Goal: Task Accomplishment & Management: Use online tool/utility

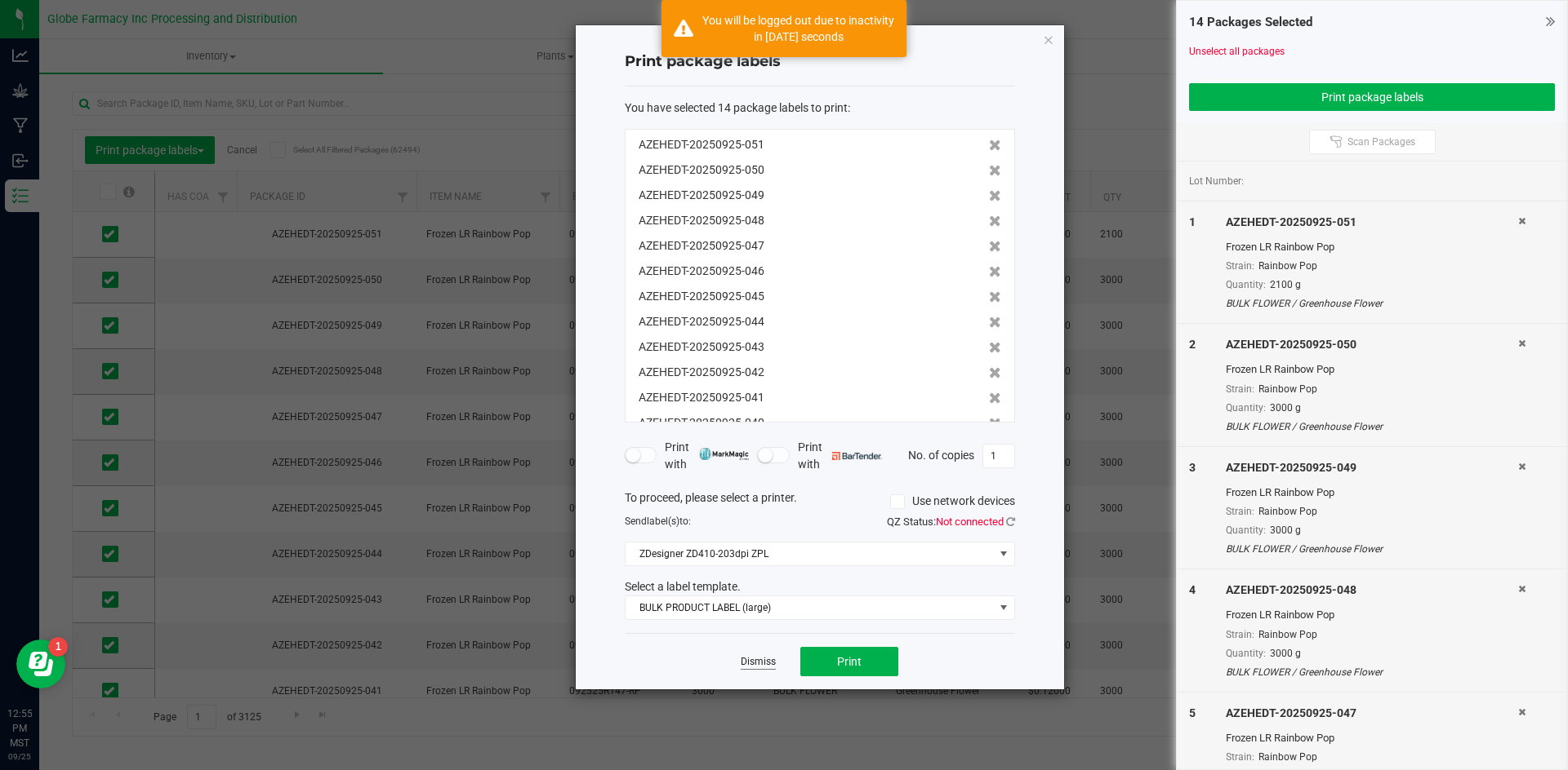
scroll to position [196, 0]
click at [750, 660] on link "Dismiss" at bounding box center [757, 662] width 35 height 14
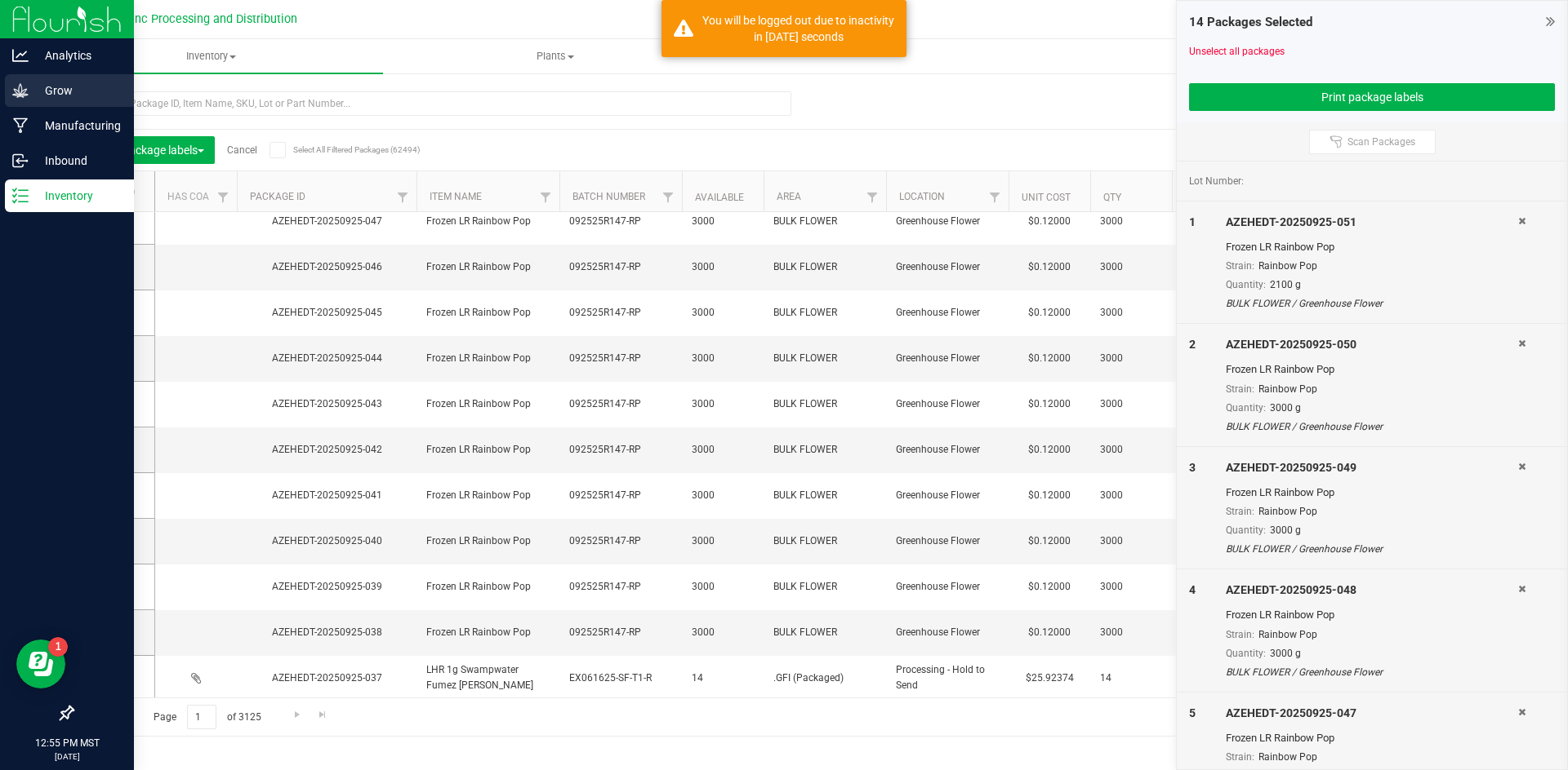
click at [3, 77] on link "Grow" at bounding box center [67, 91] width 134 height 35
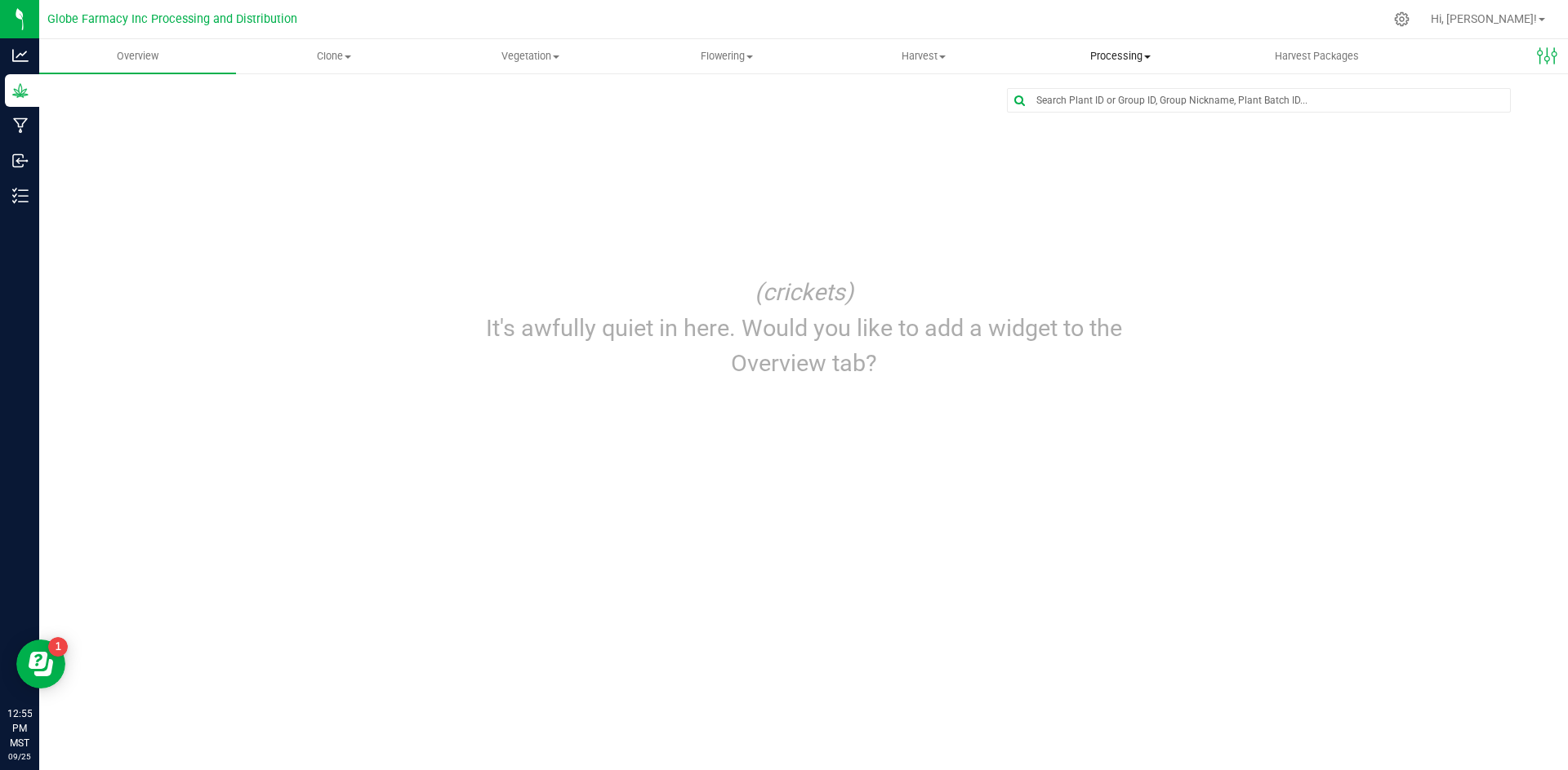
click at [1101, 54] on span "Processing" at bounding box center [1120, 56] width 195 height 15
click at [1081, 116] on span "Processing harvests" at bounding box center [1096, 117] width 151 height 14
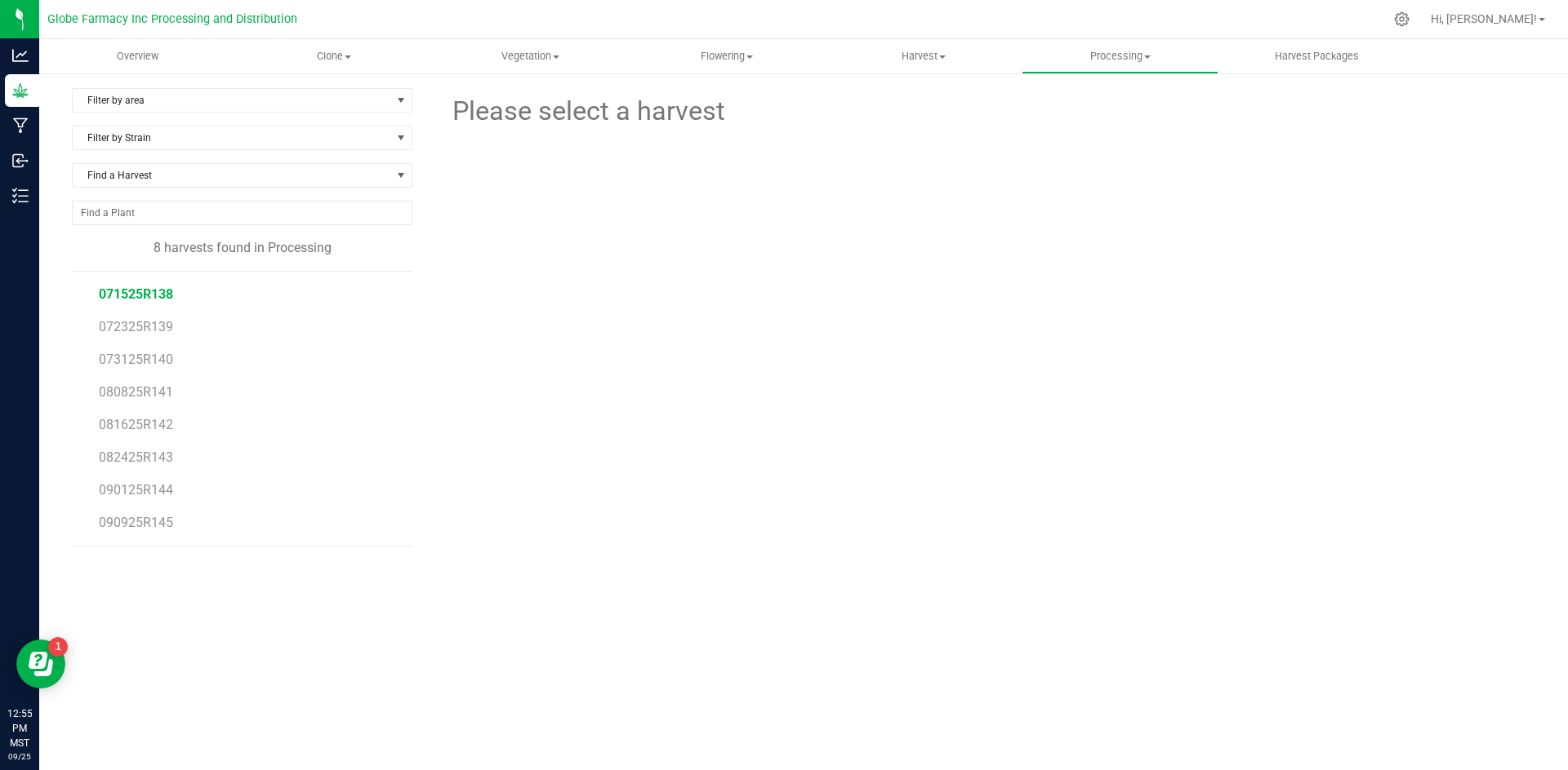
click at [163, 298] on span "071525R138" at bounding box center [135, 294] width 74 height 16
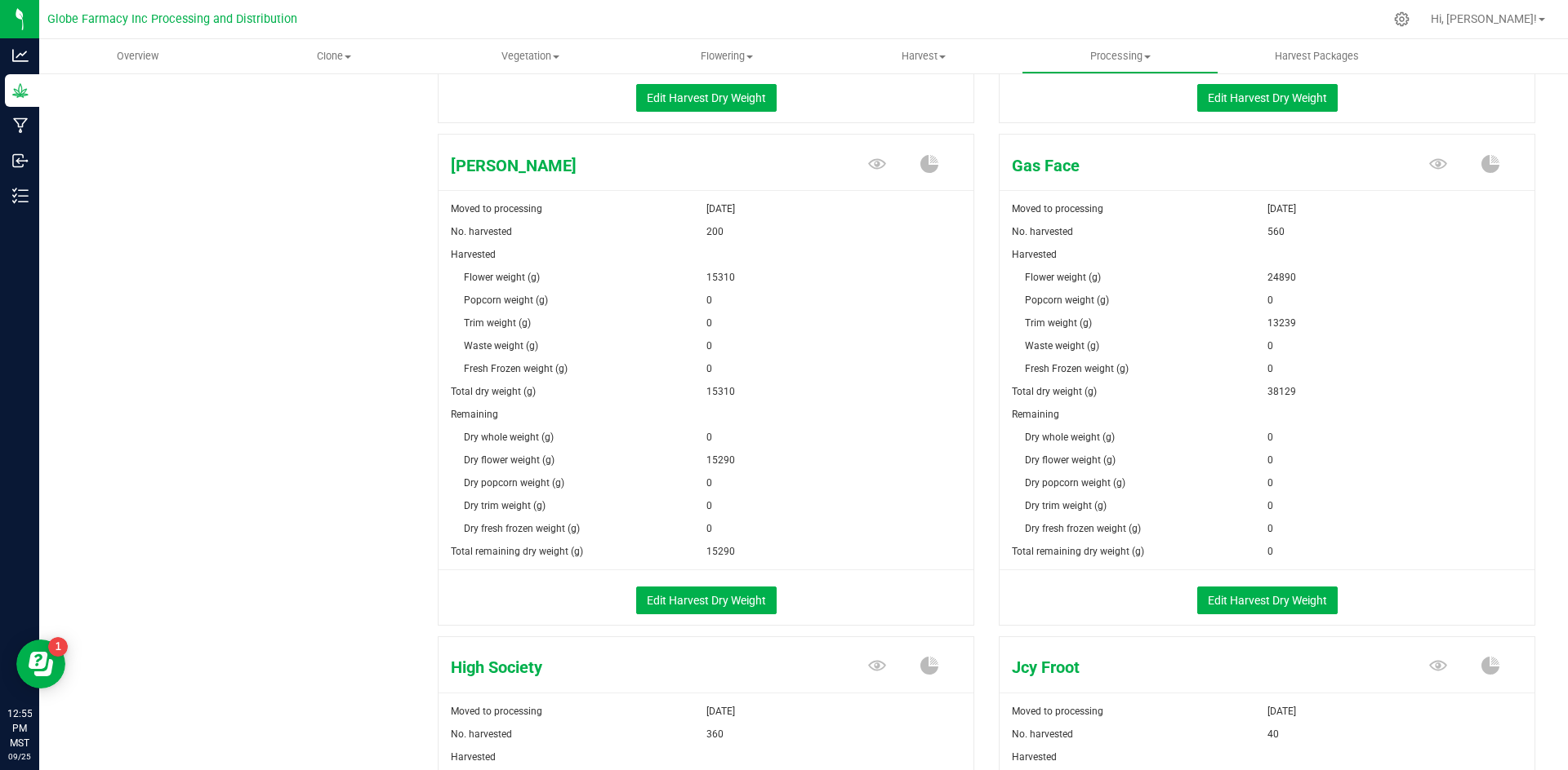
scroll to position [734, 0]
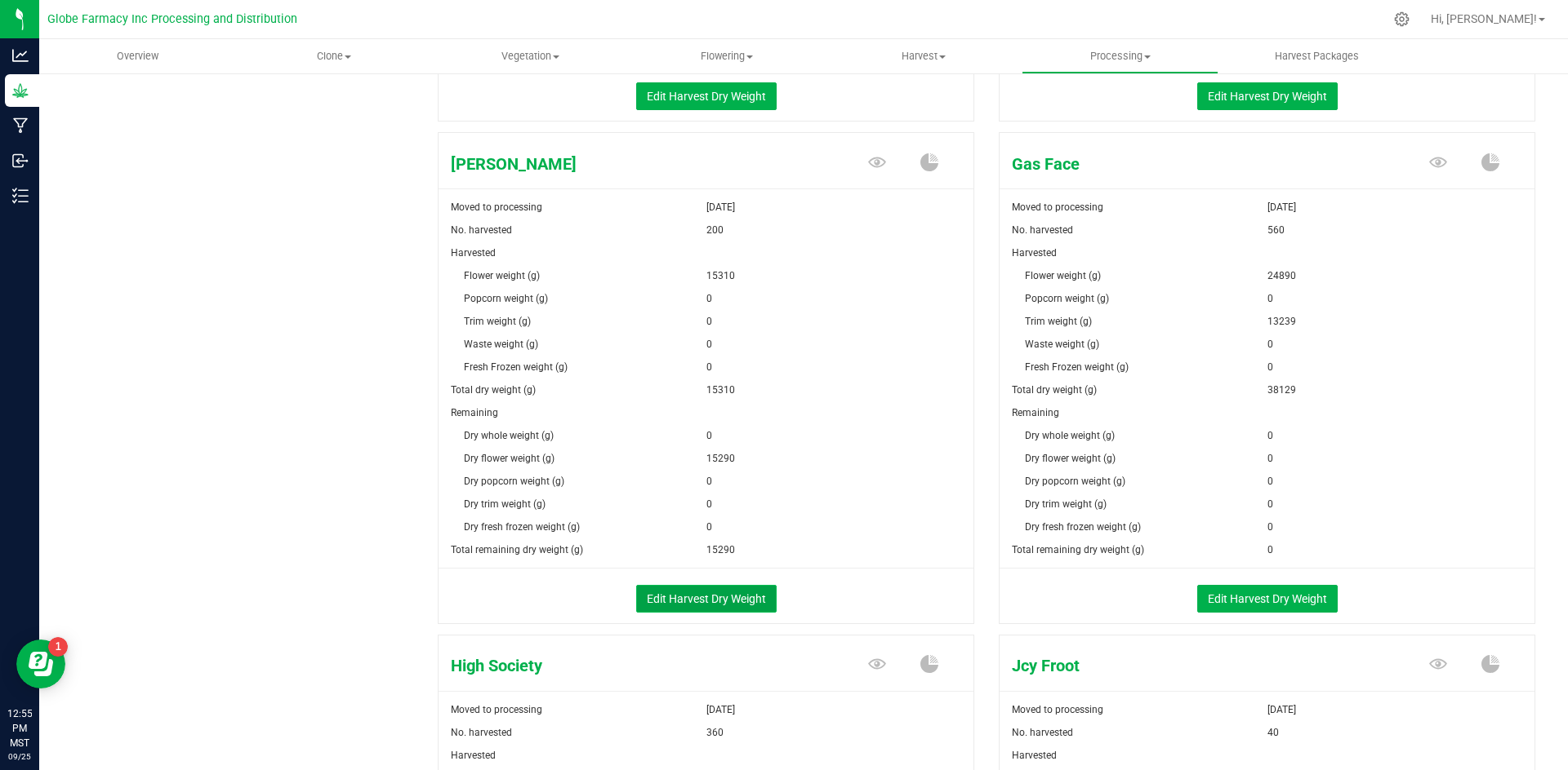
click at [694, 600] on button "Edit Harvest Dry Weight" at bounding box center [706, 599] width 140 height 28
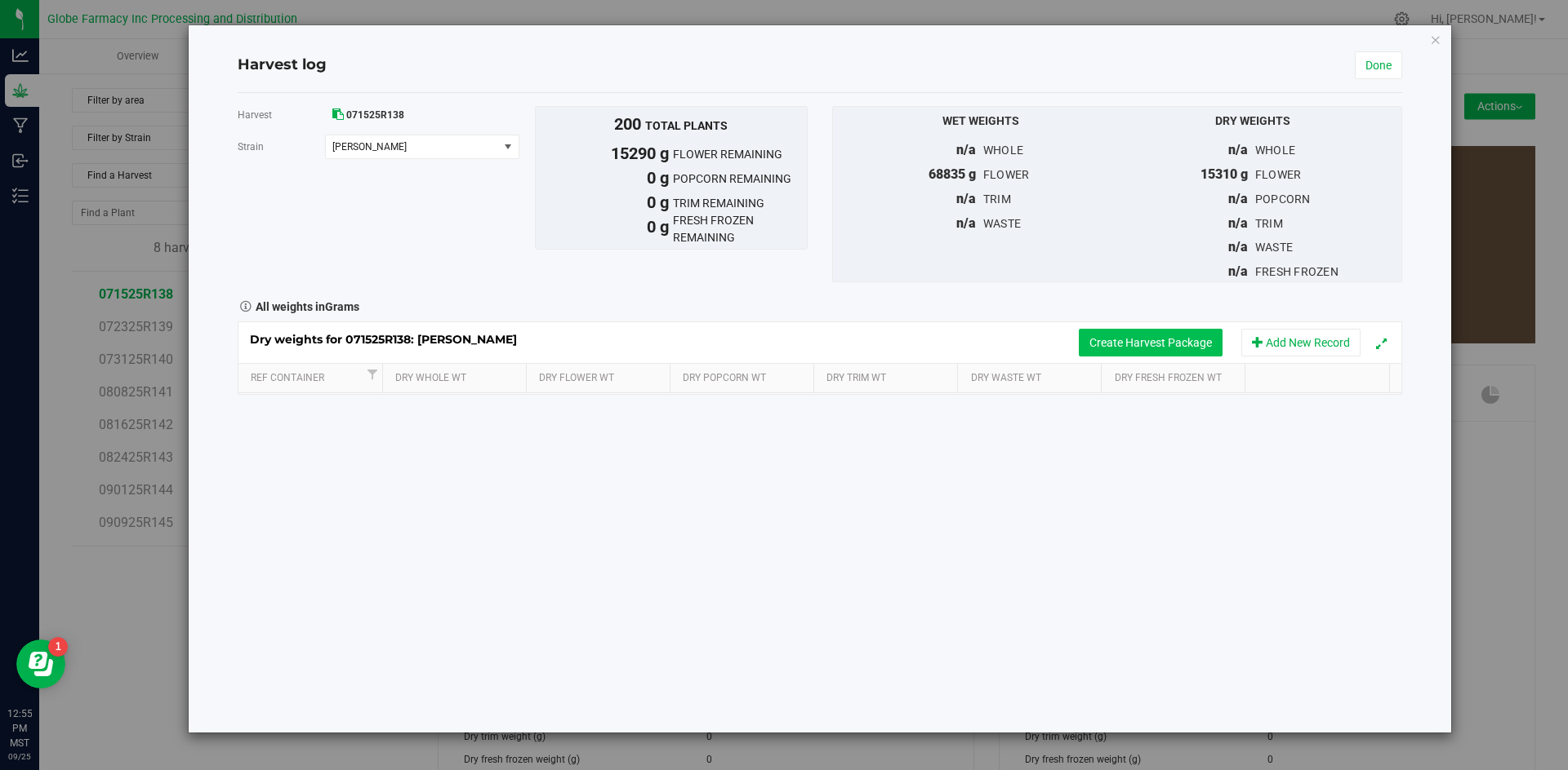
click at [1133, 340] on button "Create Harvest Package" at bounding box center [1150, 343] width 144 height 28
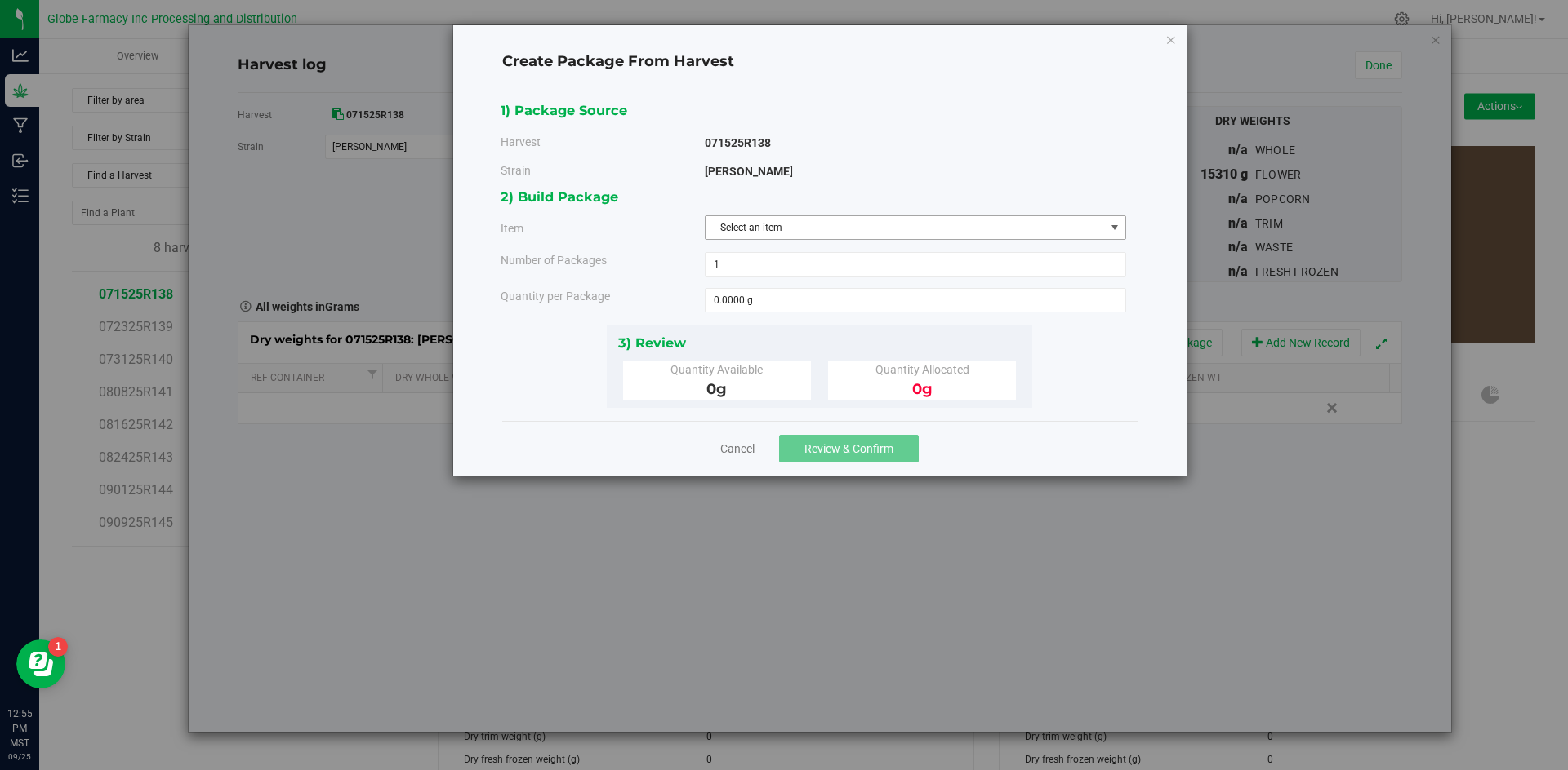
click at [813, 237] on span "Select an item" at bounding box center [905, 227] width 399 height 23
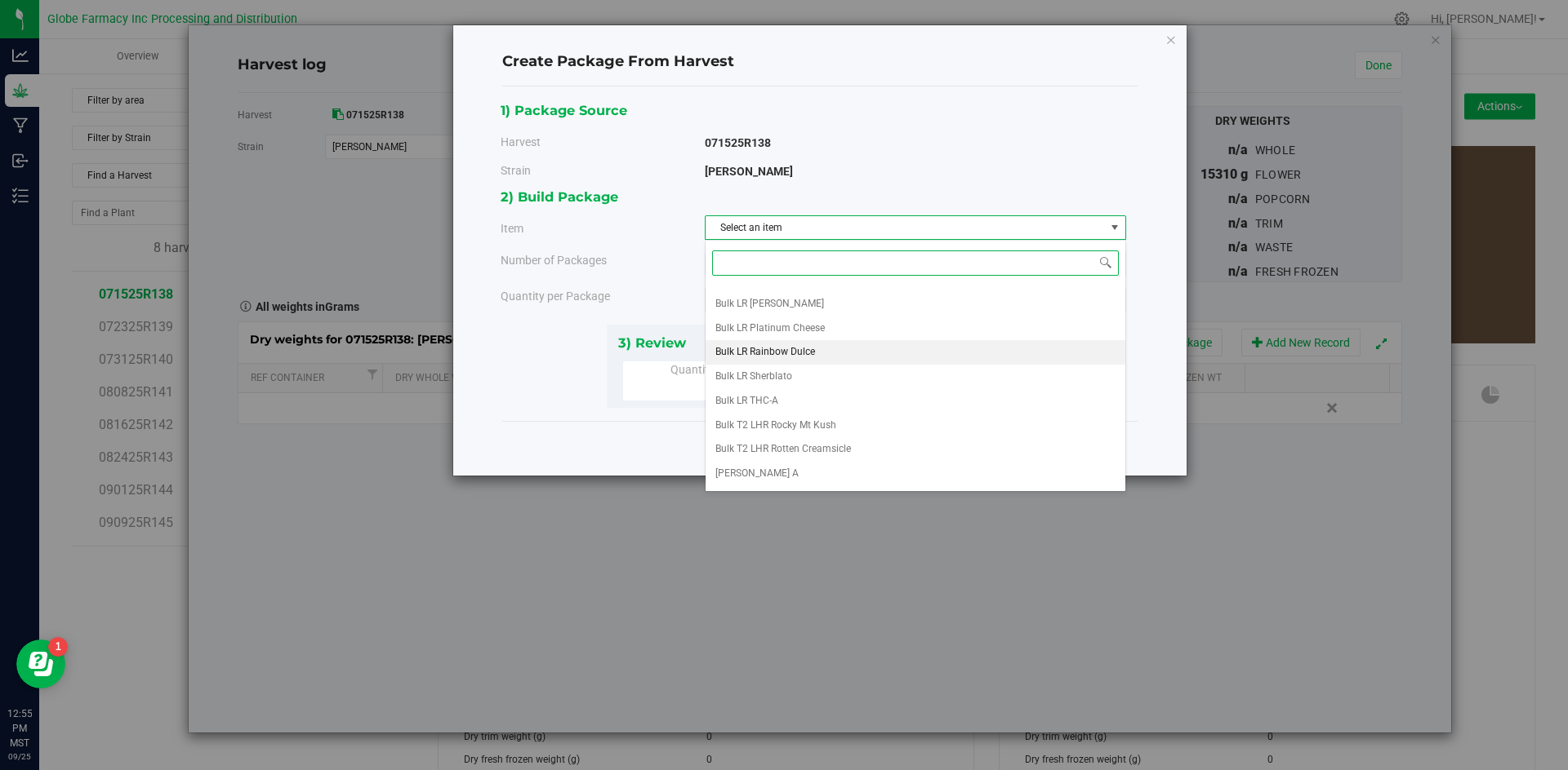
scroll to position [245, 0]
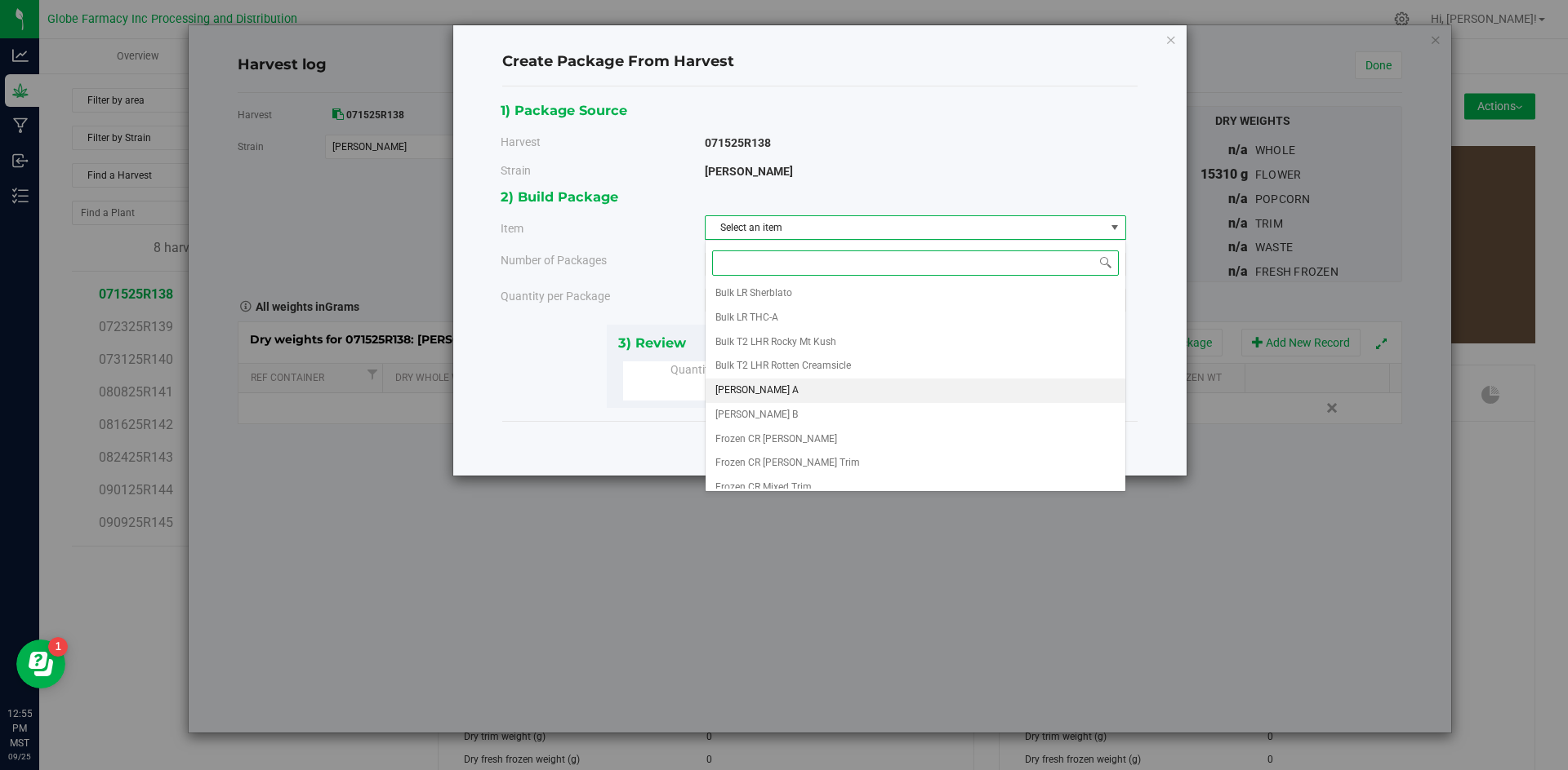
click at [790, 390] on li "[PERSON_NAME] A" at bounding box center [915, 391] width 420 height 24
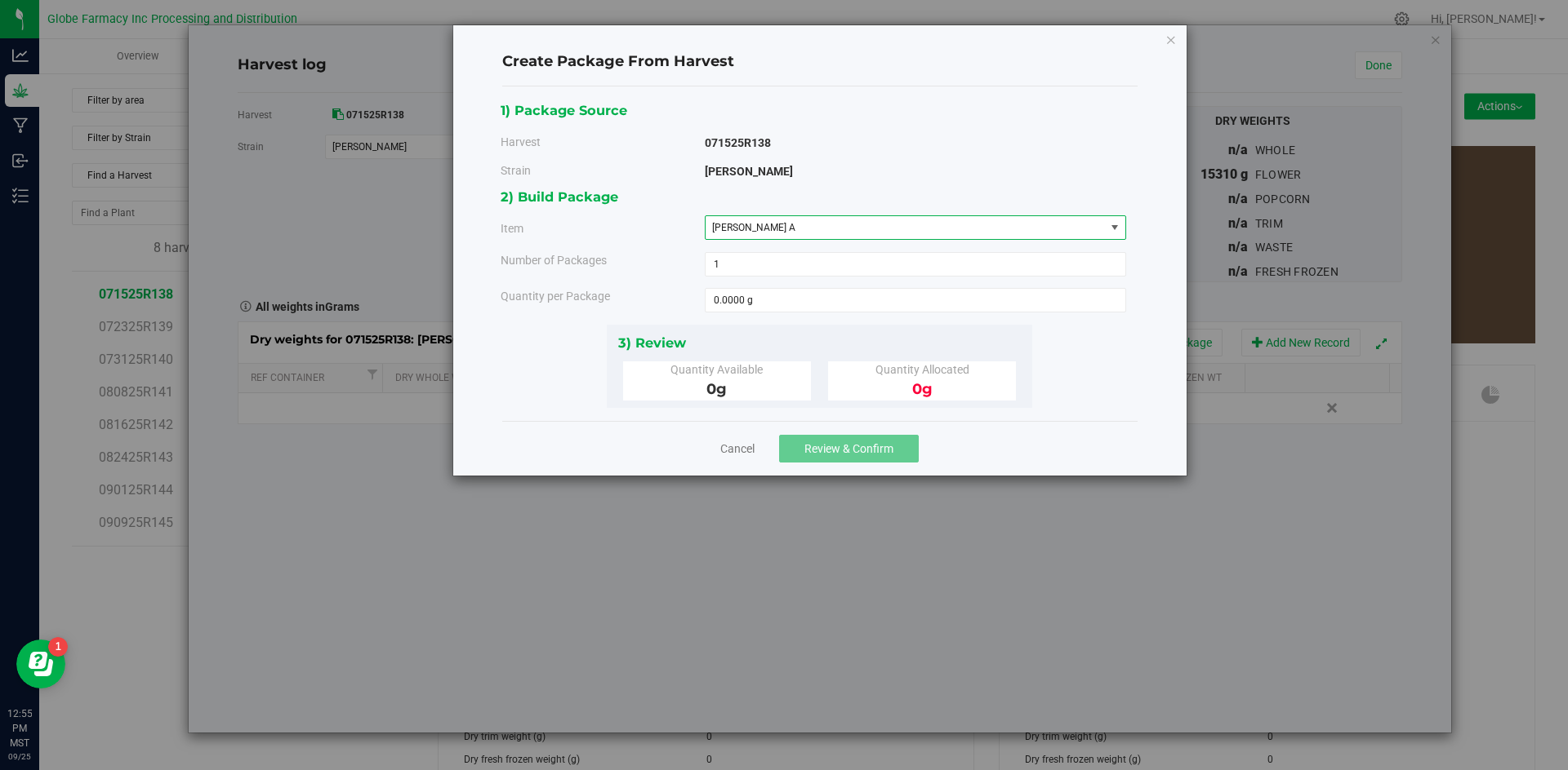
click at [788, 315] on div "2) Build Package Item [PERSON_NAME] A Big League Sherb x Triple Burger B Bulk I…" at bounding box center [819, 254] width 638 height 138
click at [790, 303] on span at bounding box center [915, 300] width 421 height 24
type input "3000"
type input "3000.0000 g"
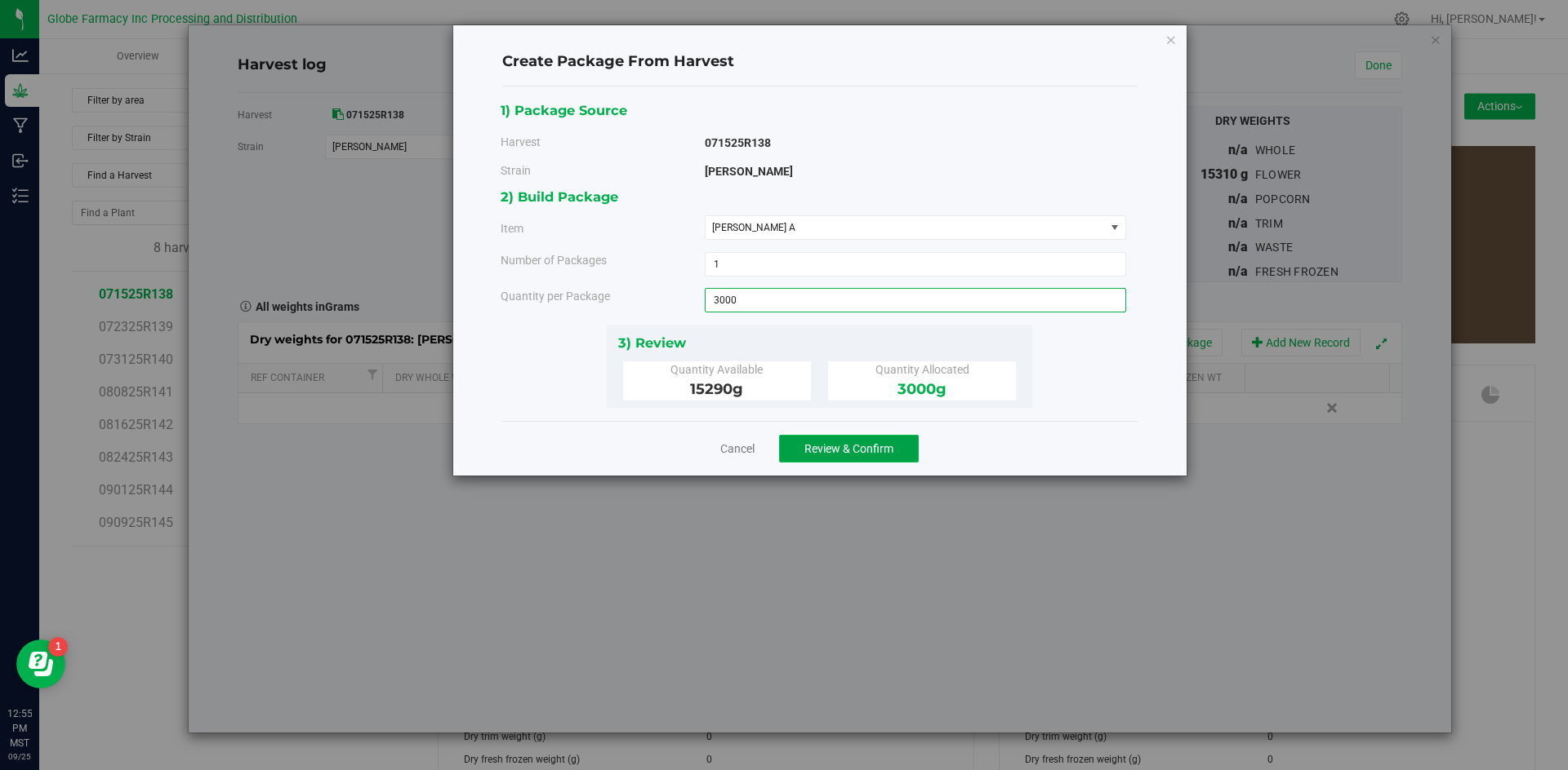
click at [809, 451] on span "Review & Confirm" at bounding box center [848, 449] width 89 height 13
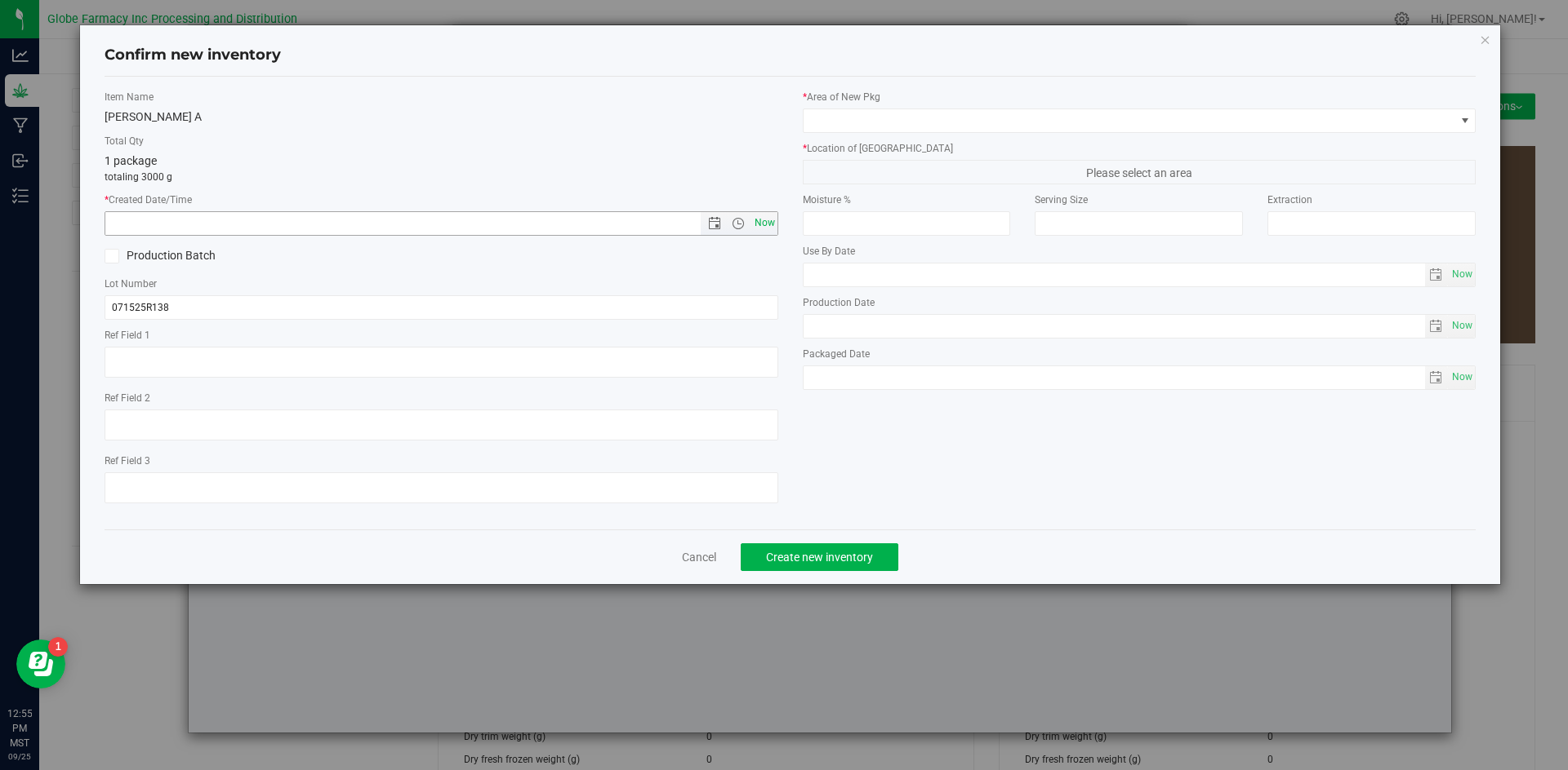
click at [766, 225] on span "Now" at bounding box center [765, 223] width 28 height 23
type input "[DATE] 12:55 PM"
click at [766, 225] on span "Now" at bounding box center [765, 223] width 28 height 23
click at [189, 303] on input "071525R138" at bounding box center [441, 308] width 674 height 24
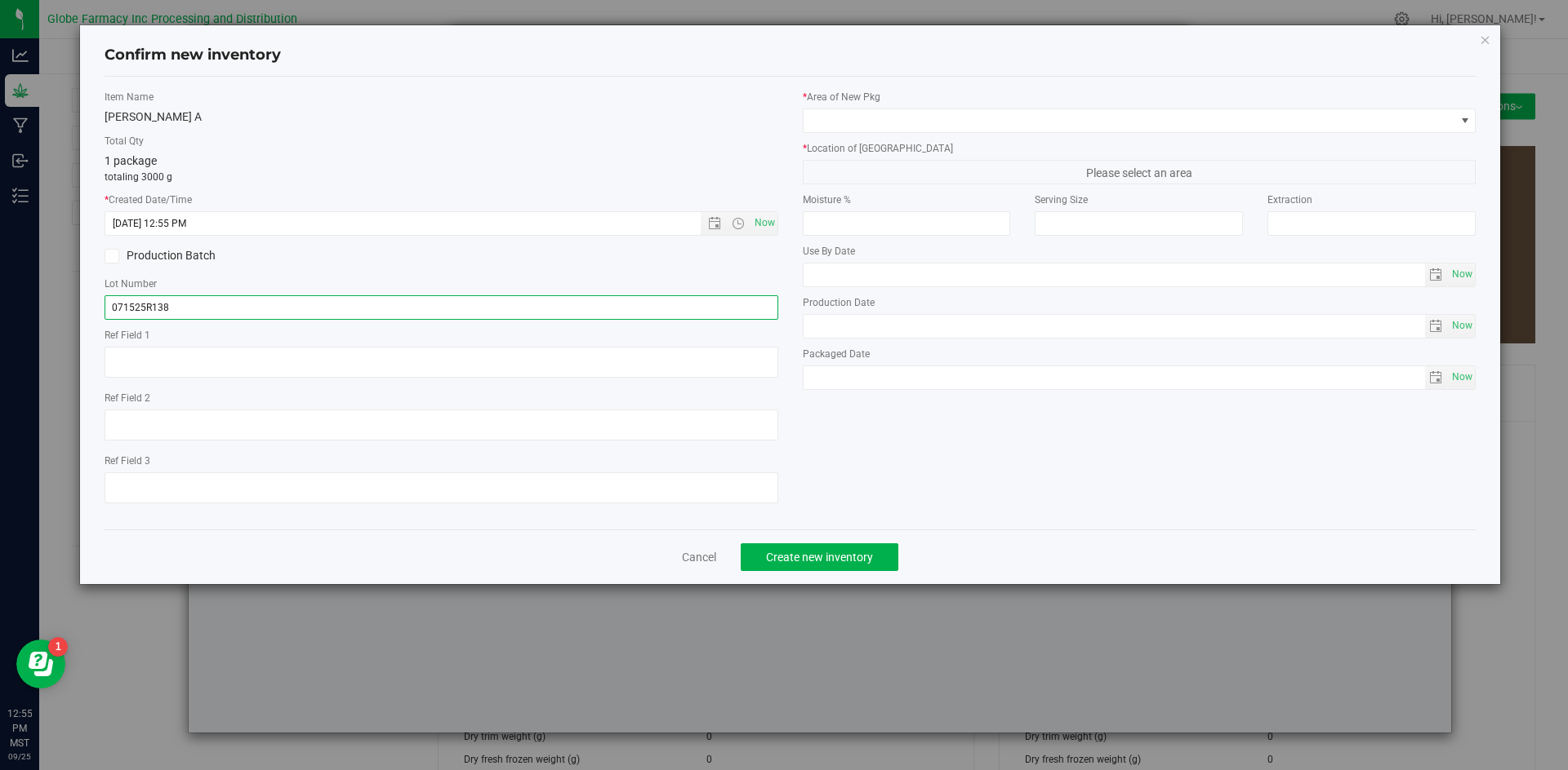
type input "071525R138-DDU"
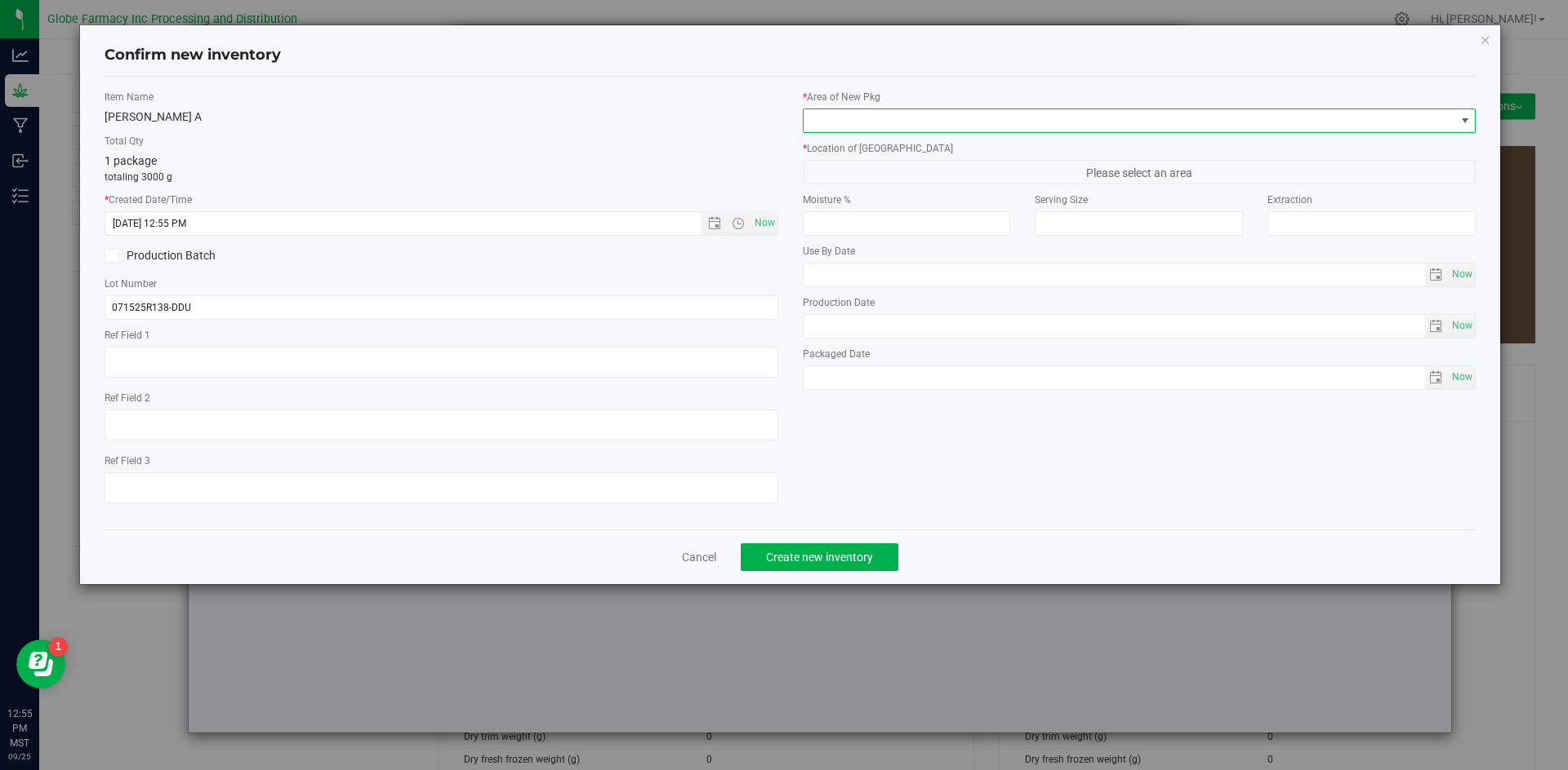
click at [876, 116] on span at bounding box center [1129, 120] width 652 height 23
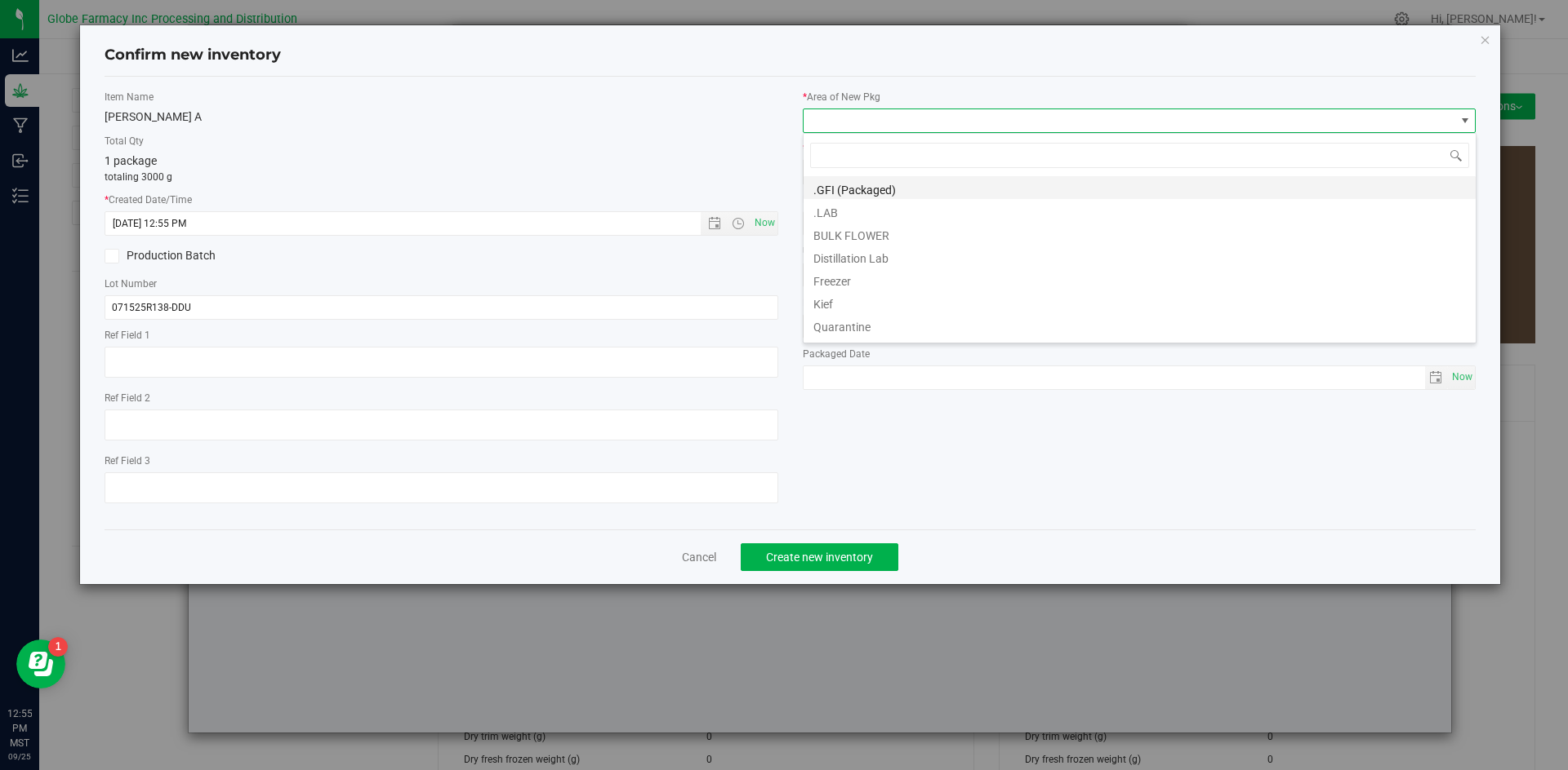
scroll to position [24, 674]
click at [881, 235] on li "BULK FLOWER" at bounding box center [1139, 233] width 672 height 23
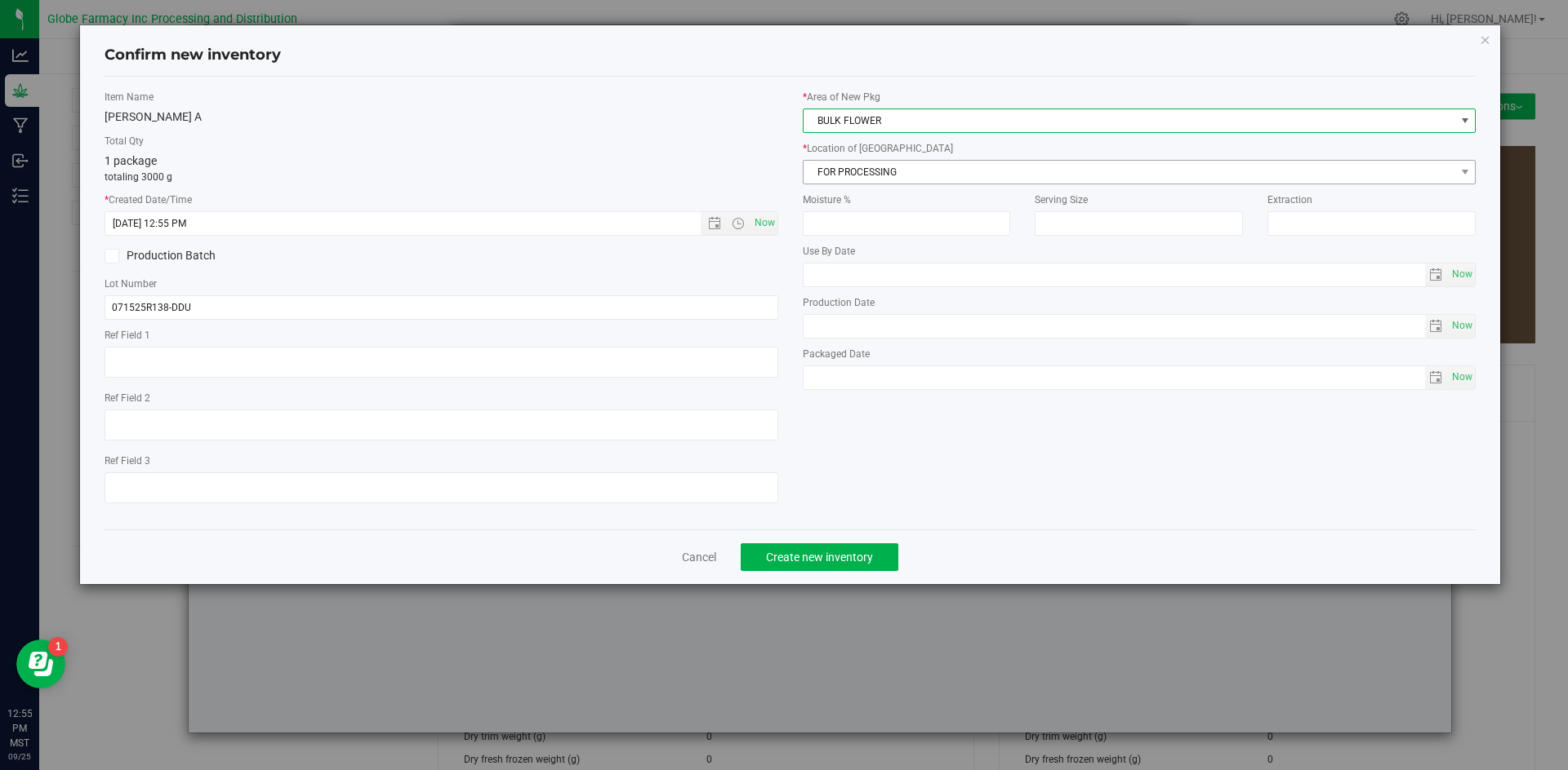
click at [872, 159] on div "* Location of [GEOGRAPHIC_DATA] FOR PROCESSING FOR PROCESSING FOR WHOLESALE Gre…" at bounding box center [1139, 162] width 674 height 43
click at [872, 176] on span "FOR PROCESSING" at bounding box center [1129, 172] width 652 height 23
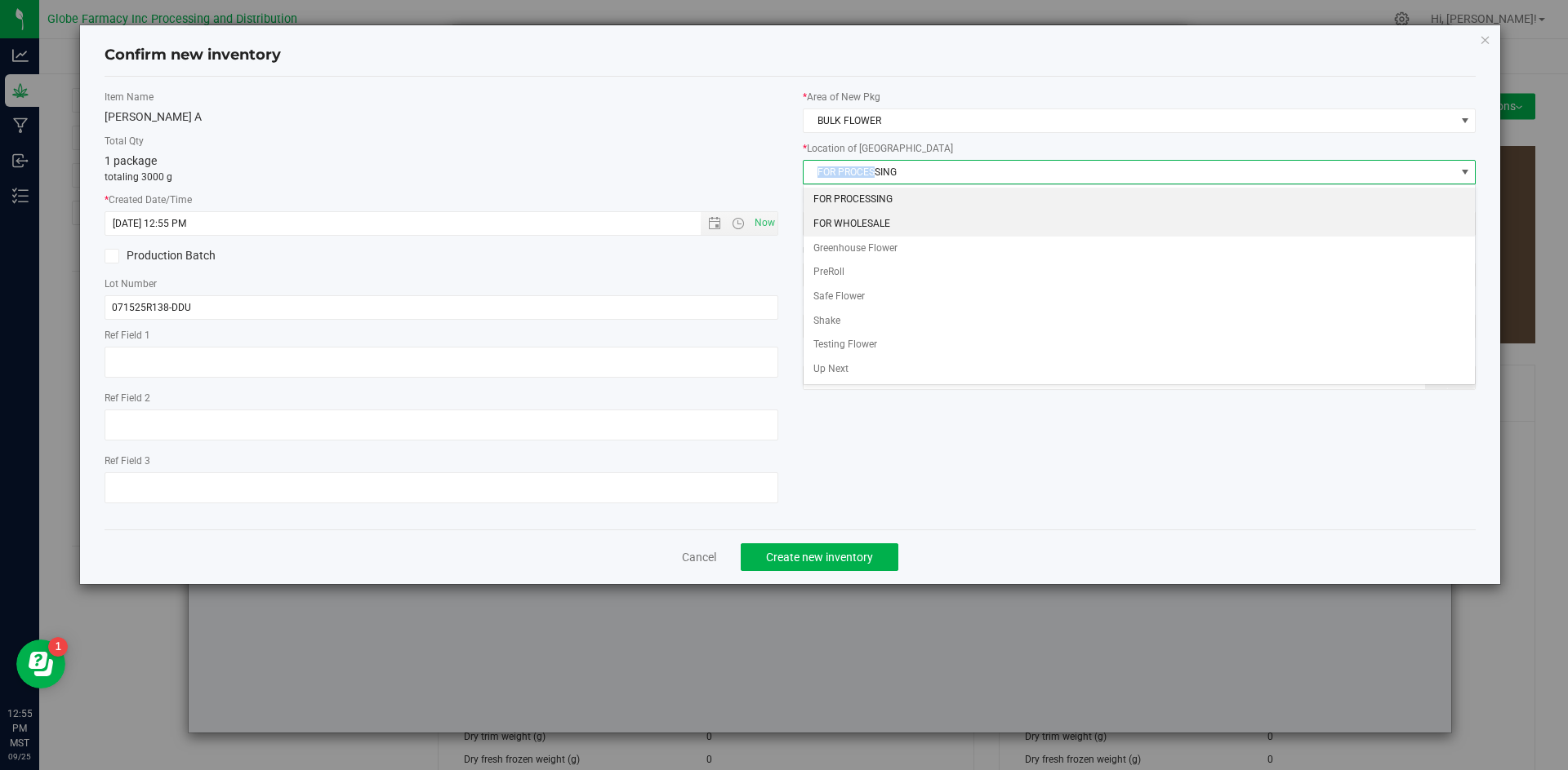
click at [875, 219] on li "FOR WHOLESALE" at bounding box center [1139, 224] width 672 height 24
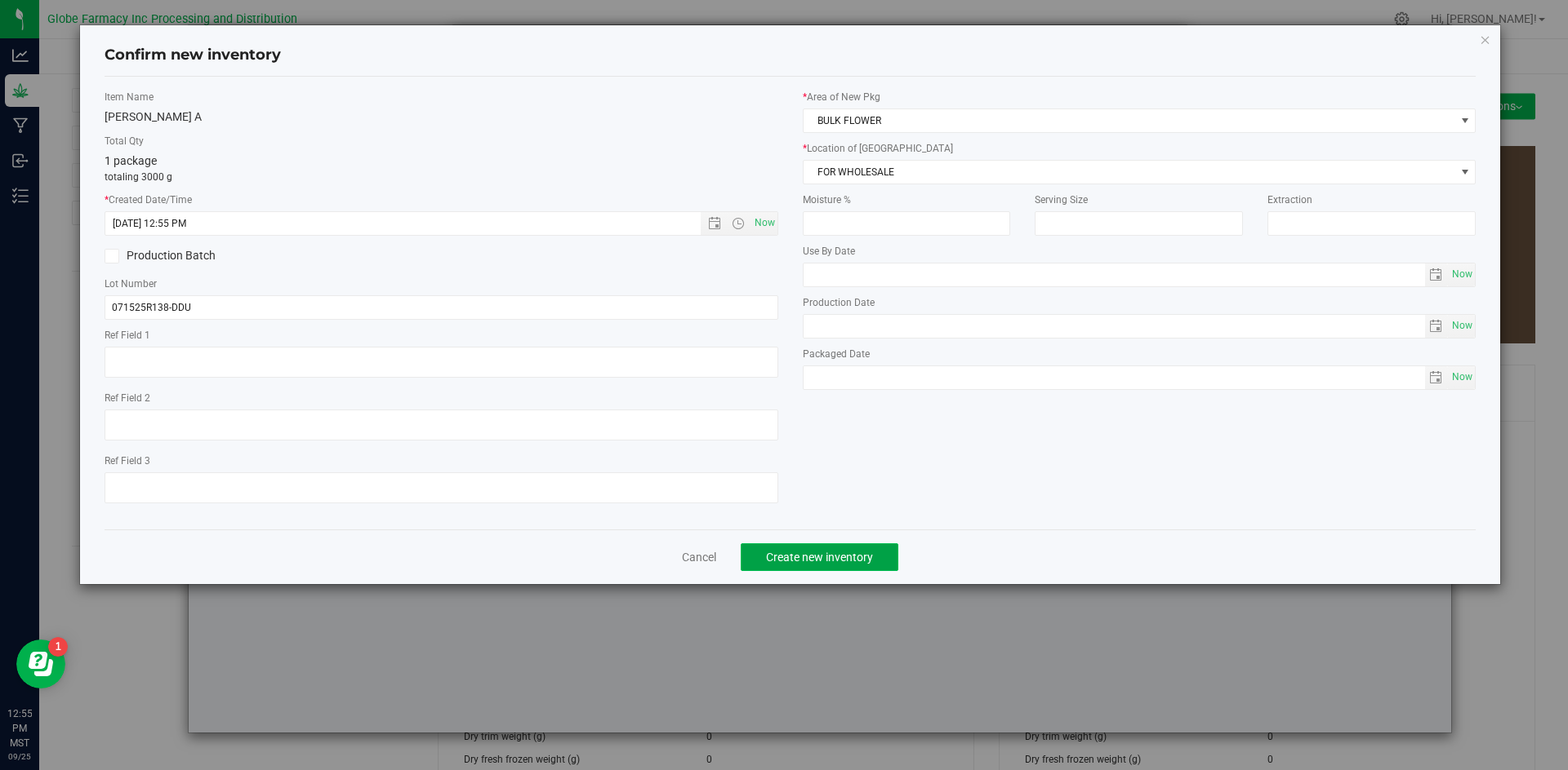
click at [832, 558] on span "Create new inventory" at bounding box center [819, 558] width 107 height 13
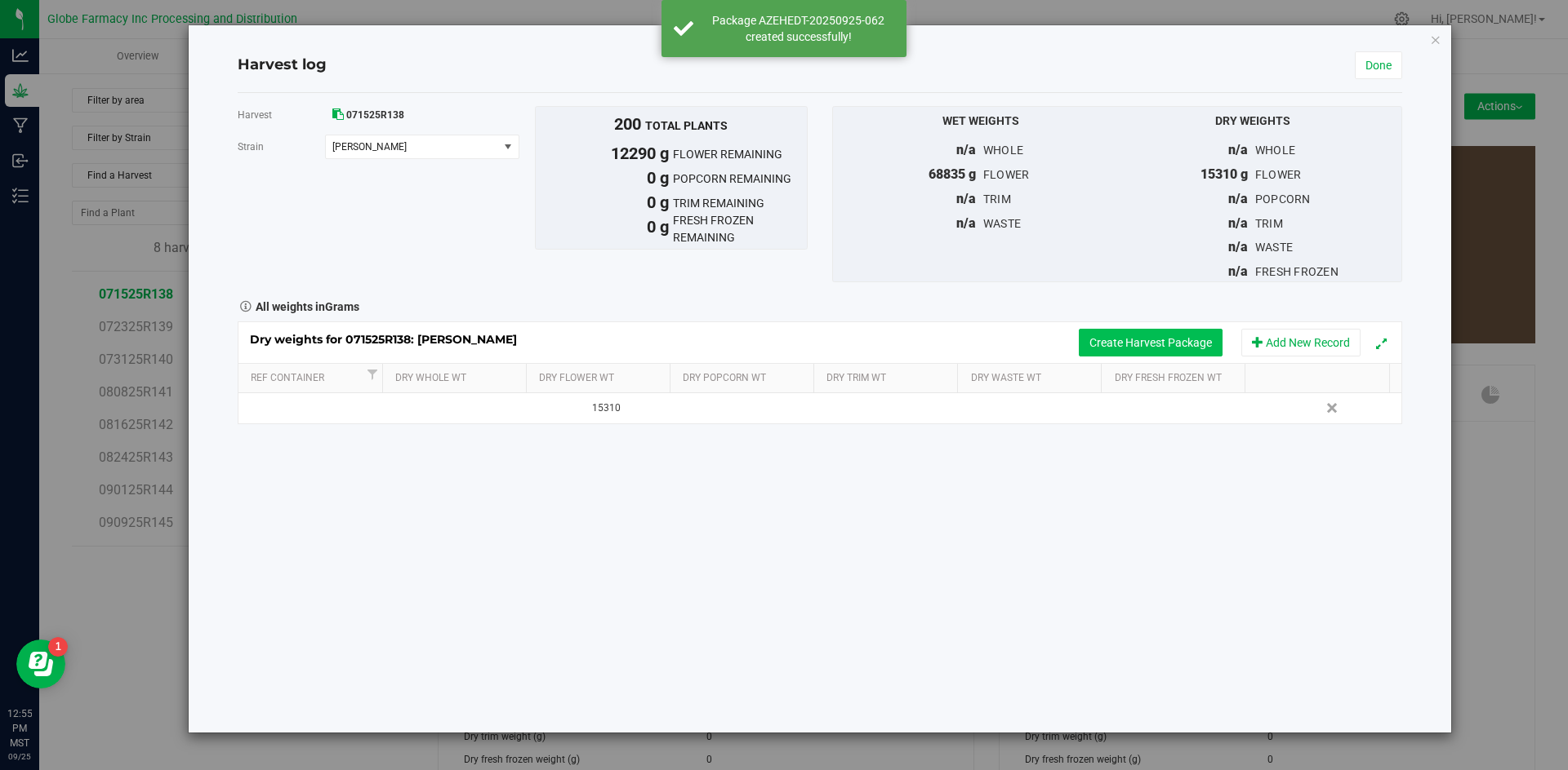
click at [1150, 345] on button "Create Harvest Package" at bounding box center [1150, 343] width 144 height 28
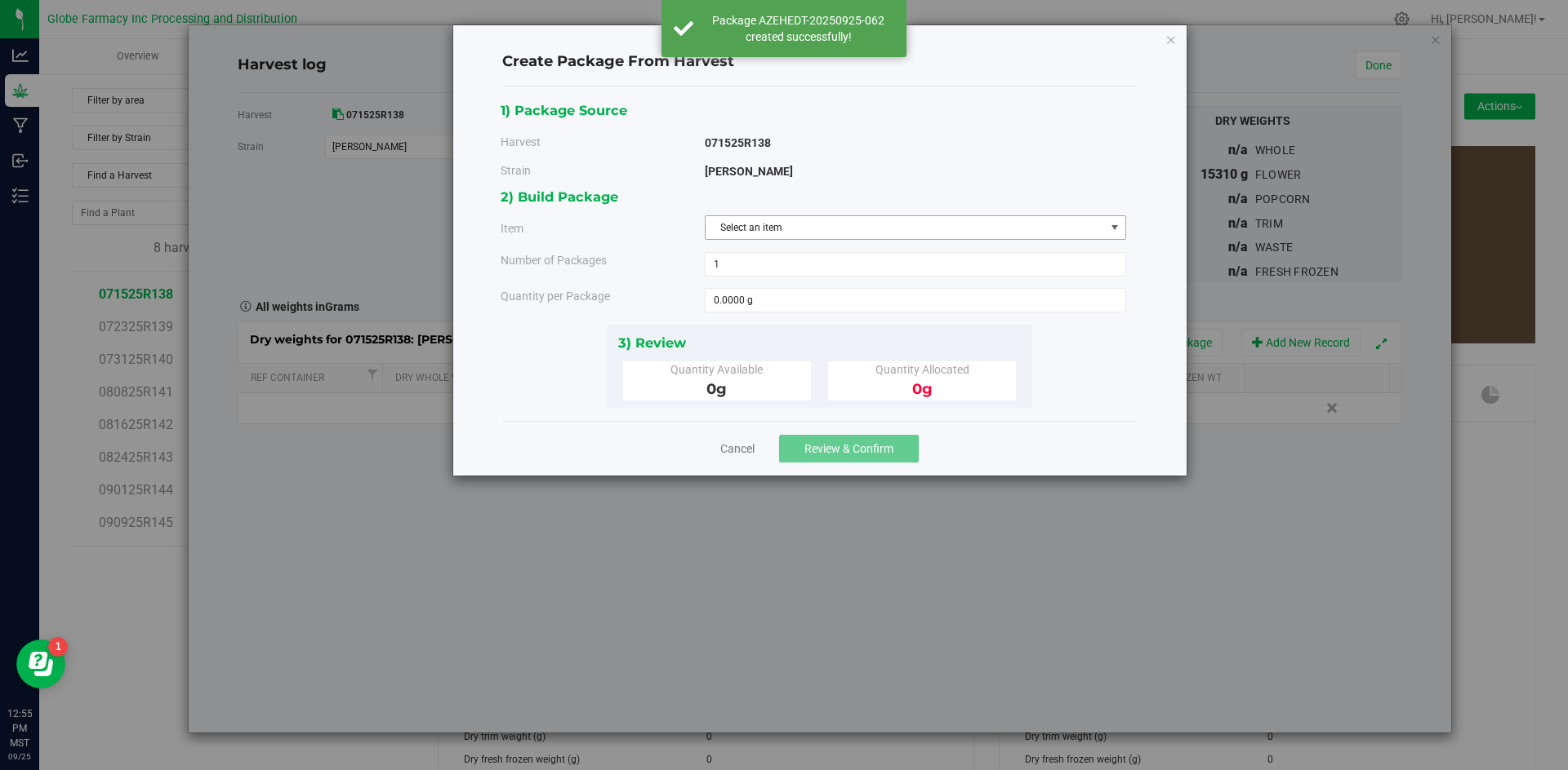
click at [830, 227] on span "Select an item" at bounding box center [905, 227] width 399 height 23
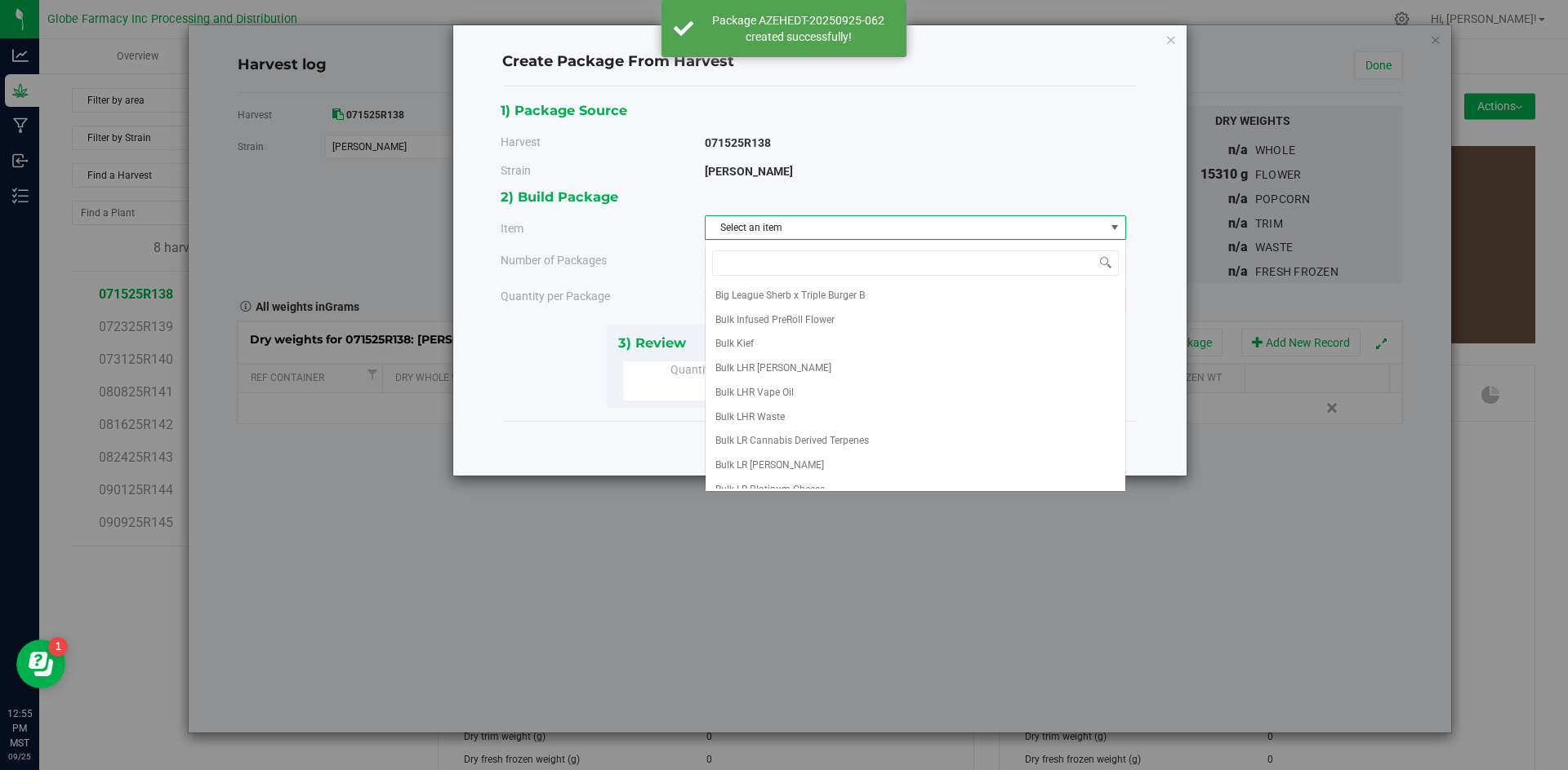
click at [830, 227] on span "Select an item" at bounding box center [905, 227] width 399 height 23
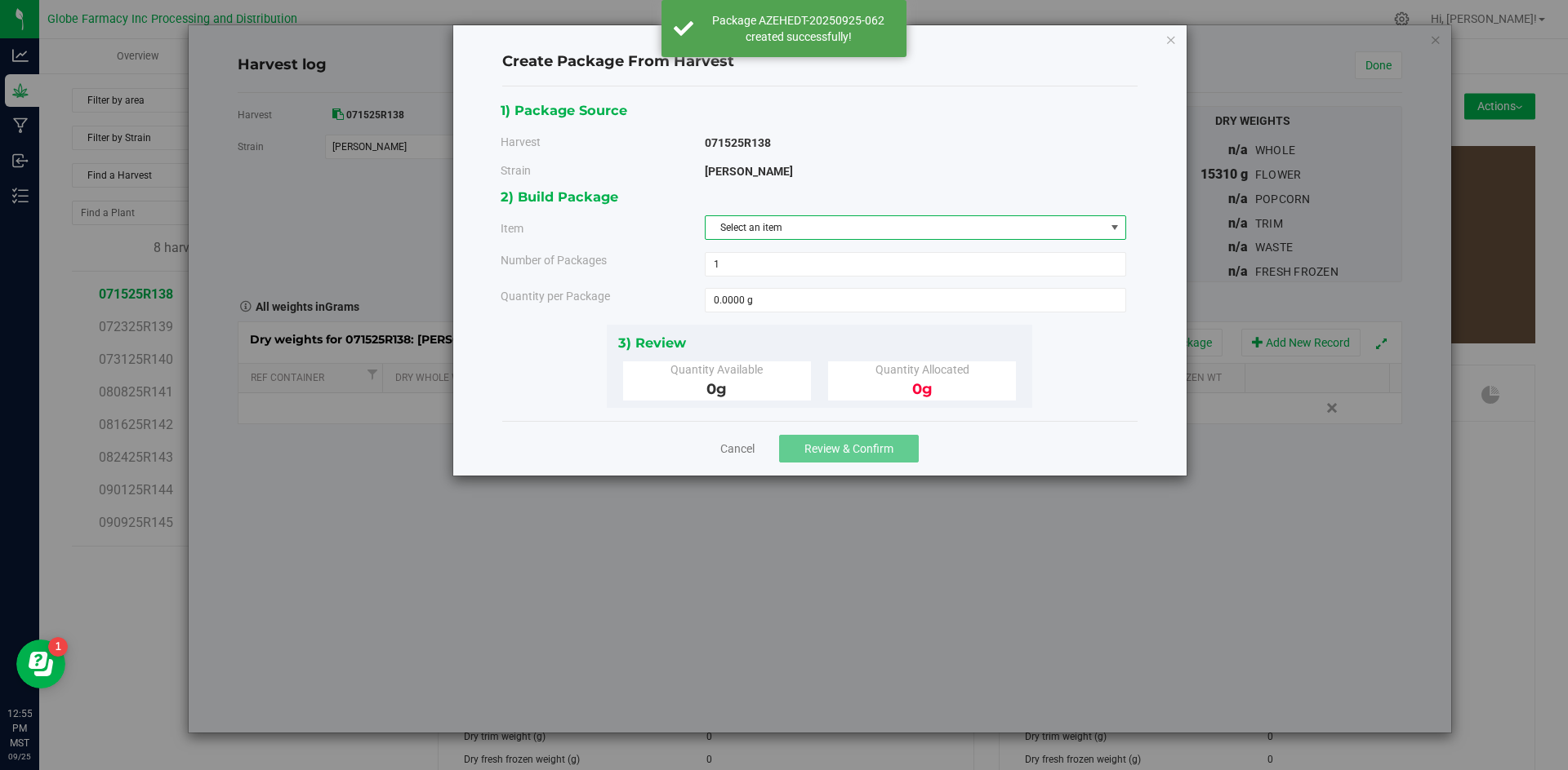
click at [832, 224] on span "Select an item" at bounding box center [905, 227] width 399 height 23
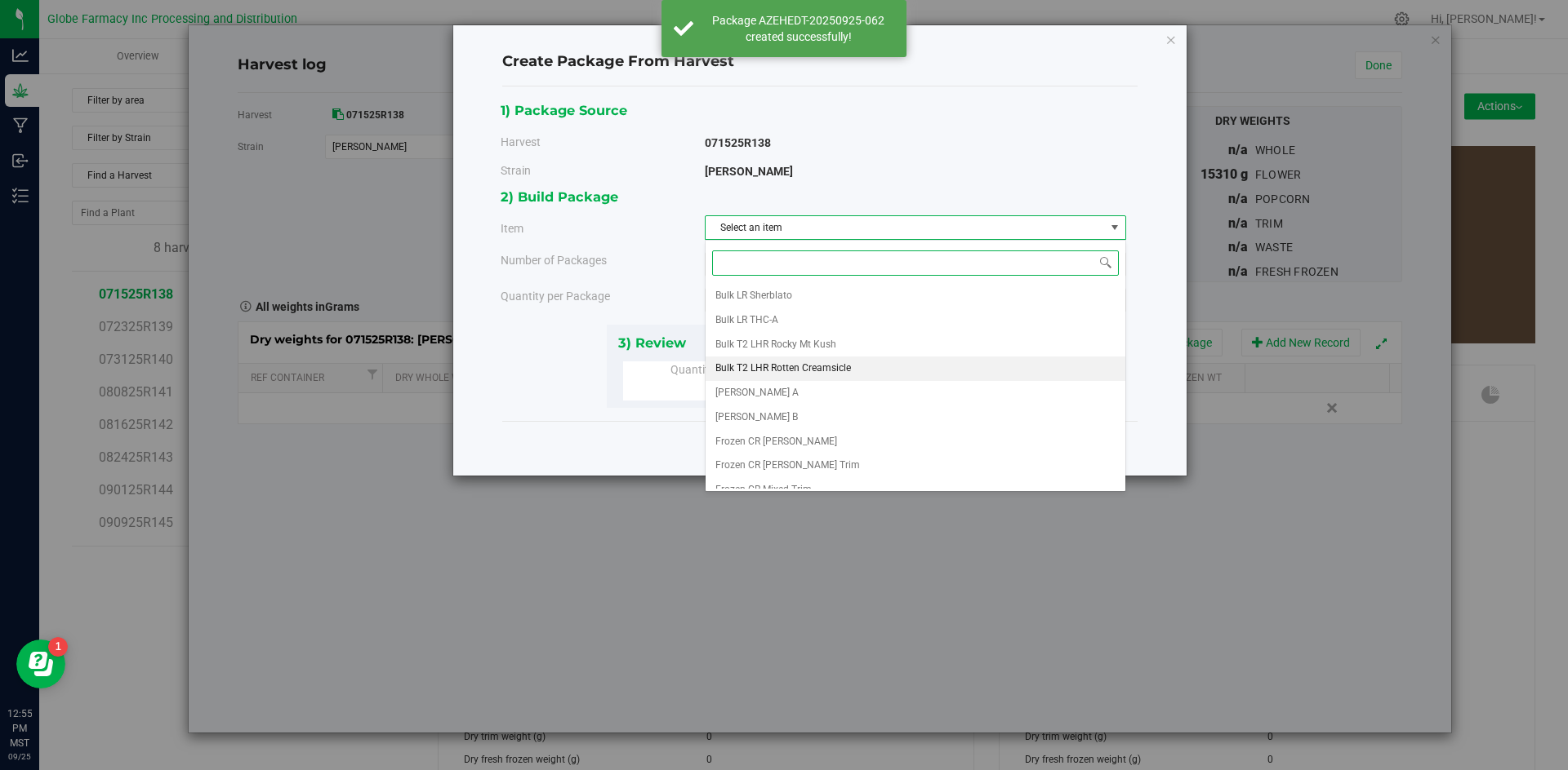
scroll to position [245, 0]
click at [806, 394] on li "[PERSON_NAME] A" at bounding box center [915, 391] width 420 height 24
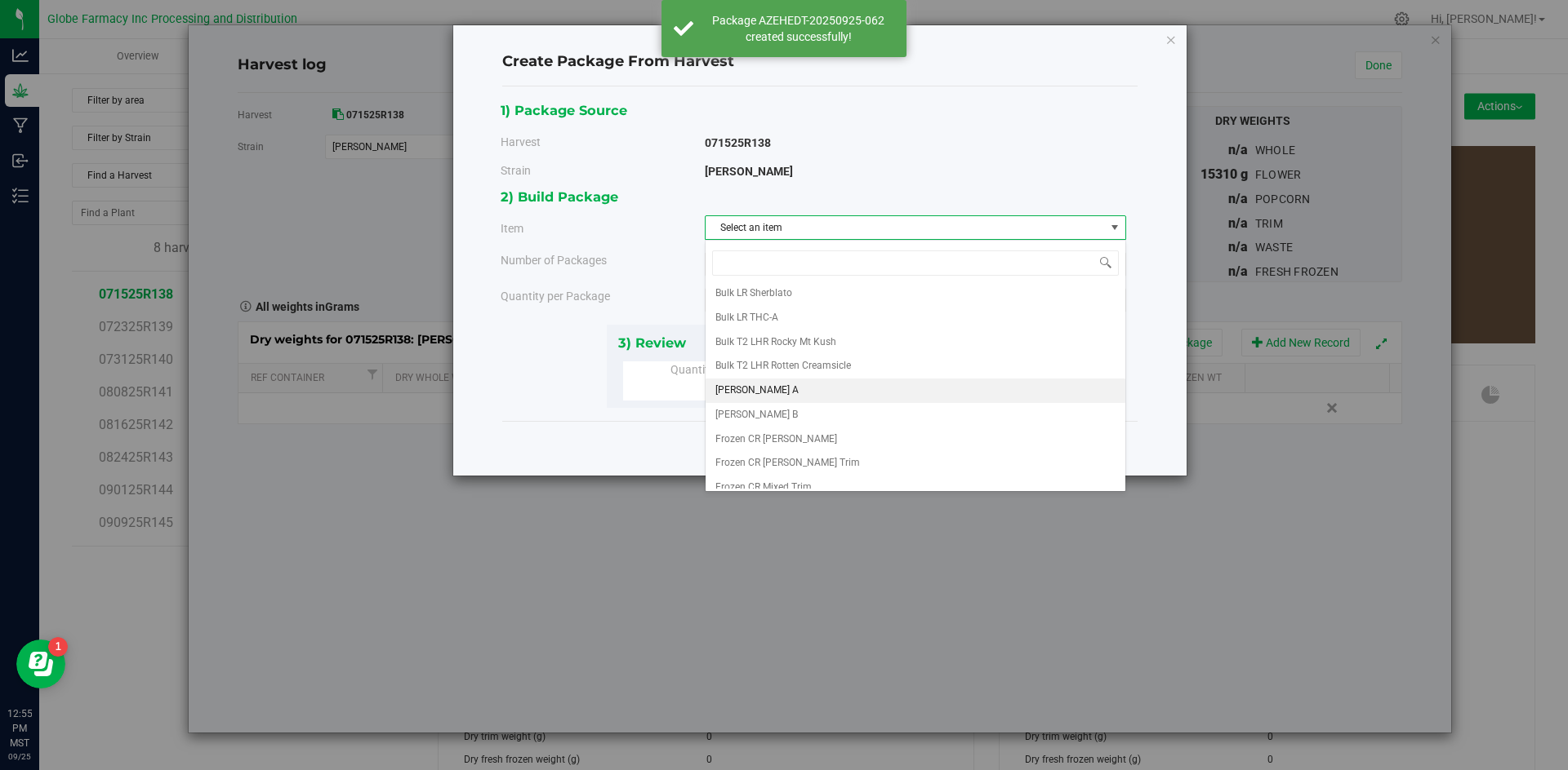
click at [806, 394] on div "Select an item Big League Sherb x Triple Burger B Bulk Infused PreRoll Flower B…" at bounding box center [915, 366] width 421 height 253
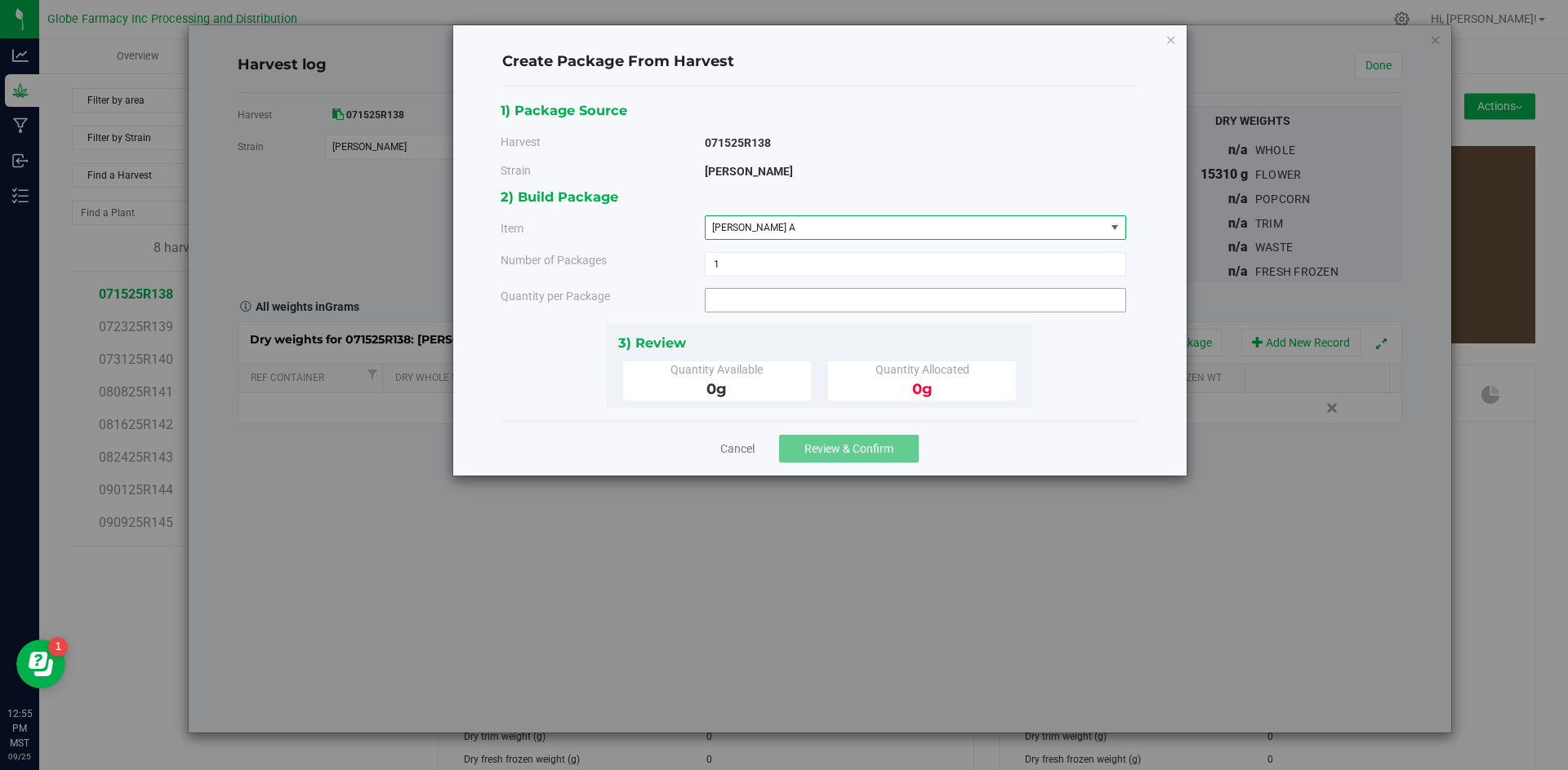
click at [809, 297] on span at bounding box center [915, 300] width 421 height 24
click at [809, 297] on input "text" at bounding box center [915, 300] width 420 height 23
type input "2900"
type input "2900.0000 g"
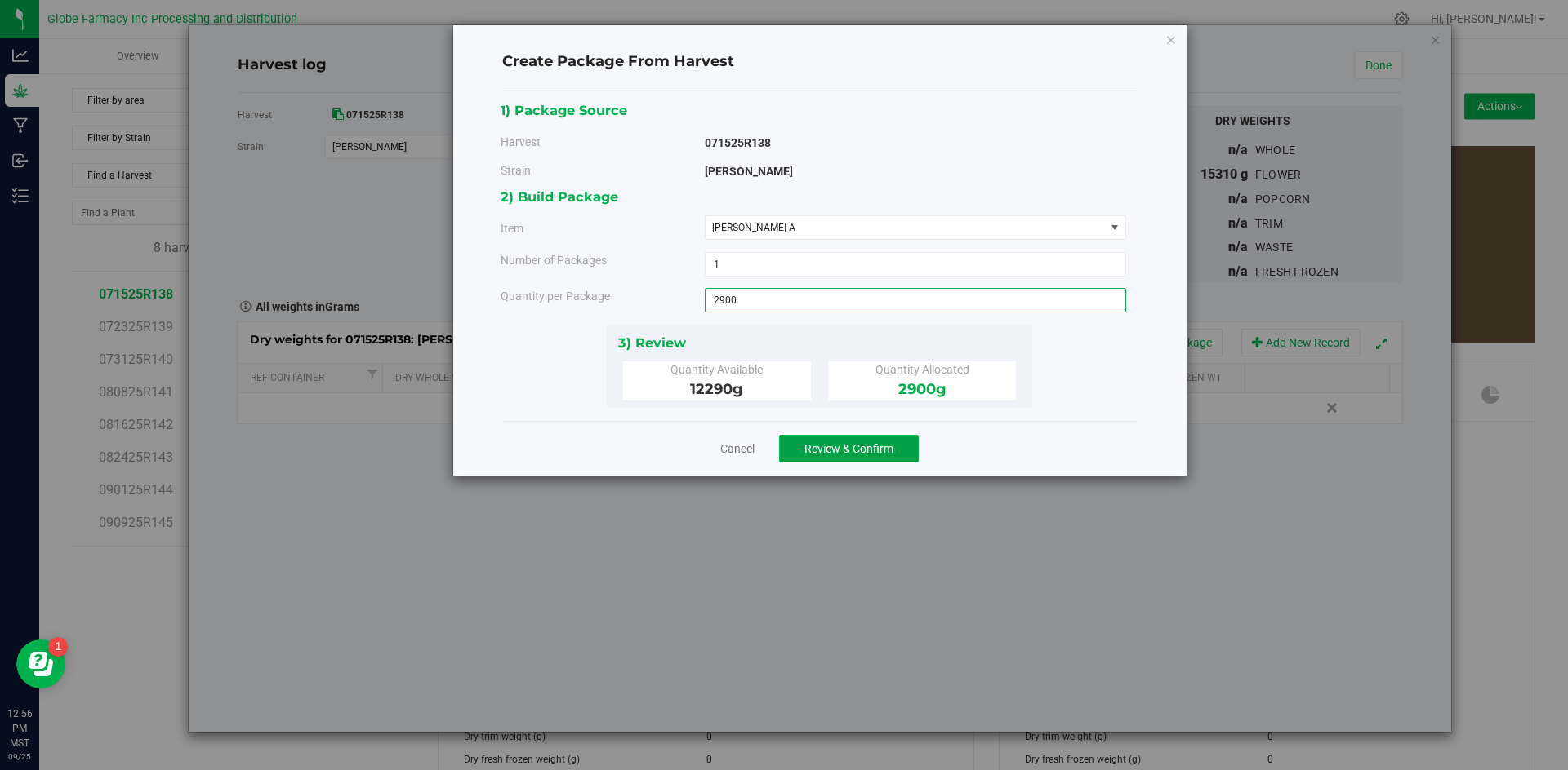
click at [809, 451] on span "Review & Confirm" at bounding box center [848, 449] width 89 height 13
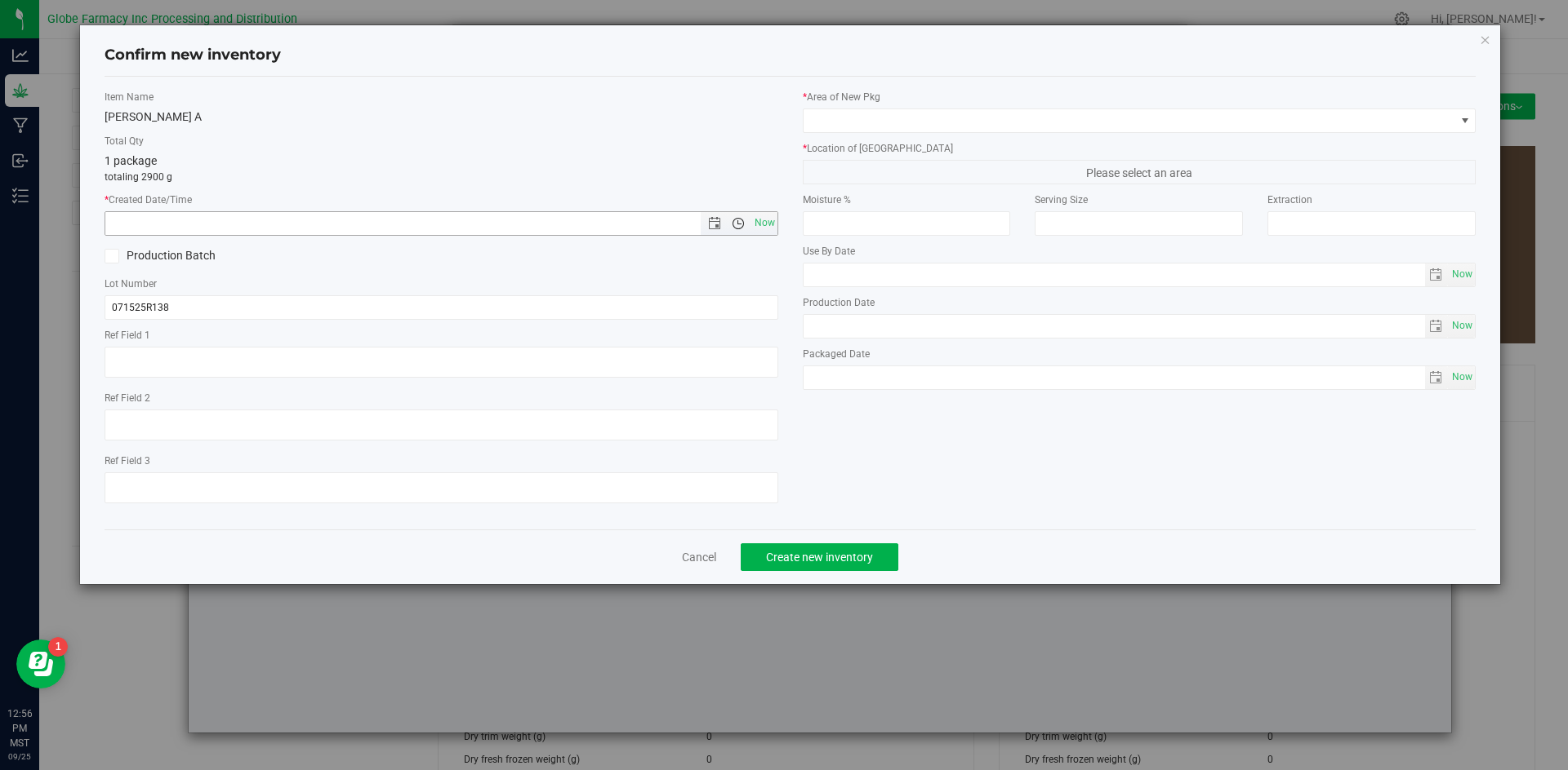
click at [750, 224] on span "Open the time view" at bounding box center [738, 223] width 28 height 13
click at [584, 165] on div "1 package totaling 2900 g" at bounding box center [441, 169] width 674 height 32
click at [770, 225] on span "Now" at bounding box center [765, 223] width 28 height 23
type input "[DATE] 12:56 PM"
click at [440, 289] on label "Lot Number" at bounding box center [441, 285] width 674 height 15
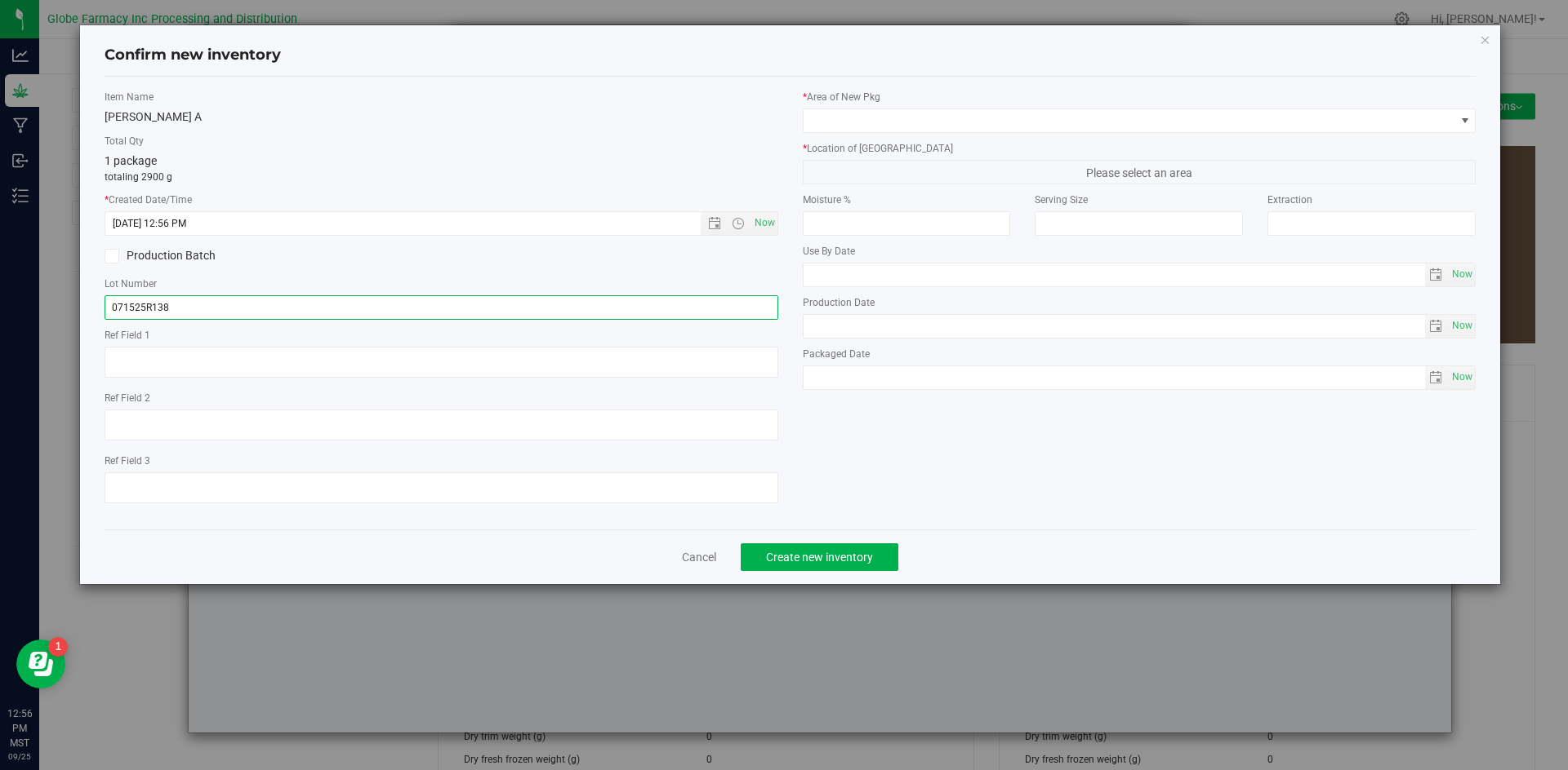
click at [418, 307] on input "071525R138" at bounding box center [441, 308] width 674 height 24
type input "071525R138-DDU"
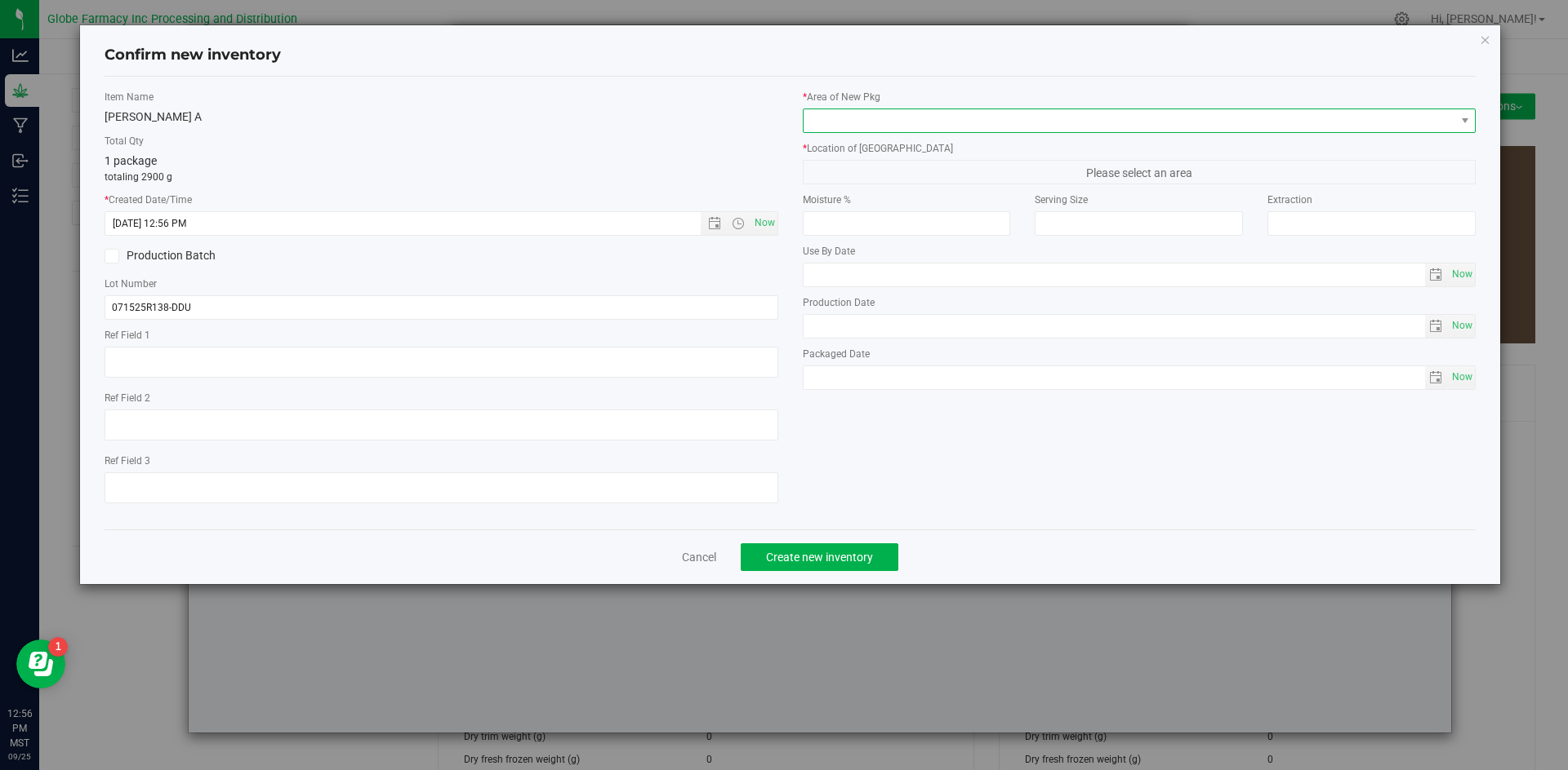
click at [906, 124] on span at bounding box center [1129, 120] width 652 height 23
click at [885, 116] on span at bounding box center [1129, 120] width 652 height 23
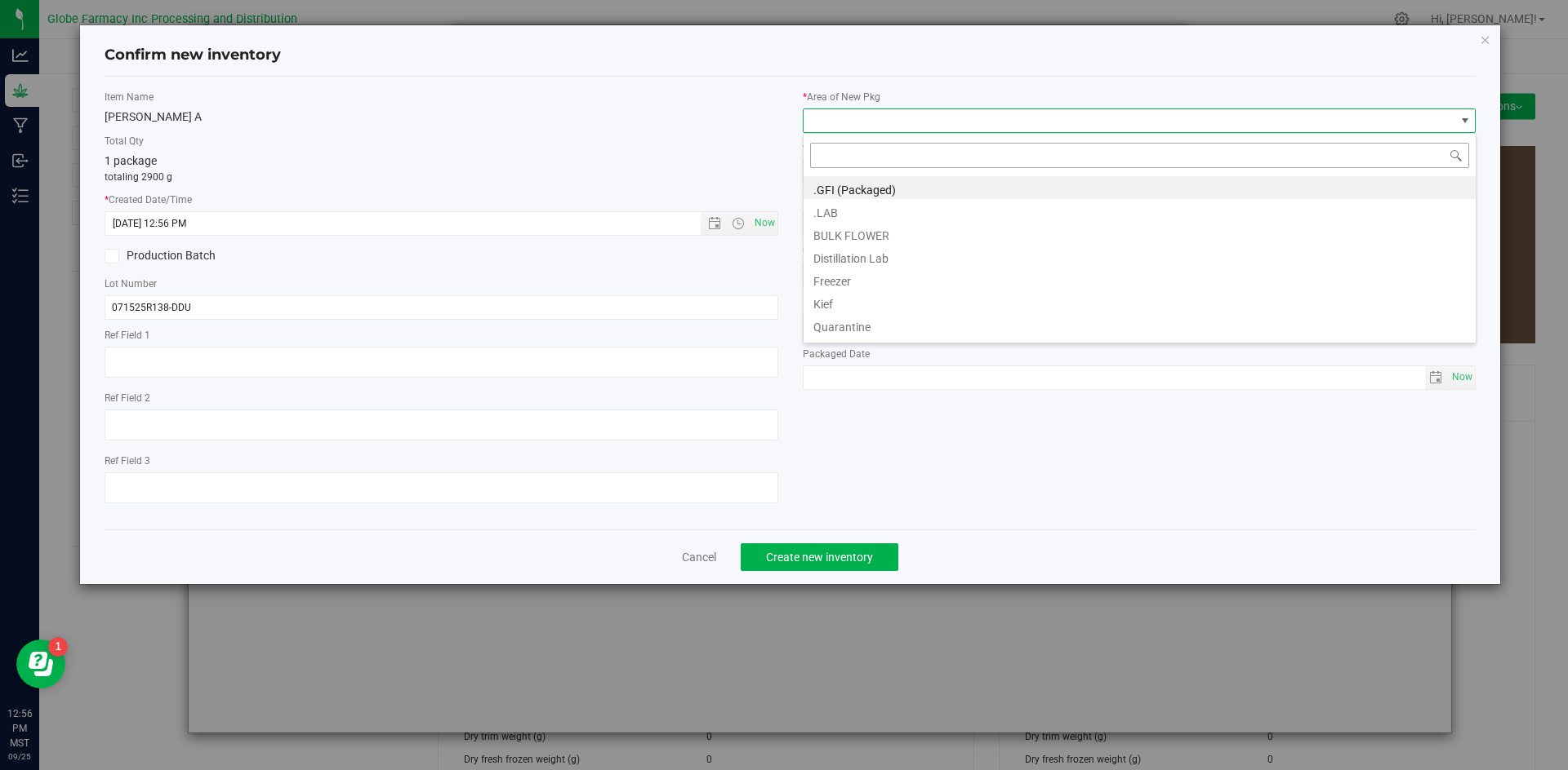
scroll to position [24, 674]
click at [838, 231] on li "BULK FLOWER" at bounding box center [1139, 233] width 672 height 23
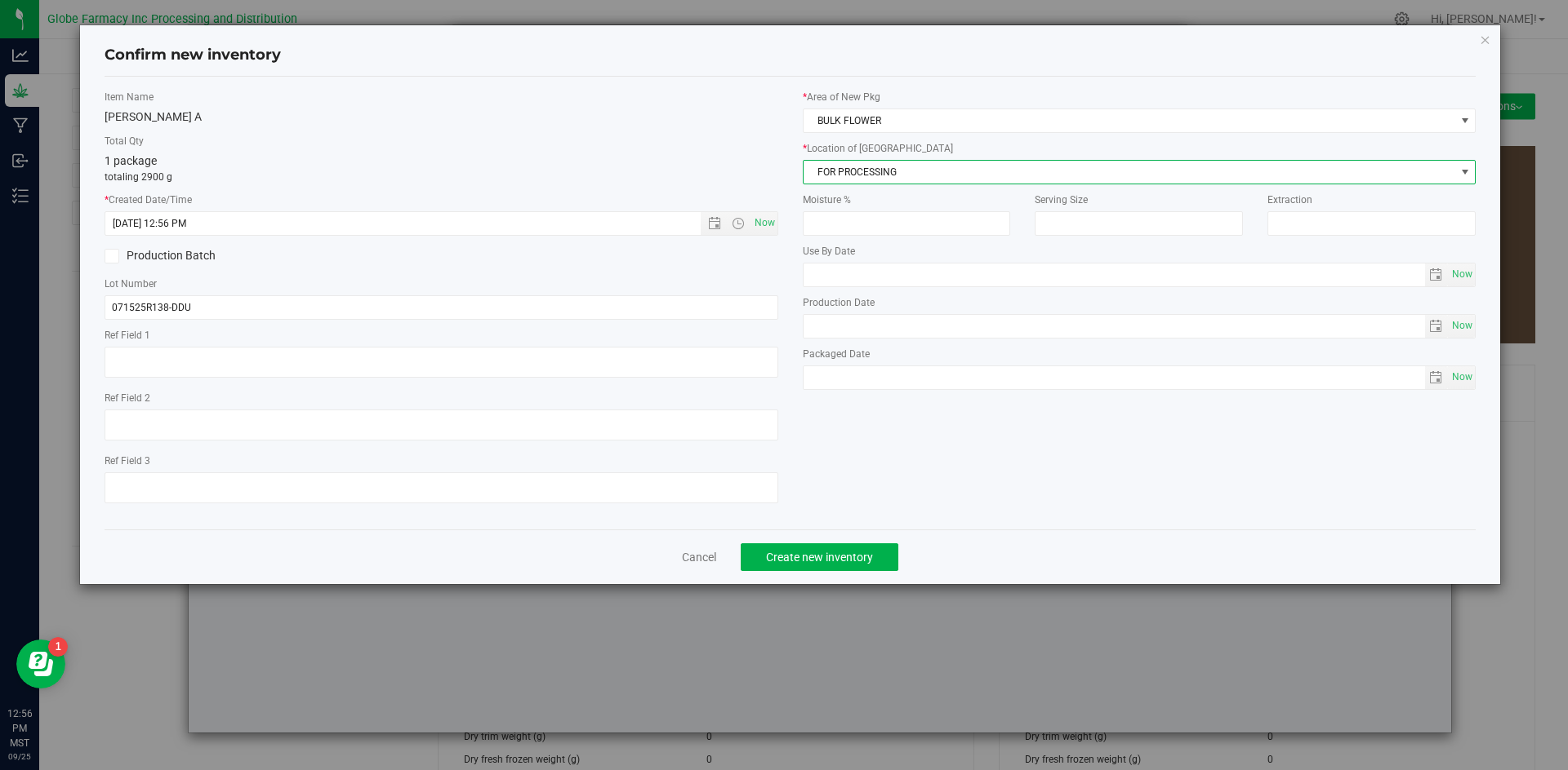
click at [856, 180] on span "FOR PROCESSING" at bounding box center [1129, 172] width 652 height 23
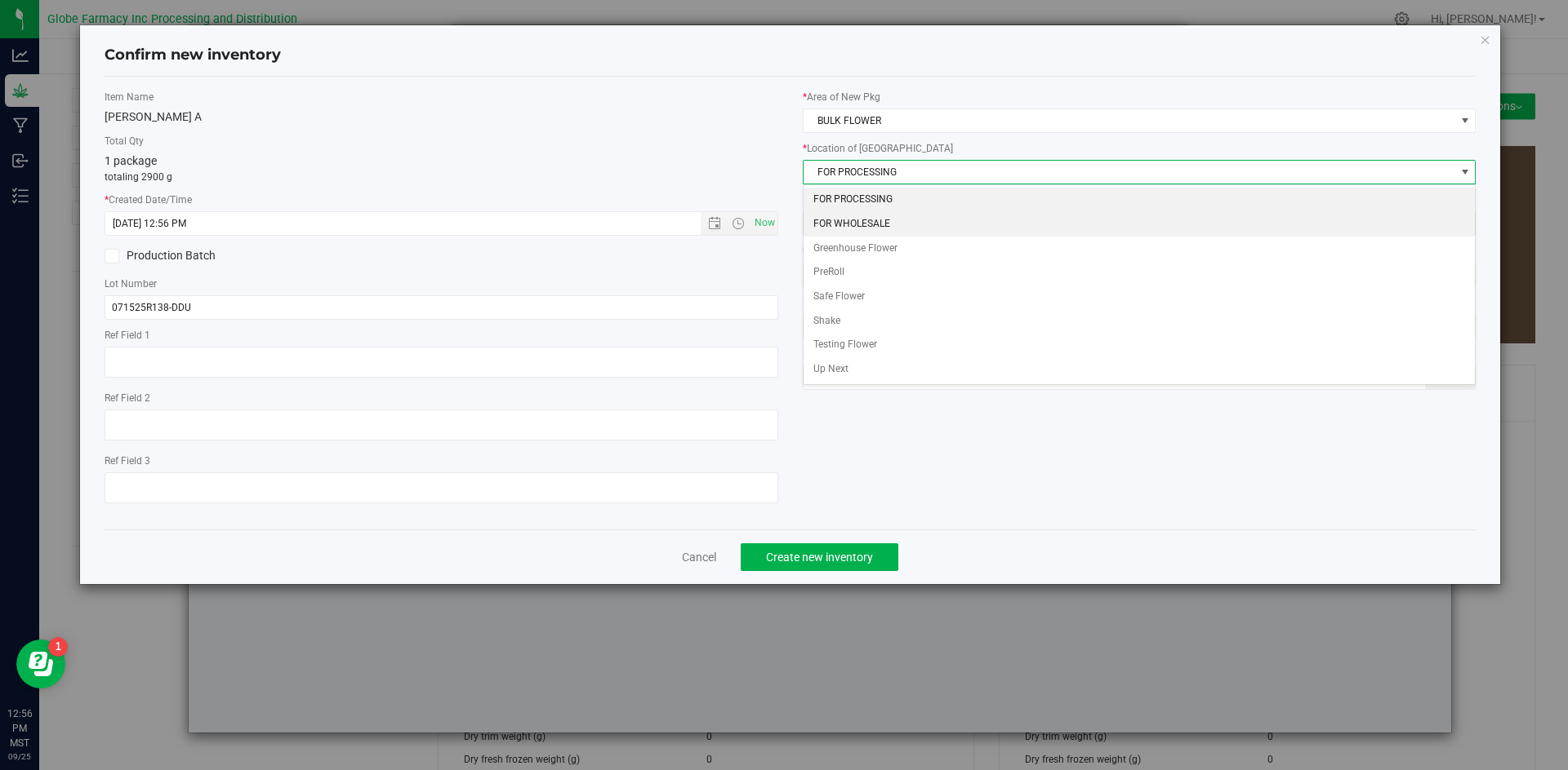
click at [847, 220] on li "FOR WHOLESALE" at bounding box center [1139, 224] width 672 height 24
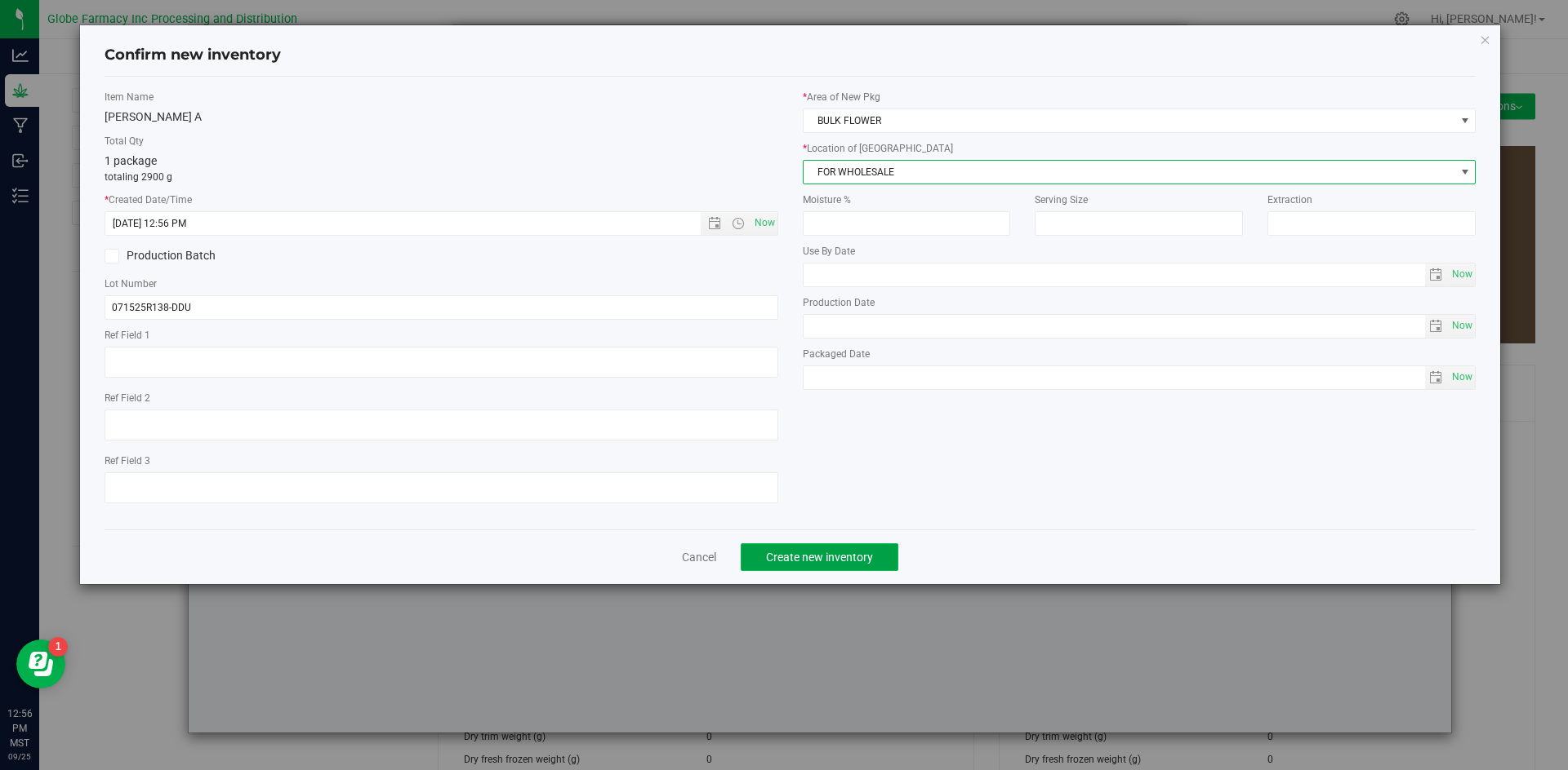
click at [846, 551] on span "Create new inventory" at bounding box center [819, 558] width 107 height 13
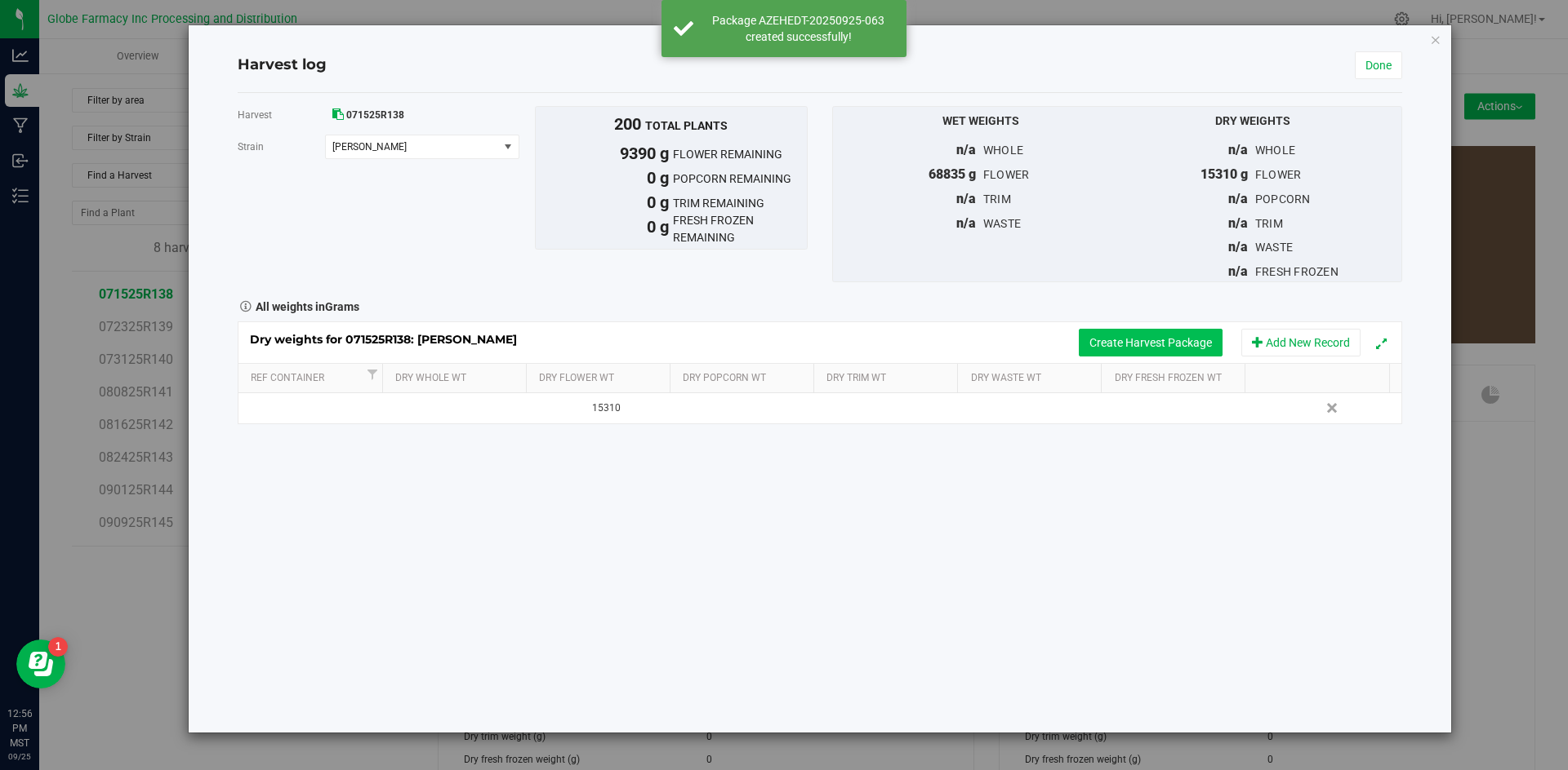
click at [1125, 351] on button "Create Harvest Package" at bounding box center [1150, 343] width 144 height 28
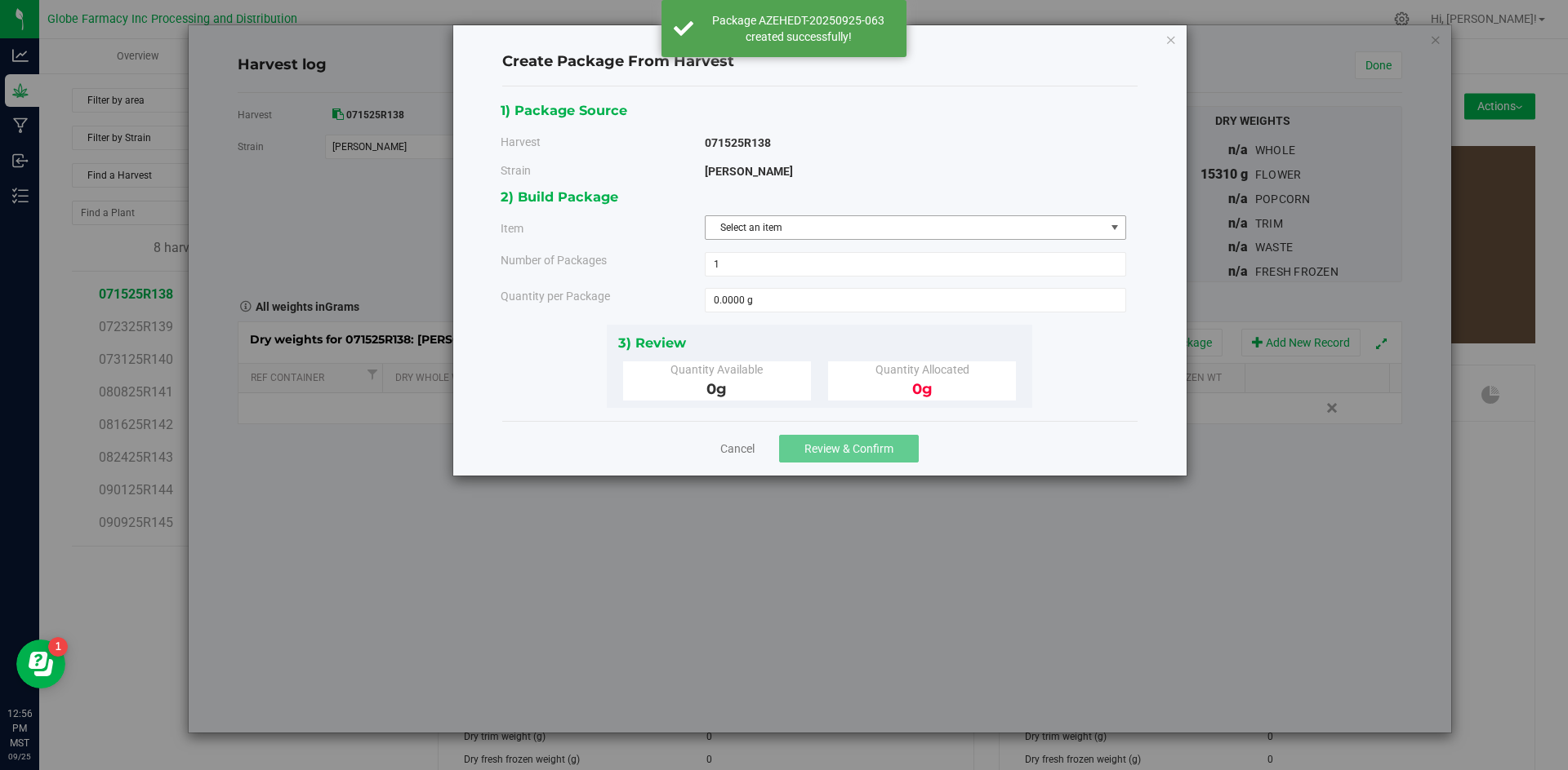
click at [859, 233] on span "Select an item" at bounding box center [905, 227] width 399 height 23
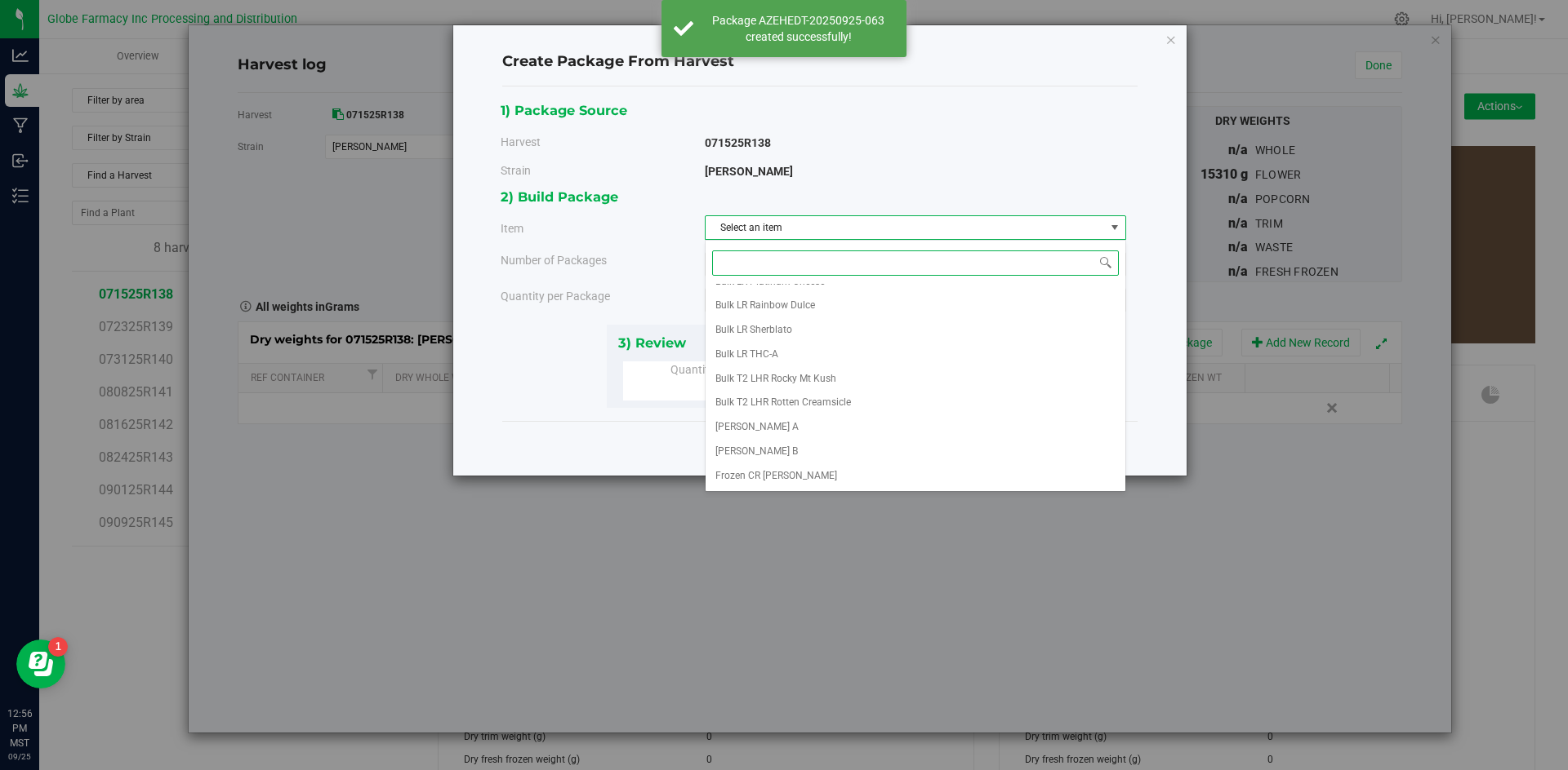
scroll to position [245, 0]
click at [828, 393] on li "[PERSON_NAME] A" at bounding box center [915, 391] width 420 height 24
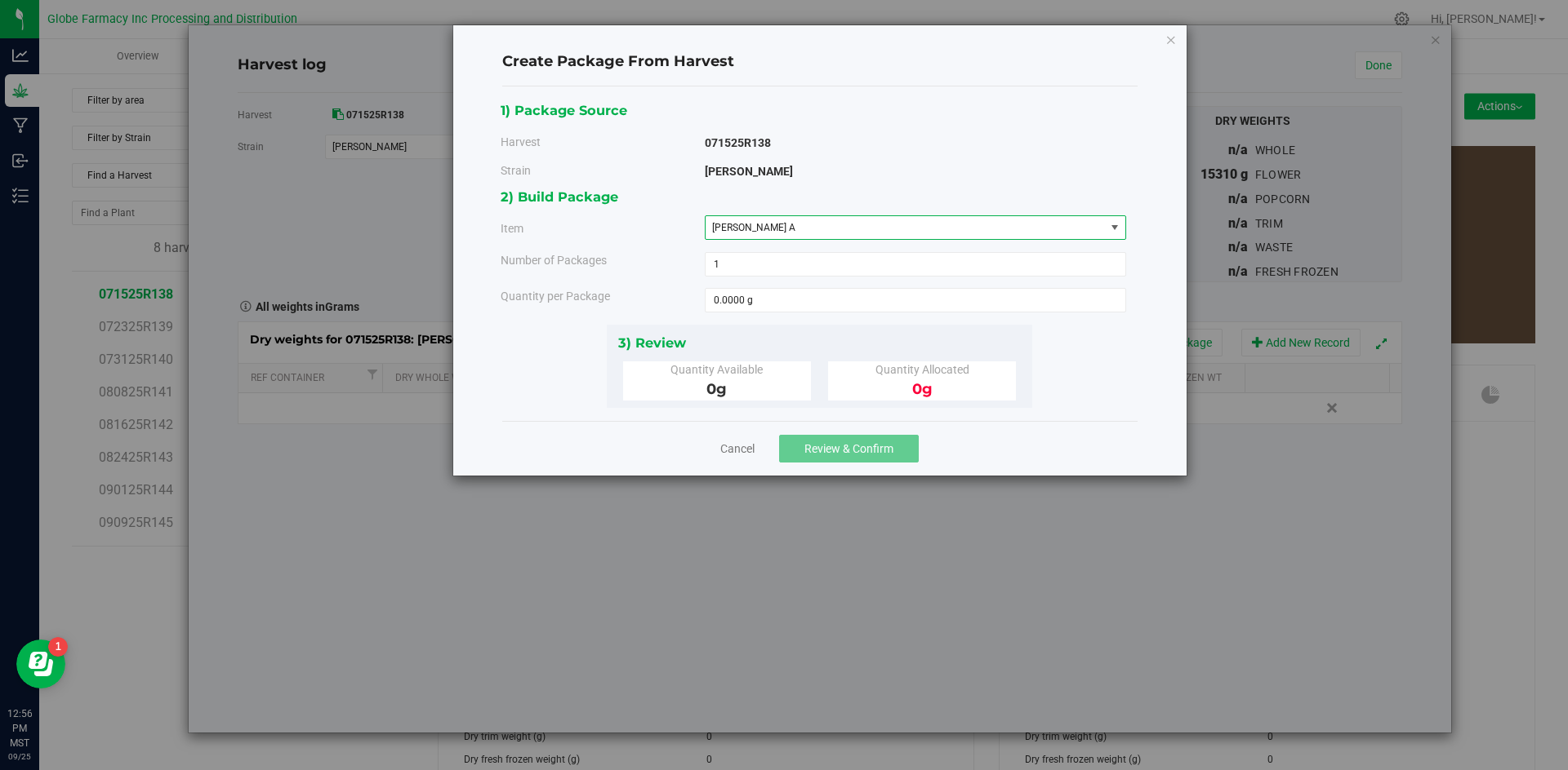
click at [809, 282] on div "2) Build Package Item [PERSON_NAME] A Big League Sherb x Triple Burger B Bulk I…" at bounding box center [819, 254] width 638 height 138
click at [808, 297] on span at bounding box center [915, 300] width 421 height 24
type input "2670"
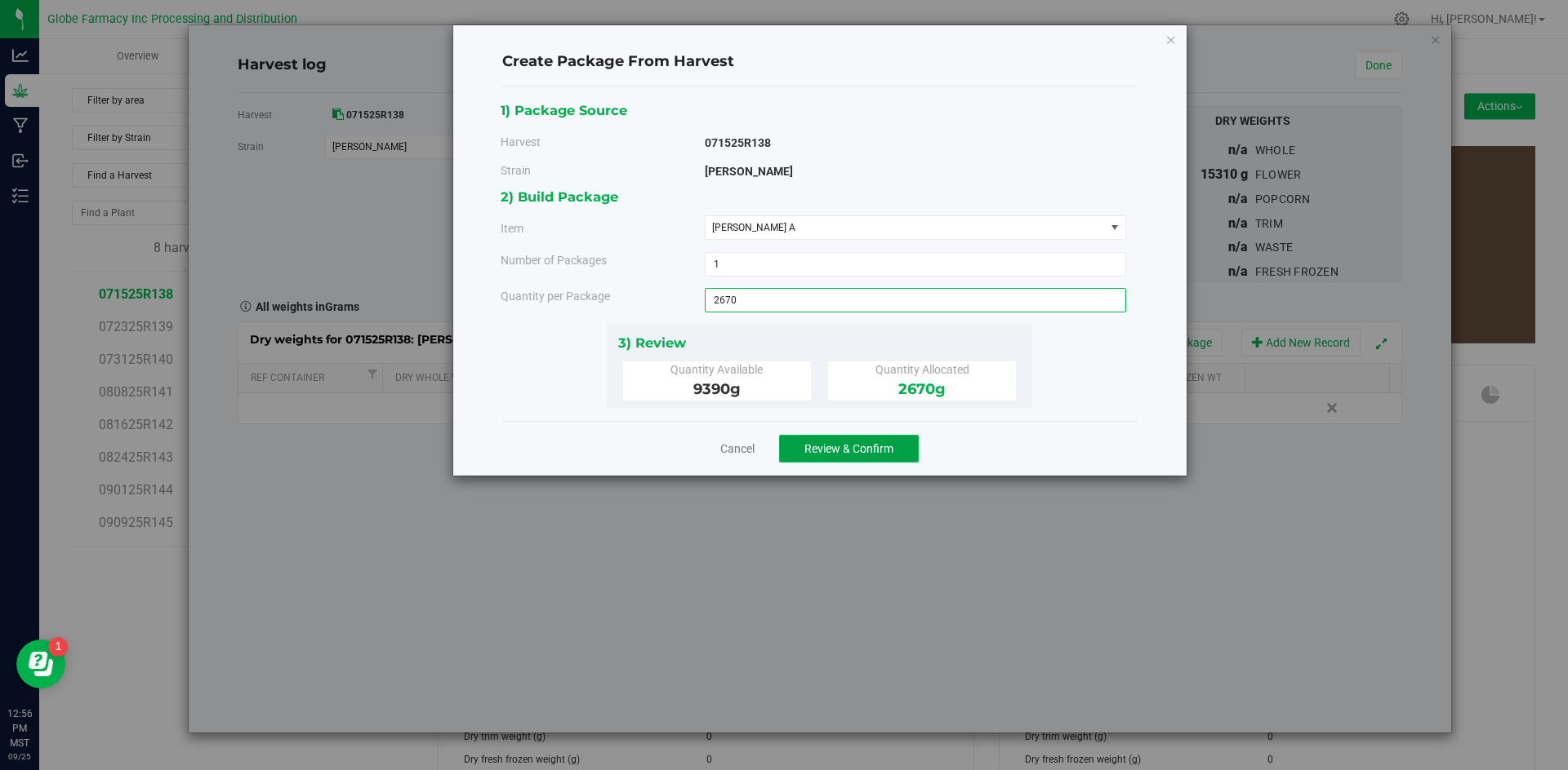
click at [841, 453] on span "Review & Confirm" at bounding box center [848, 449] width 89 height 13
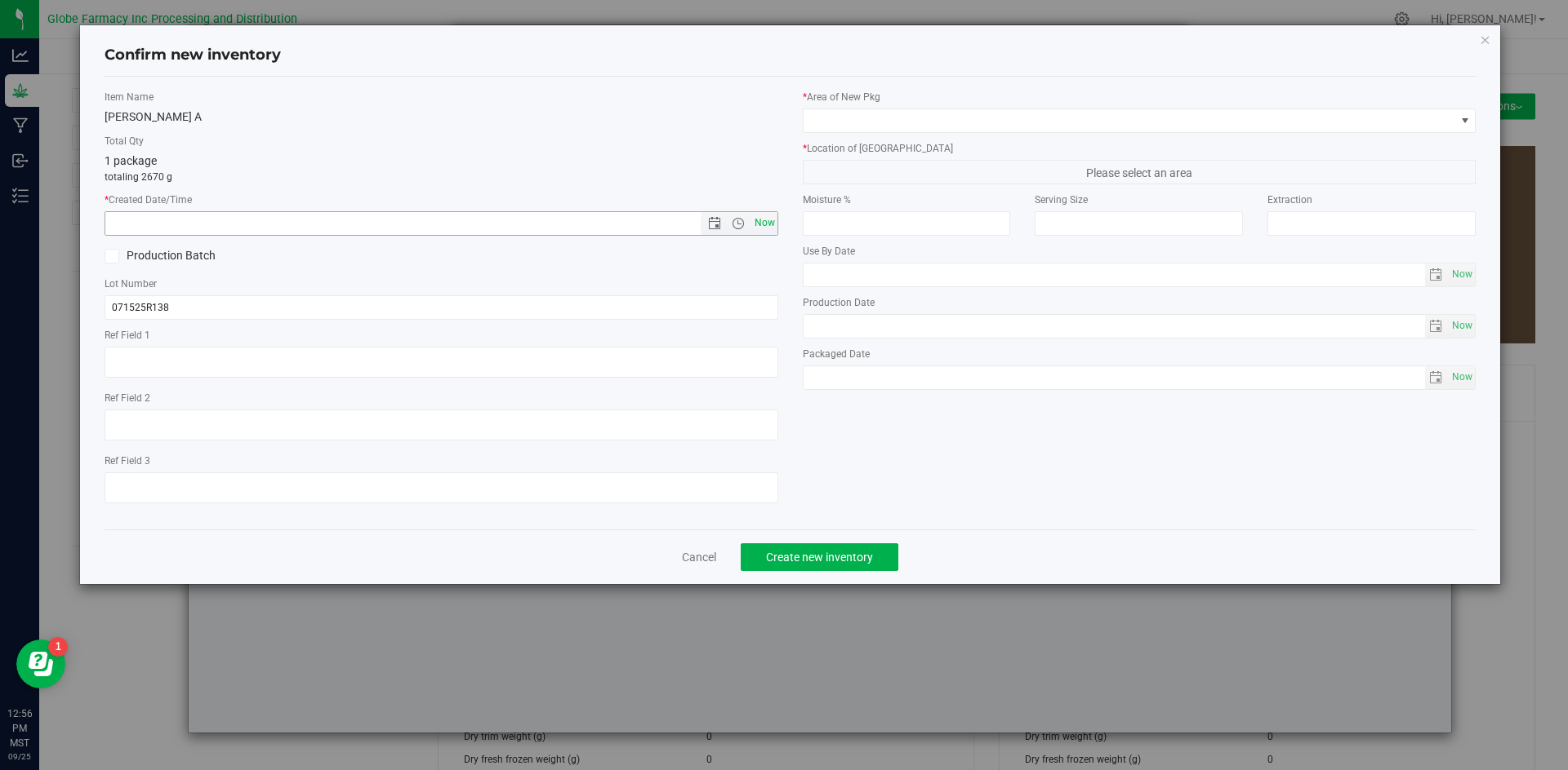
click at [772, 221] on span "Now" at bounding box center [765, 223] width 28 height 23
type input "[DATE] 12:56 PM"
click at [204, 300] on input "071525R138" at bounding box center [441, 308] width 674 height 24
type input "071525R138-DDU"
click at [851, 121] on span at bounding box center [1129, 120] width 652 height 23
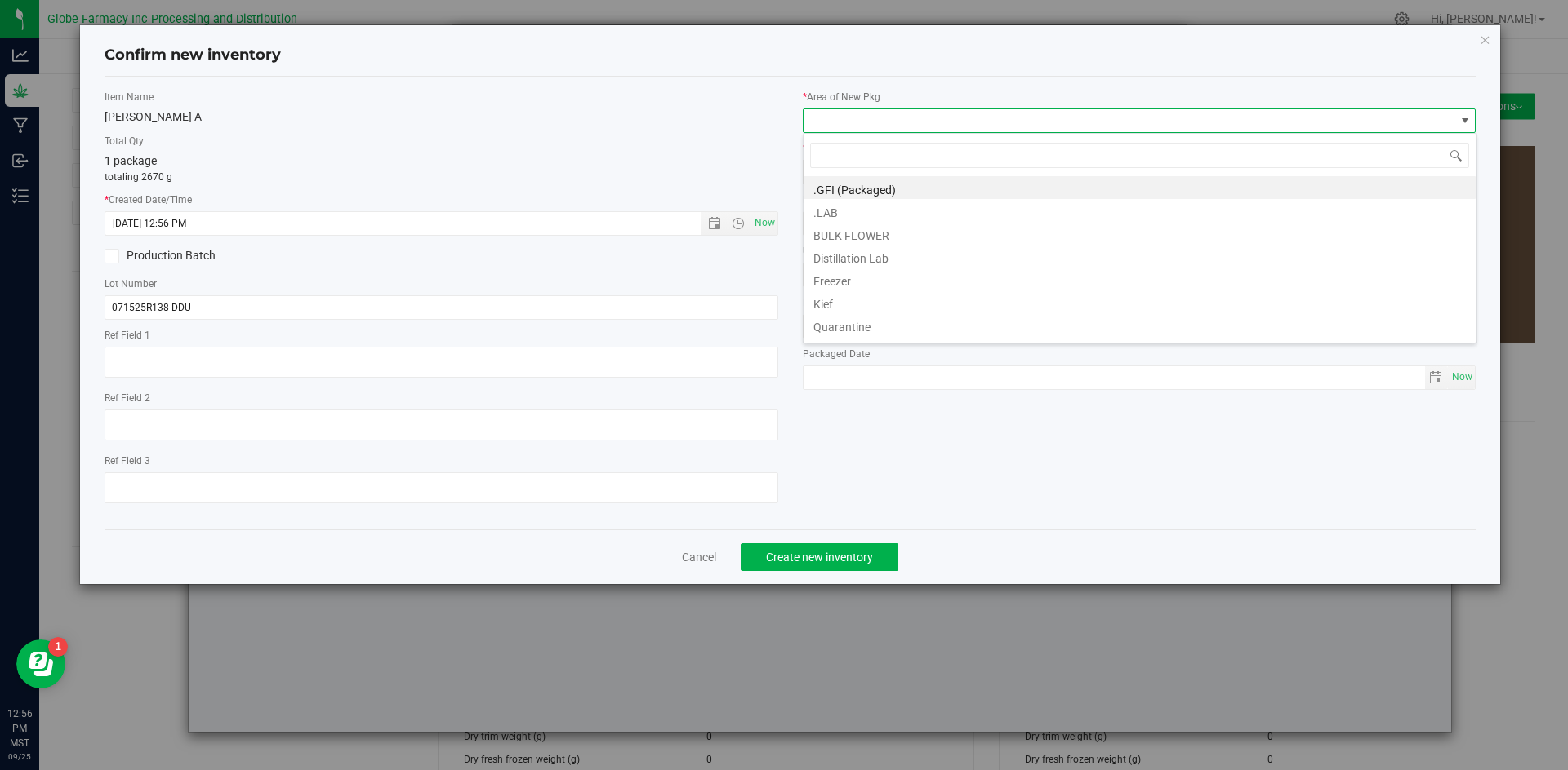
scroll to position [24, 674]
click at [831, 234] on li "BULK FLOWER" at bounding box center [1139, 233] width 672 height 23
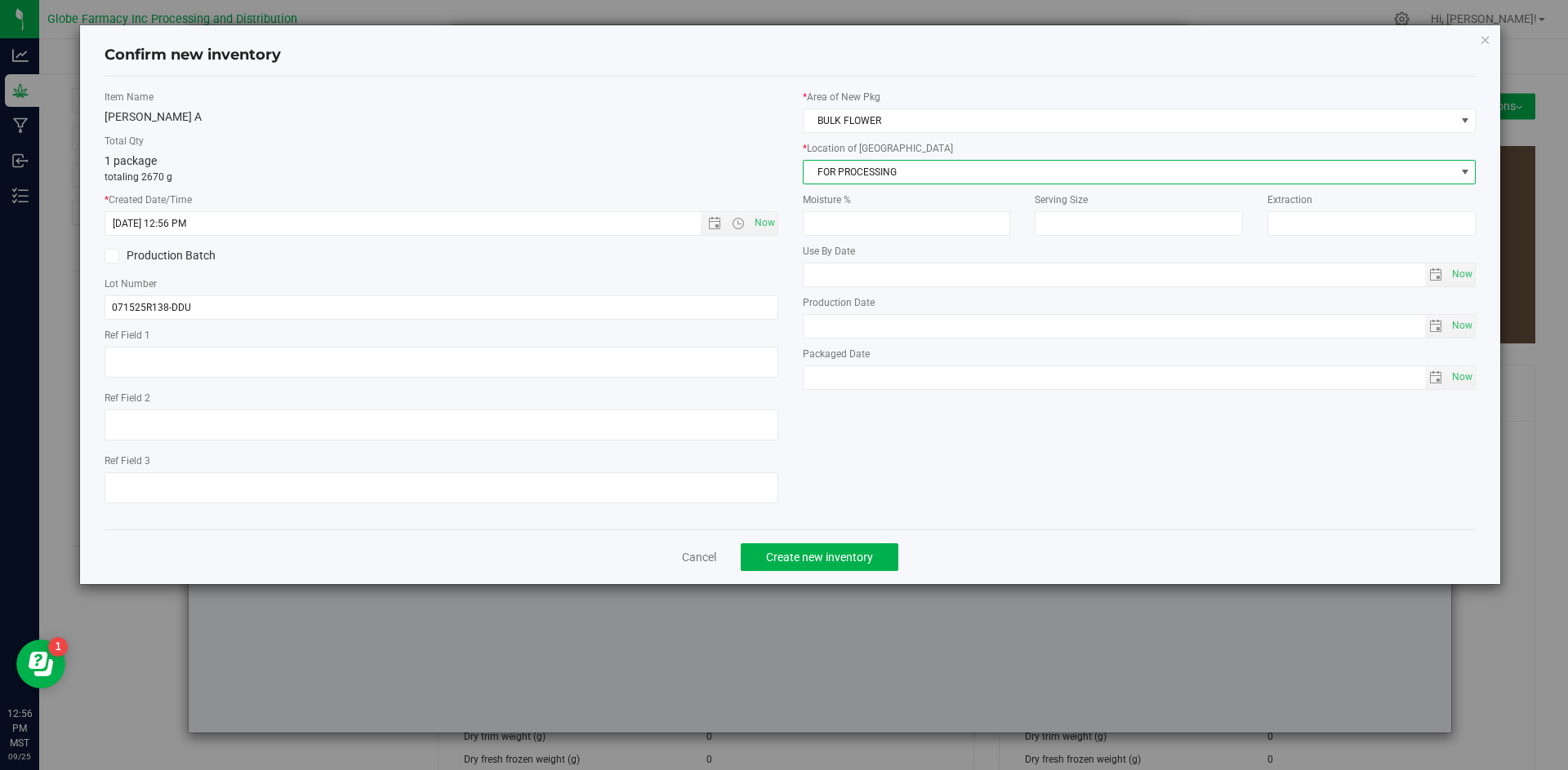
click at [851, 170] on span "FOR PROCESSING" at bounding box center [1129, 172] width 652 height 23
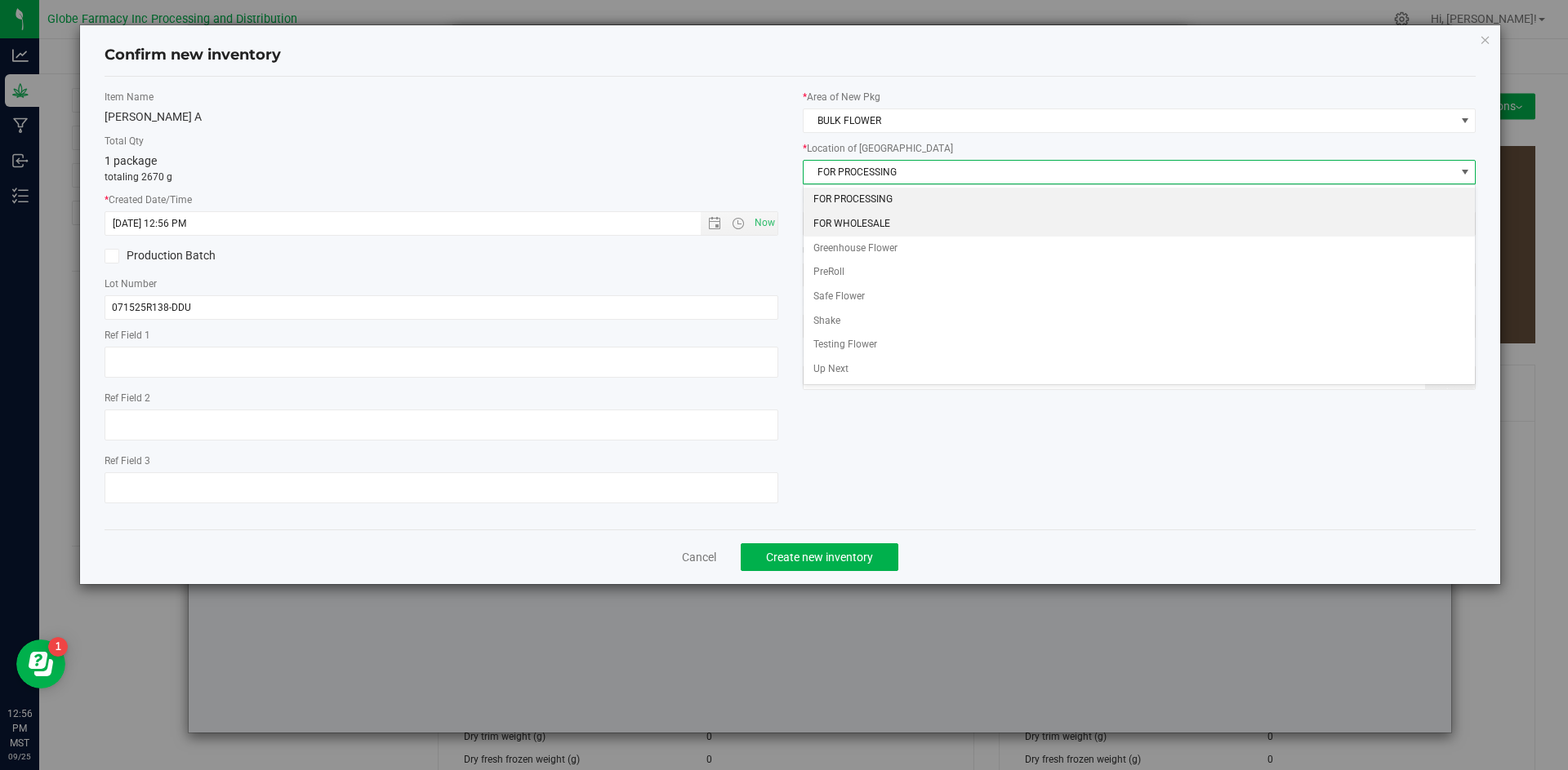
click at [855, 231] on li "FOR WHOLESALE" at bounding box center [1139, 224] width 672 height 24
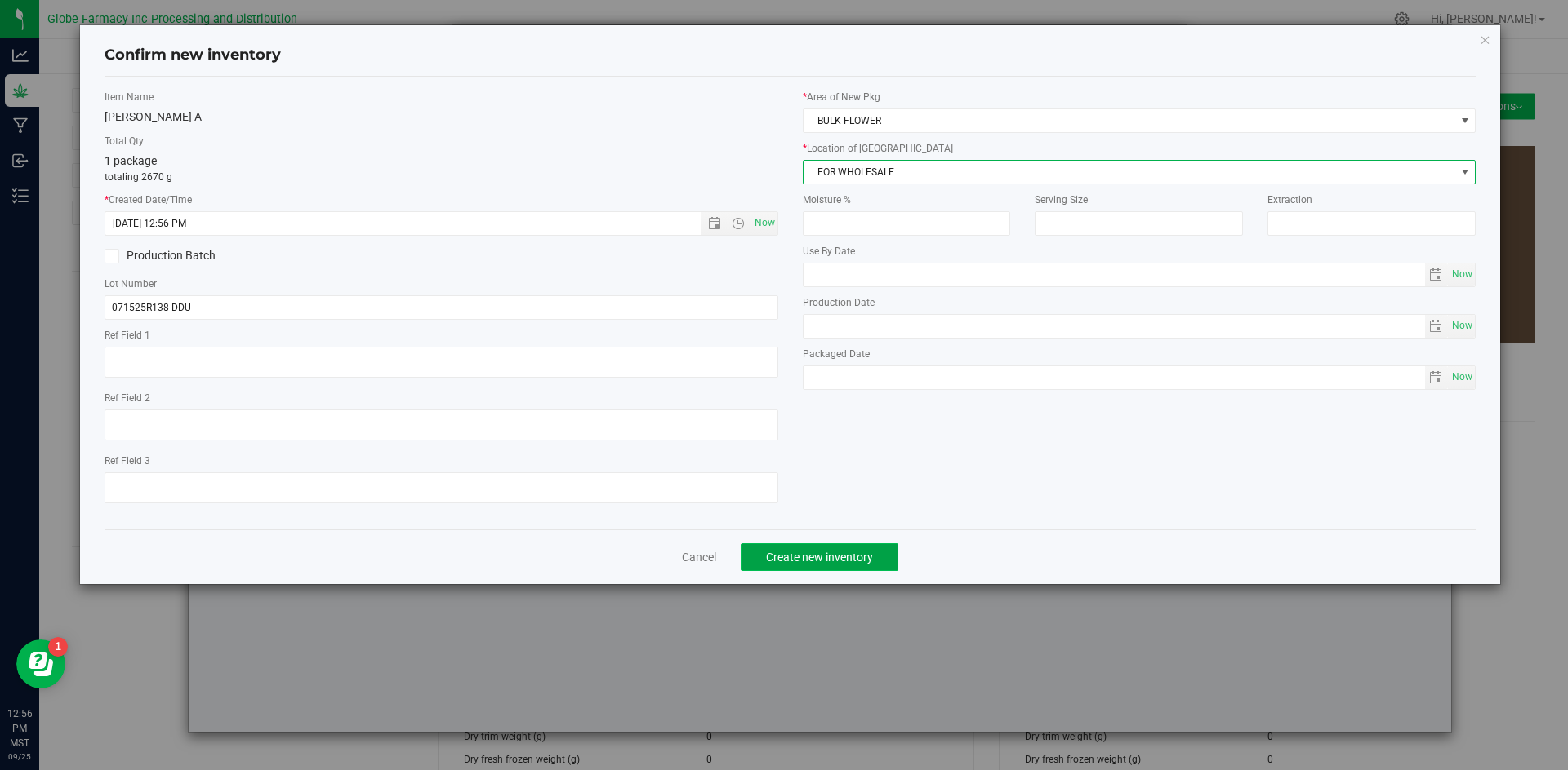
click at [833, 561] on button "Create new inventory" at bounding box center [819, 558] width 158 height 28
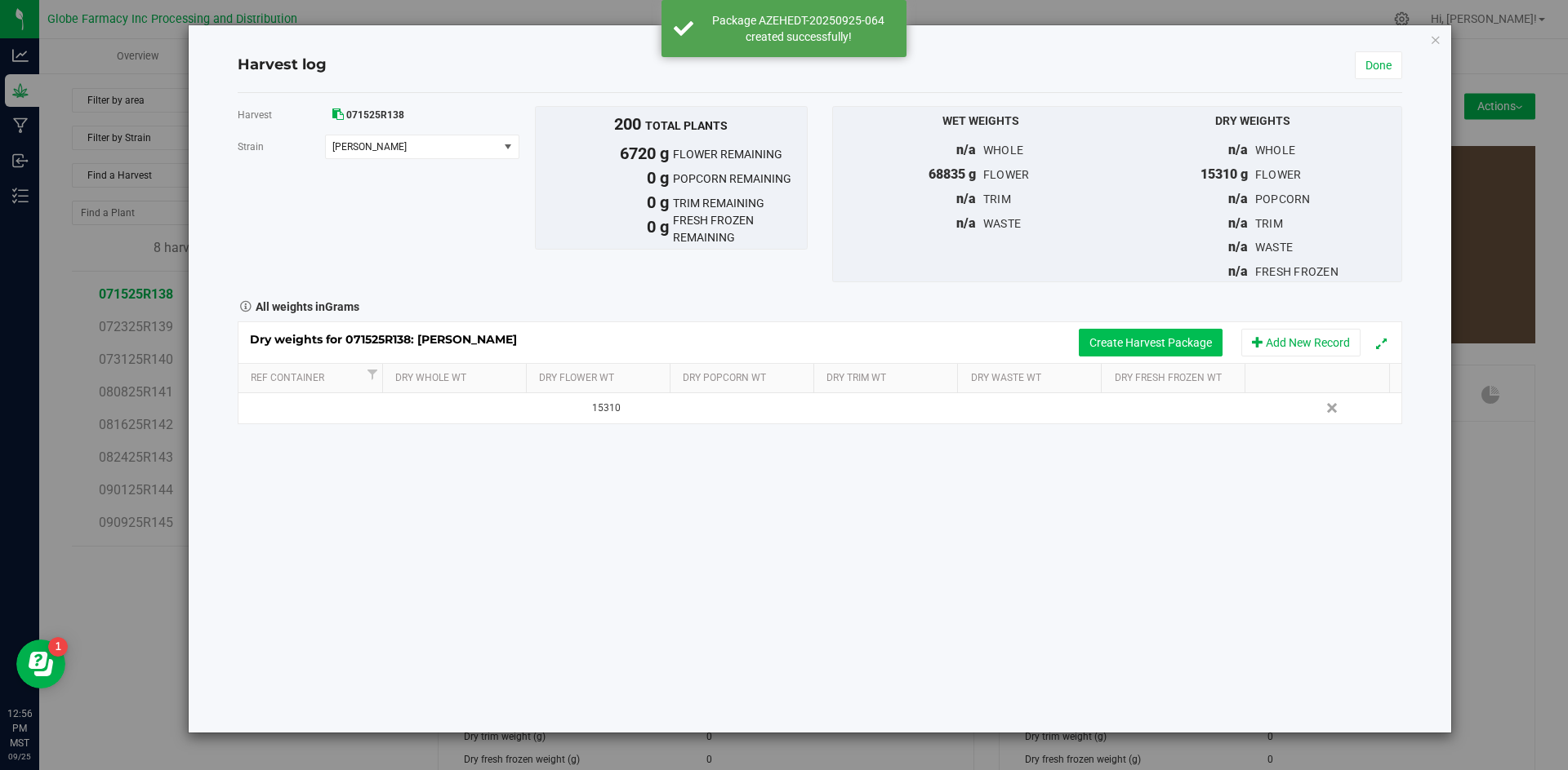
click at [1108, 349] on button "Create Harvest Package" at bounding box center [1150, 343] width 144 height 28
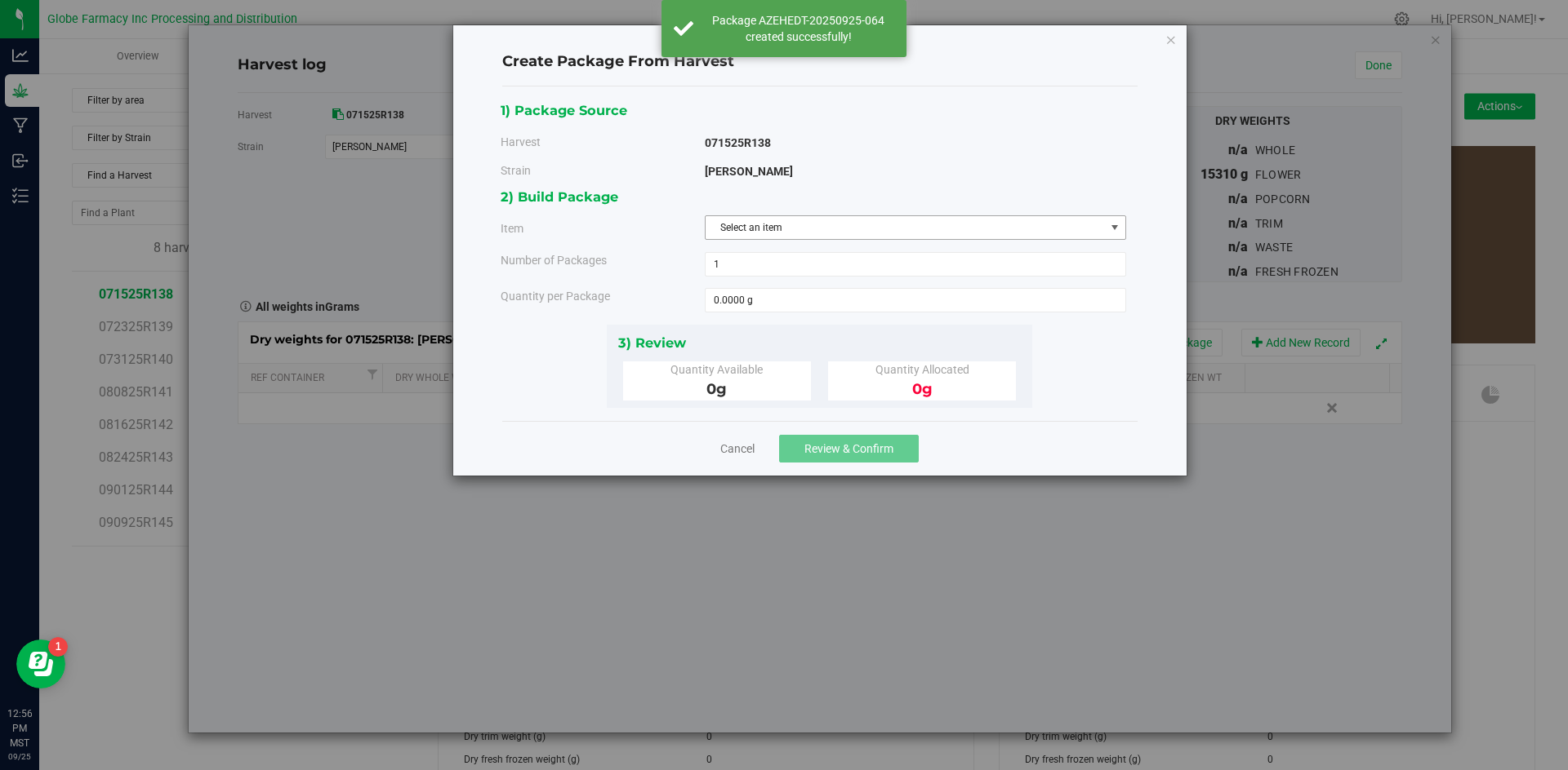
click at [859, 232] on span "Select an item" at bounding box center [905, 227] width 399 height 23
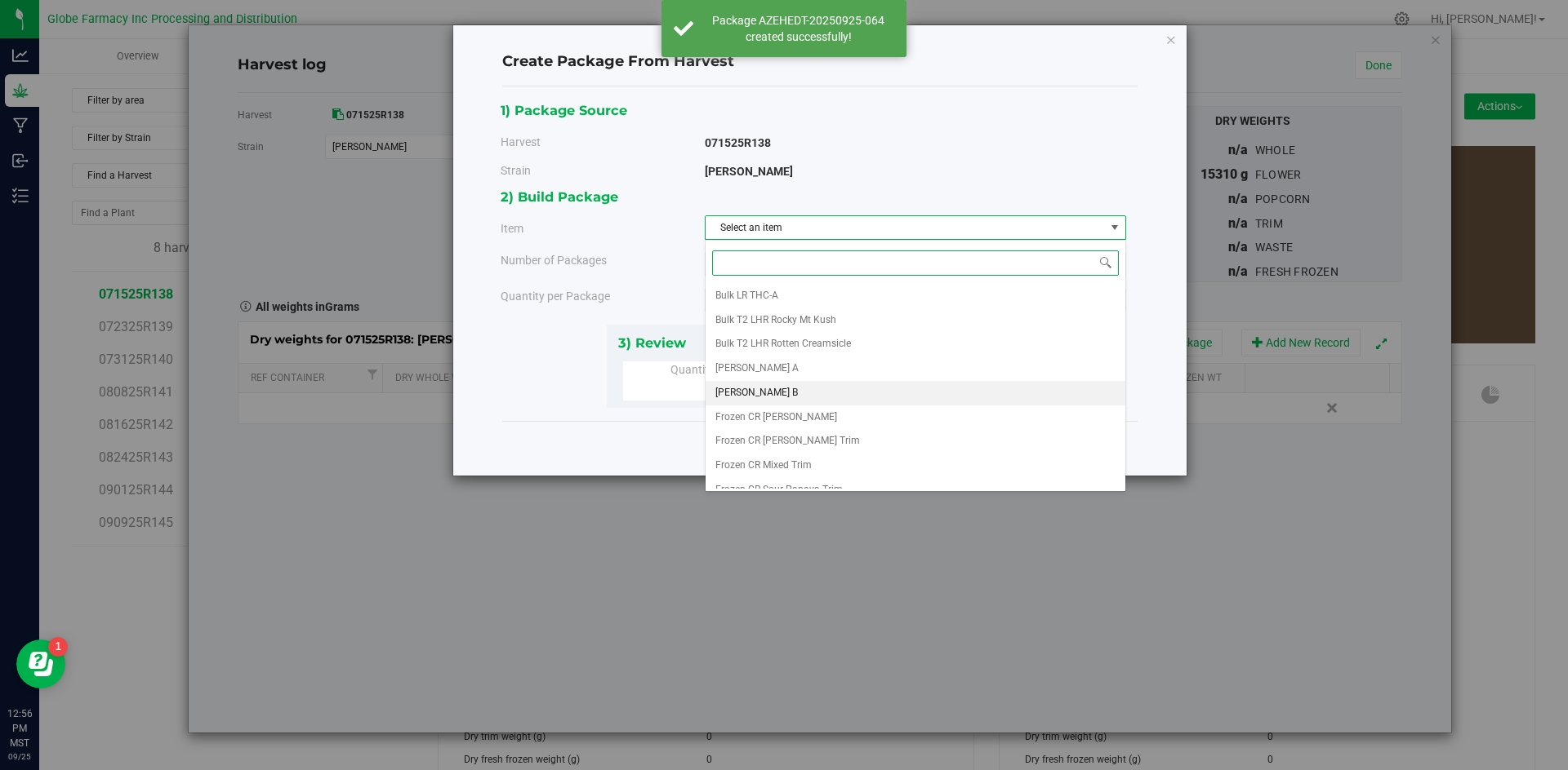
scroll to position [327, 0]
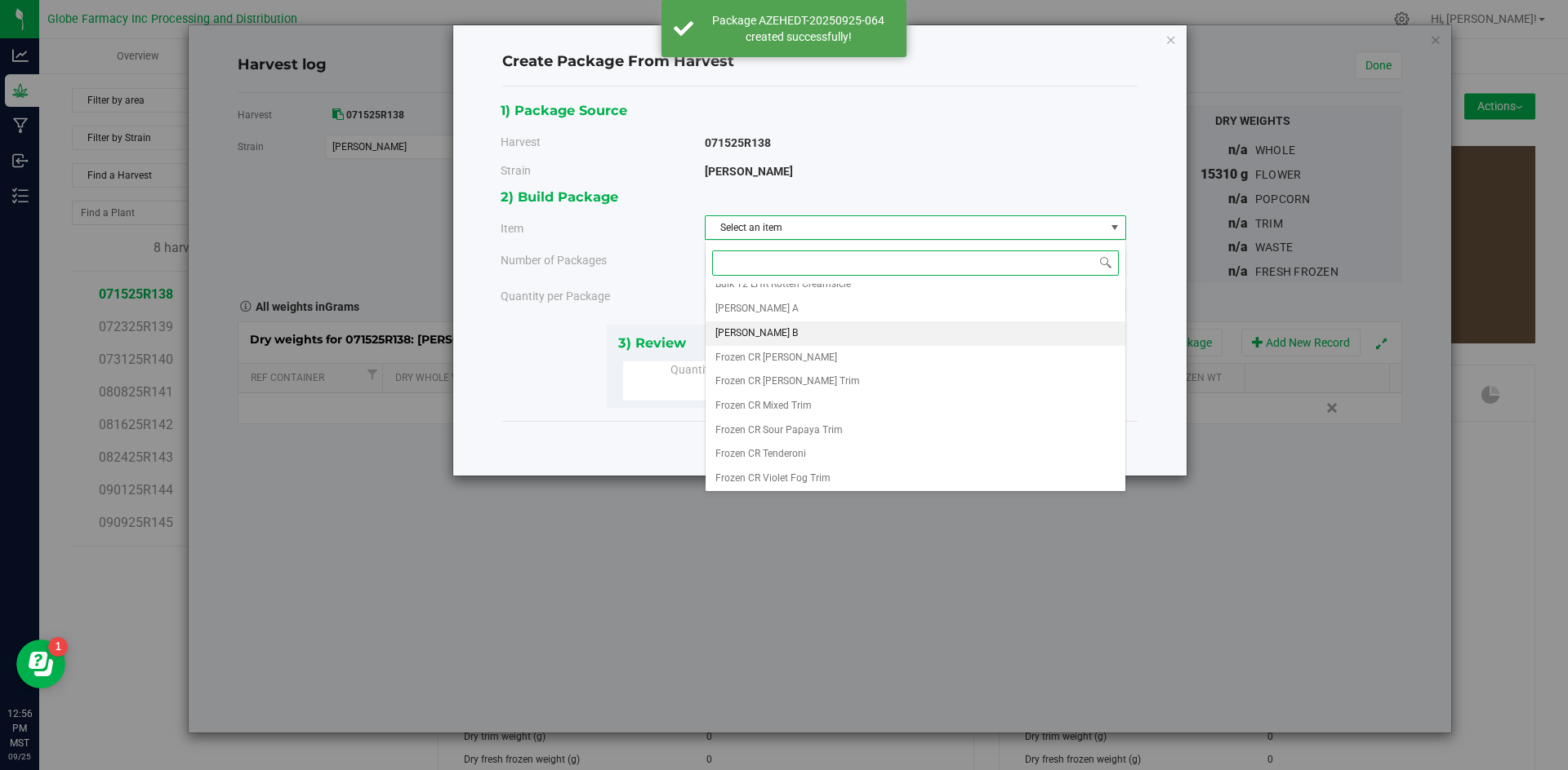
click at [796, 321] on li "[PERSON_NAME] B" at bounding box center [915, 333] width 420 height 24
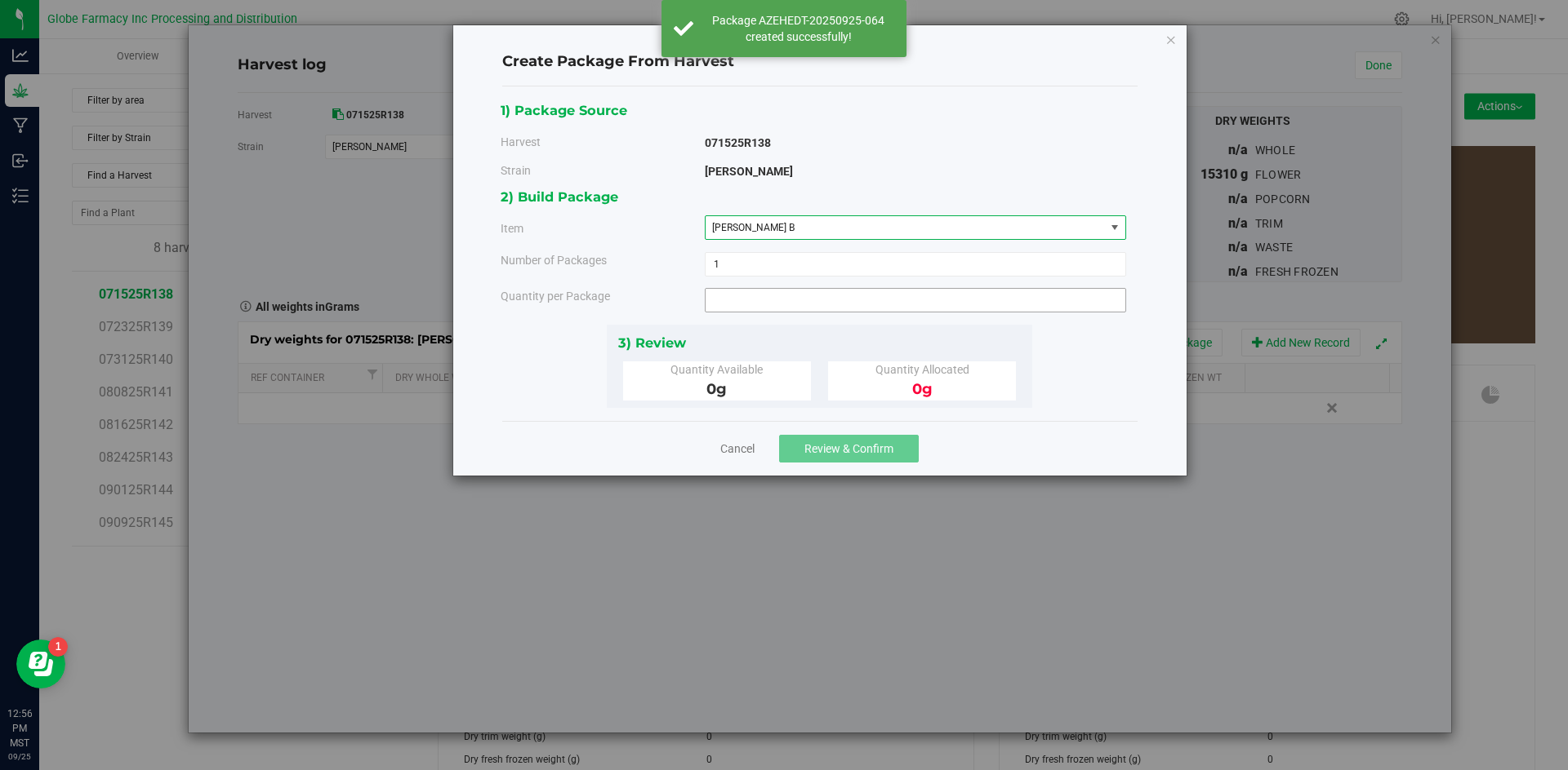
click at [791, 300] on span at bounding box center [915, 300] width 421 height 24
click at [0, 0] on input "text" at bounding box center [0, 0] width 0 height 0
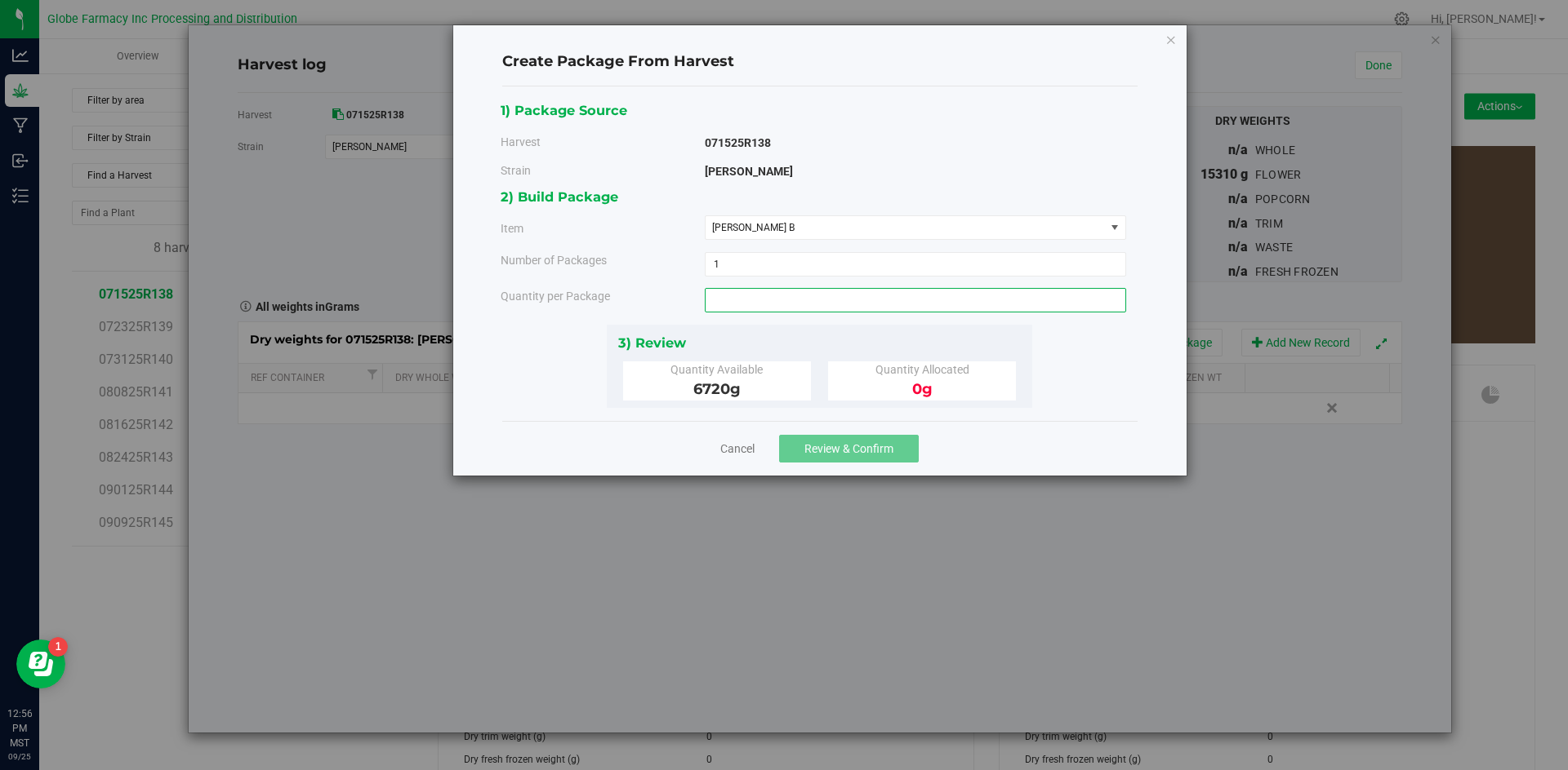
click at [777, 297] on input "text" at bounding box center [915, 300] width 420 height 23
type input "940"
type input "940.0000 g"
click at [827, 454] on span "Review & Confirm" at bounding box center [848, 449] width 89 height 13
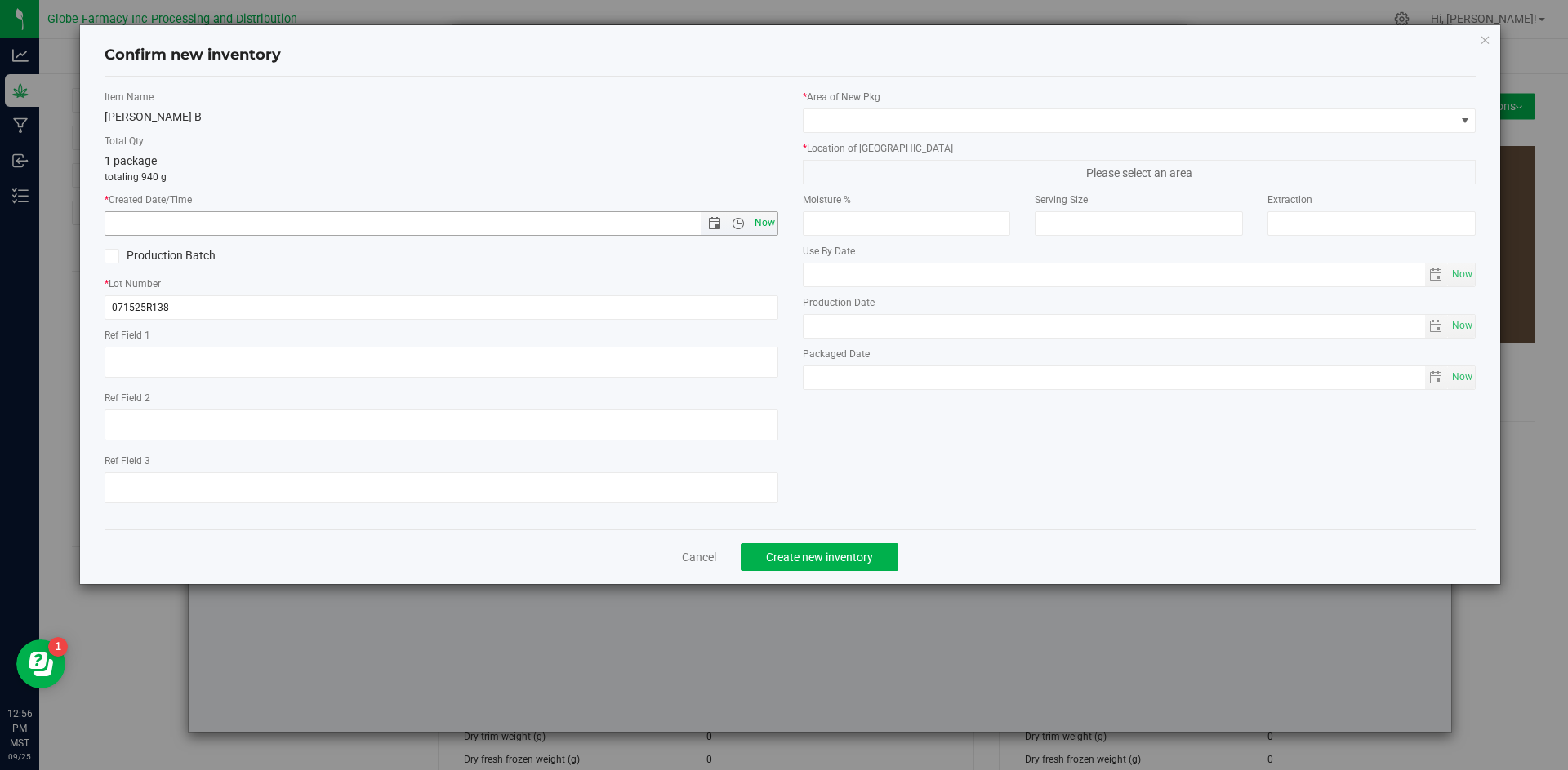
click at [776, 225] on span "Now" at bounding box center [765, 223] width 28 height 23
type input "[DATE] 12:56 PM"
click at [271, 303] on input "071525R138" at bounding box center [441, 308] width 674 height 24
type input "071525R138-DDU"
click at [924, 122] on span at bounding box center [1129, 120] width 652 height 23
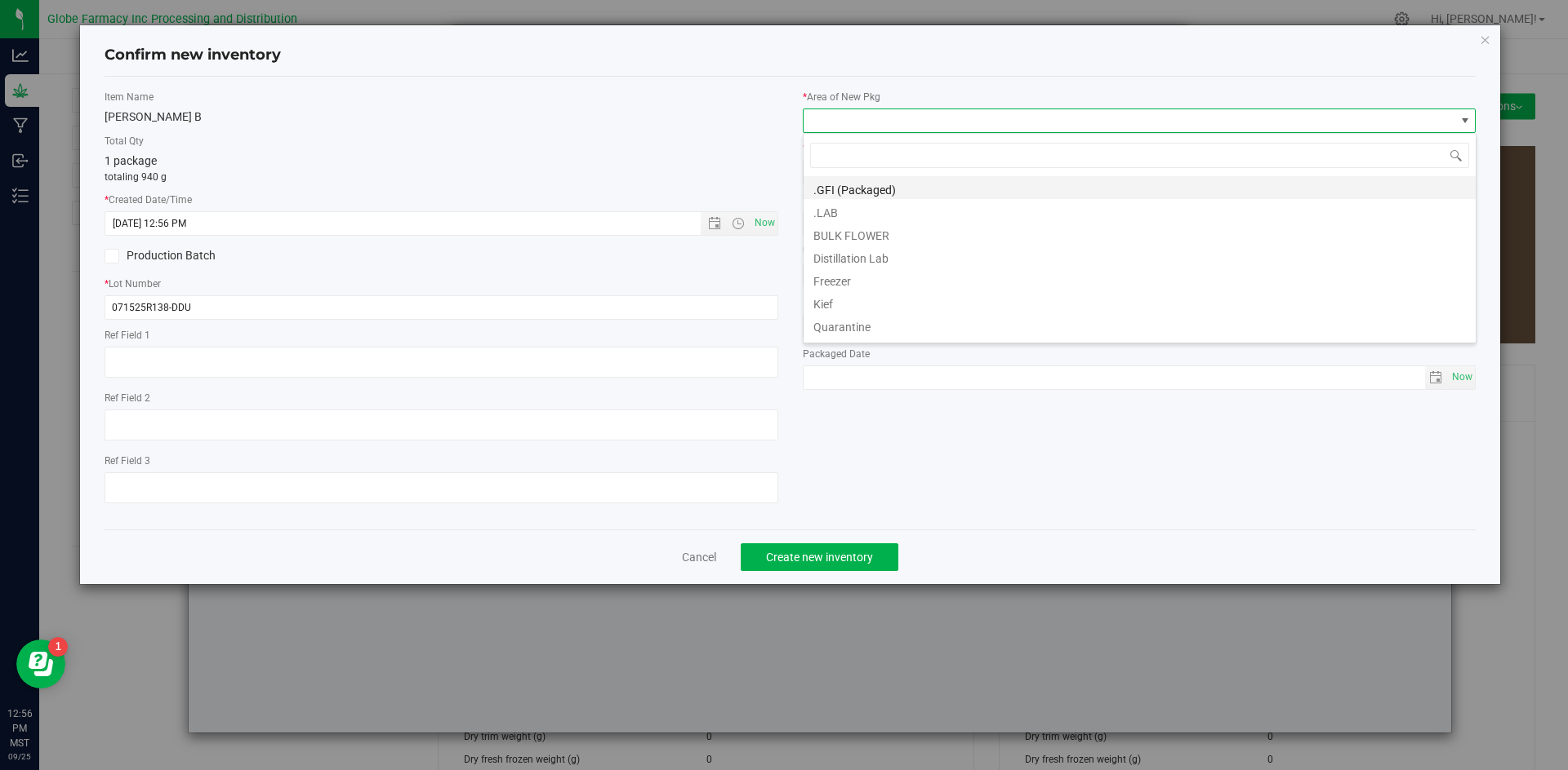
scroll to position [24, 674]
click at [872, 234] on li "BULK FLOWER" at bounding box center [1139, 233] width 672 height 23
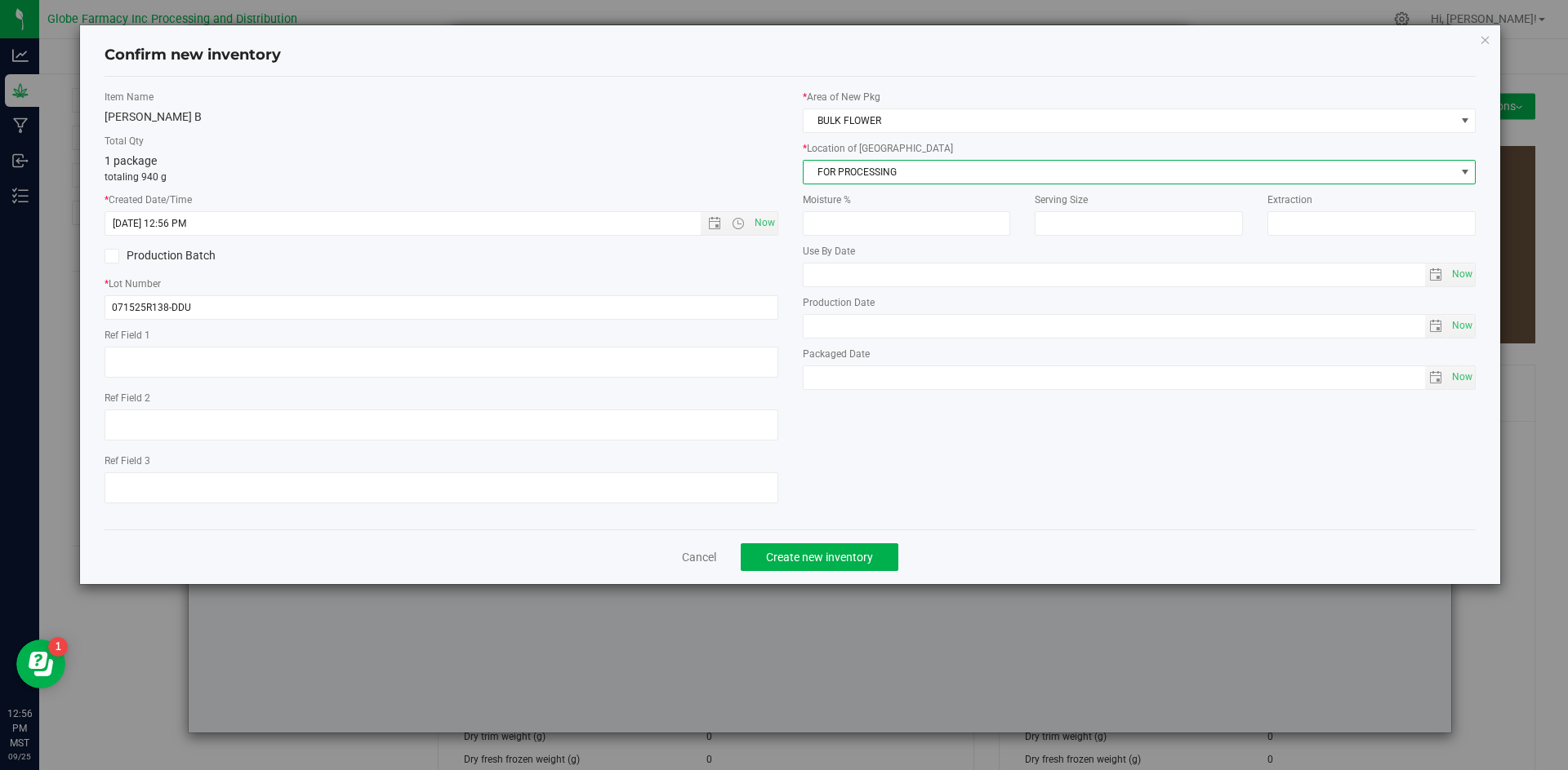
click at [884, 174] on span "FOR PROCESSING" at bounding box center [1129, 172] width 652 height 23
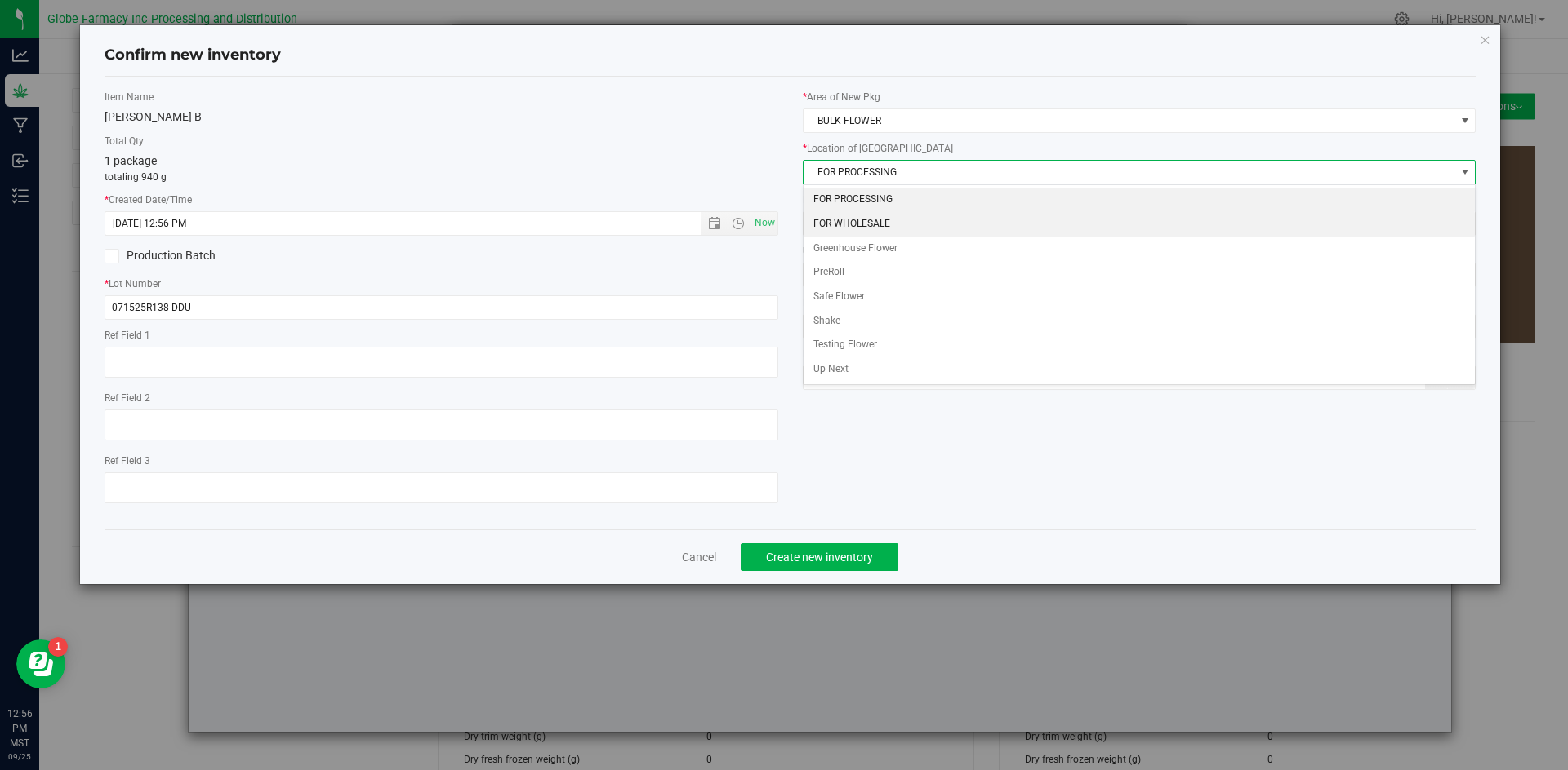
click at [886, 222] on li "FOR WHOLESALE" at bounding box center [1139, 224] width 672 height 24
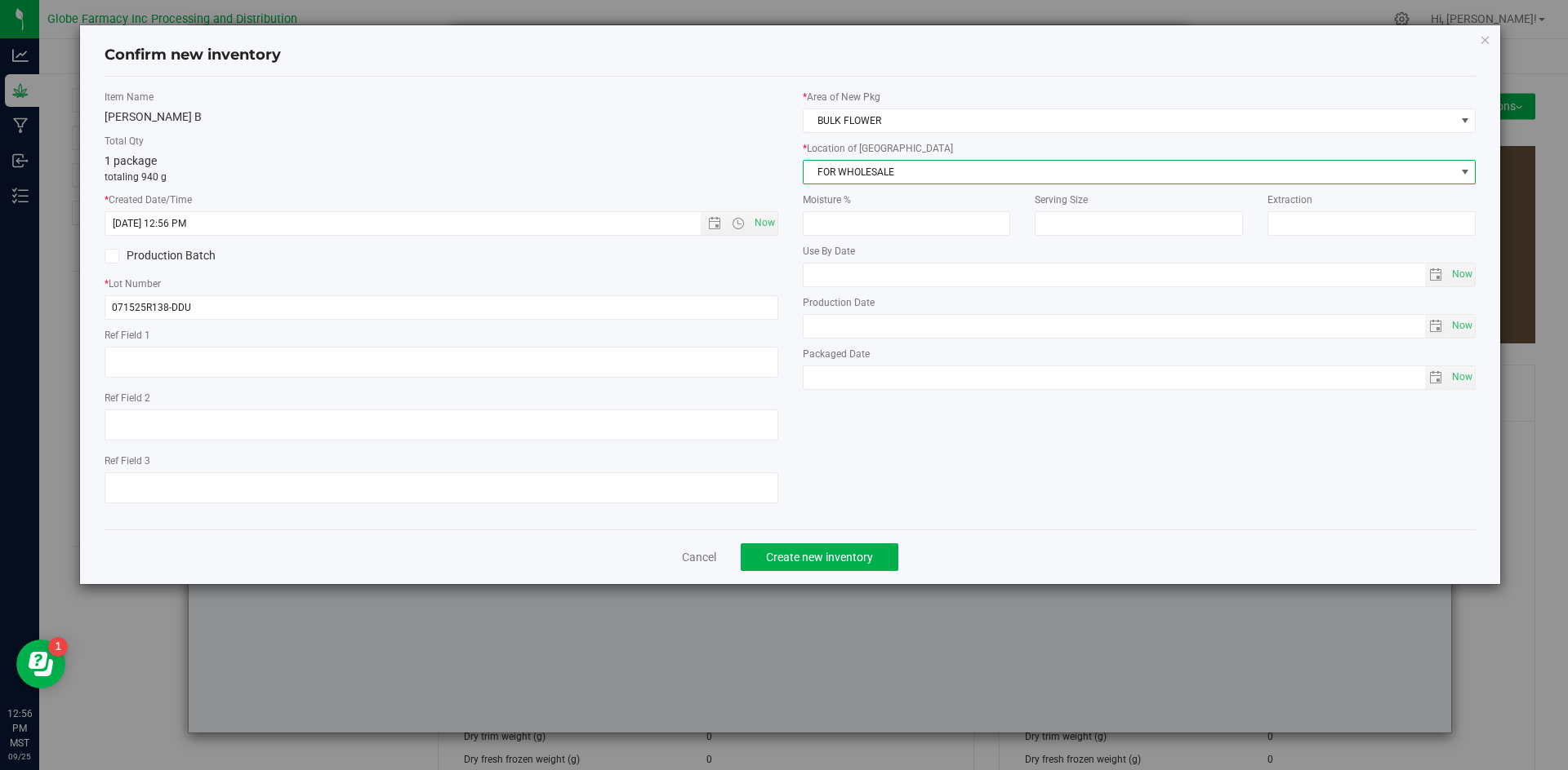
click at [890, 169] on span "FOR WHOLESALE" at bounding box center [1129, 172] width 652 height 23
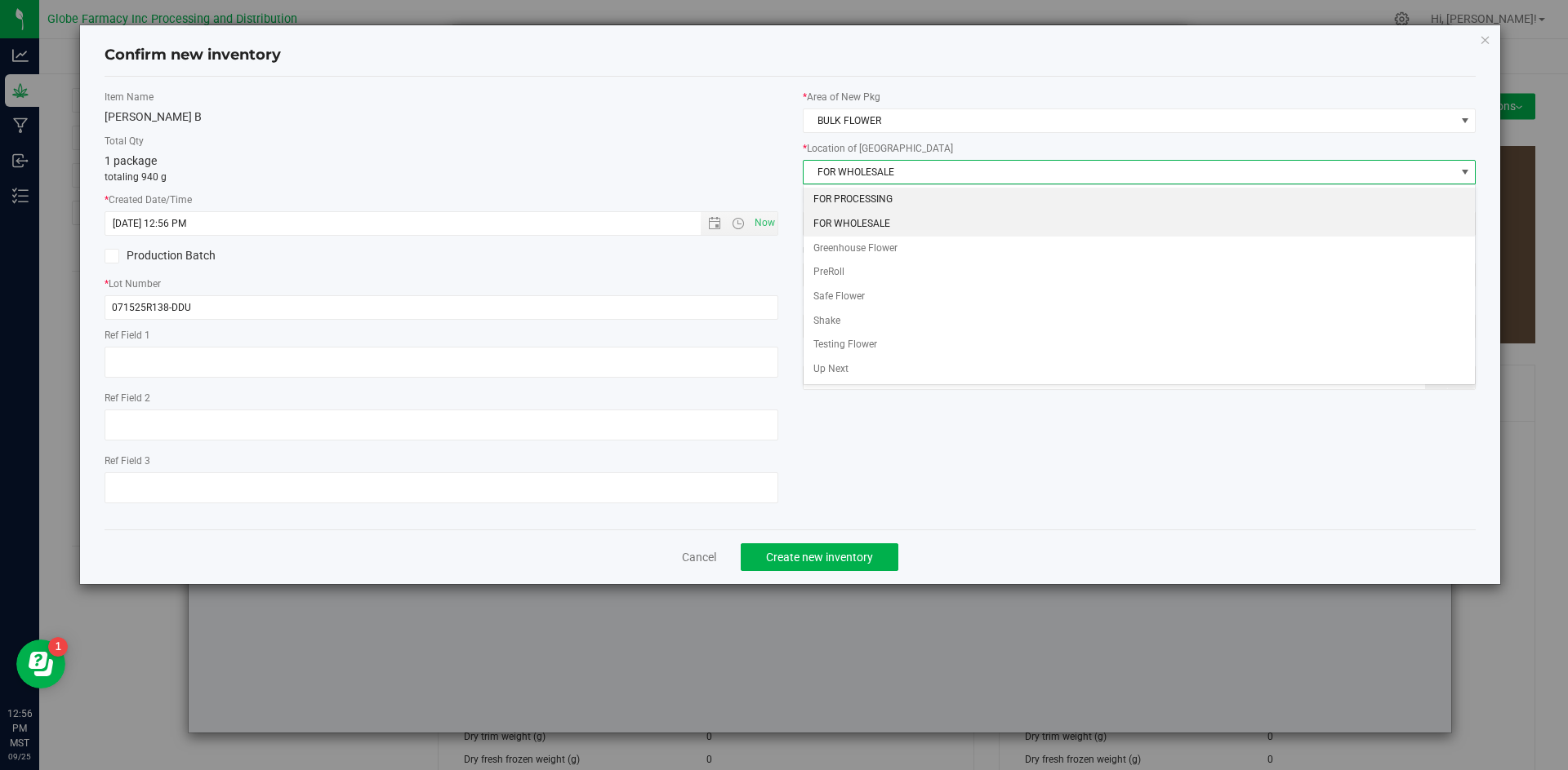
click at [880, 195] on li "FOR PROCESSING" at bounding box center [1139, 200] width 672 height 24
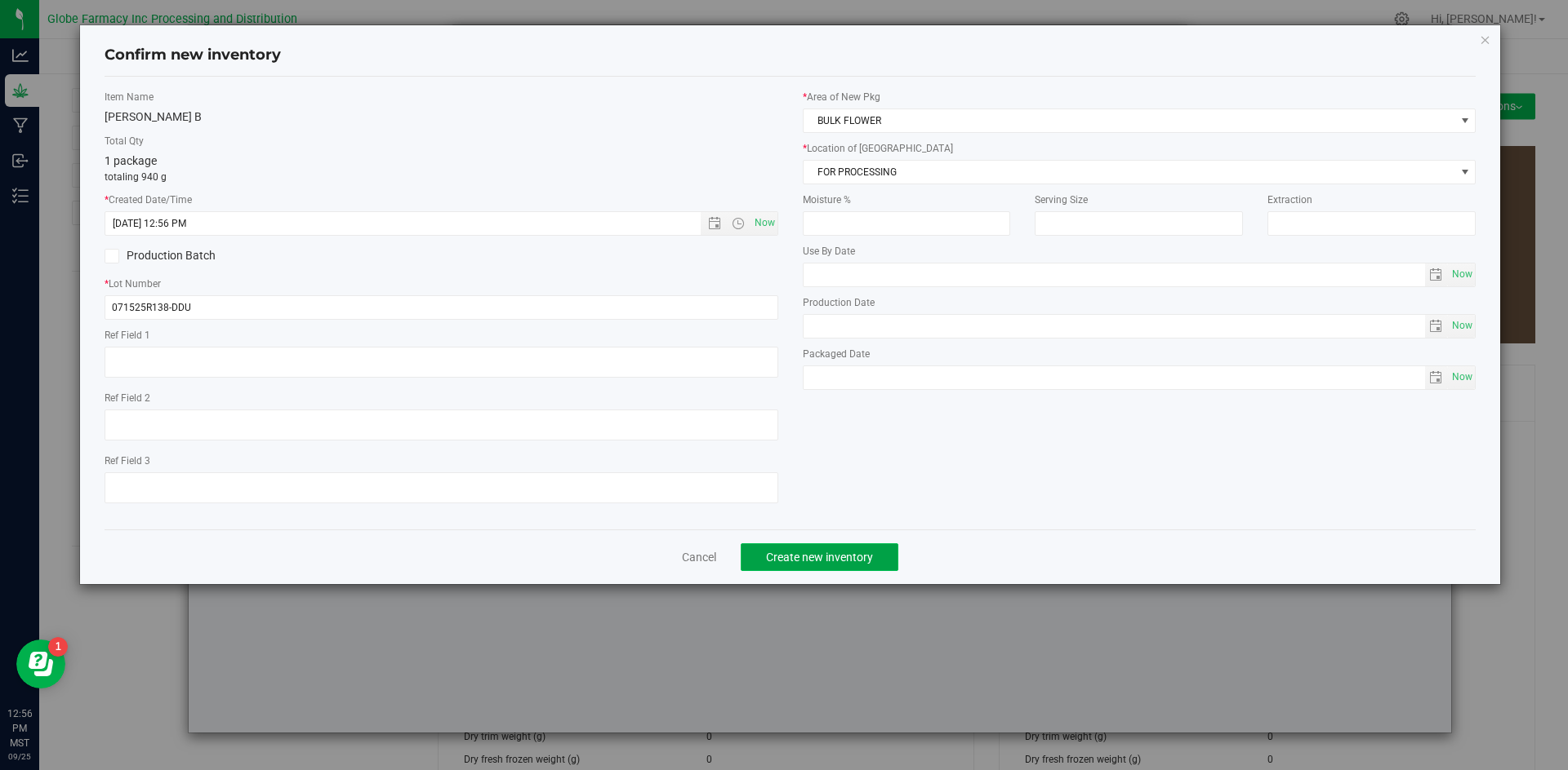
click at [859, 556] on span "Create new inventory" at bounding box center [819, 558] width 107 height 13
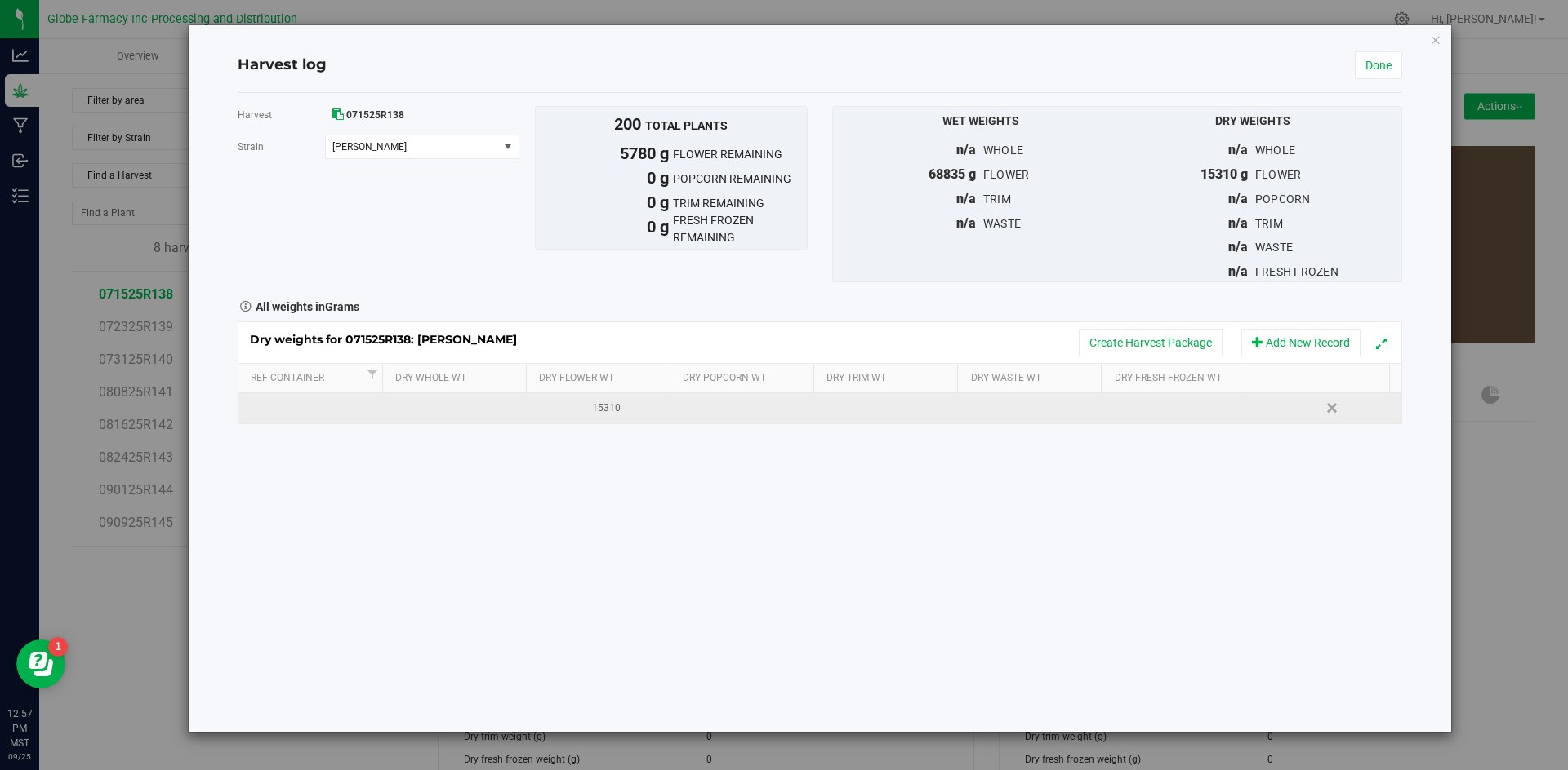
click at [606, 411] on div "15310" at bounding box center [607, 408] width 133 height 16
type input "1"
type input "9530"
click at [1373, 65] on link "Done" at bounding box center [1378, 66] width 47 height 28
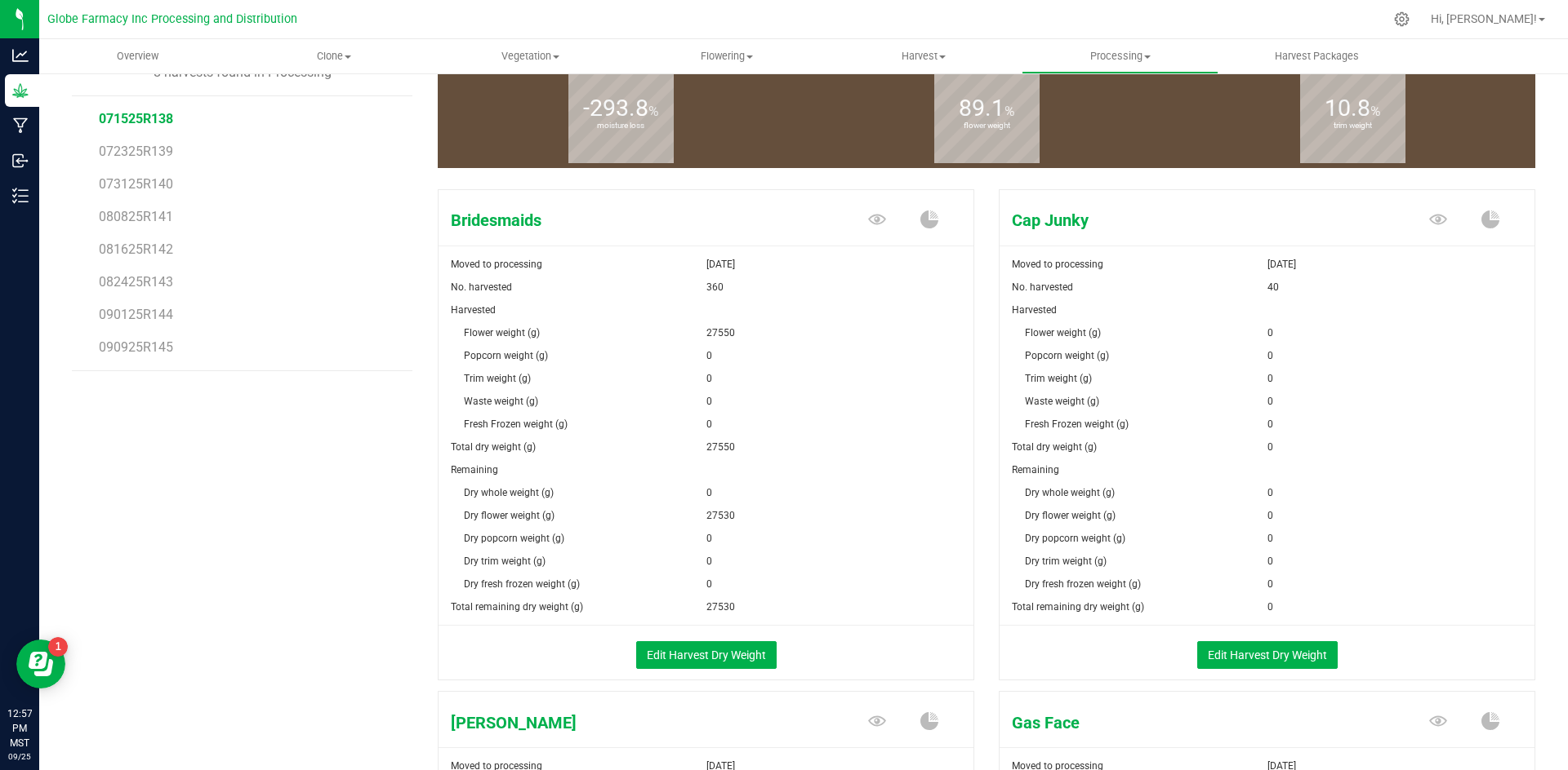
scroll to position [245, 0]
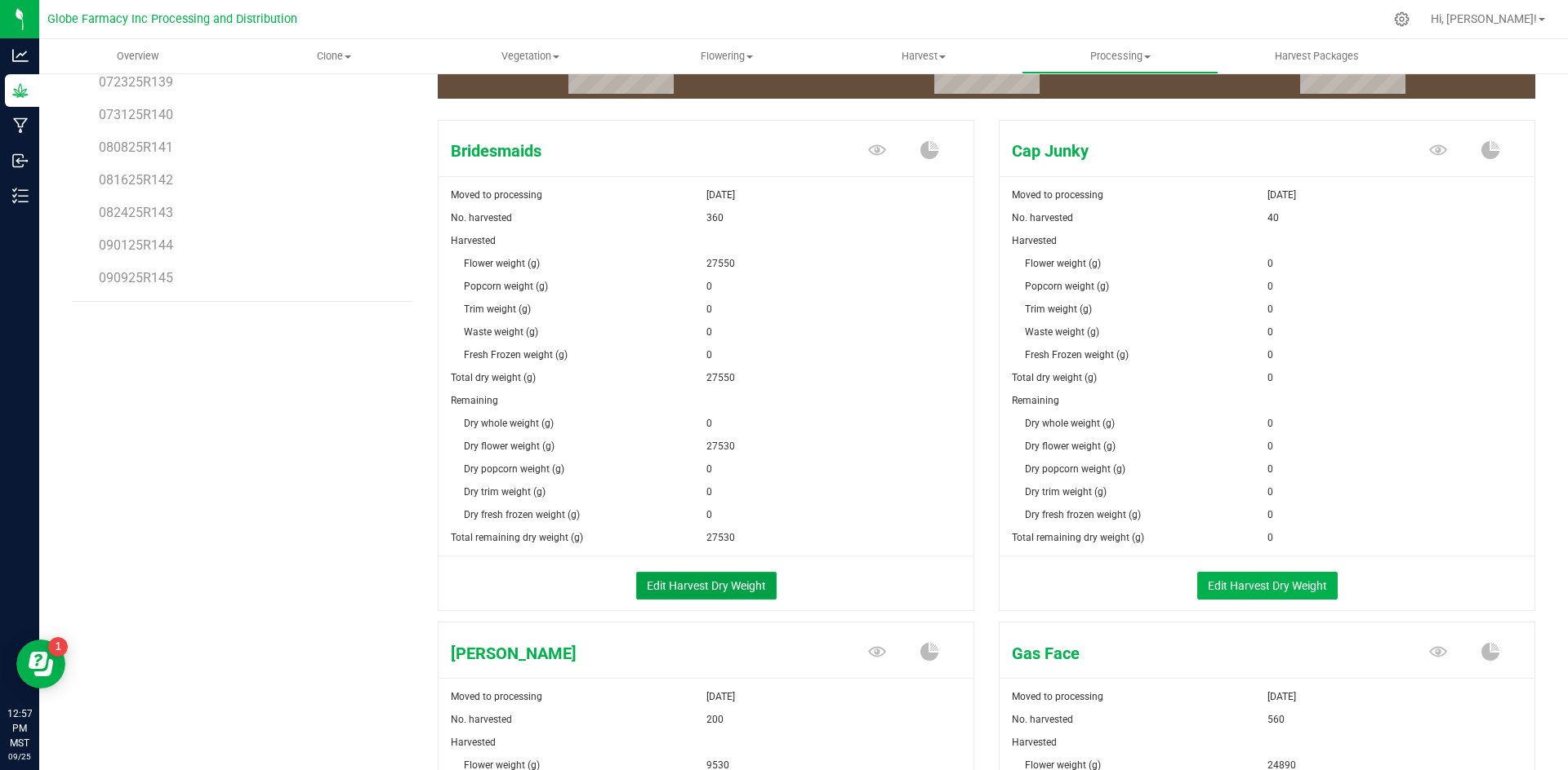
click at [685, 581] on button "Edit Harvest Dry Weight" at bounding box center [706, 586] width 140 height 28
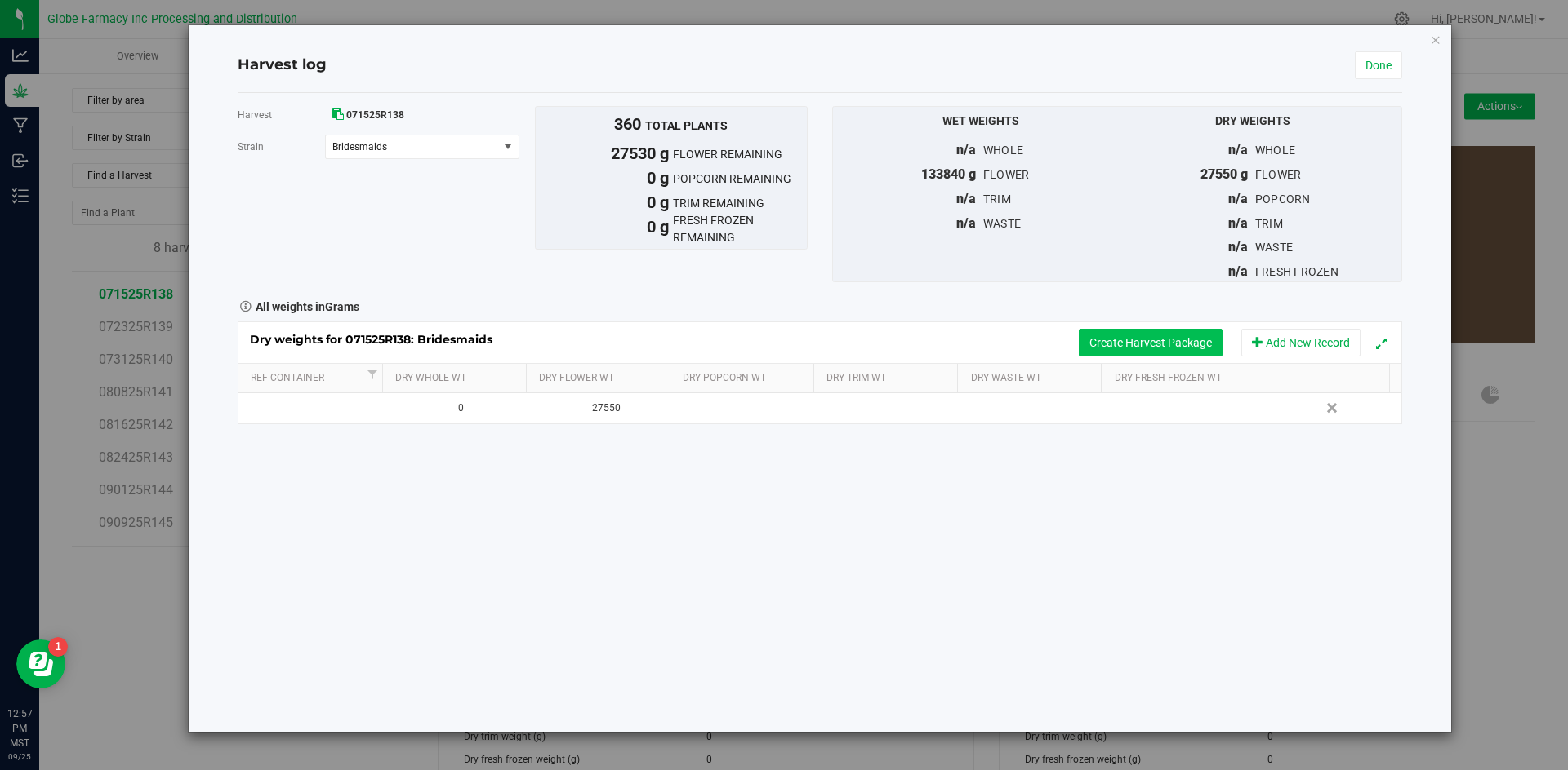
click at [1104, 345] on button "Create Harvest Package" at bounding box center [1150, 343] width 144 height 28
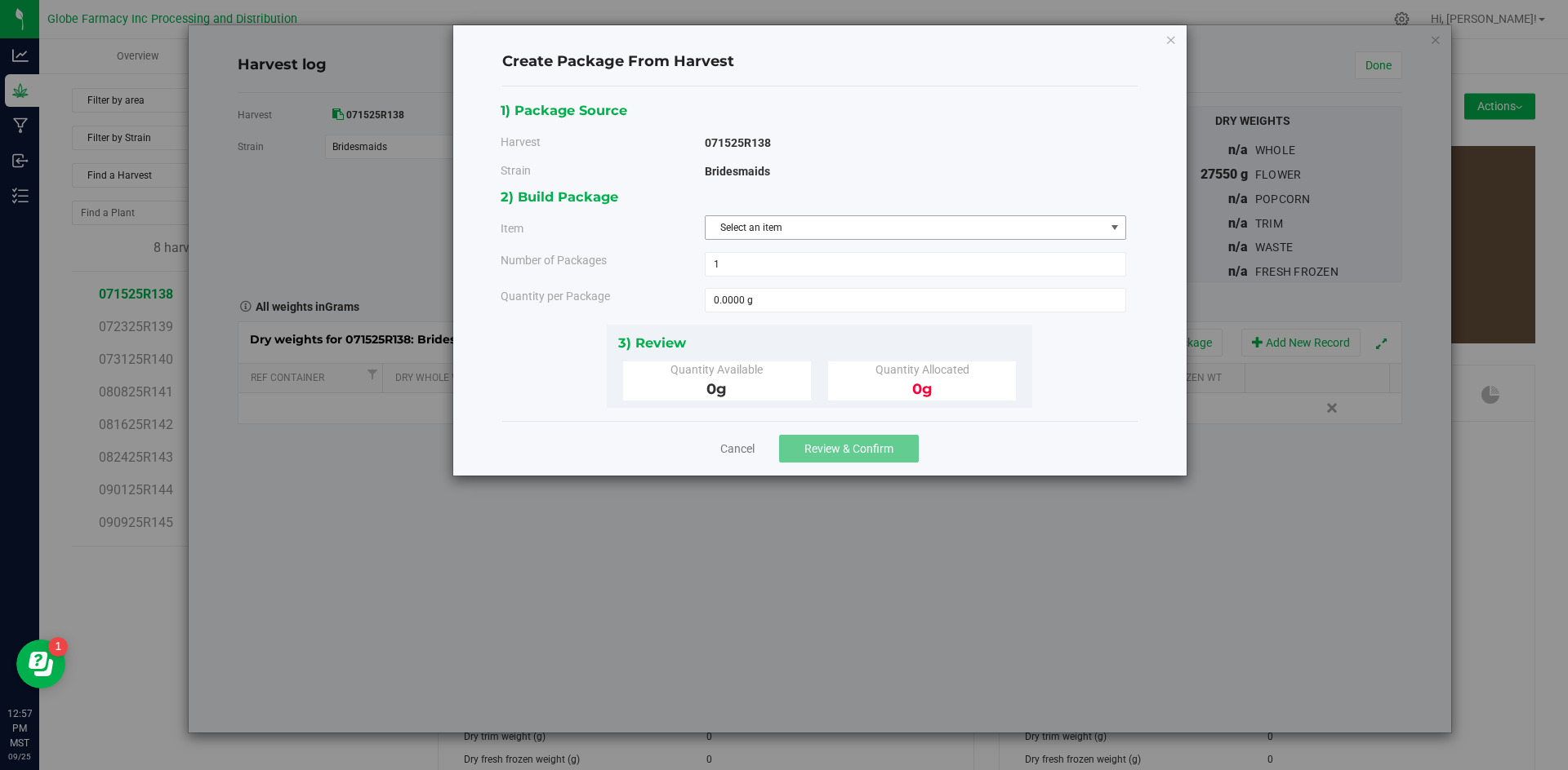
click at [765, 227] on span "Select an item" at bounding box center [905, 227] width 399 height 23
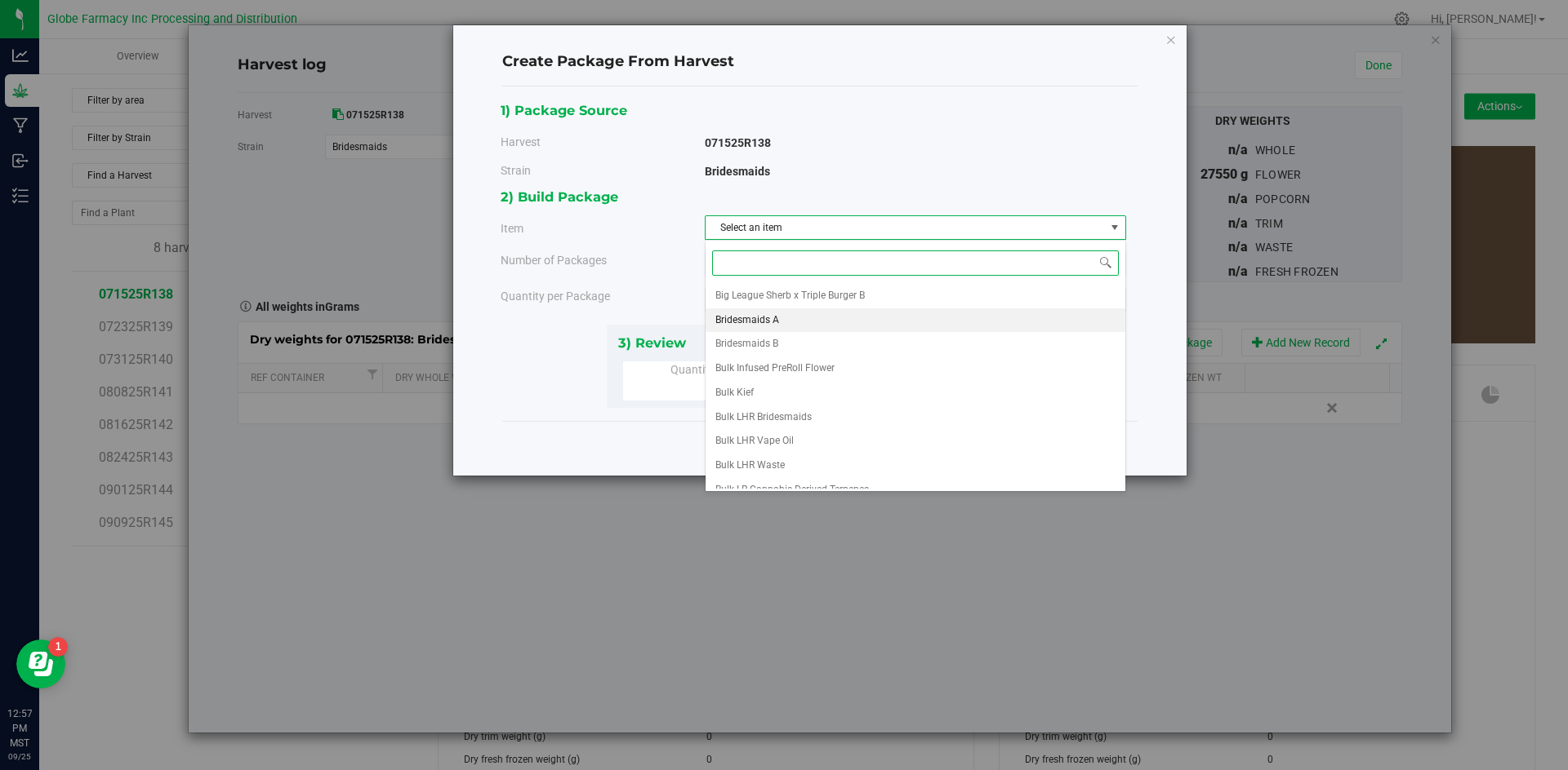
click at [768, 320] on span "Bridesmaids A" at bounding box center [747, 320] width 64 height 22
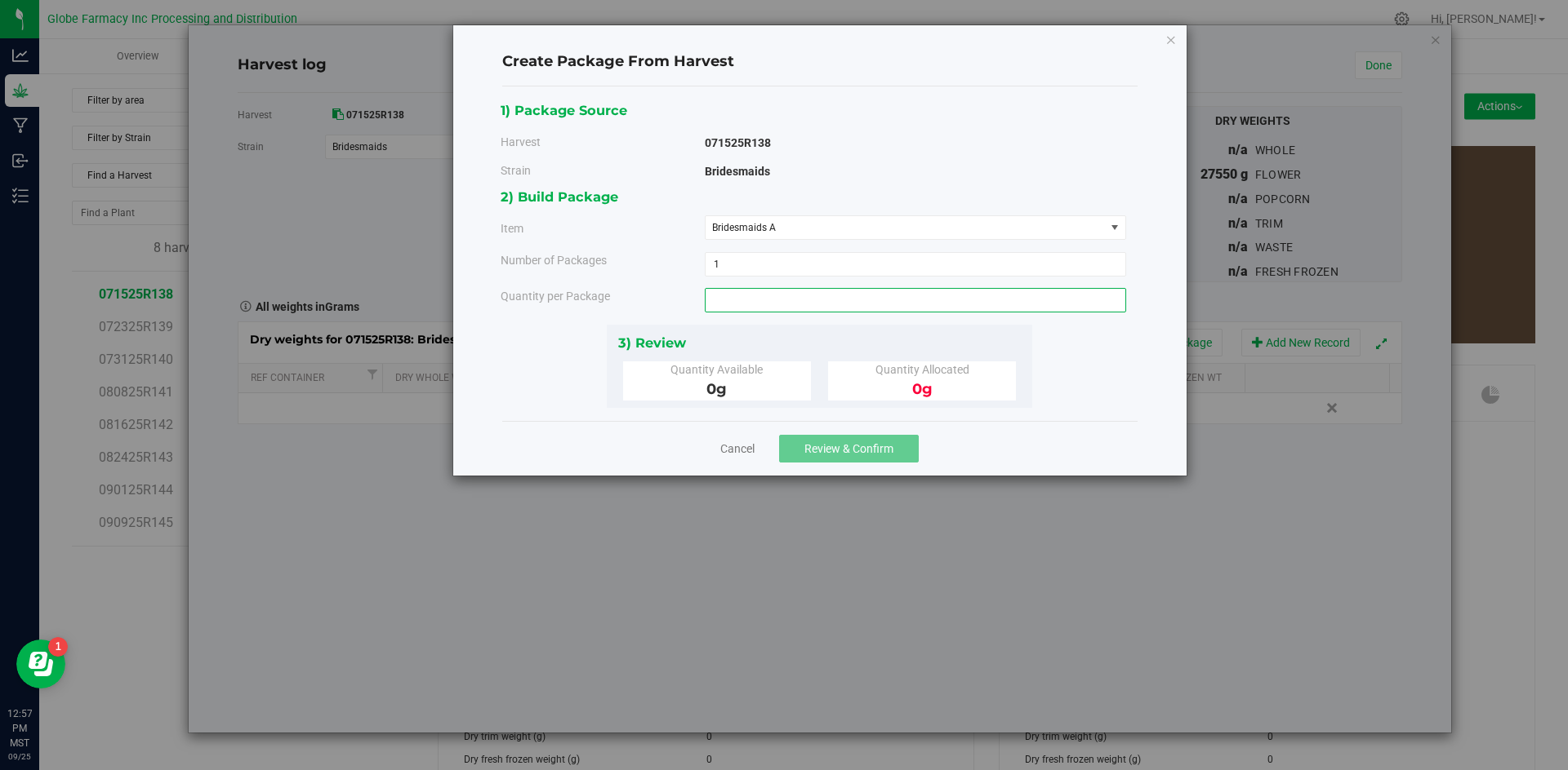
click at [770, 295] on span at bounding box center [915, 300] width 421 height 24
type input "3335"
type input "3335.0000 g"
click at [829, 439] on button "Review & Confirm" at bounding box center [848, 449] width 140 height 28
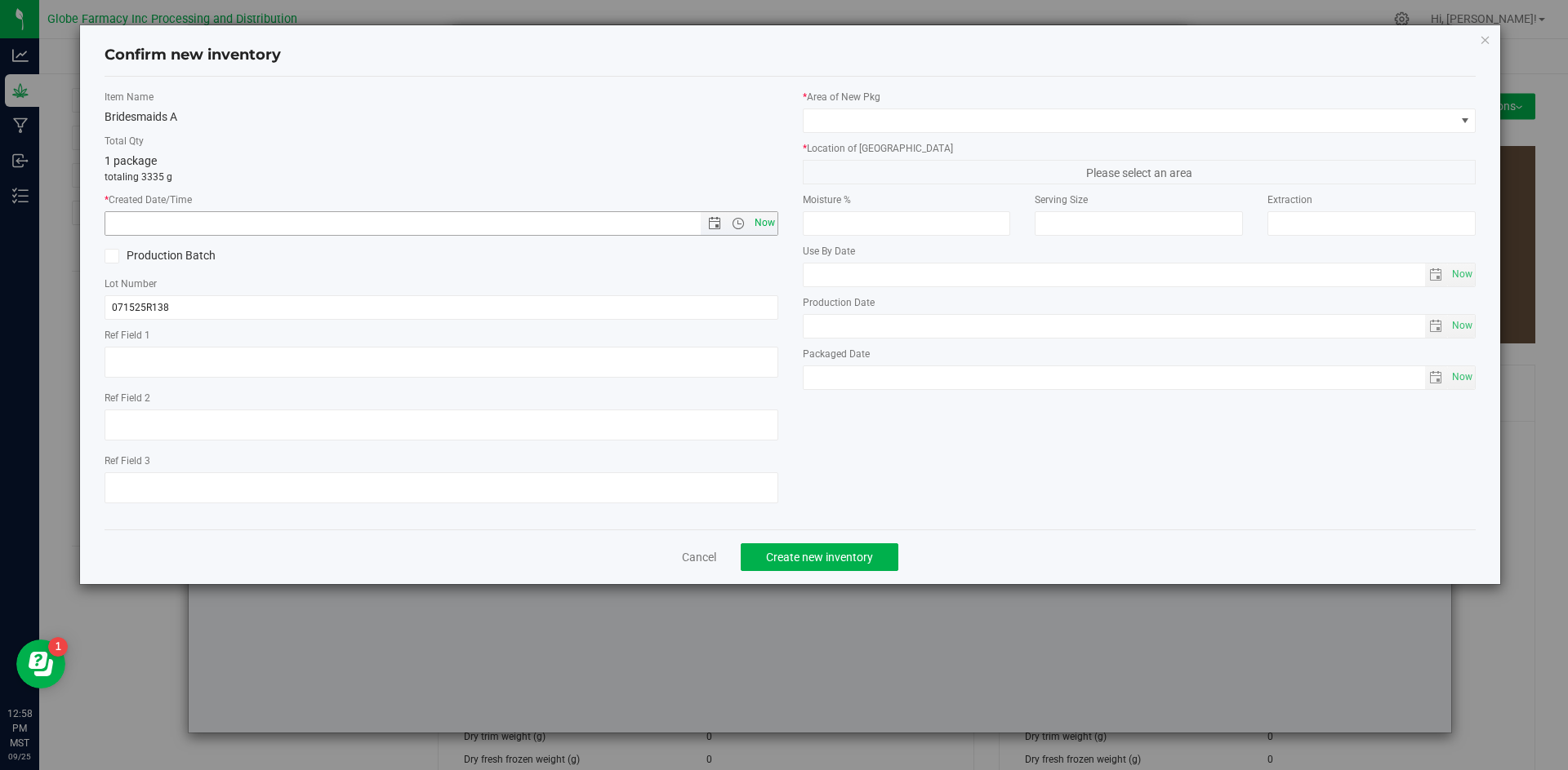
click at [773, 226] on span "Now" at bounding box center [765, 223] width 28 height 23
type input "[DATE] 12:58 PM"
click at [259, 318] on input "071525R138" at bounding box center [441, 308] width 674 height 24
type input "071525R138-BMS"
click at [971, 101] on label "* Area of [GEOGRAPHIC_DATA]" at bounding box center [1139, 98] width 674 height 15
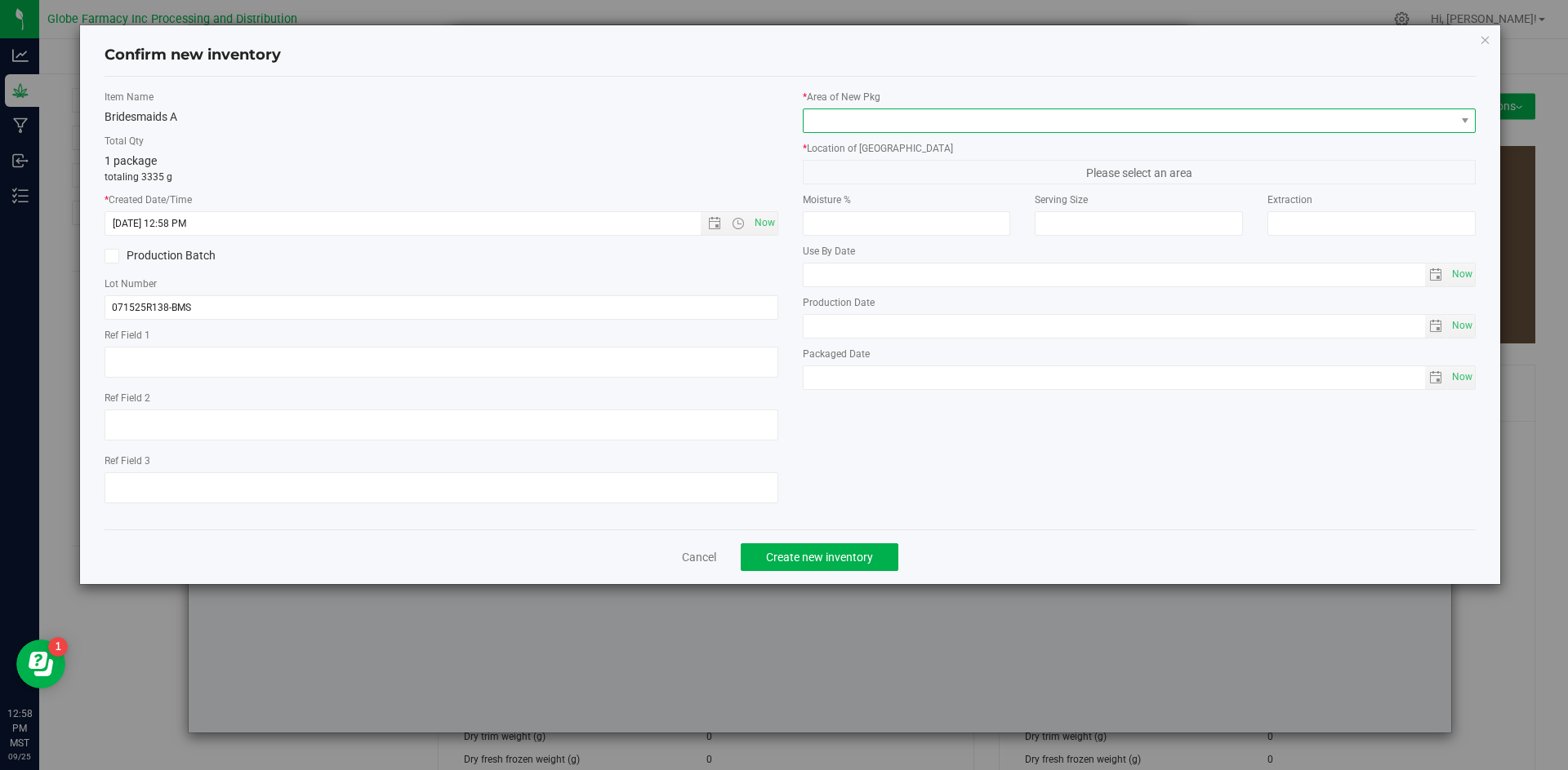
click at [972, 127] on span at bounding box center [1129, 120] width 652 height 23
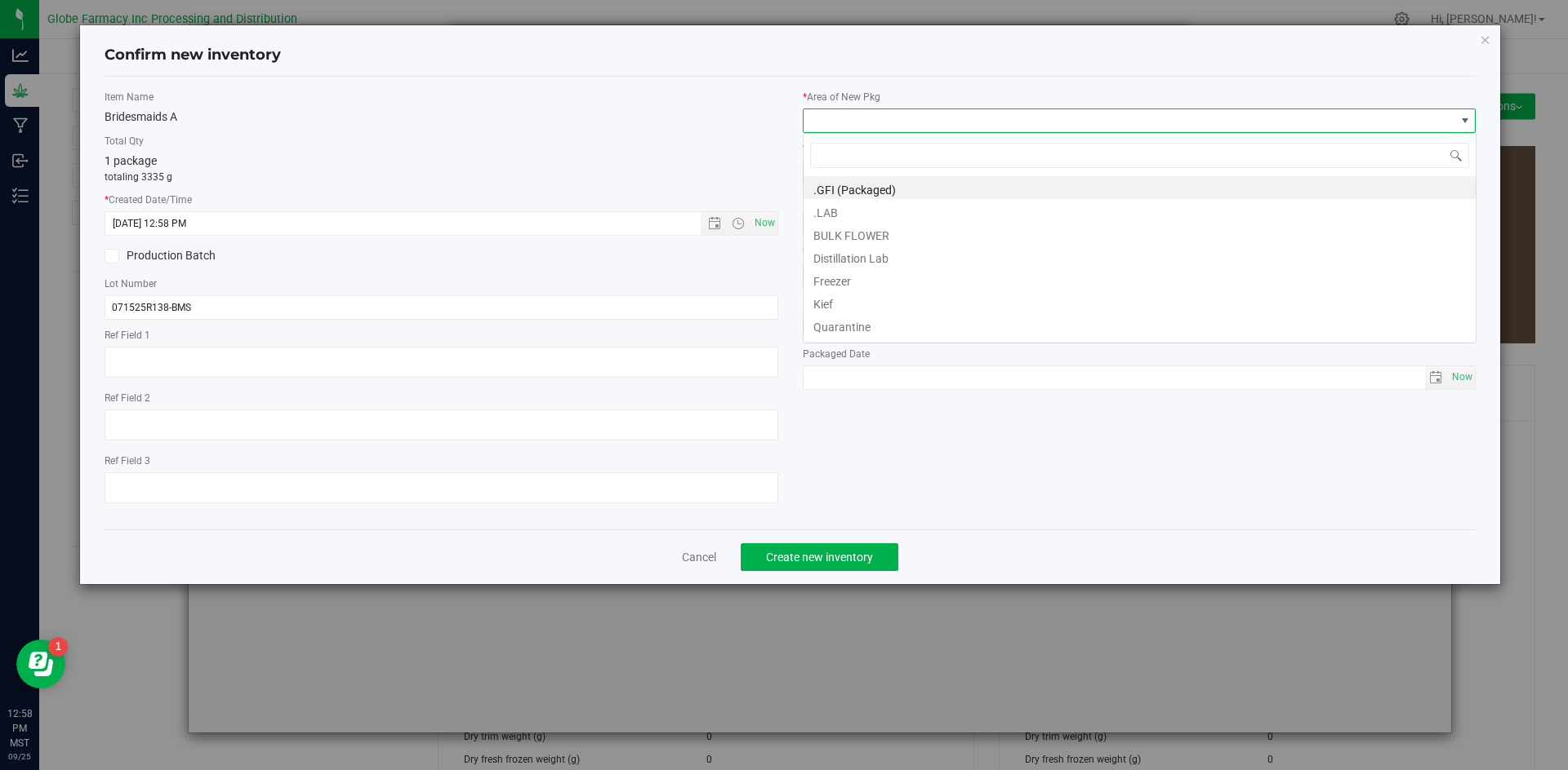
scroll to position [24, 674]
click at [888, 229] on li "BULK FLOWER" at bounding box center [1139, 233] width 672 height 23
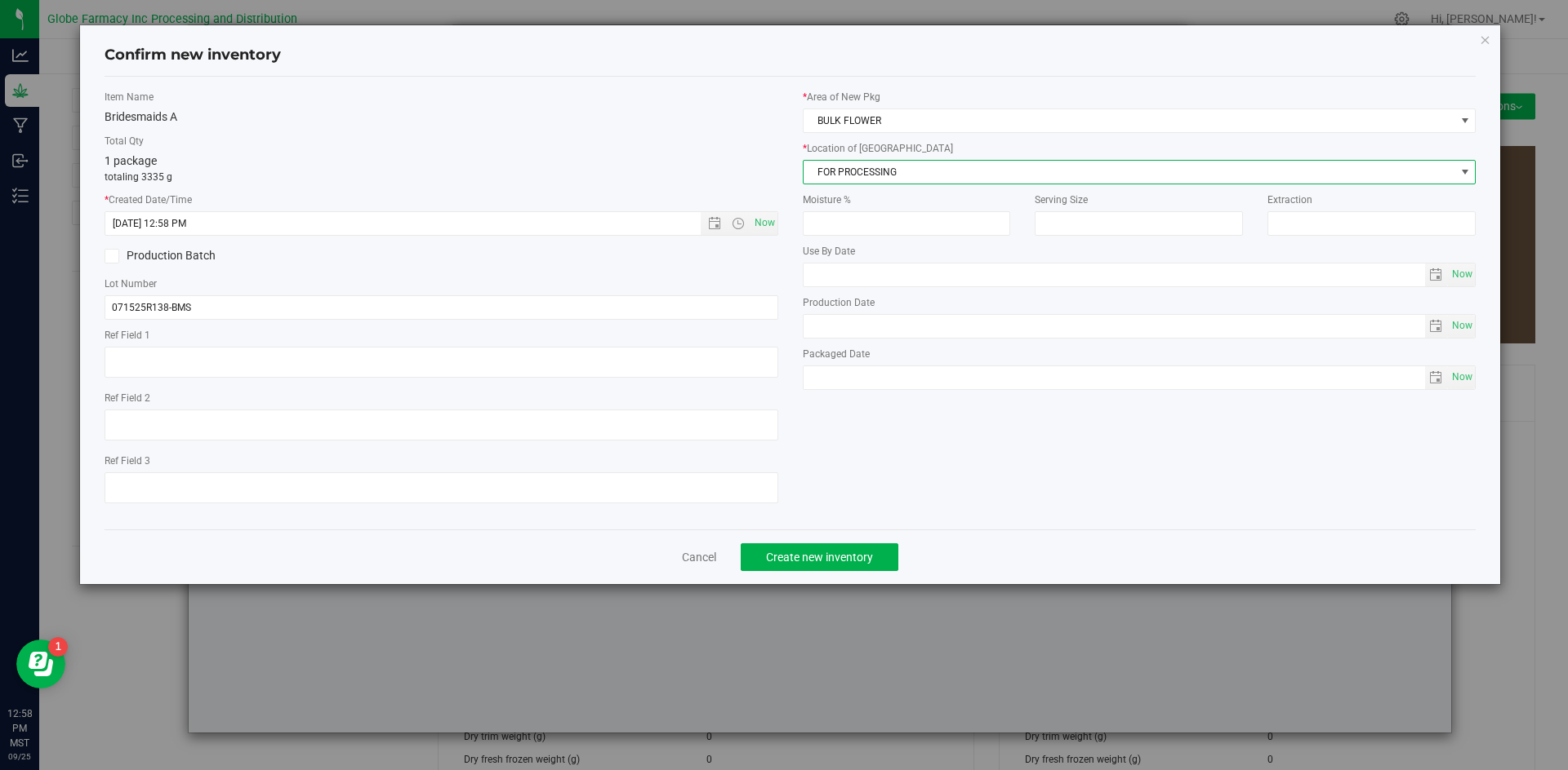
click at [913, 172] on span "FOR PROCESSING" at bounding box center [1129, 172] width 652 height 23
click at [914, 177] on span "FOR PROCESSING" at bounding box center [1129, 172] width 652 height 23
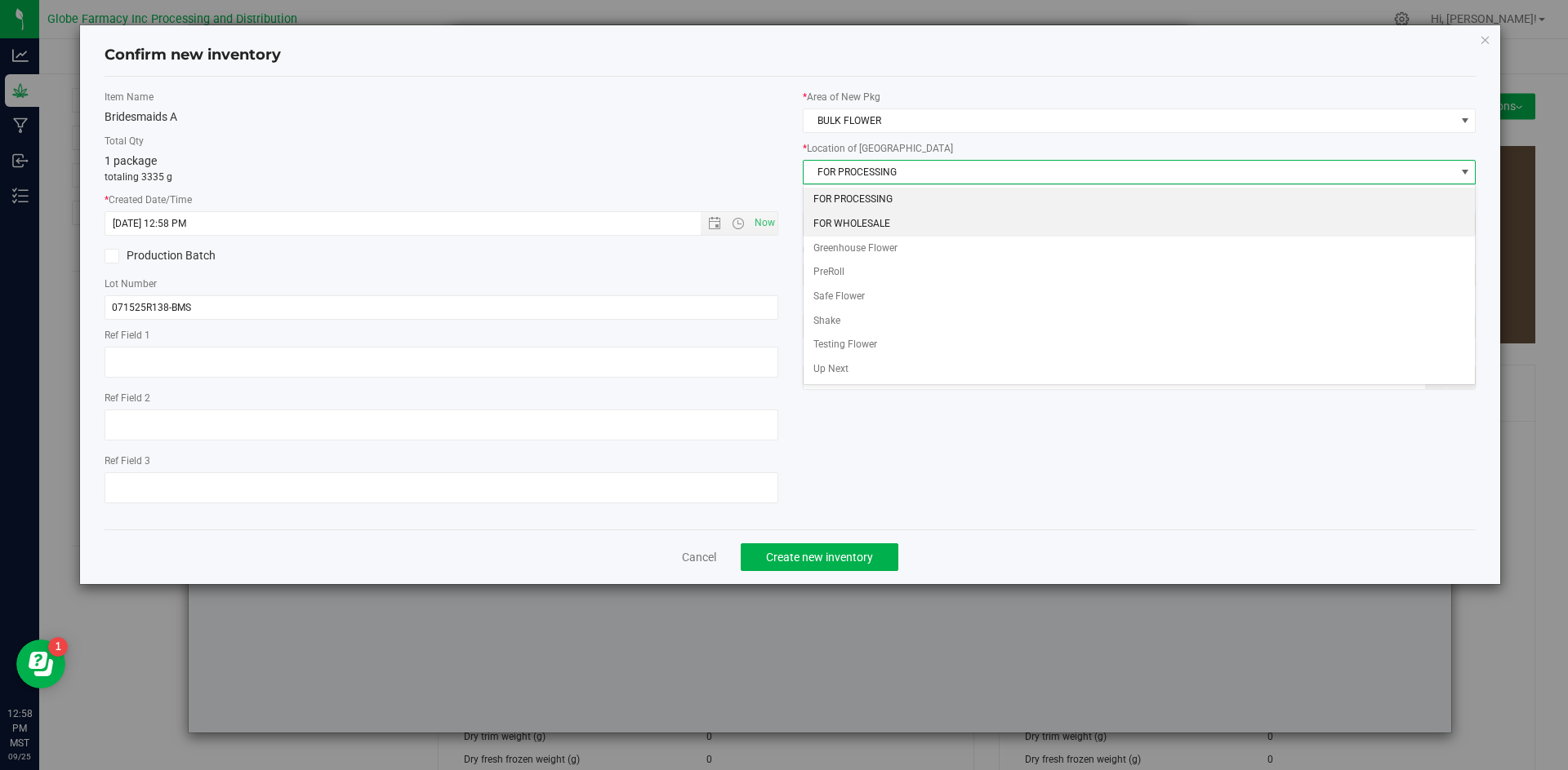
click at [879, 226] on li "FOR WHOLESALE" at bounding box center [1139, 224] width 672 height 24
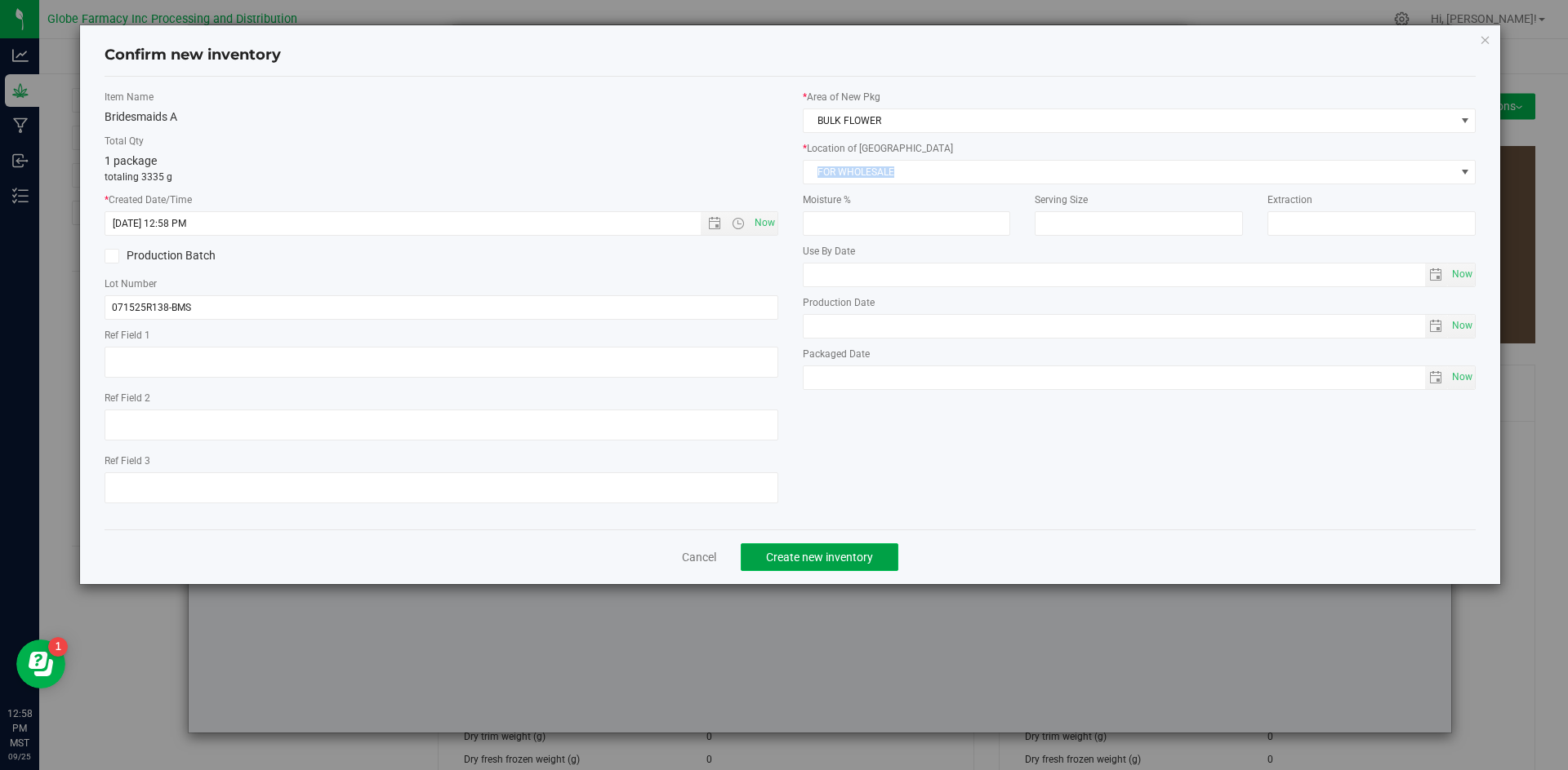
click at [824, 553] on span "Create new inventory" at bounding box center [819, 558] width 107 height 13
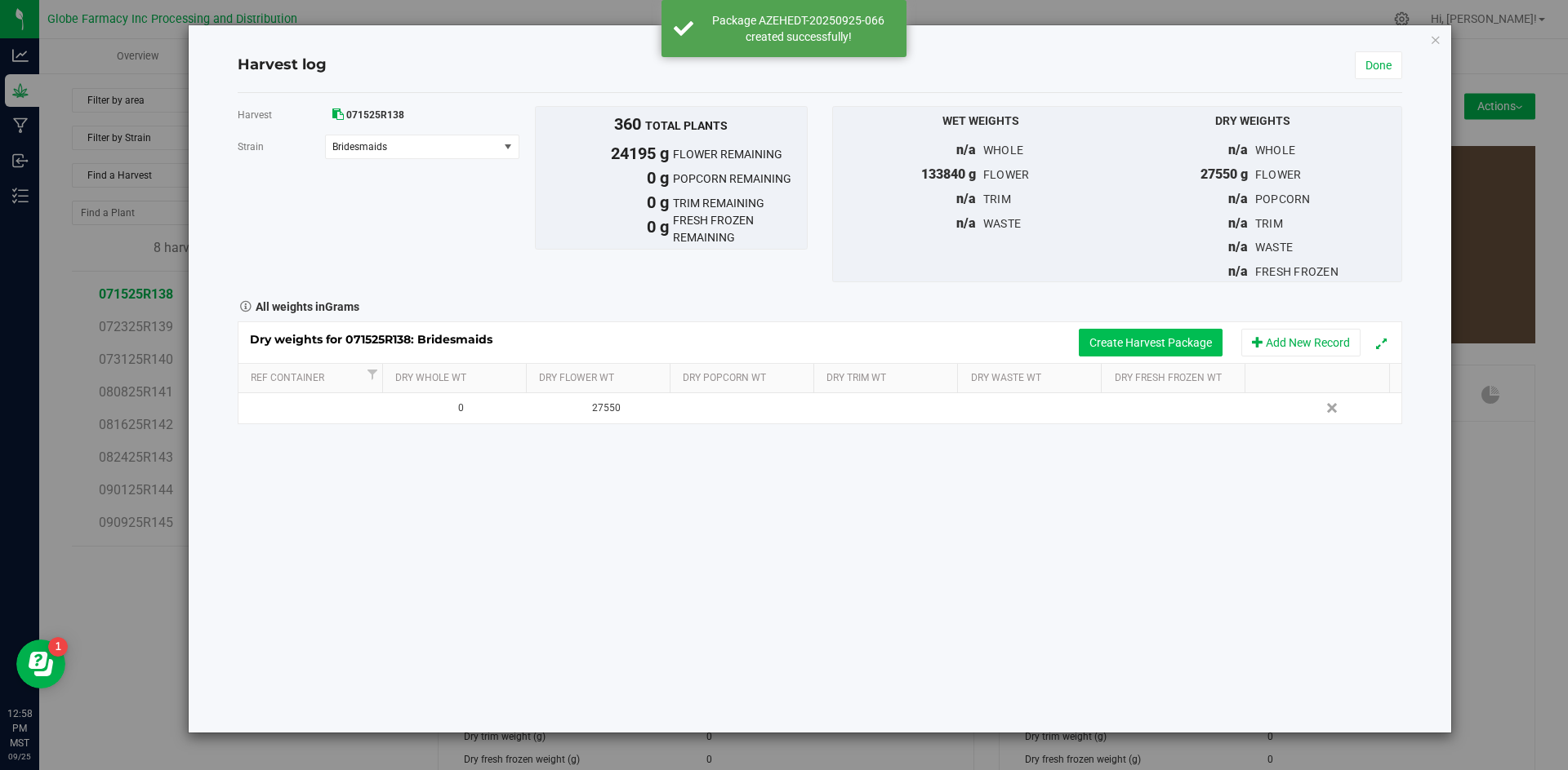
click at [1107, 341] on button "Create Harvest Package" at bounding box center [1150, 343] width 144 height 28
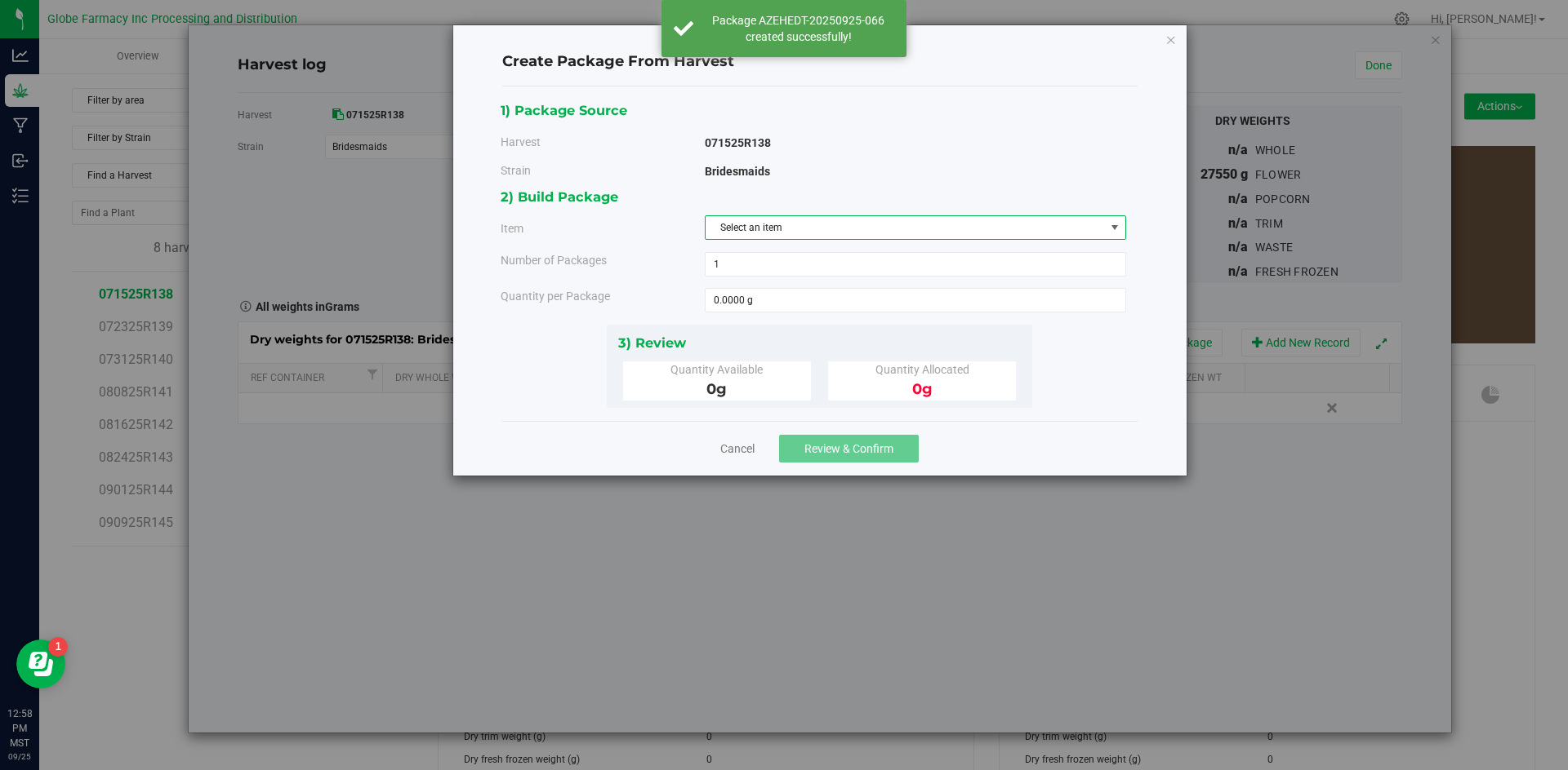
click at [973, 225] on span "Select an item" at bounding box center [905, 227] width 399 height 23
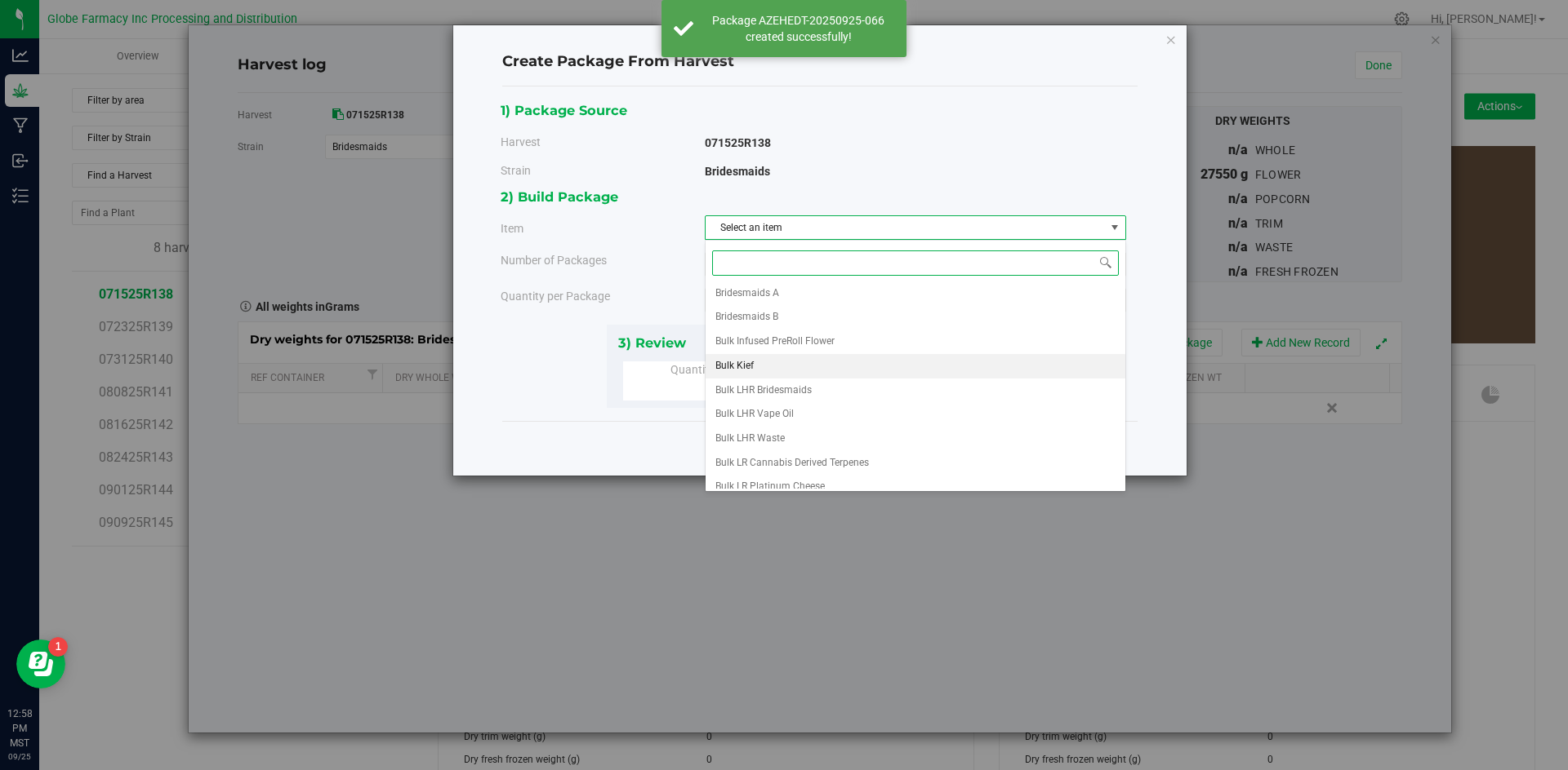
scroll to position [0, 0]
click at [893, 321] on li "Bridesmaids A" at bounding box center [915, 321] width 420 height 24
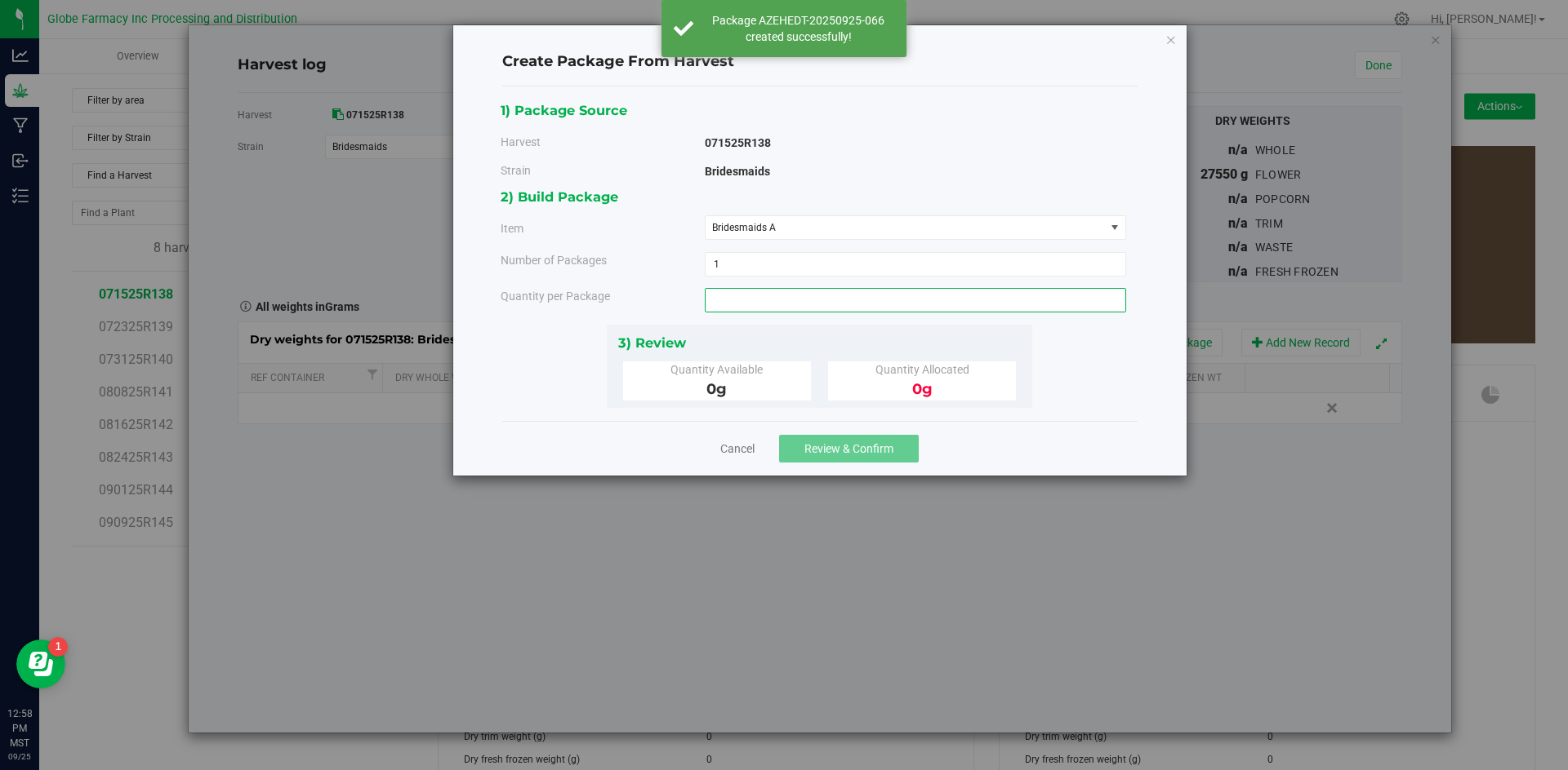
click at [877, 310] on span at bounding box center [915, 300] width 421 height 24
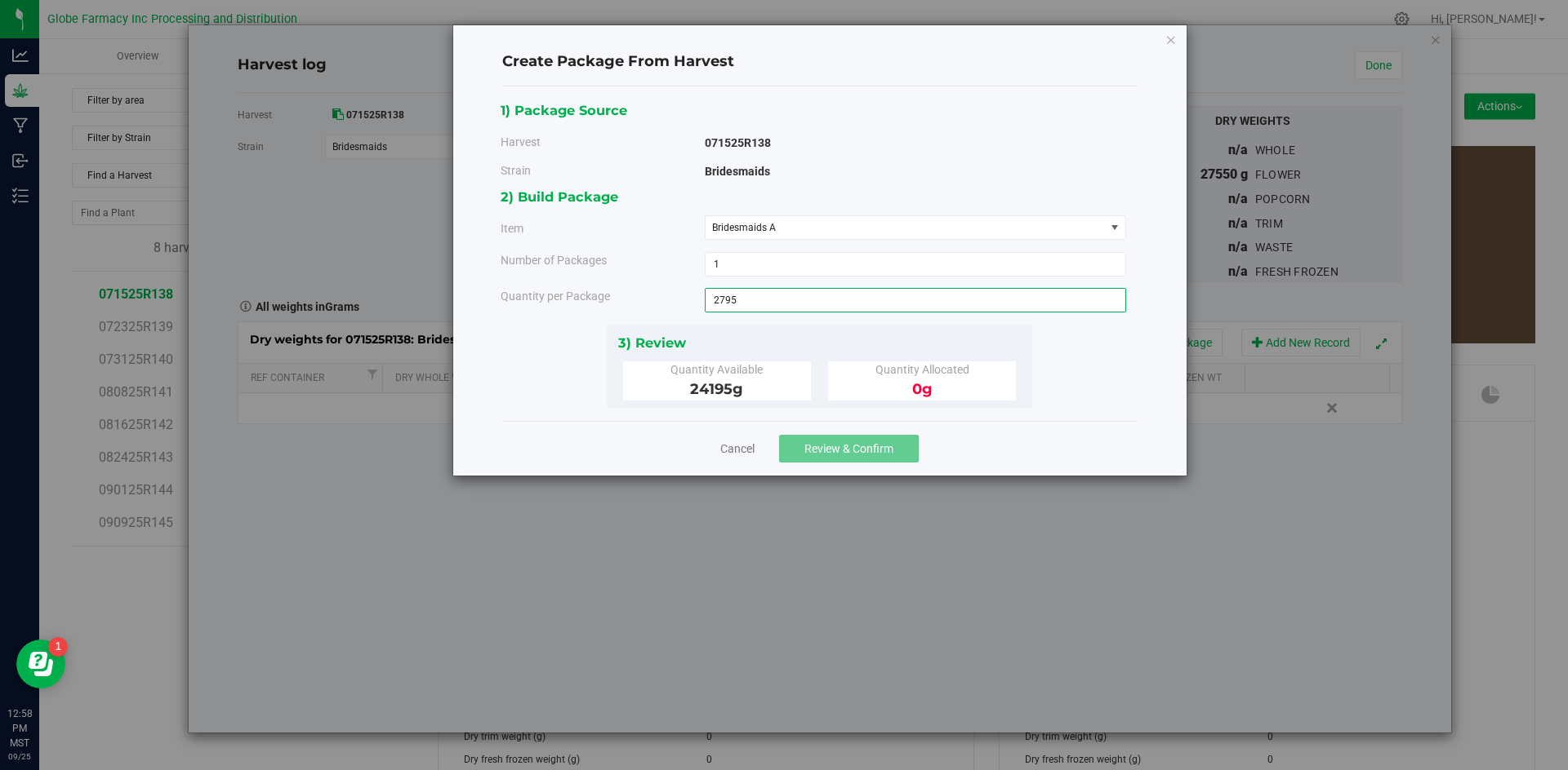
type input "2795"
type input "2795.0000 g"
click at [883, 443] on span "Review & Confirm" at bounding box center [848, 449] width 89 height 13
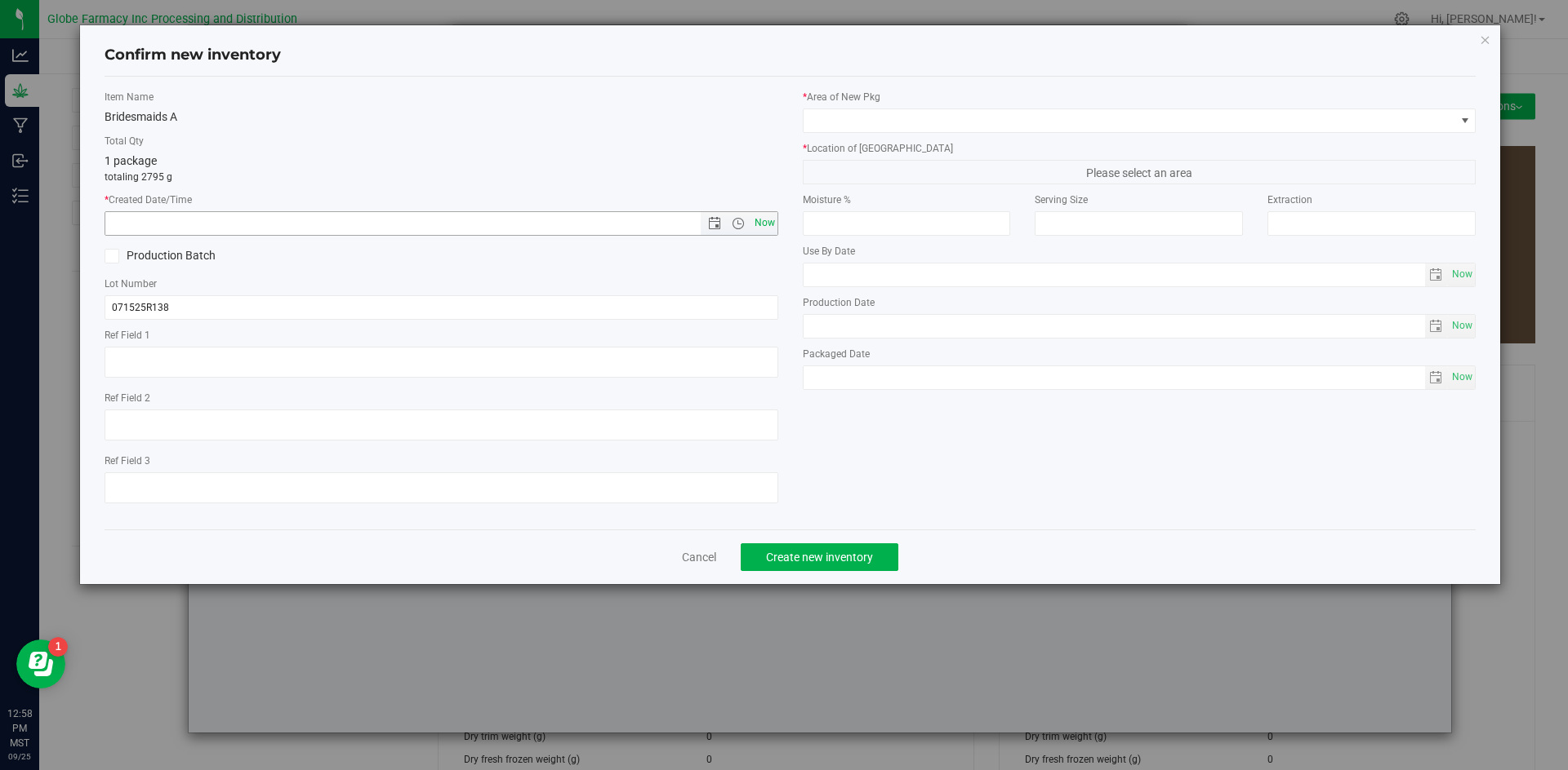
click at [753, 216] on span "Now" at bounding box center [765, 223] width 28 height 23
type input "[DATE] 12:58 PM"
click at [418, 306] on input "071525R138" at bounding box center [441, 308] width 674 height 24
type input "071525R138-BMS"
click at [889, 128] on span at bounding box center [1129, 120] width 652 height 23
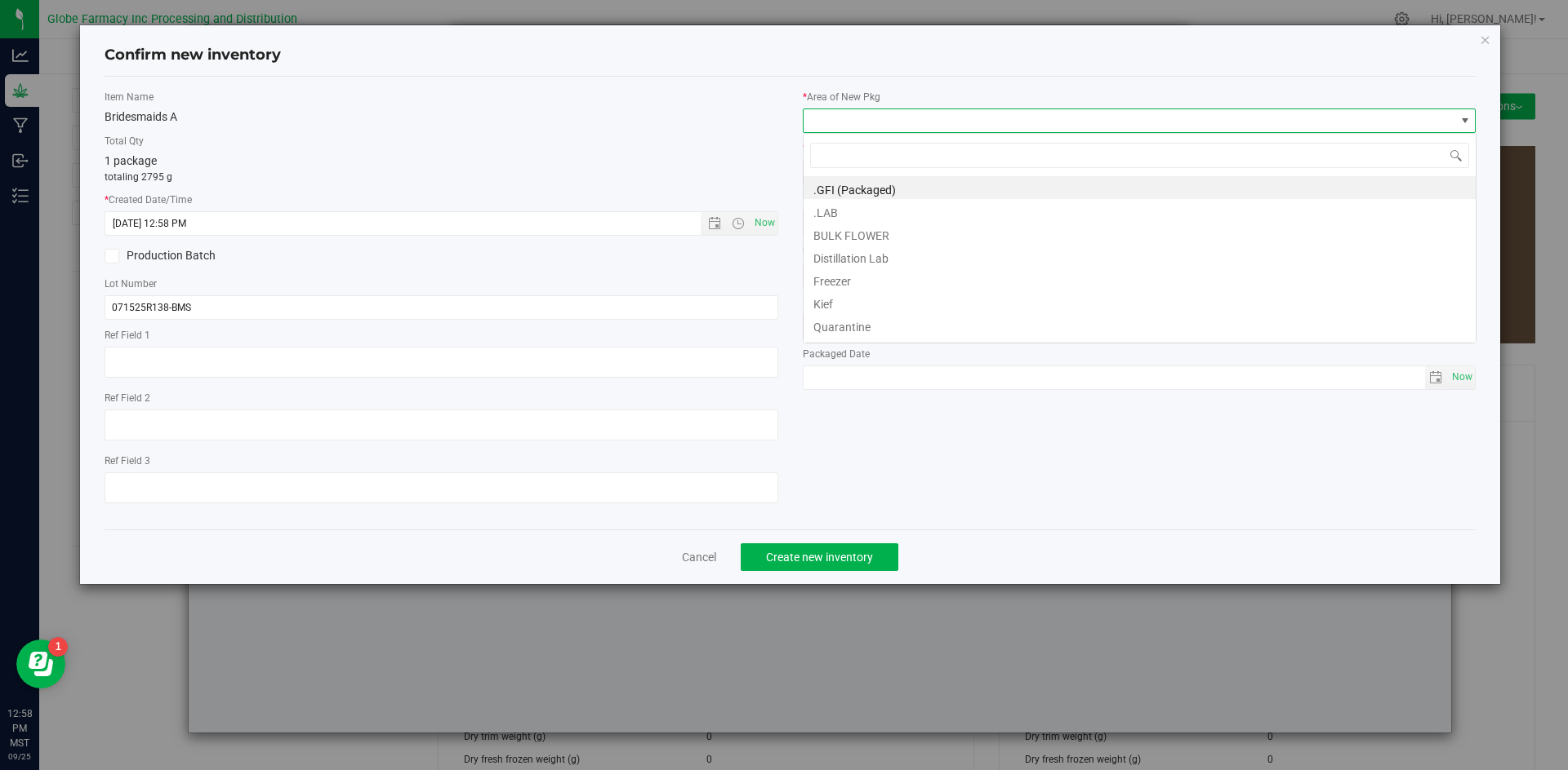
scroll to position [24, 674]
click at [861, 226] on li "BULK FLOWER" at bounding box center [1139, 233] width 672 height 23
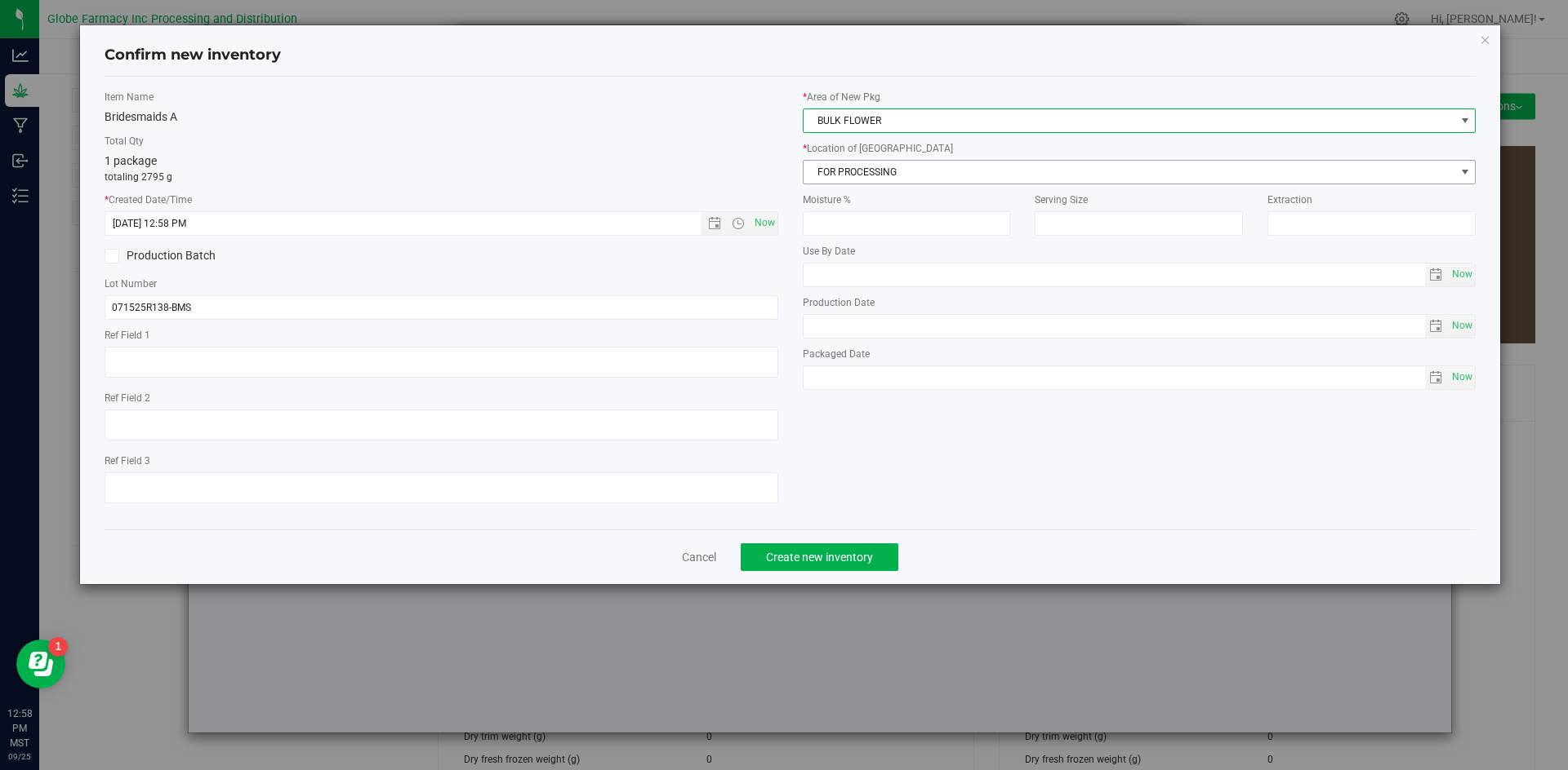
click at [871, 176] on span "FOR PROCESSING" at bounding box center [1129, 172] width 652 height 23
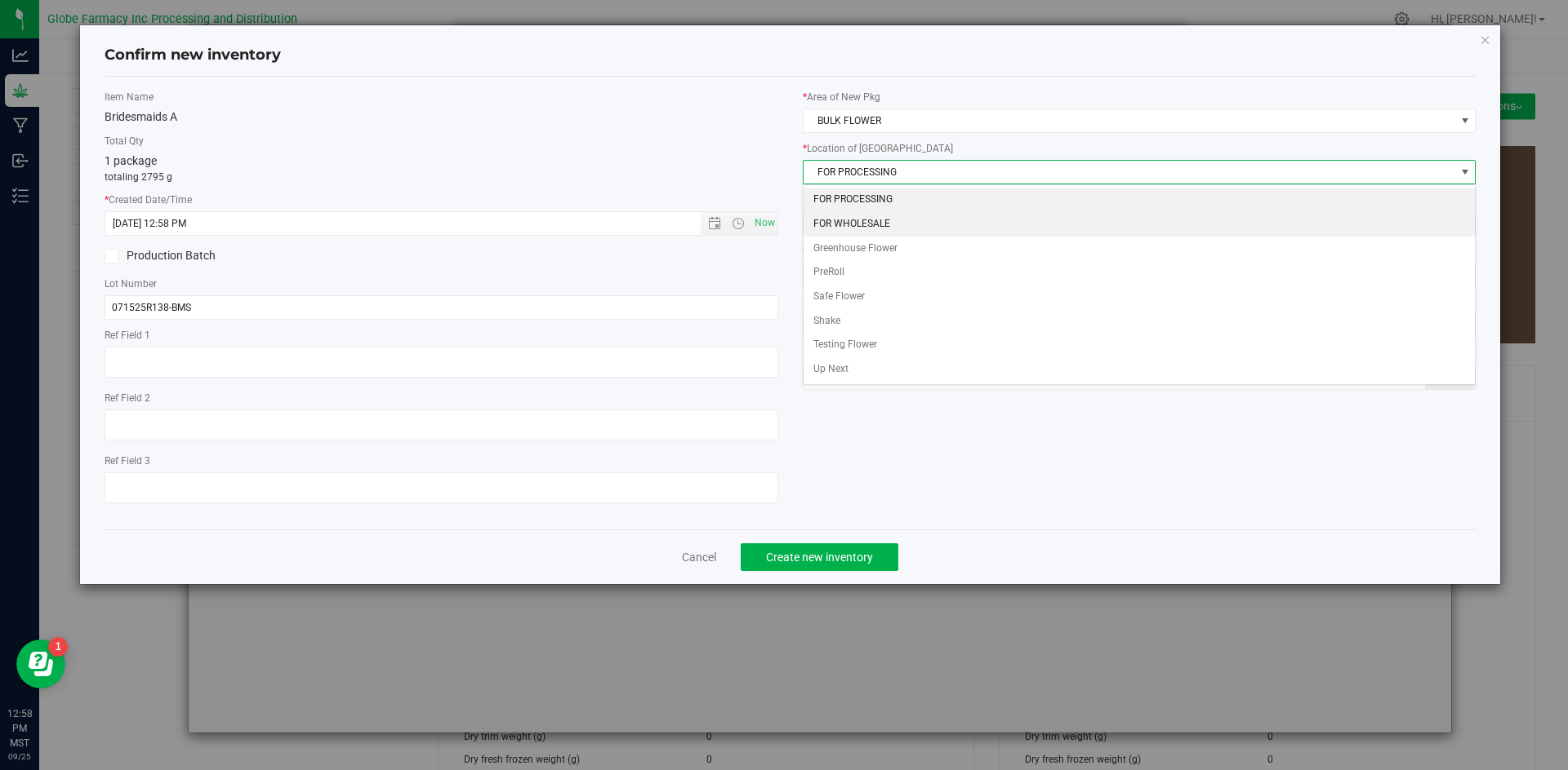
click at [862, 215] on li "FOR WHOLESALE" at bounding box center [1139, 224] width 672 height 24
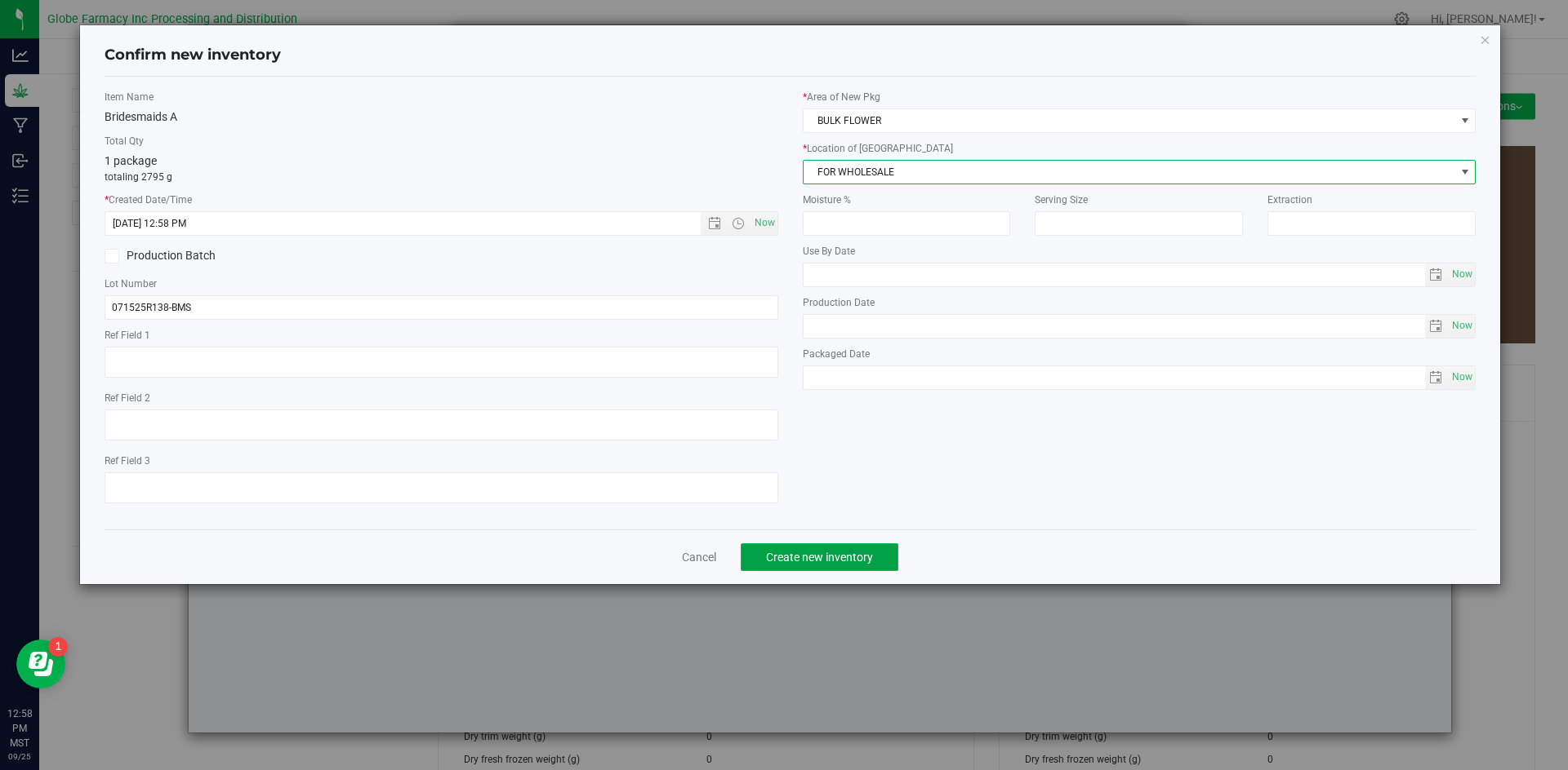
click at [811, 548] on button "Create new inventory" at bounding box center [819, 558] width 158 height 28
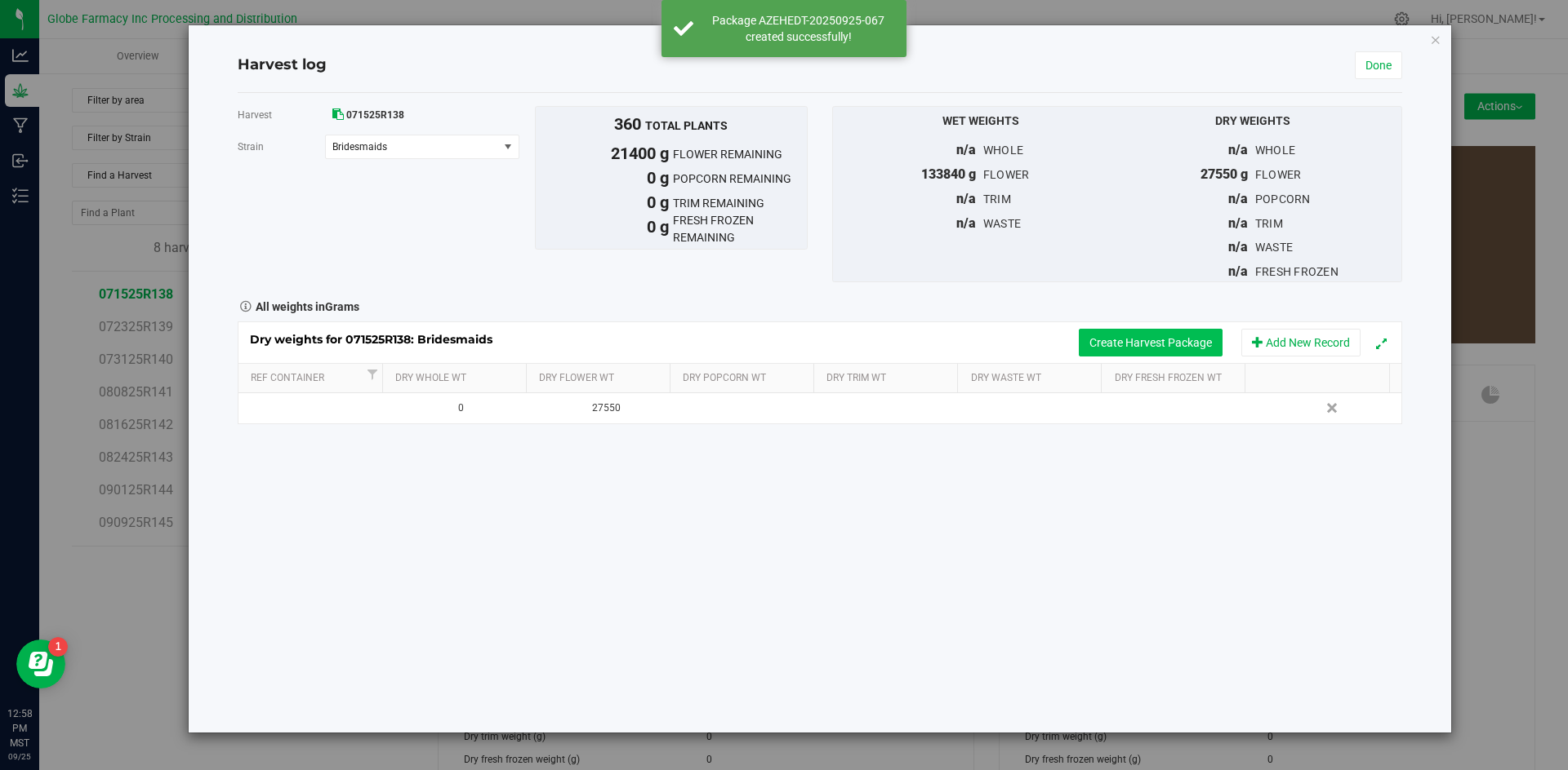
click at [1116, 342] on button "Create Harvest Package" at bounding box center [1150, 343] width 144 height 28
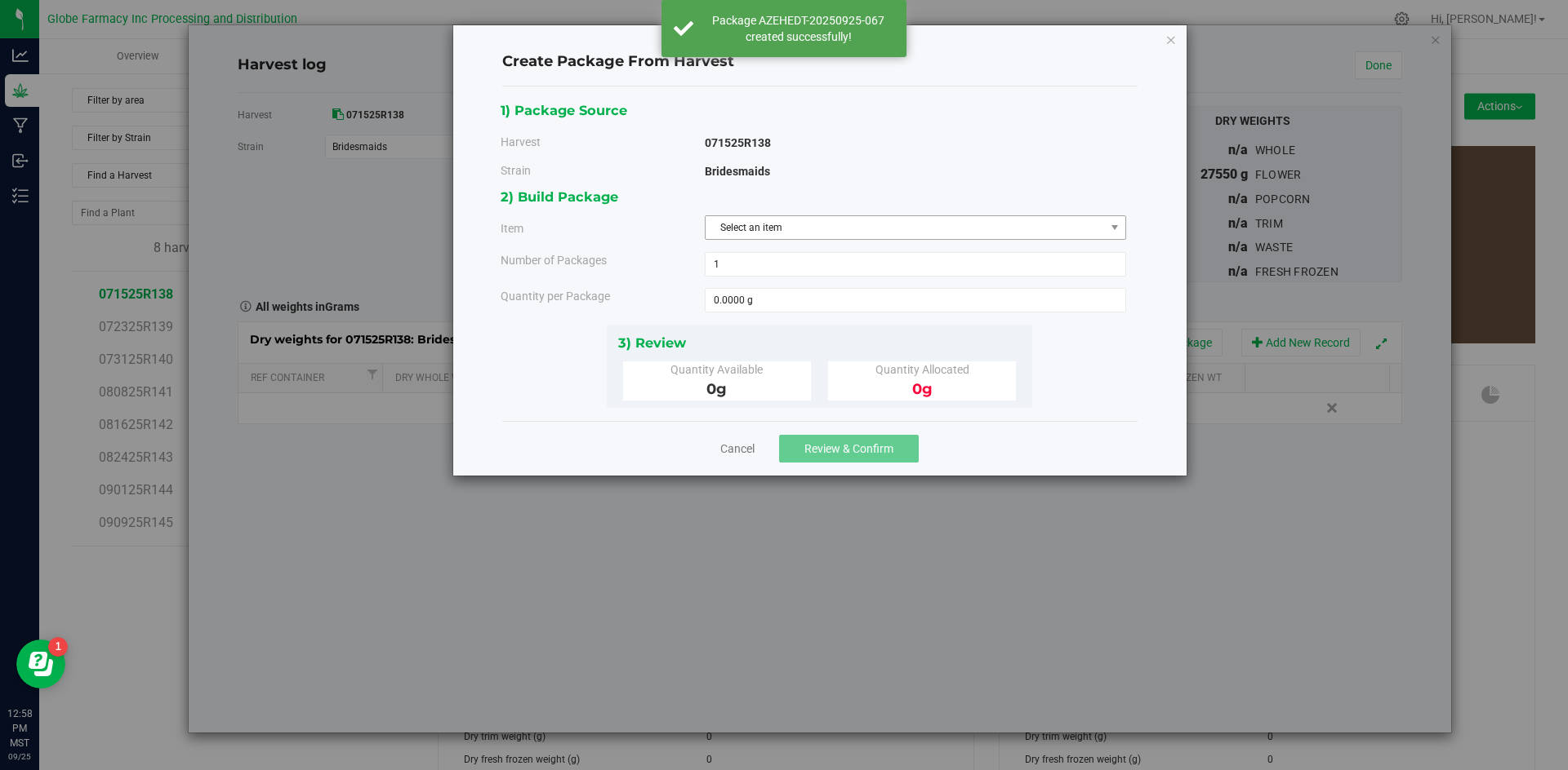
click at [889, 223] on span "Select an item" at bounding box center [905, 227] width 399 height 23
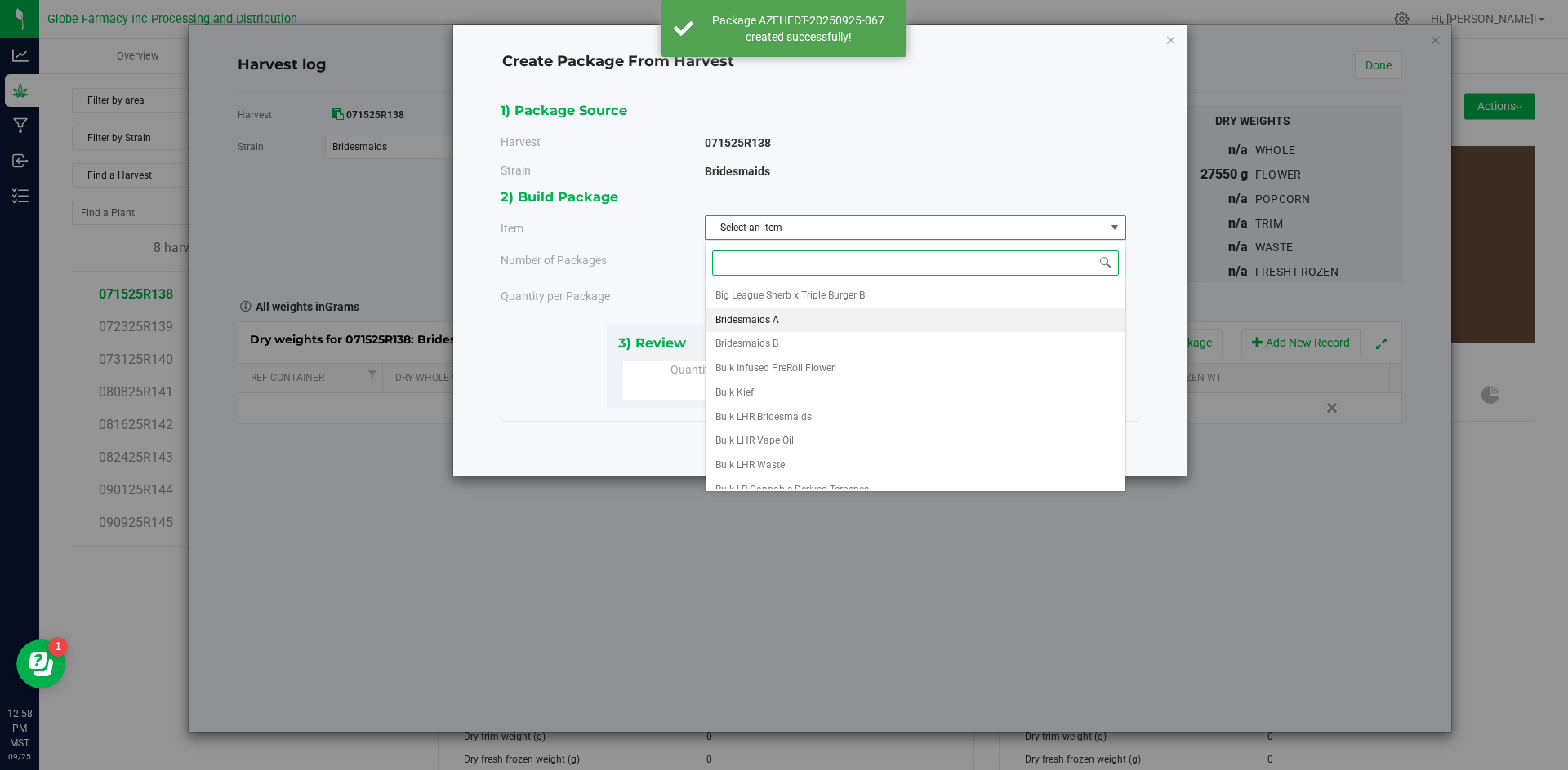
click at [811, 321] on li "Bridesmaids A" at bounding box center [915, 321] width 420 height 24
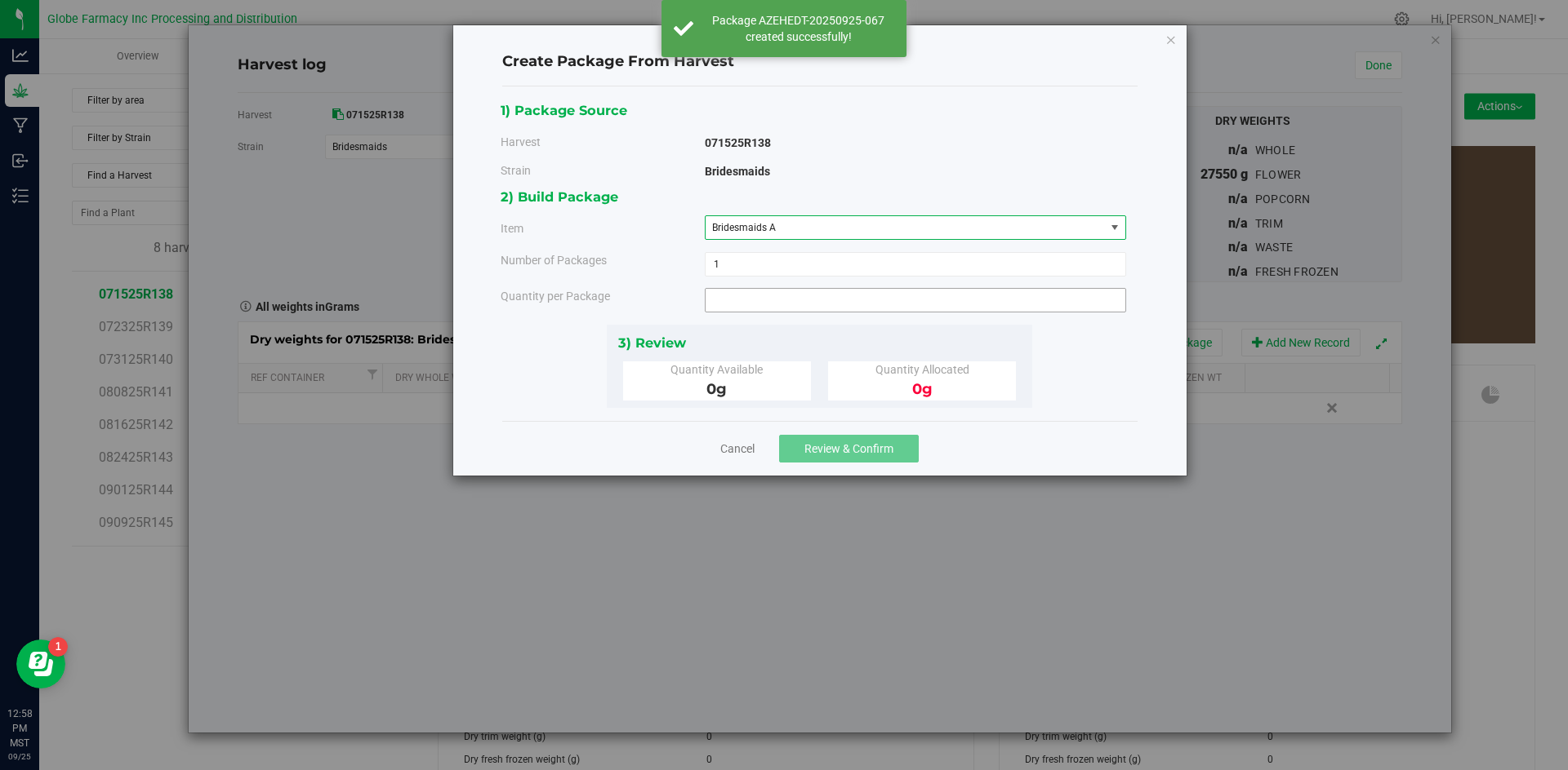
click at [807, 308] on span at bounding box center [915, 300] width 421 height 24
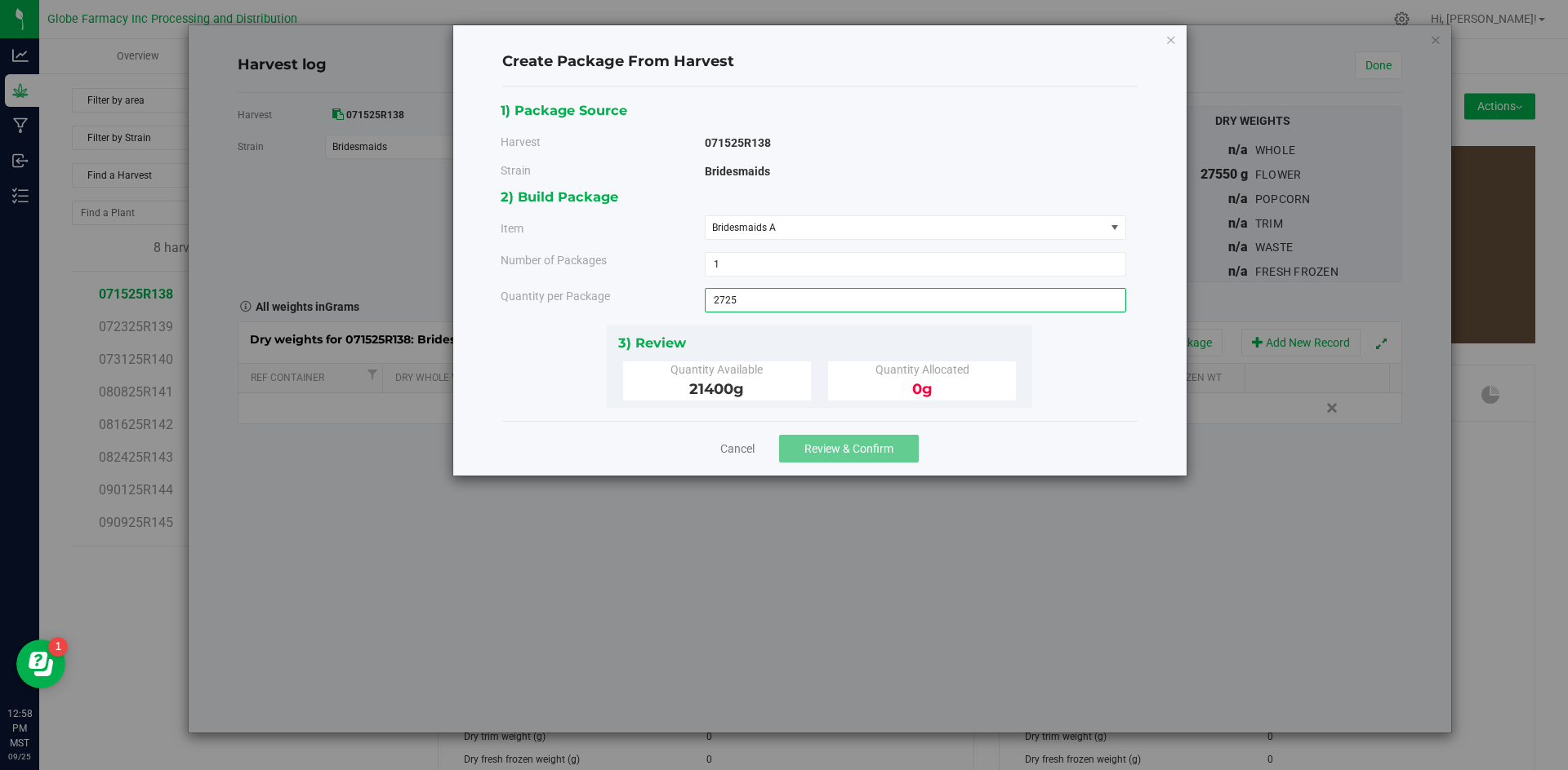
type input "2725"
type input "2725.0000 g"
click at [810, 450] on span "Review & Confirm" at bounding box center [848, 449] width 89 height 13
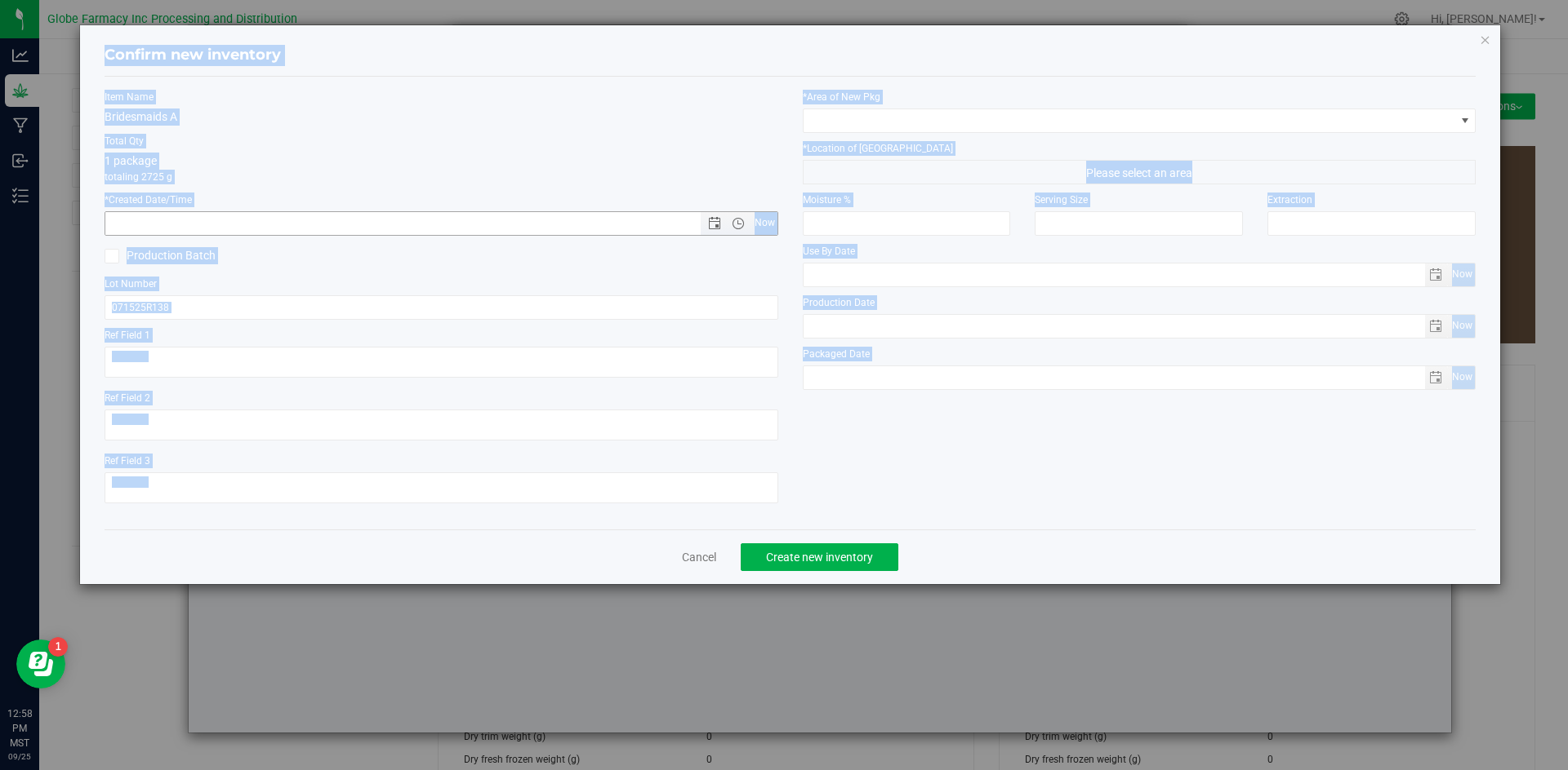
click at [764, 222] on span "Now" at bounding box center [765, 223] width 28 height 23
type input "[DATE] 12:58 PM"
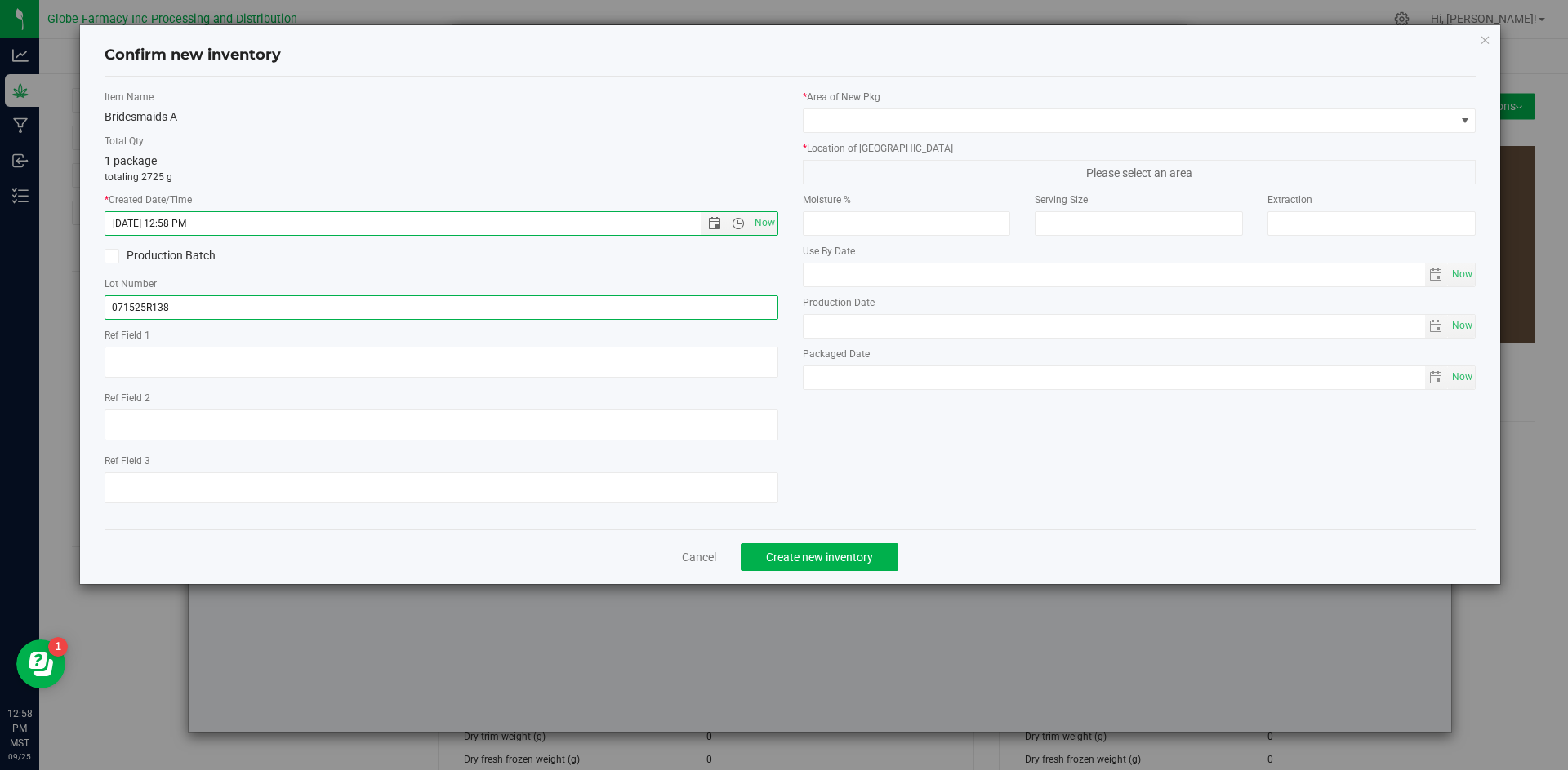
click at [250, 302] on input "071525R138" at bounding box center [441, 308] width 674 height 24
type input "071525R138-BMS"
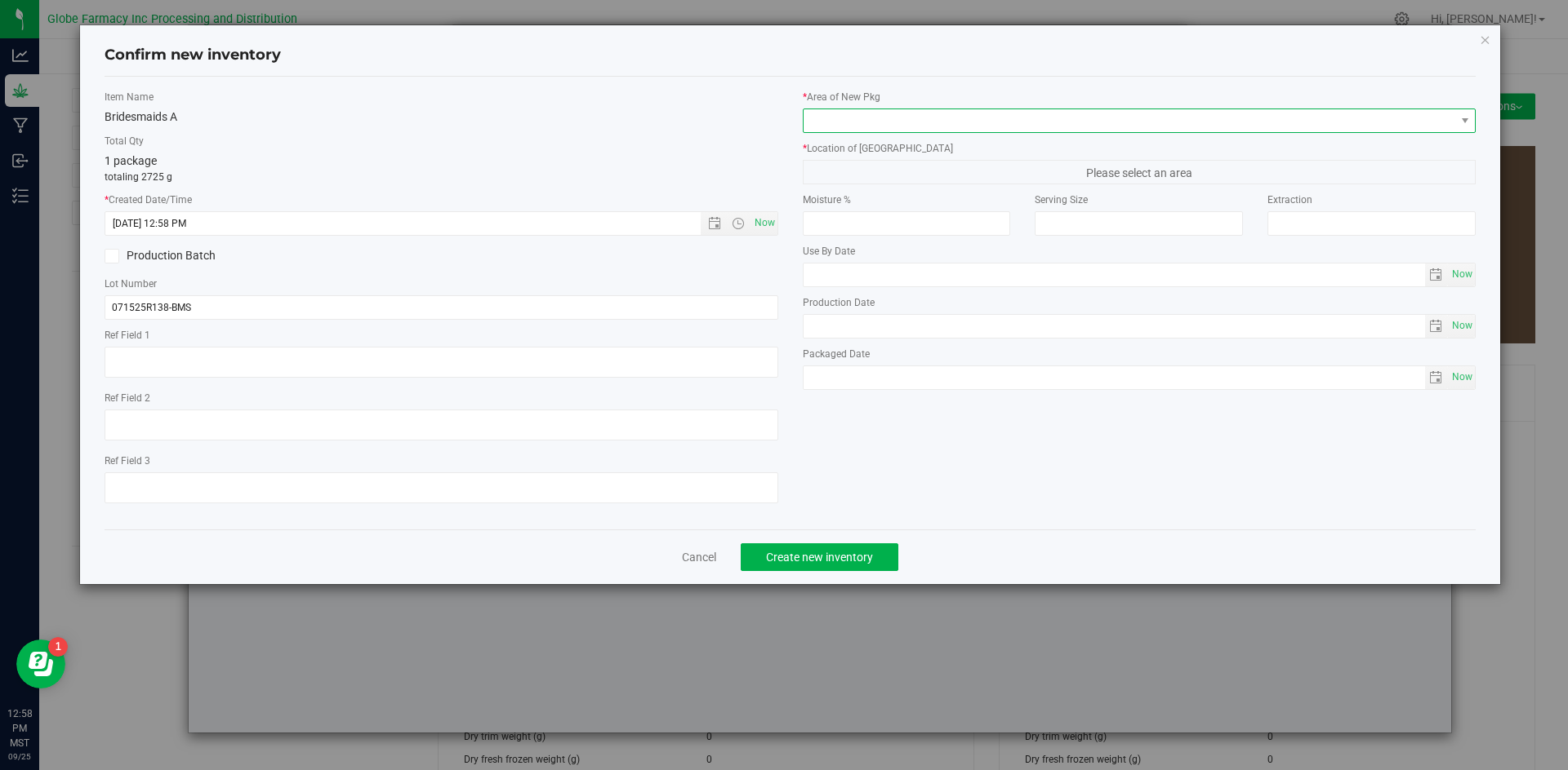
click at [859, 112] on span at bounding box center [1129, 120] width 652 height 23
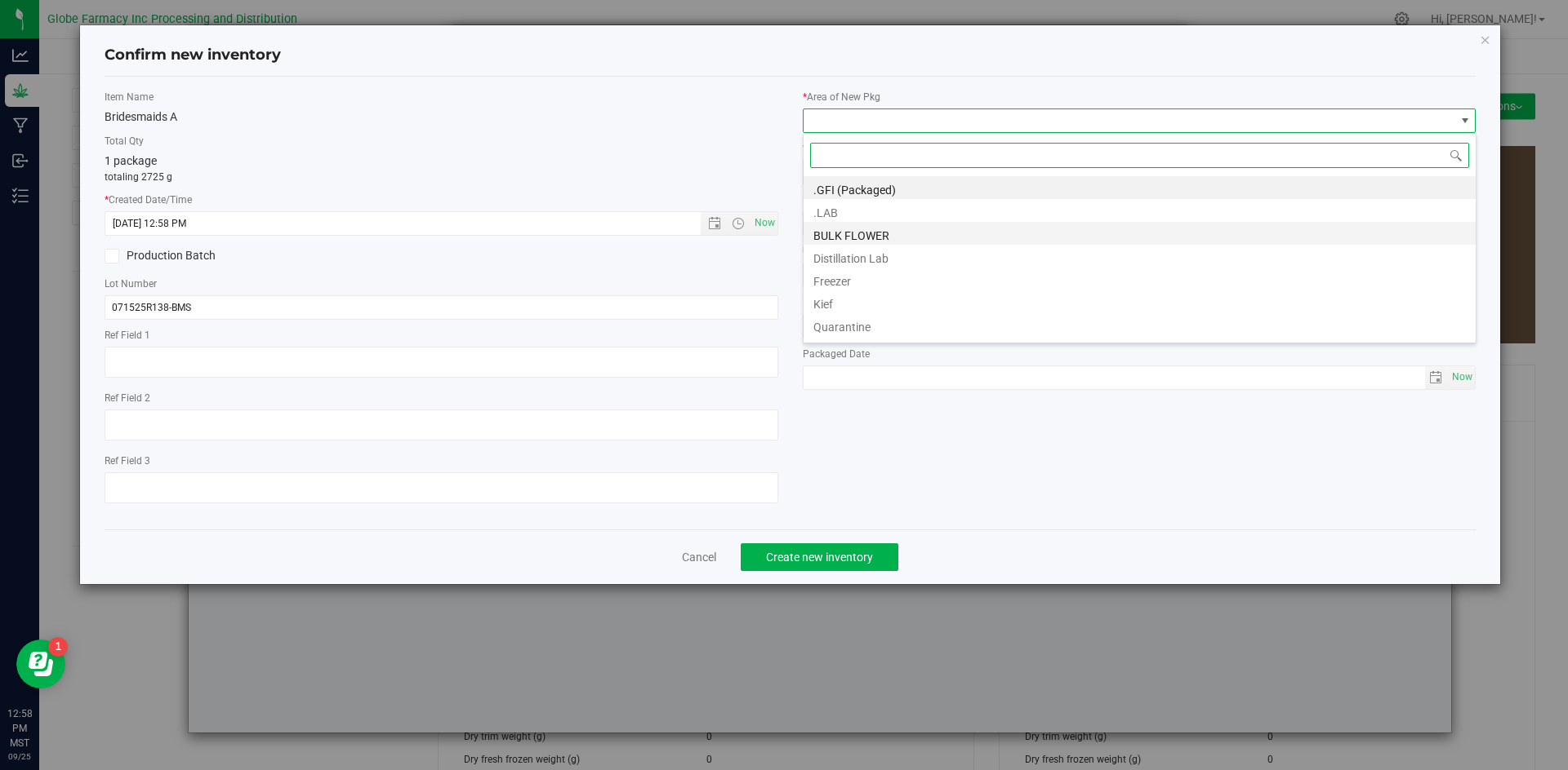
click at [841, 239] on li "BULK FLOWER" at bounding box center [1139, 233] width 672 height 23
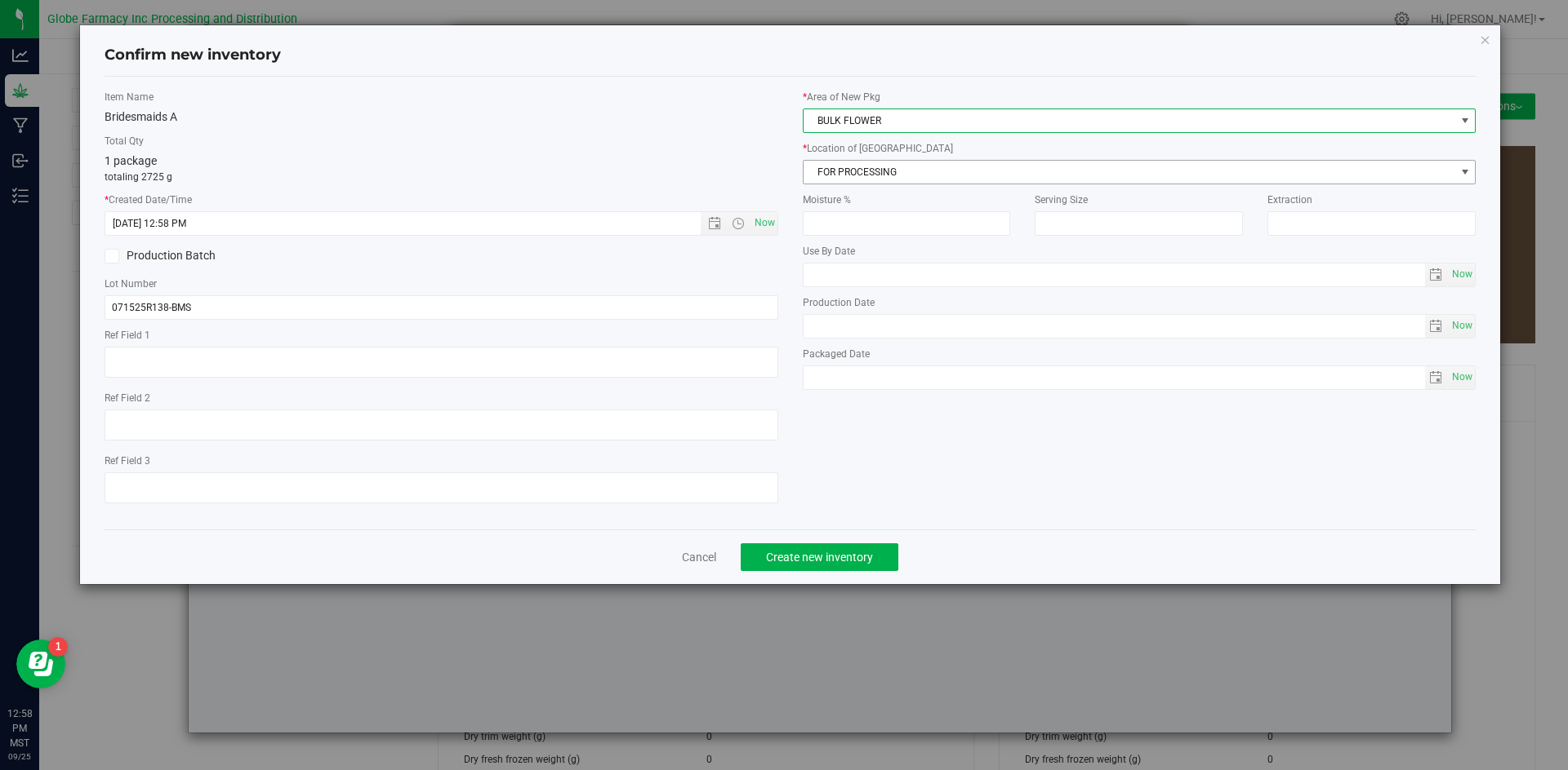
click at [860, 175] on span "FOR PROCESSING" at bounding box center [1129, 172] width 652 height 23
click at [867, 172] on span "FOR PROCESSING" at bounding box center [1129, 172] width 652 height 23
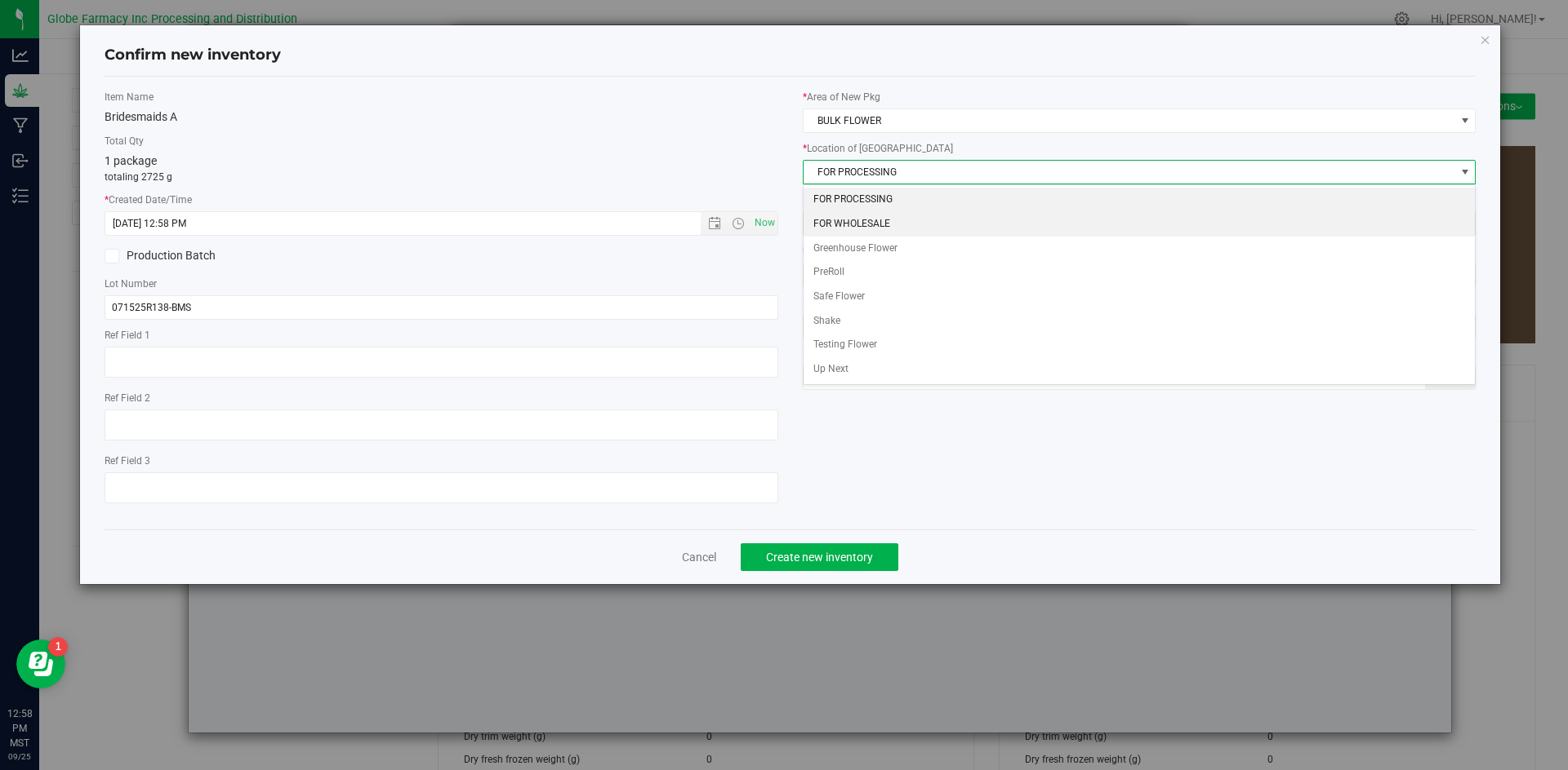
click at [847, 219] on li "FOR WHOLESALE" at bounding box center [1139, 224] width 672 height 24
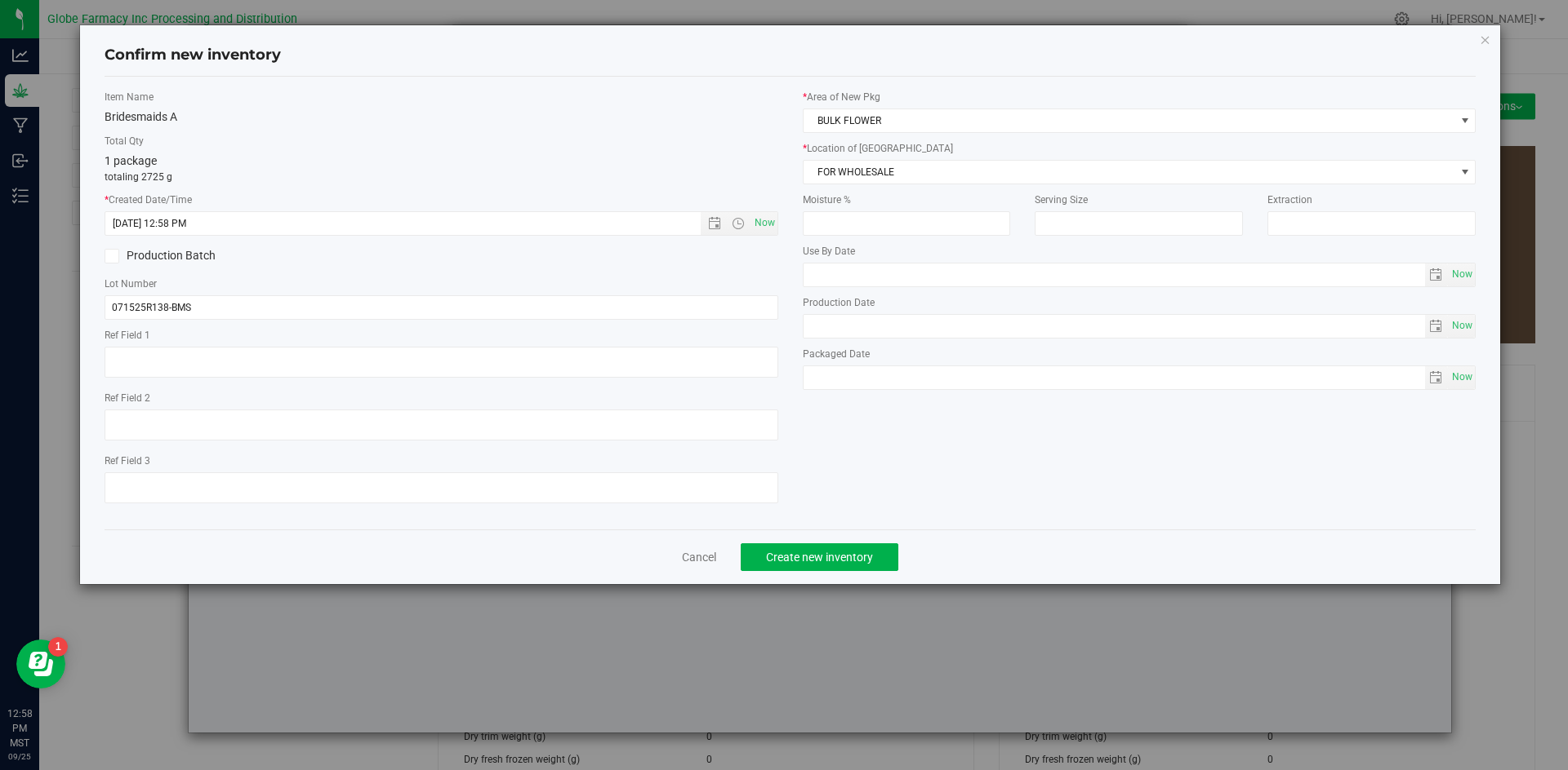
click at [850, 572] on div "Cancel Create new inventory" at bounding box center [790, 557] width 1372 height 54
click at [859, 554] on span "Create new inventory" at bounding box center [819, 558] width 107 height 13
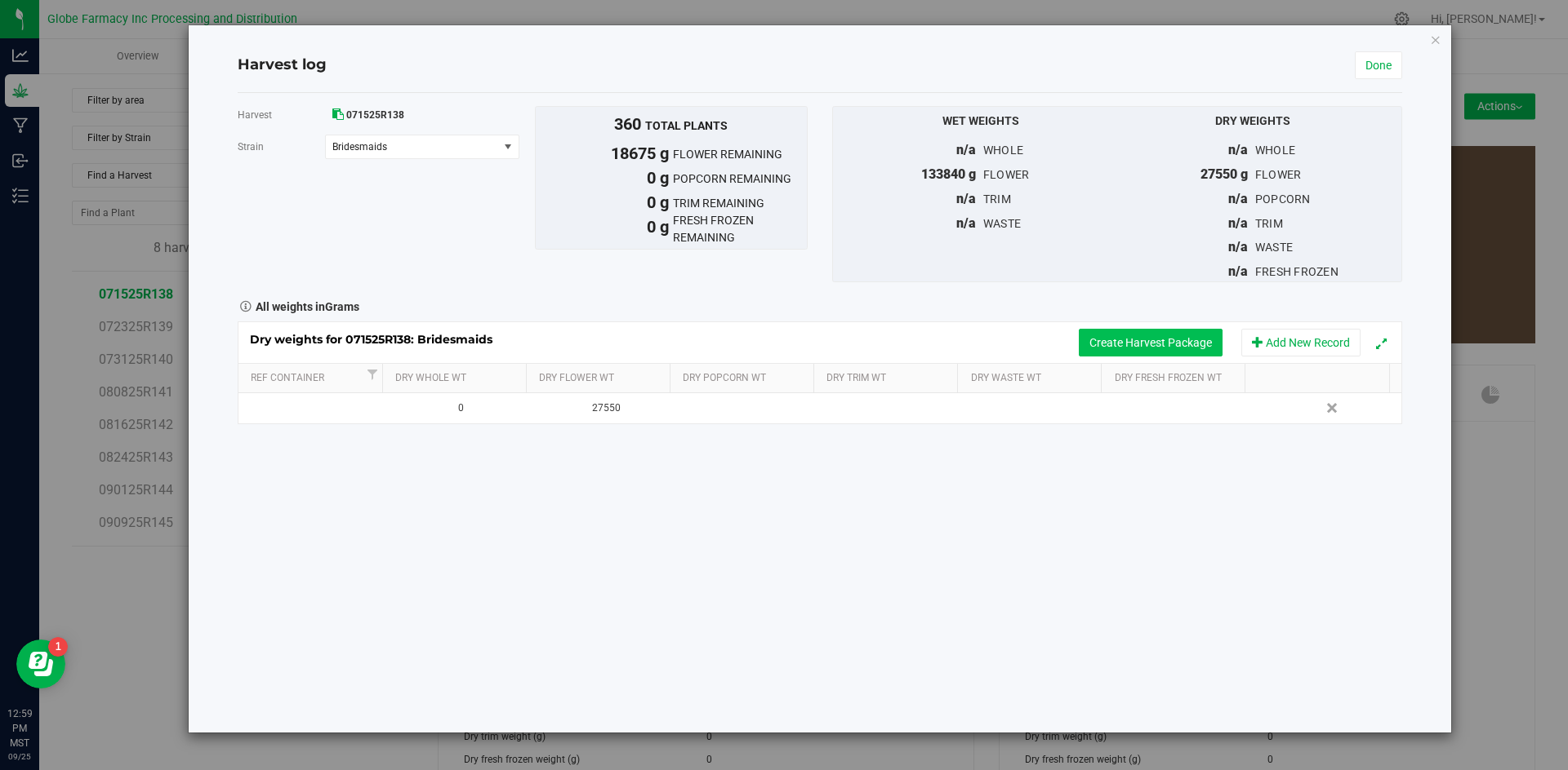
click at [1153, 345] on button "Create Harvest Package" at bounding box center [1150, 343] width 144 height 28
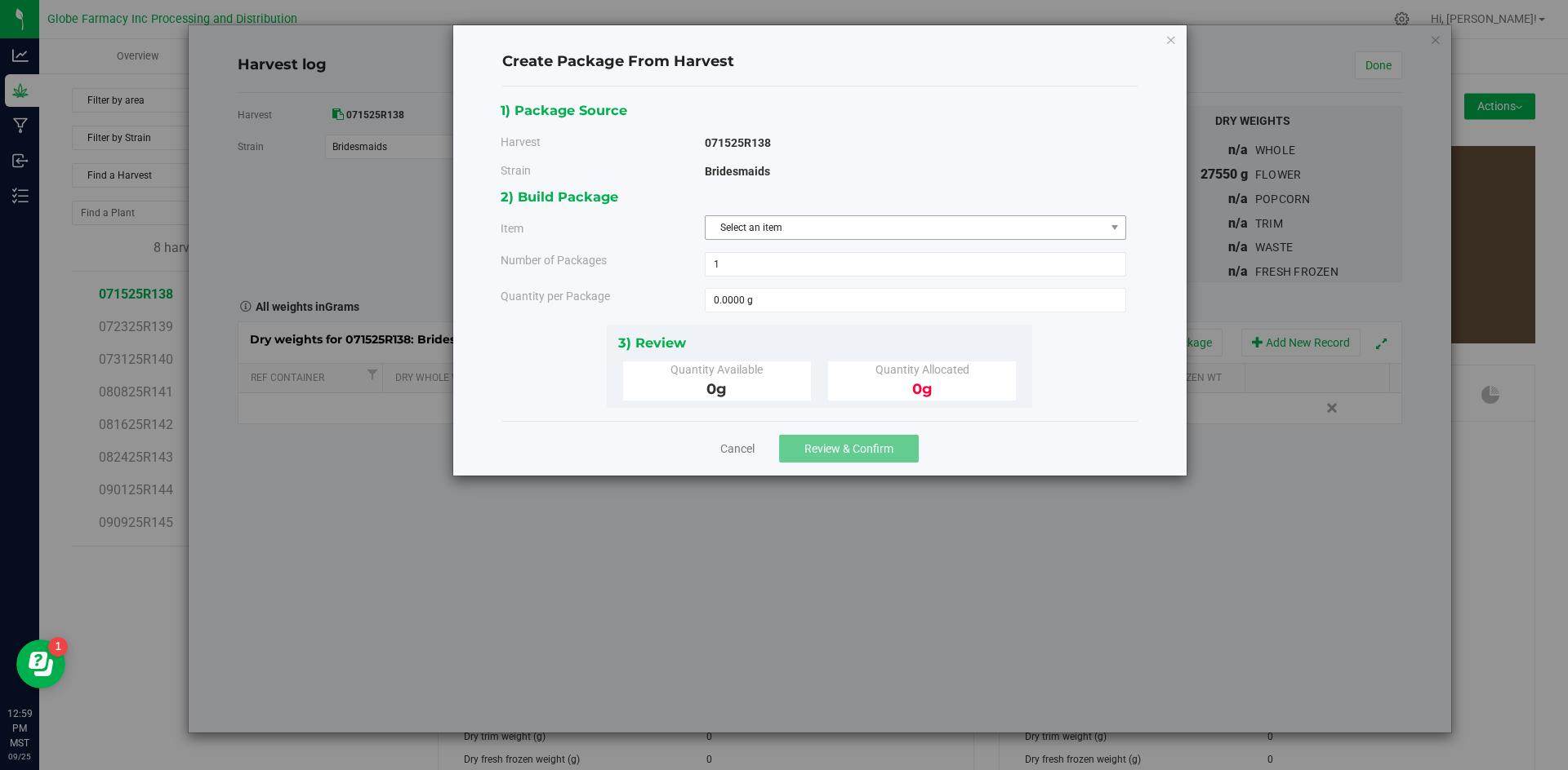
click at [877, 228] on span "Select an item" at bounding box center [905, 227] width 399 height 23
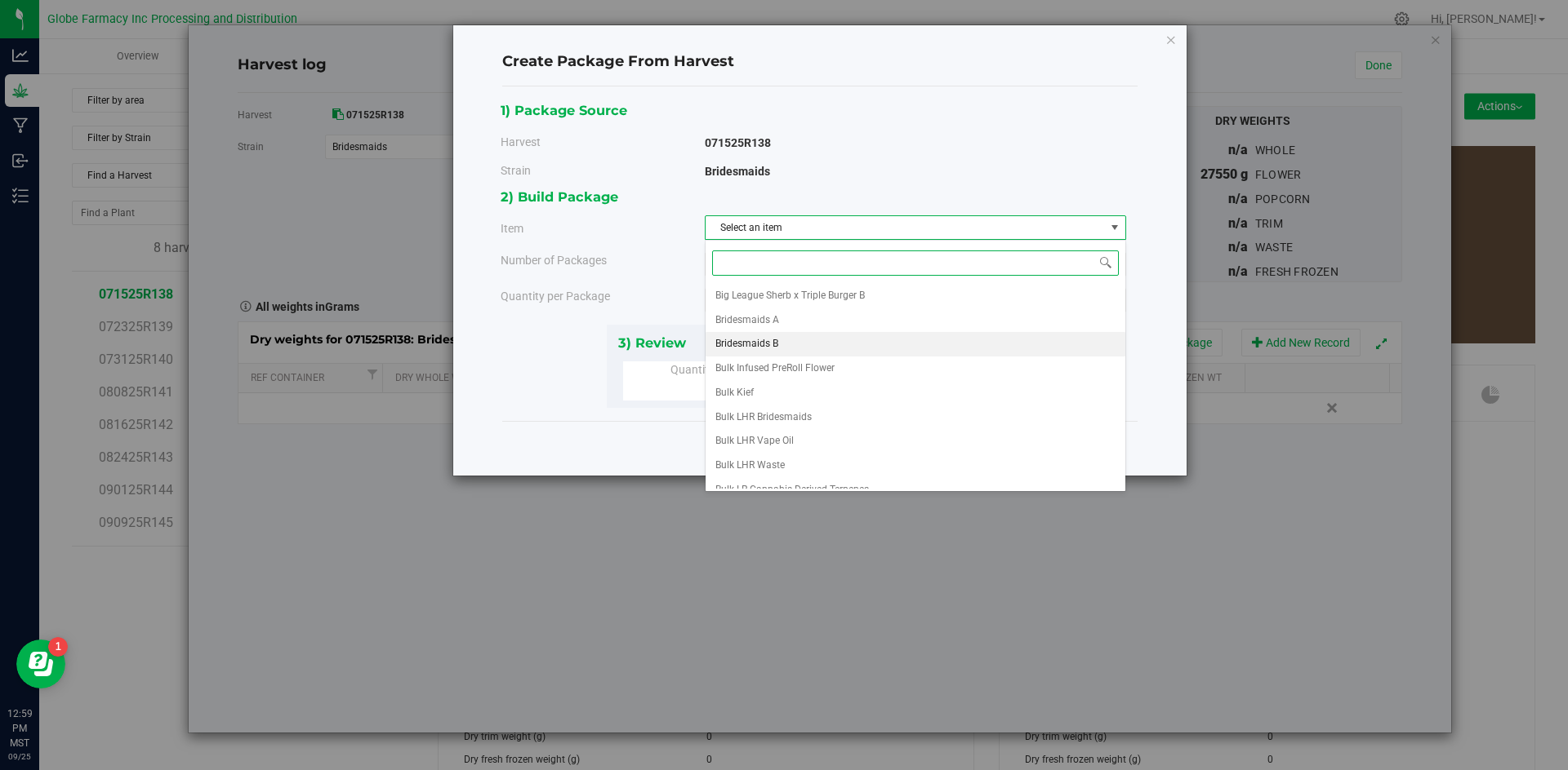
click at [772, 338] on span "Bridesmaids B" at bounding box center [746, 344] width 63 height 22
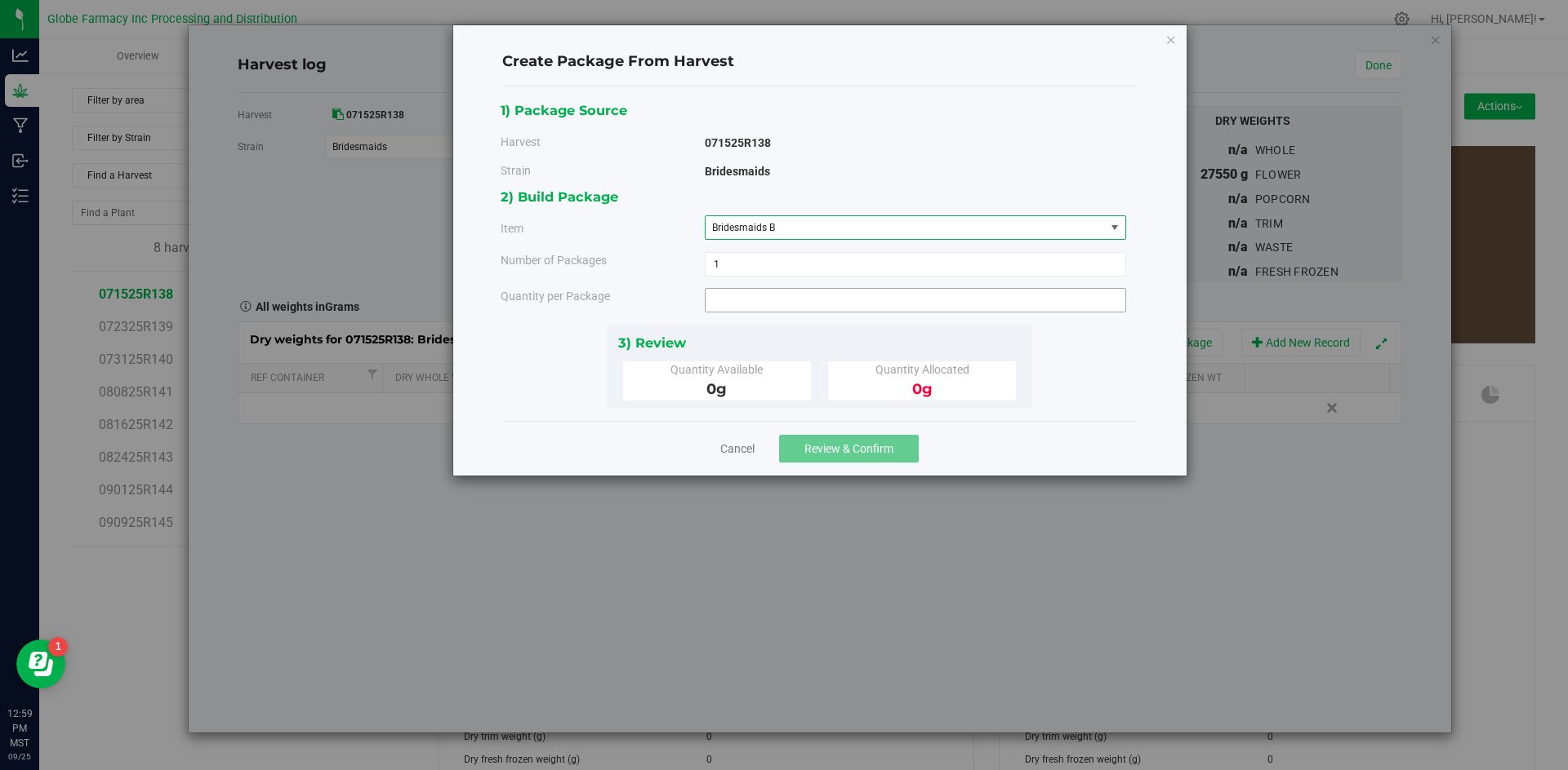
click at [818, 300] on span at bounding box center [915, 300] width 421 height 24
type input "2610"
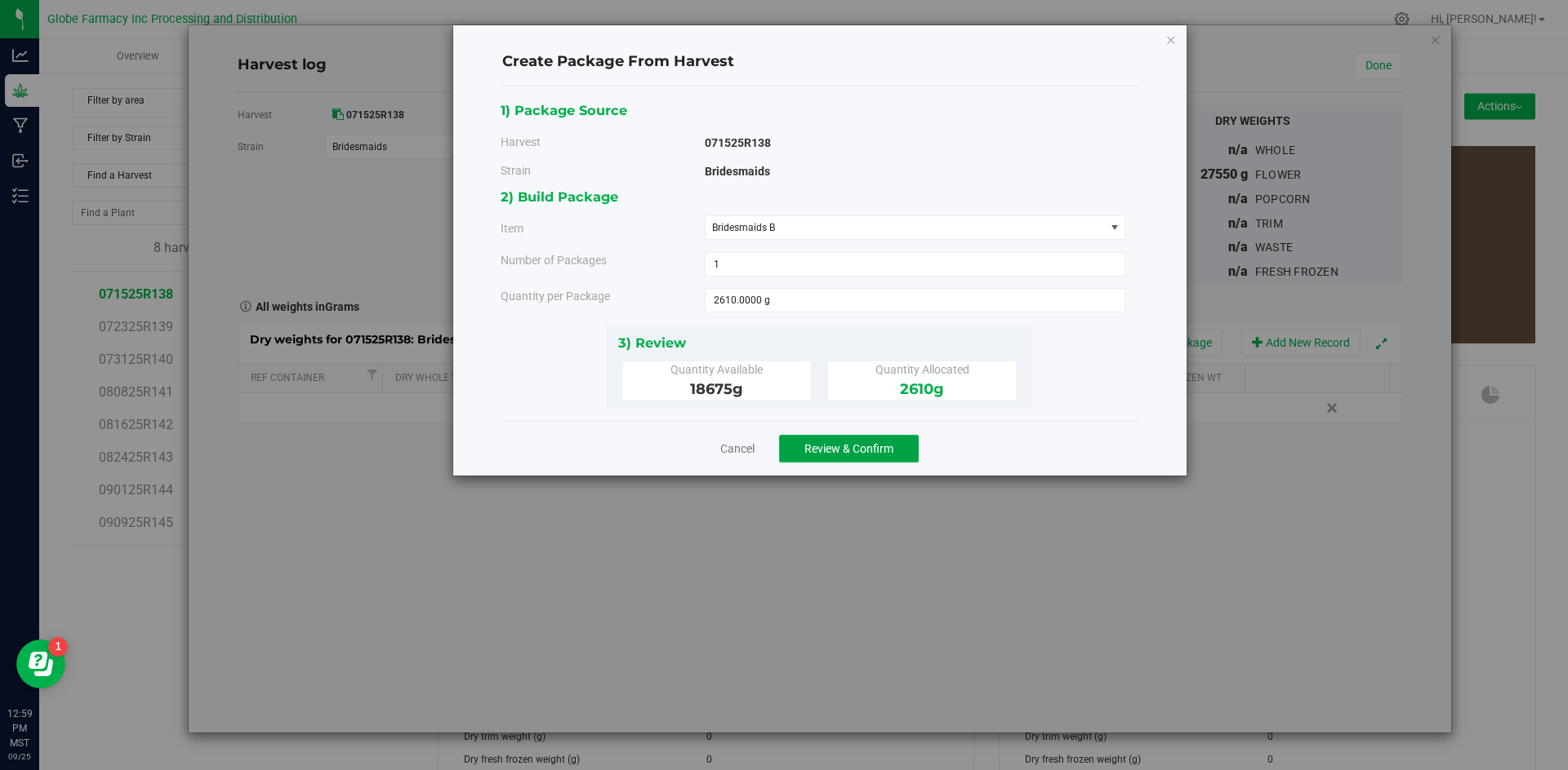
click at [820, 439] on button "Review & Confirm" at bounding box center [848, 449] width 140 height 28
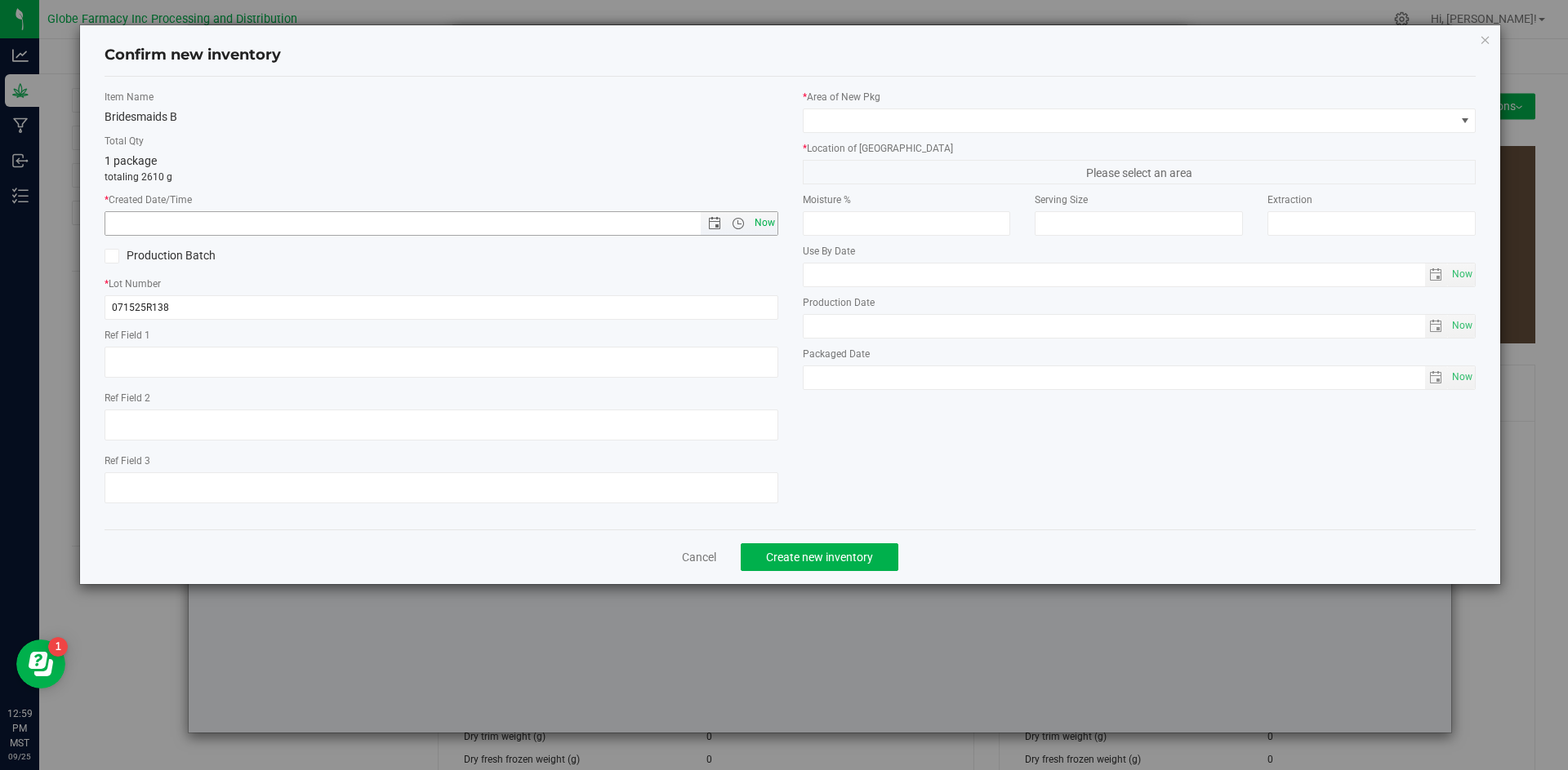
click at [763, 228] on span "Now" at bounding box center [765, 223] width 28 height 23
type input "[DATE] 12:59 PM"
click at [229, 302] on input "071525R138" at bounding box center [441, 308] width 674 height 24
type input "071525R138-BMS"
click at [890, 124] on span at bounding box center [1129, 120] width 652 height 23
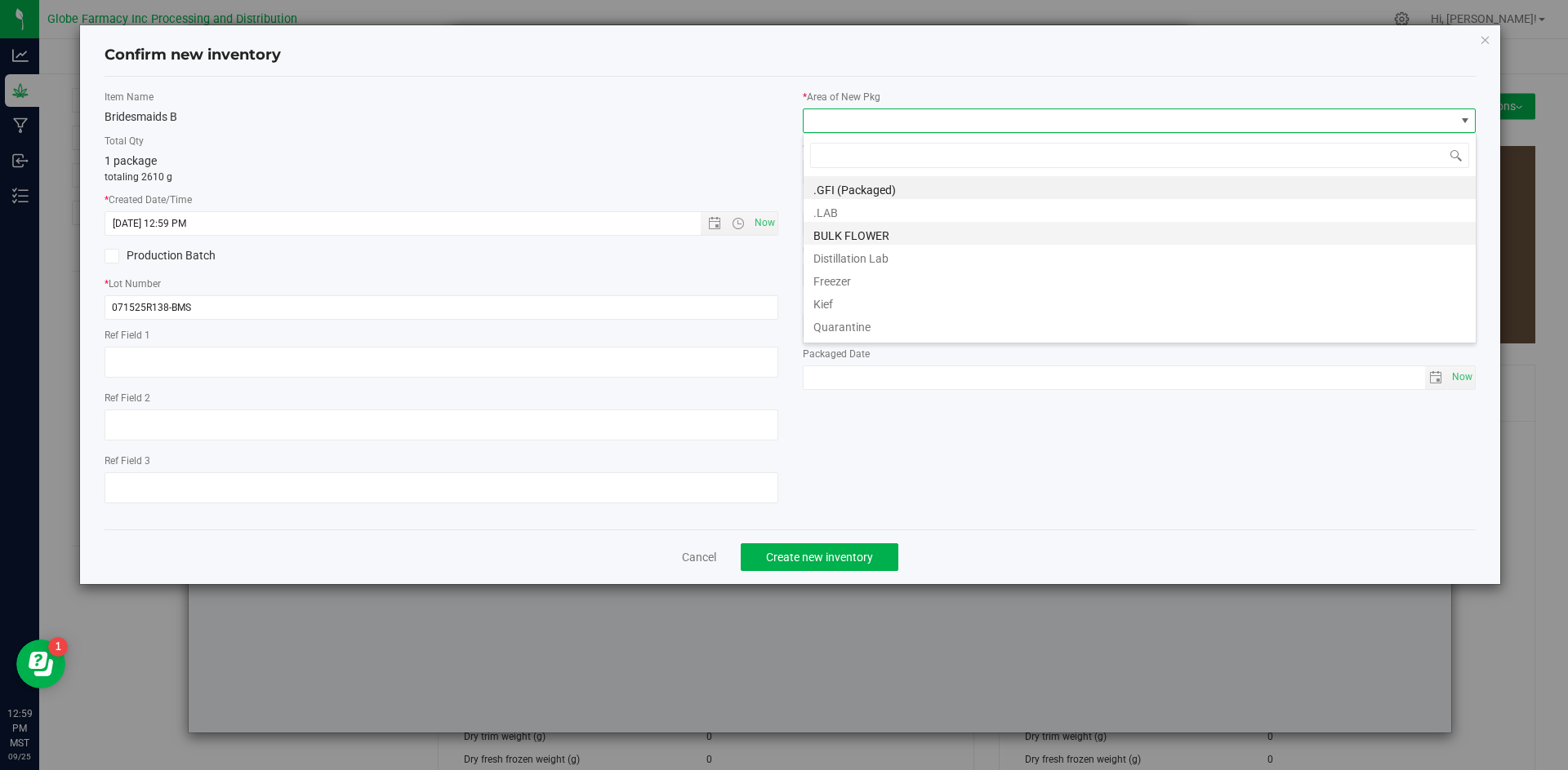
click at [862, 238] on li "BULK FLOWER" at bounding box center [1139, 233] width 672 height 23
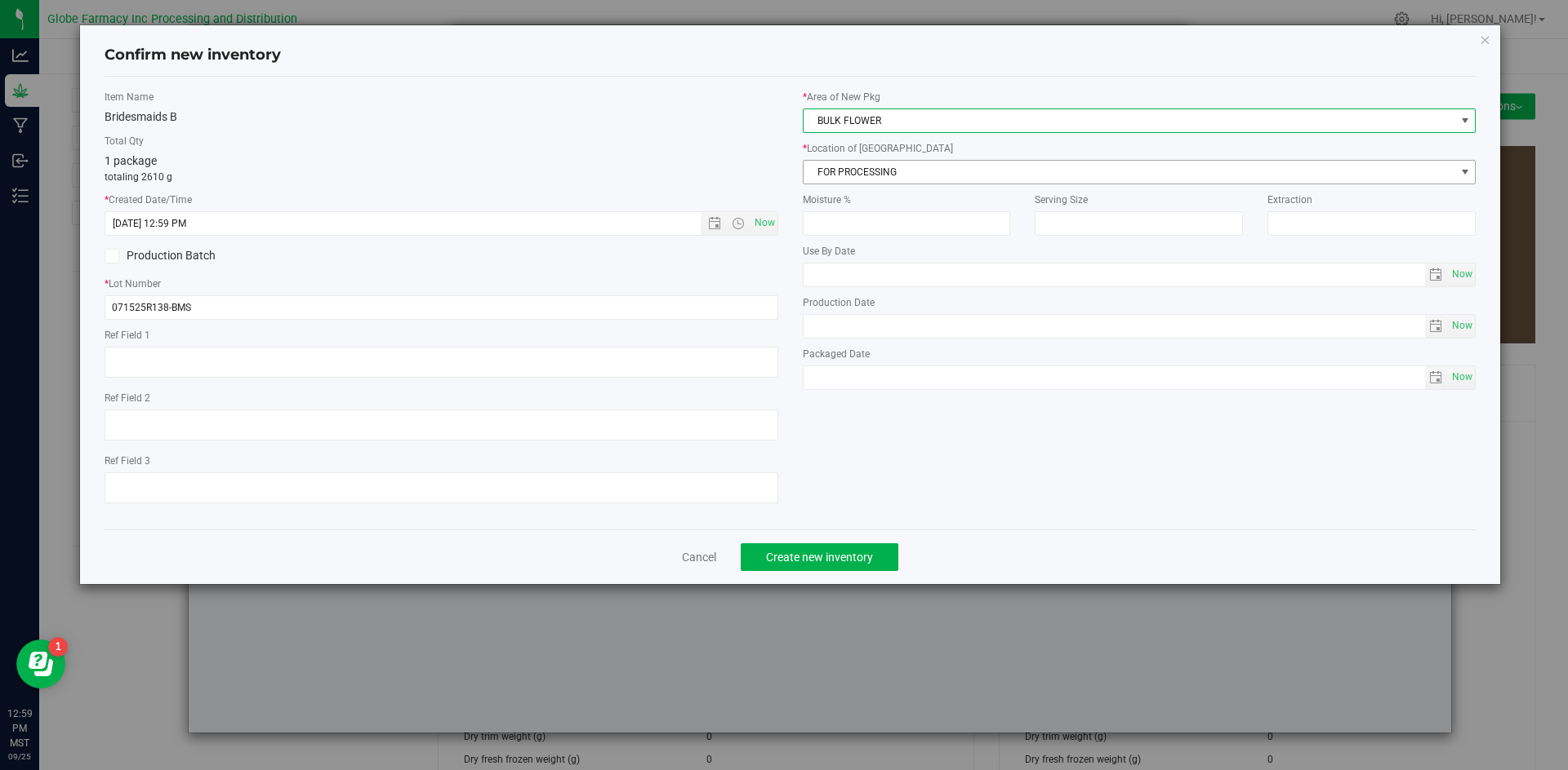
click at [868, 174] on span "FOR PROCESSING" at bounding box center [1129, 172] width 652 height 23
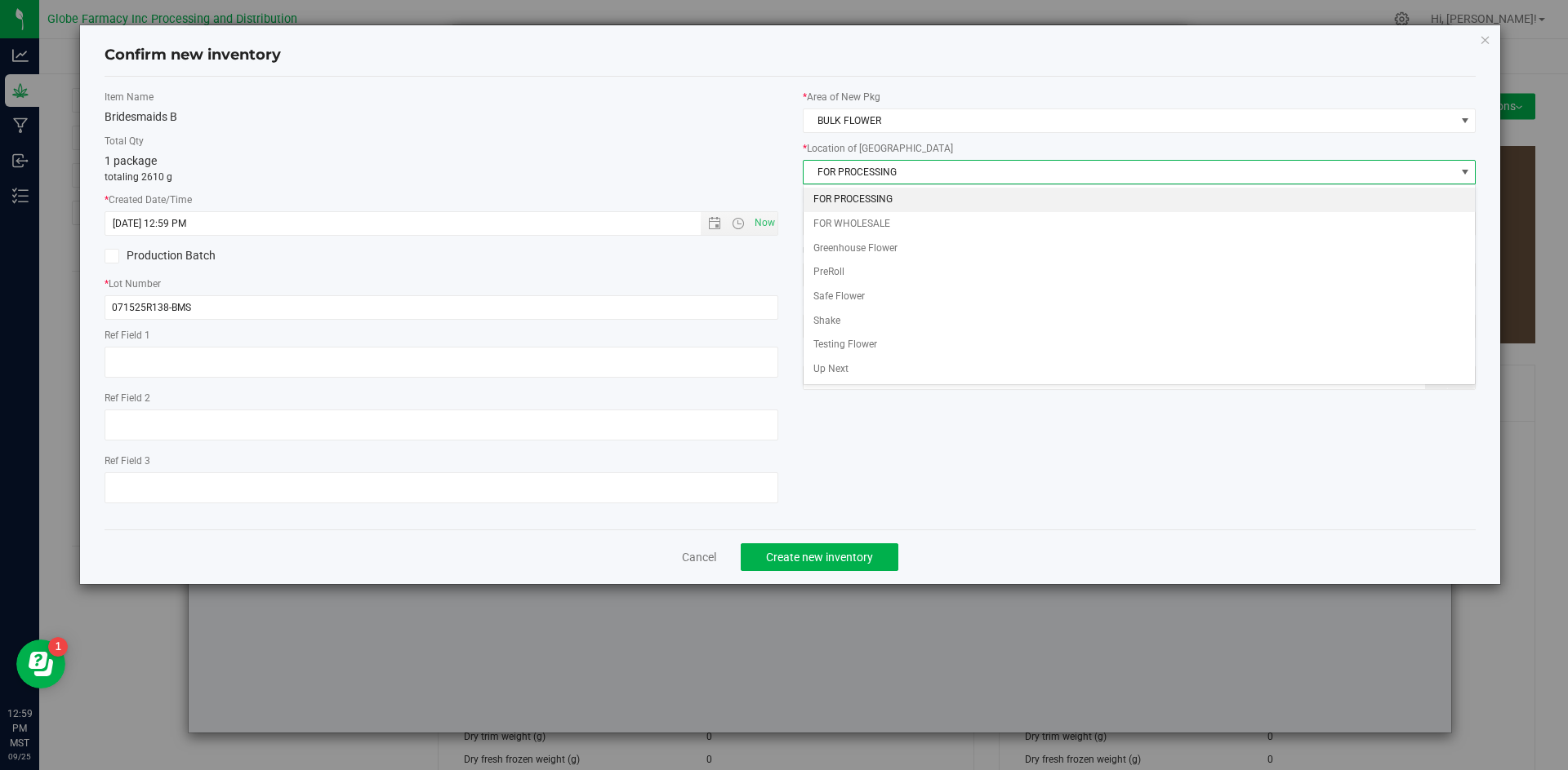
click at [870, 194] on li "FOR PROCESSING" at bounding box center [1139, 200] width 672 height 24
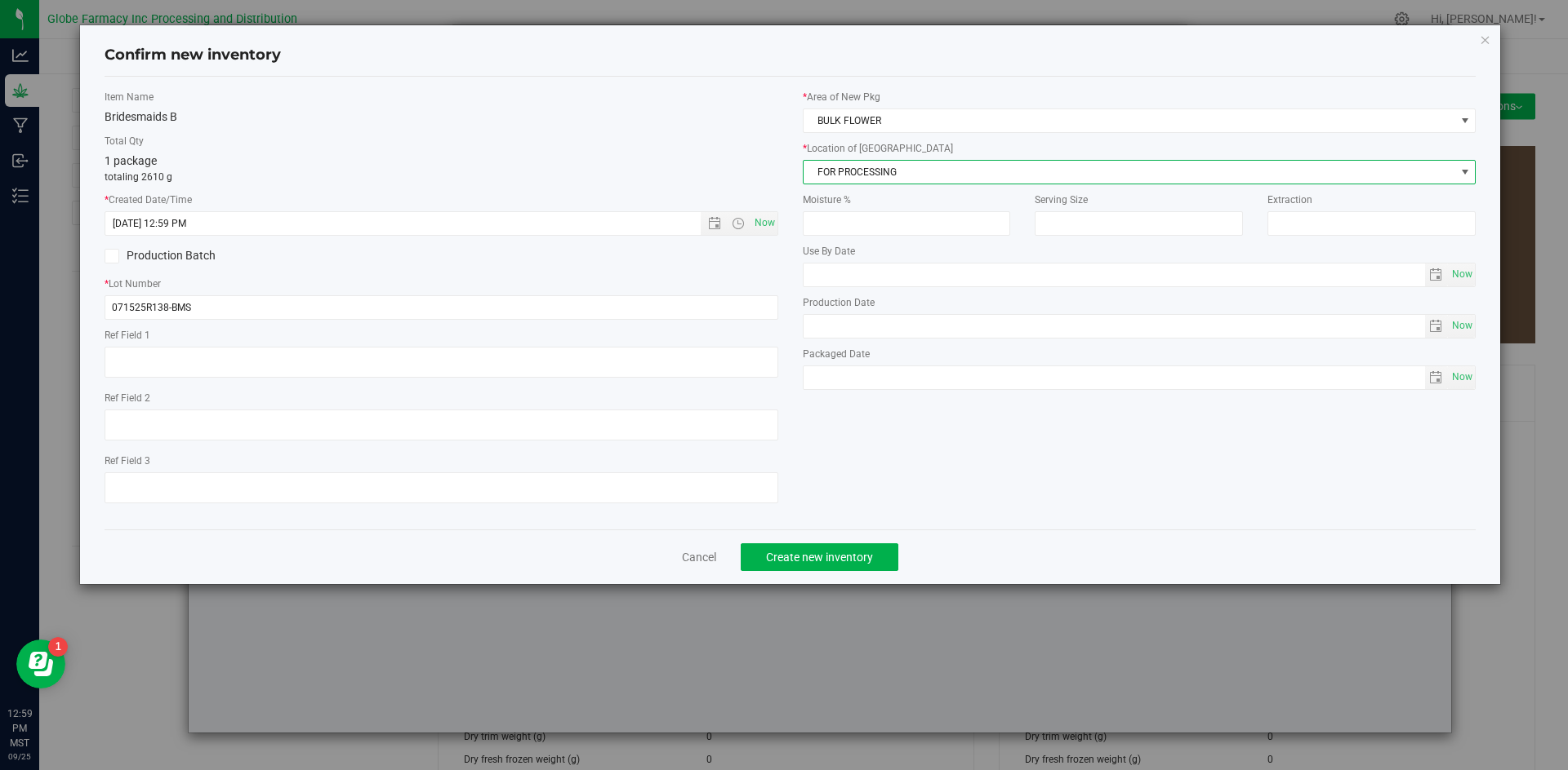
click at [789, 572] on div "Cancel Create new inventory" at bounding box center [790, 557] width 1372 height 54
click at [797, 558] on span "Create new inventory" at bounding box center [819, 558] width 107 height 13
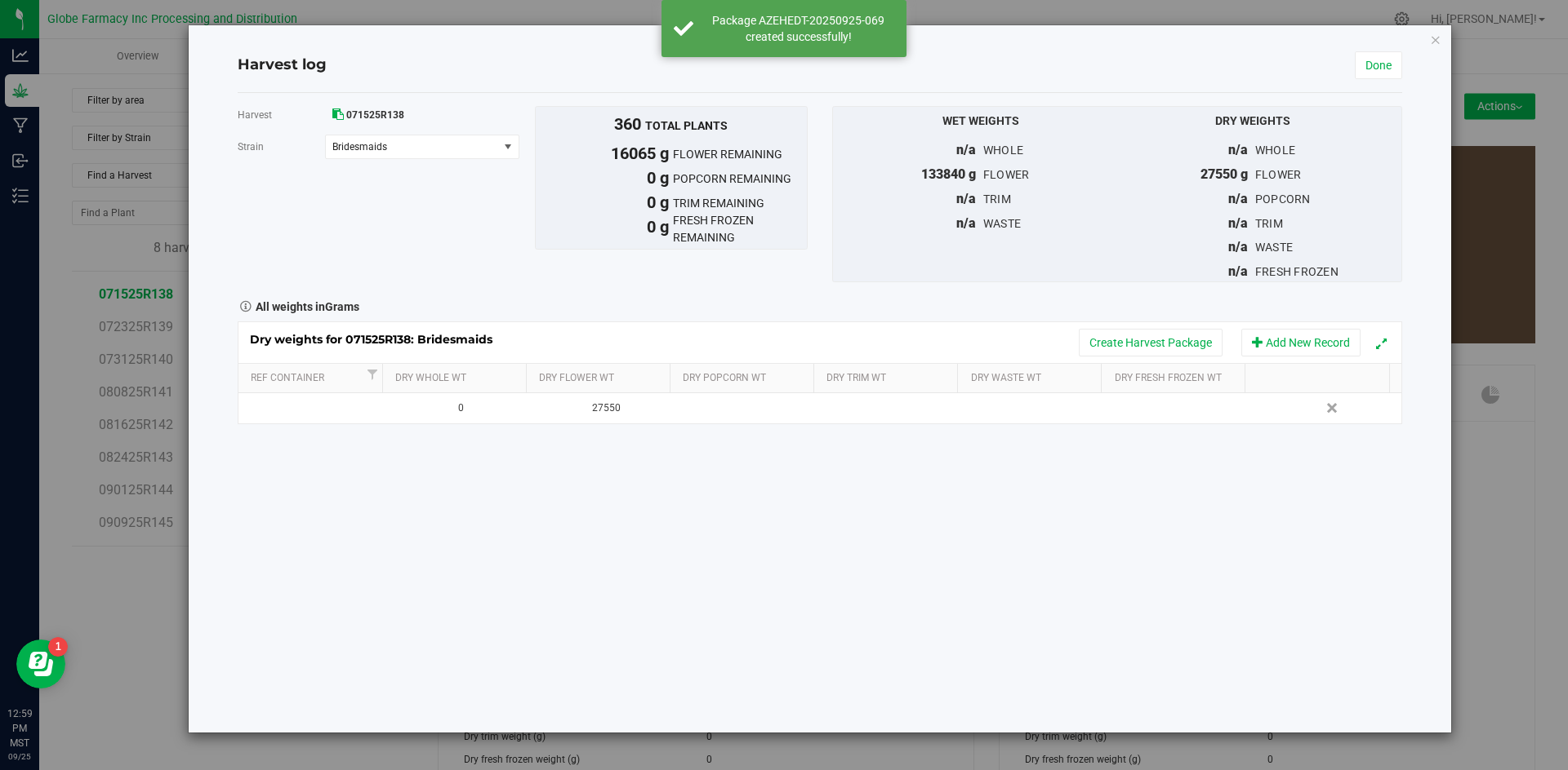
click at [1126, 309] on div "All weights in Grams" at bounding box center [820, 305] width 1189 height 22
click at [1126, 342] on button "Create Harvest Package" at bounding box center [1150, 343] width 144 height 28
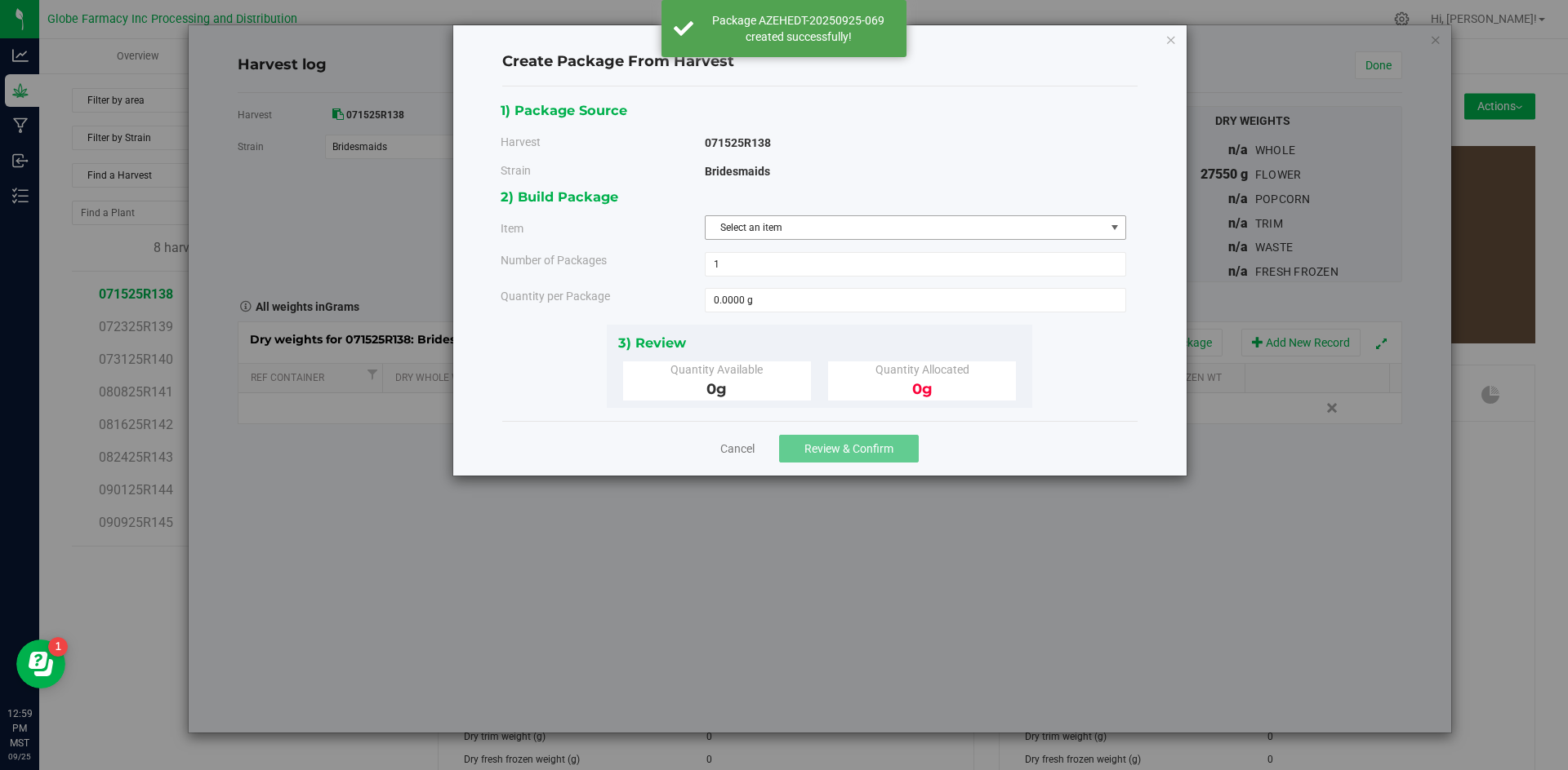
click at [784, 223] on span "Select an item" at bounding box center [905, 227] width 399 height 23
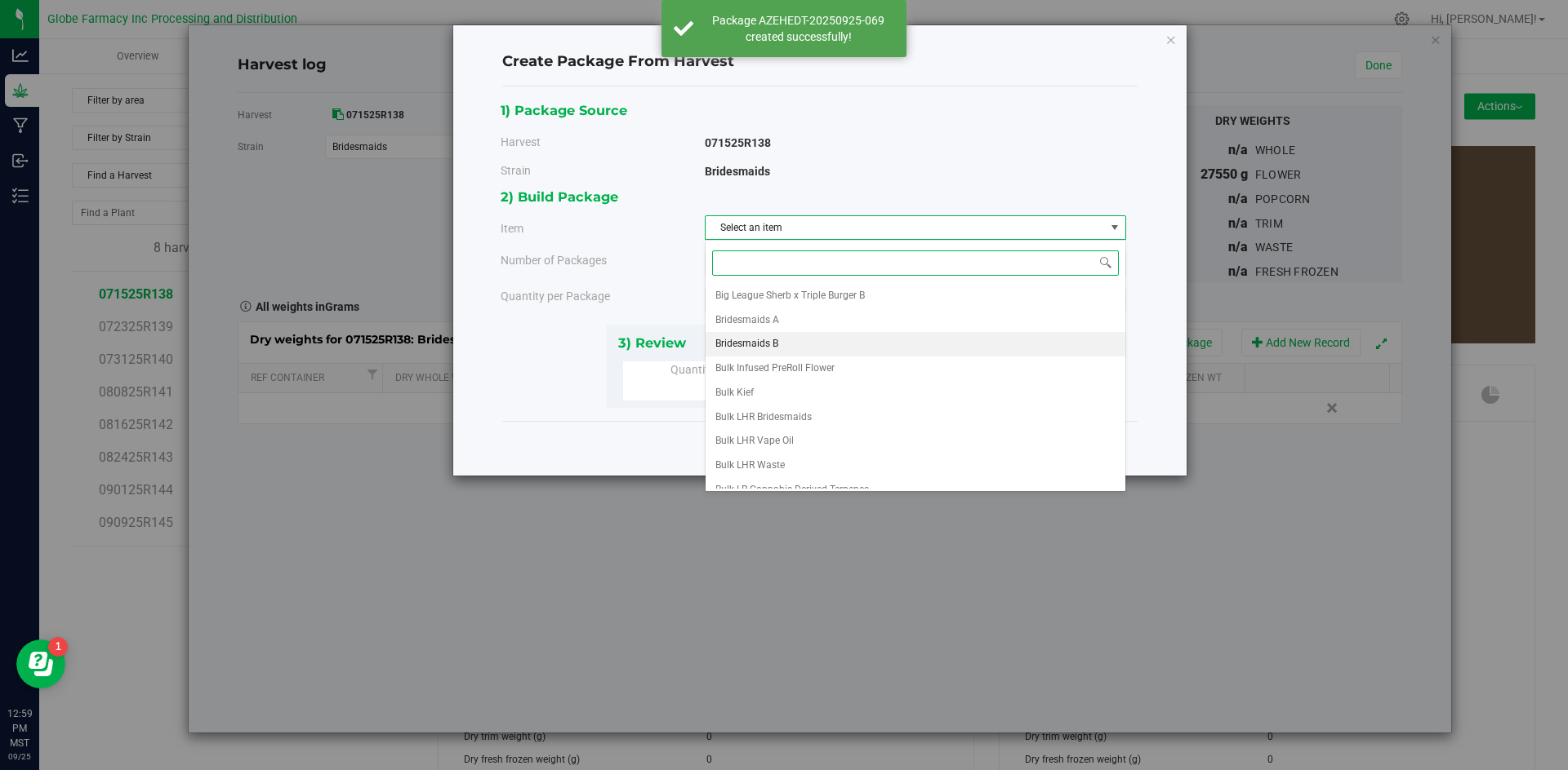
click at [756, 337] on span "Bridesmaids B" at bounding box center [746, 344] width 63 height 22
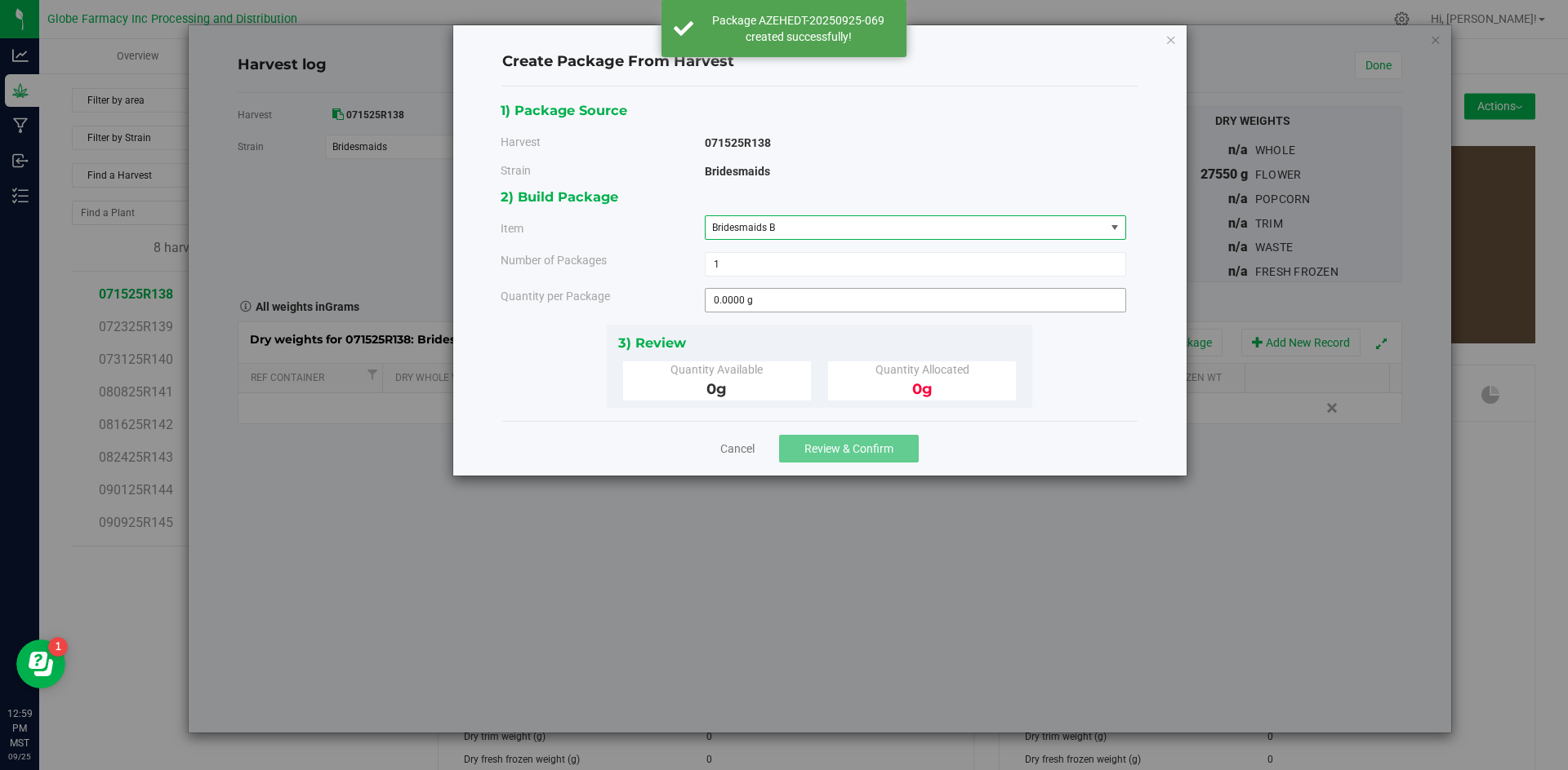
click at [766, 288] on span "0.0000 g 0" at bounding box center [915, 300] width 421 height 24
click at [766, 296] on span at bounding box center [915, 300] width 421 height 24
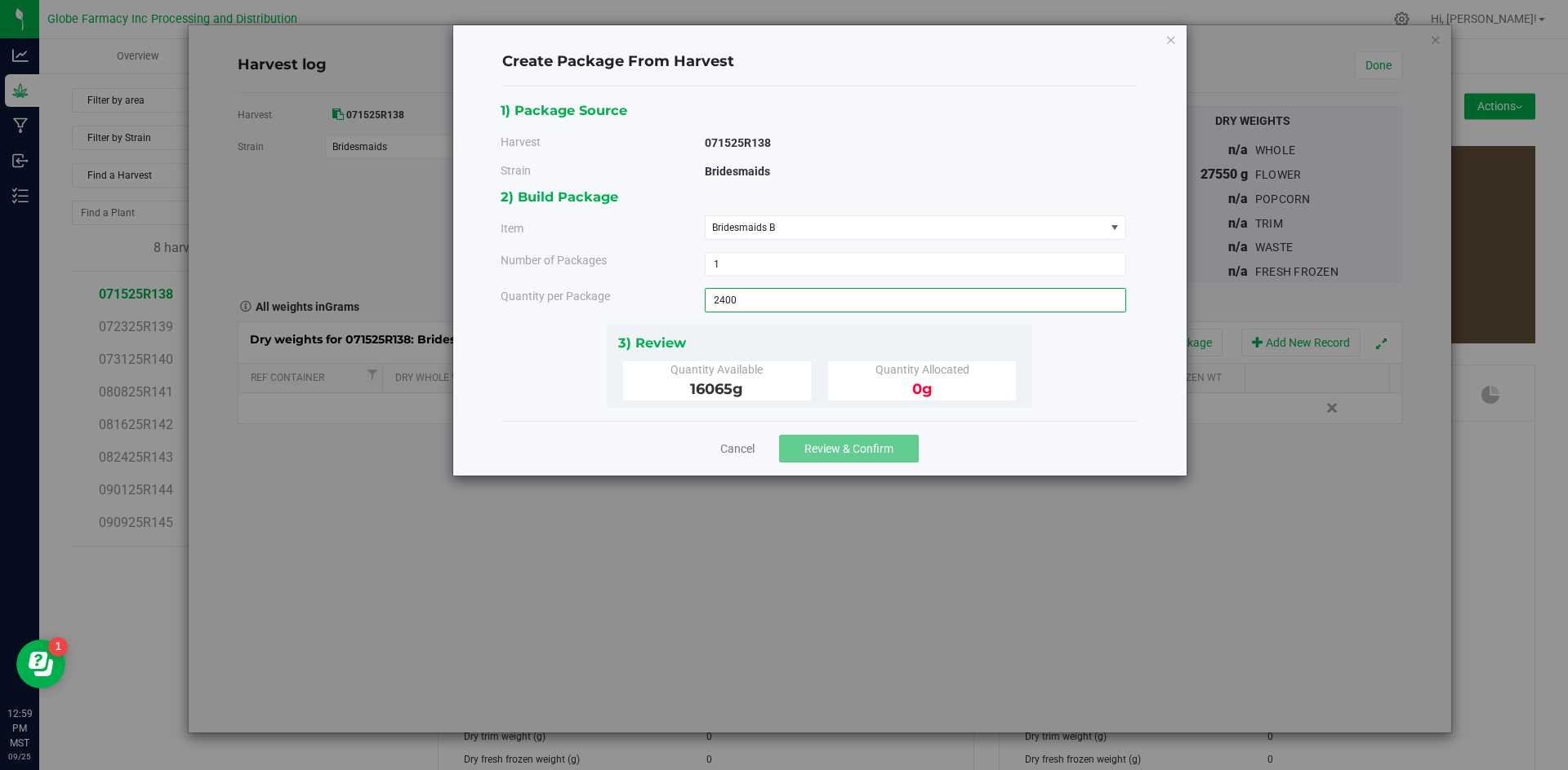
type input "2400"
type input "2400.0000 g"
click at [854, 451] on span "Review & Confirm" at bounding box center [848, 449] width 89 height 13
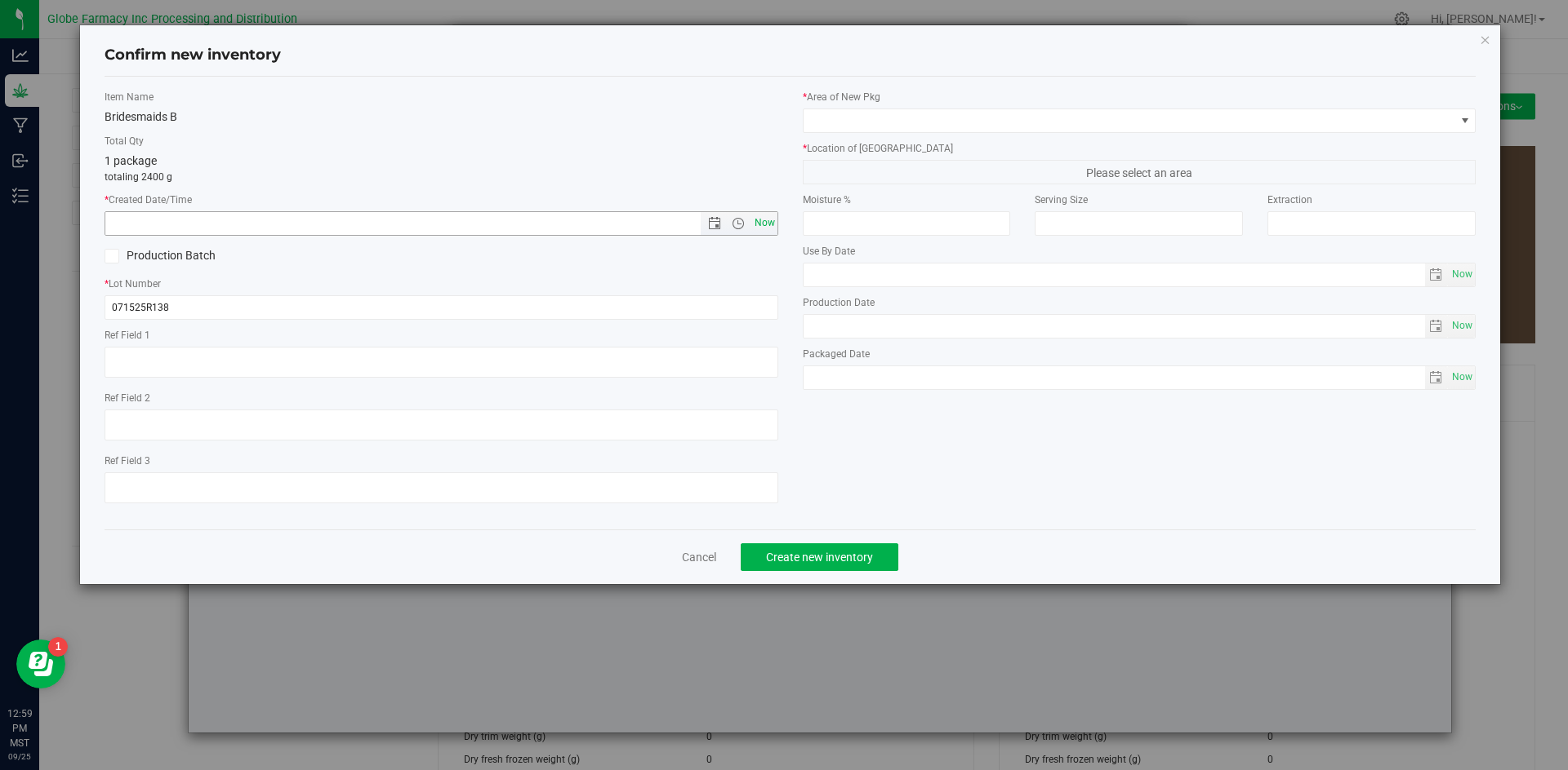
click at [759, 224] on span "Now" at bounding box center [765, 223] width 28 height 23
type input "[DATE] 12:59 PM"
click at [274, 313] on input "071525R138" at bounding box center [441, 308] width 674 height 24
type input "071525R138-BMS"
click at [914, 121] on span at bounding box center [1129, 120] width 652 height 23
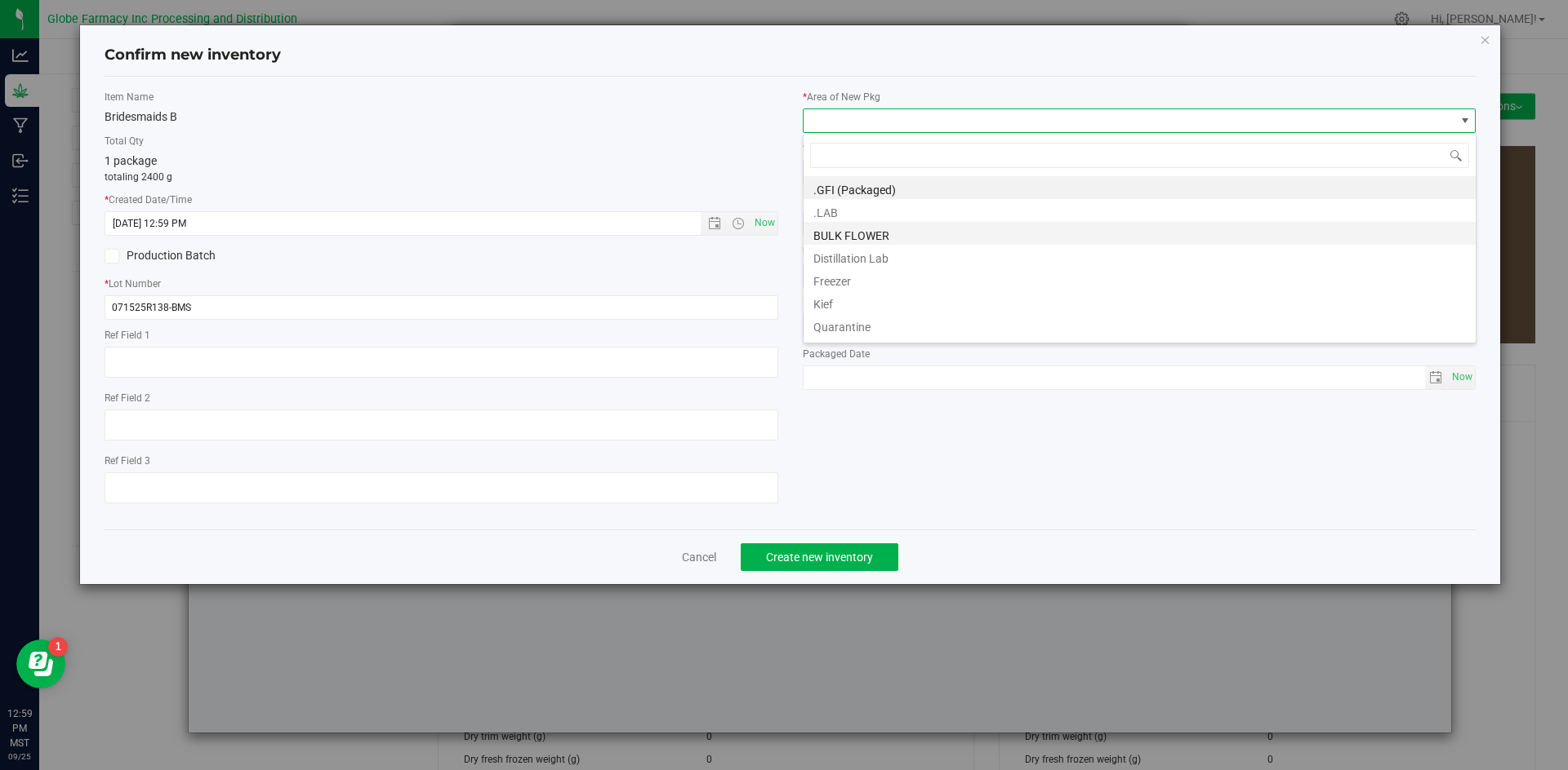
click at [885, 227] on li "BULK FLOWER" at bounding box center [1139, 233] width 672 height 23
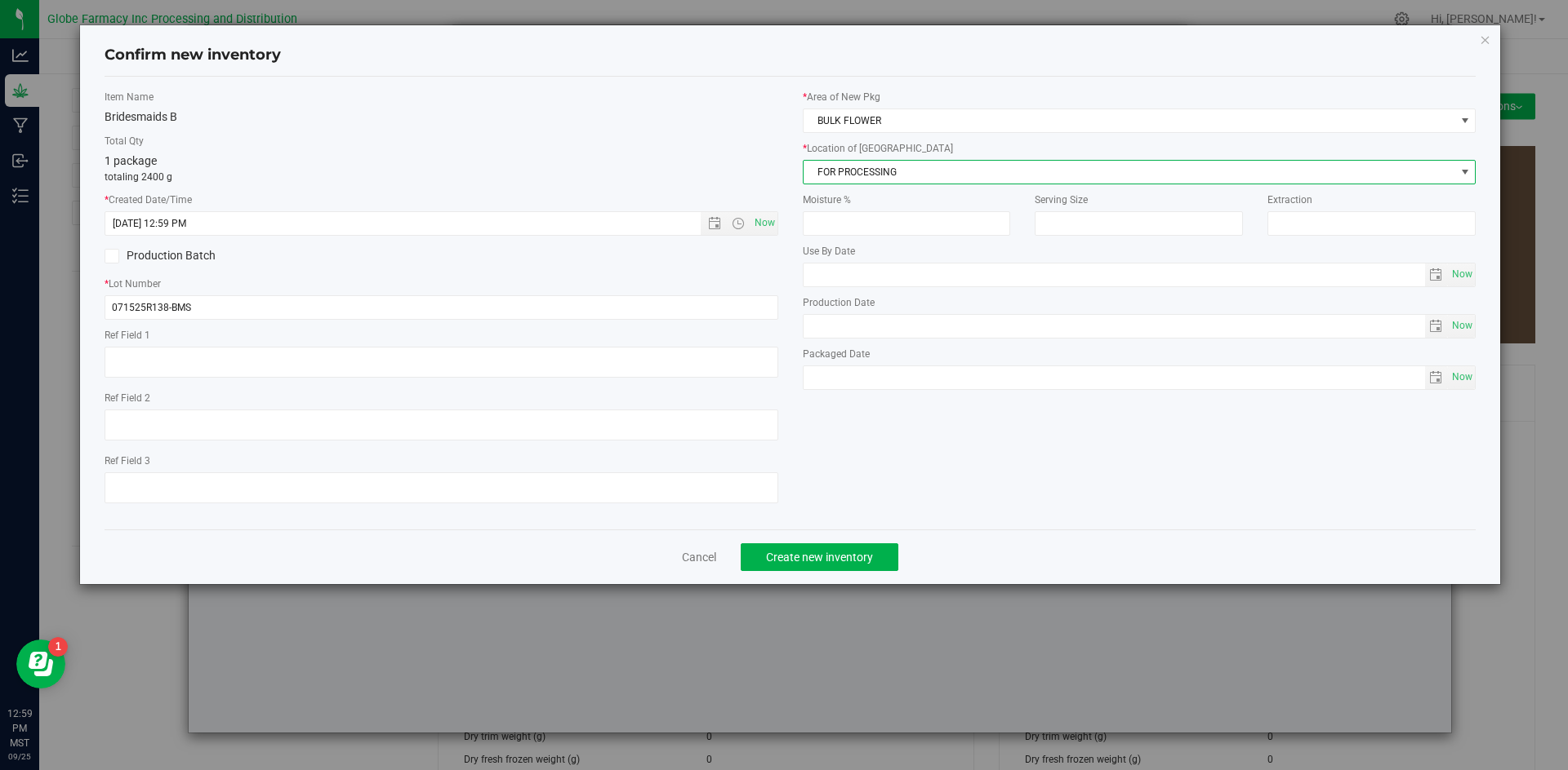
click at [893, 177] on span "FOR PROCESSING" at bounding box center [1129, 172] width 652 height 23
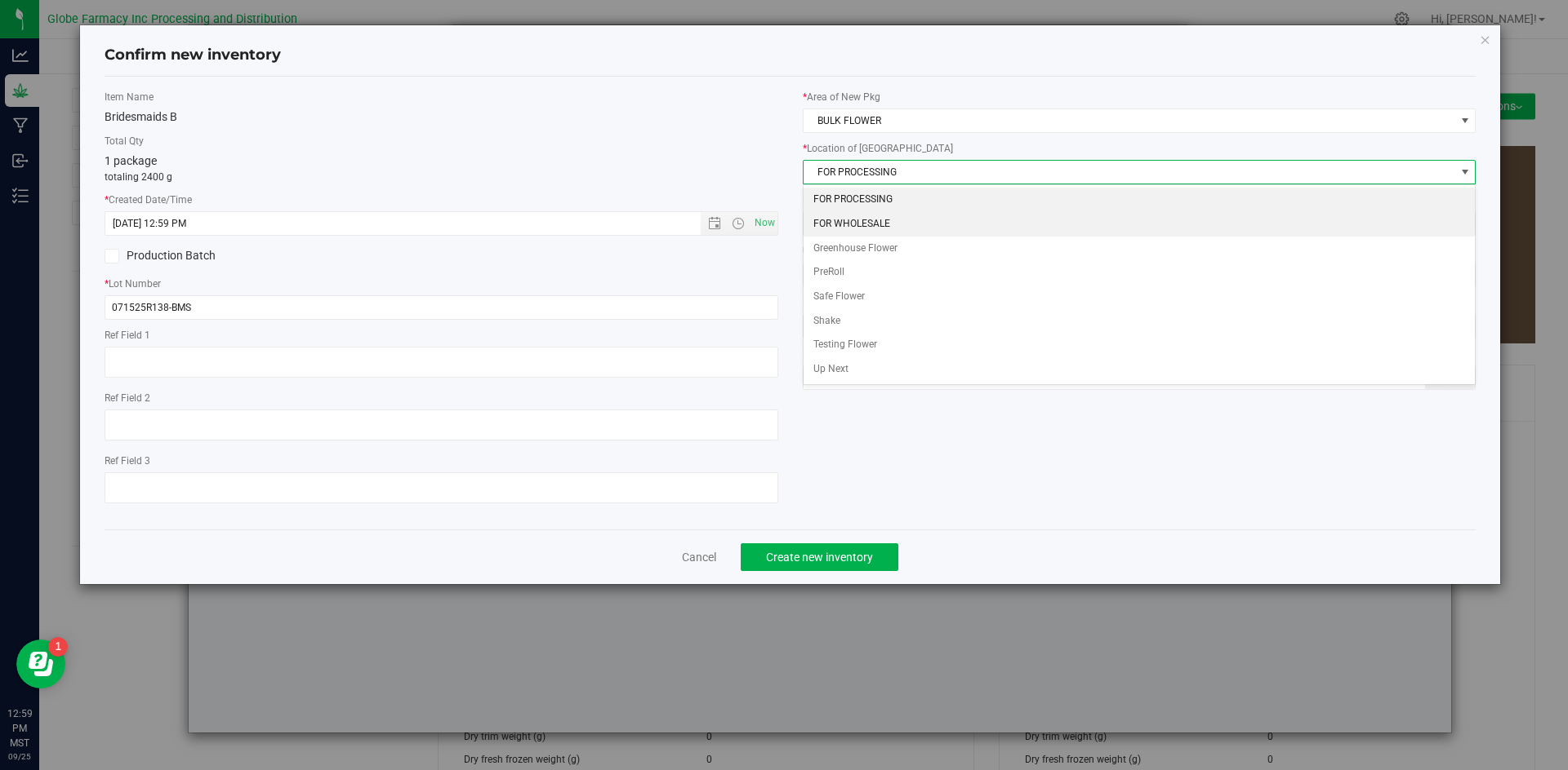
click at [879, 217] on li "FOR WHOLESALE" at bounding box center [1139, 224] width 672 height 24
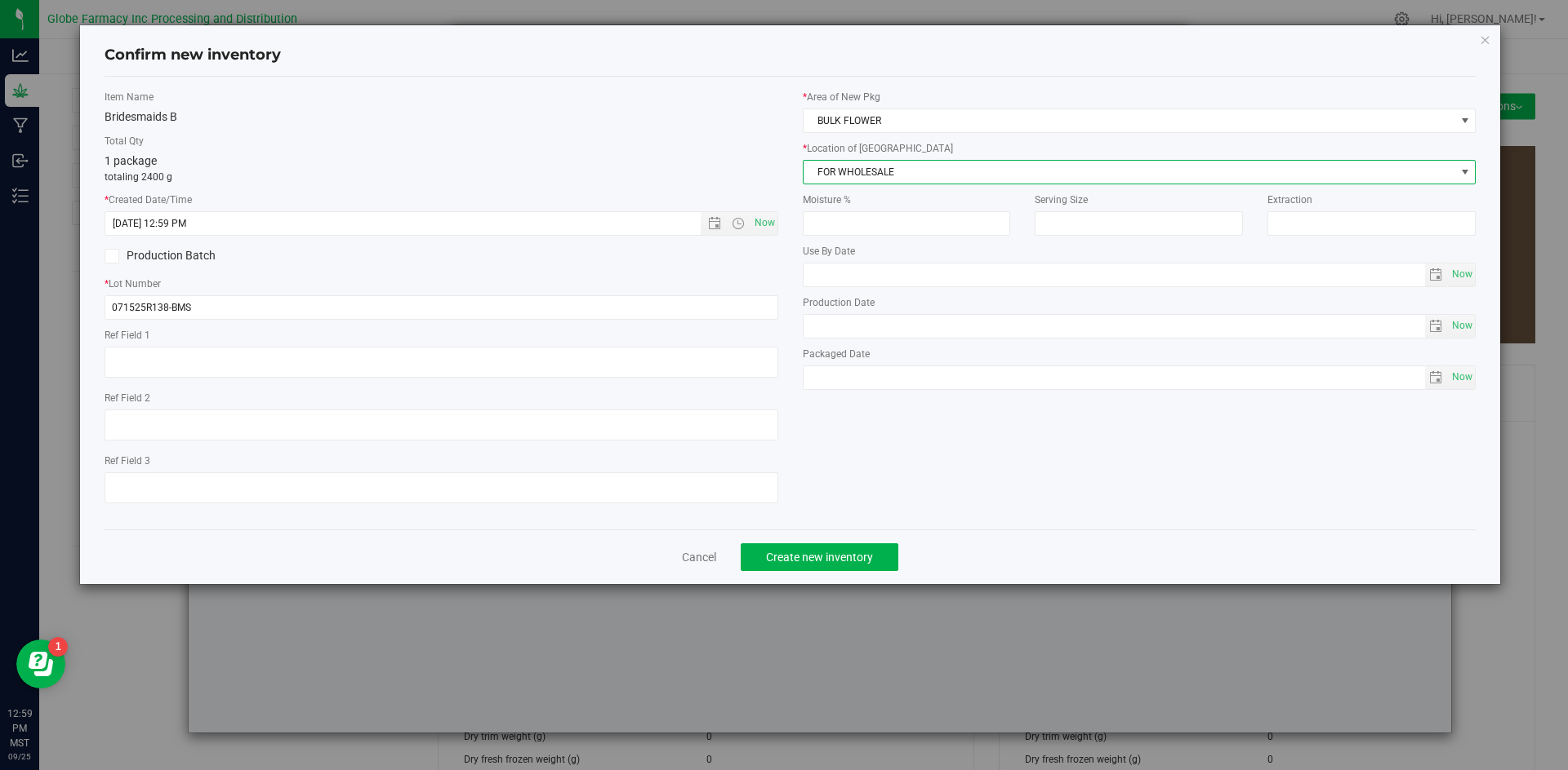
click at [880, 163] on span "FOR WHOLESALE" at bounding box center [1129, 172] width 652 height 23
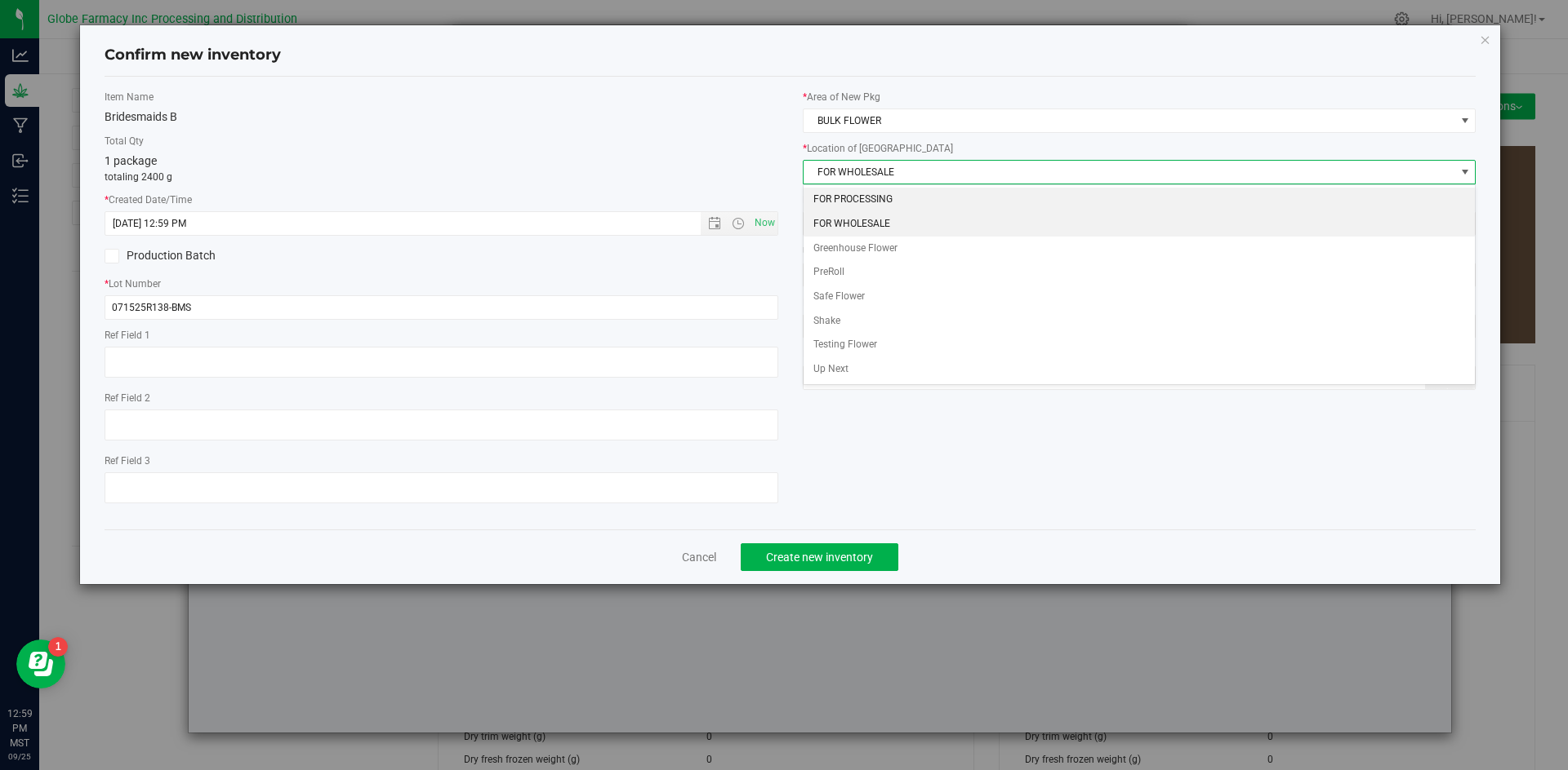
click at [889, 196] on li "FOR PROCESSING" at bounding box center [1139, 200] width 672 height 24
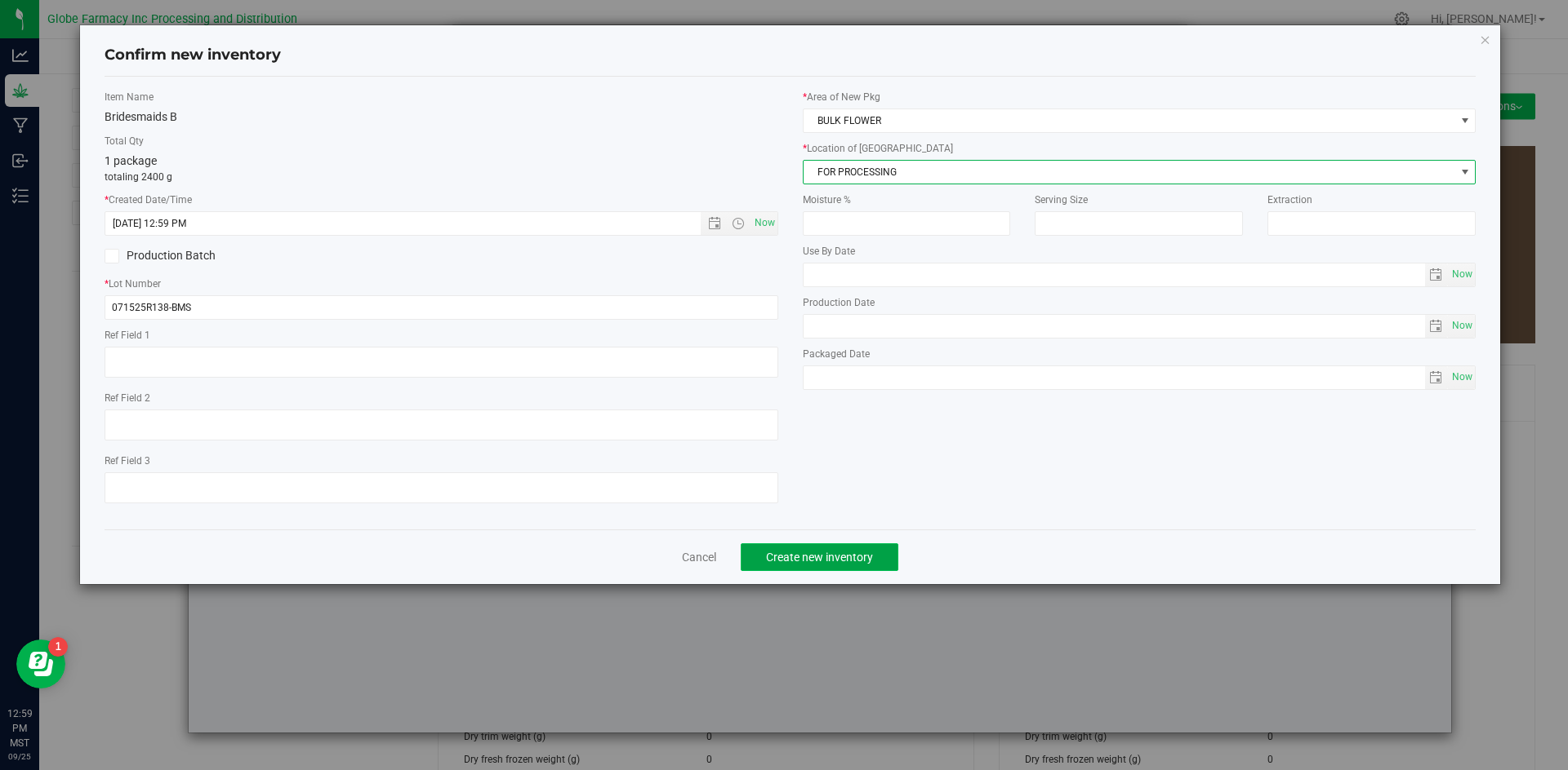
click at [815, 556] on span "Create new inventory" at bounding box center [819, 558] width 107 height 13
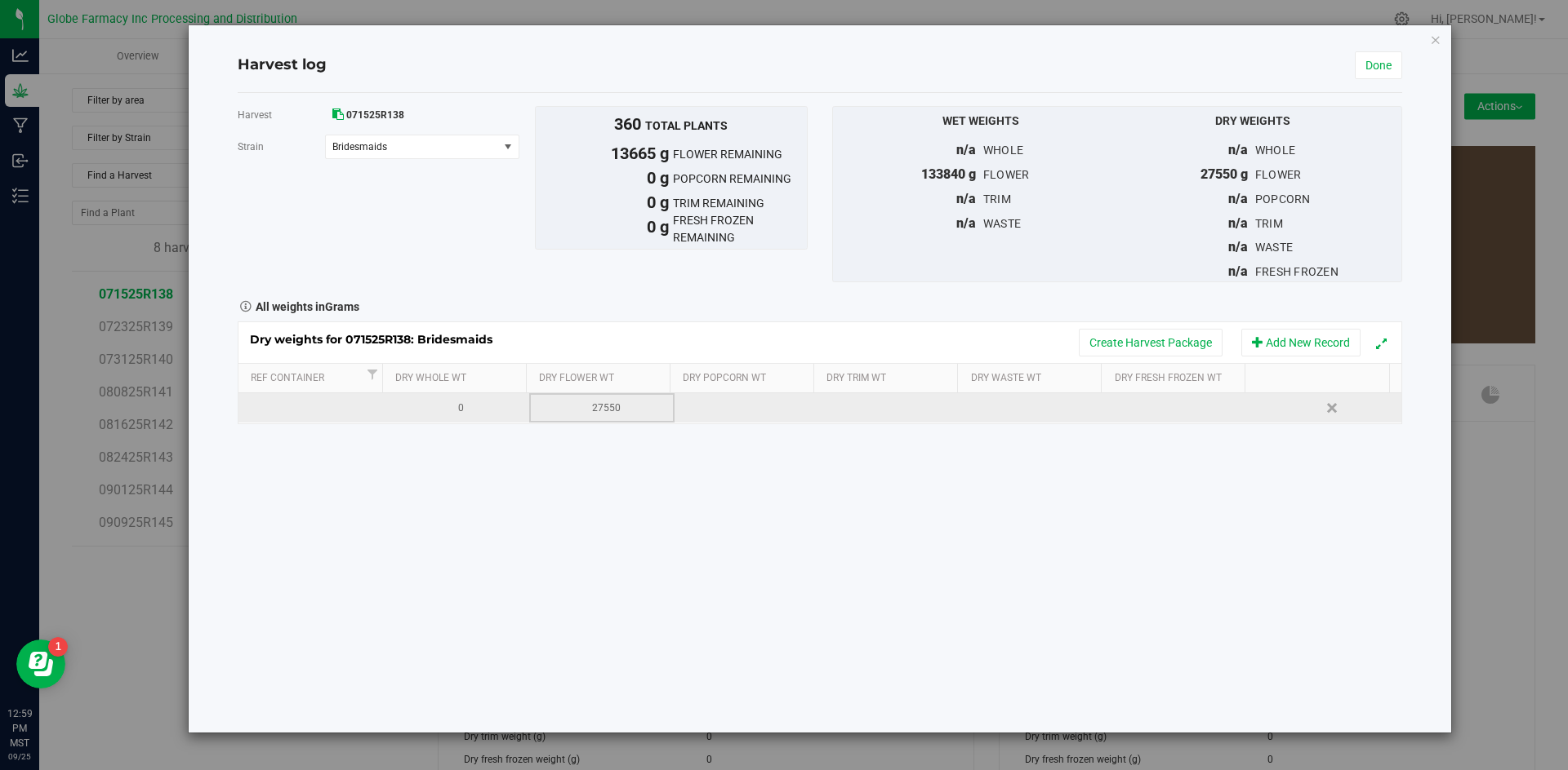
click at [602, 405] on div "27550" at bounding box center [607, 408] width 133 height 16
type input "2"
type input "13885"
click at [1418, 66] on div "Harvest log Done Harvest 071525R138 [GEOGRAPHIC_DATA] Bridesmaids Select strain…" at bounding box center [820, 379] width 1263 height 708
click at [1388, 66] on link "Done" at bounding box center [1378, 66] width 47 height 28
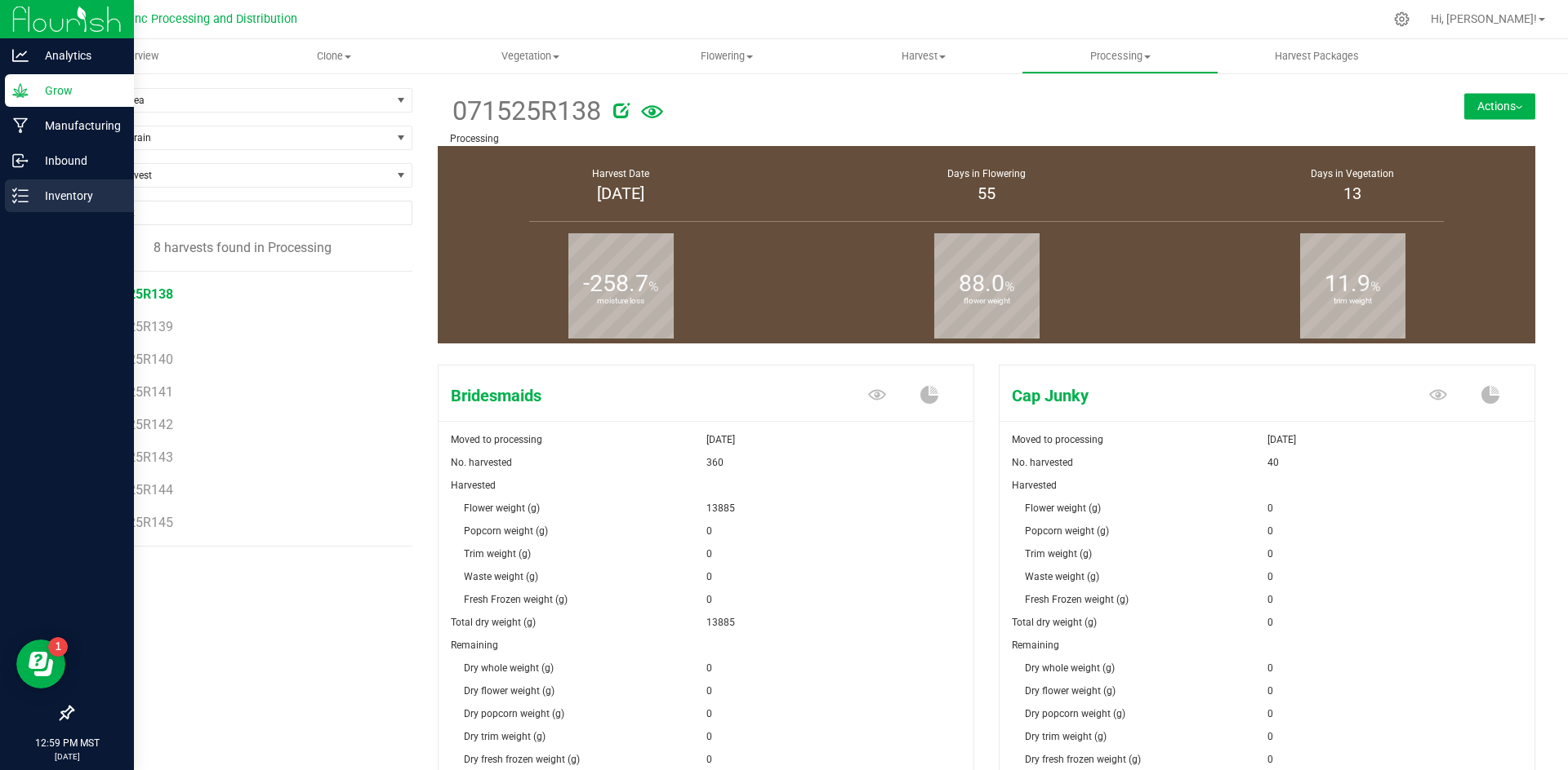
click at [41, 198] on p "Inventory" at bounding box center [77, 195] width 98 height 20
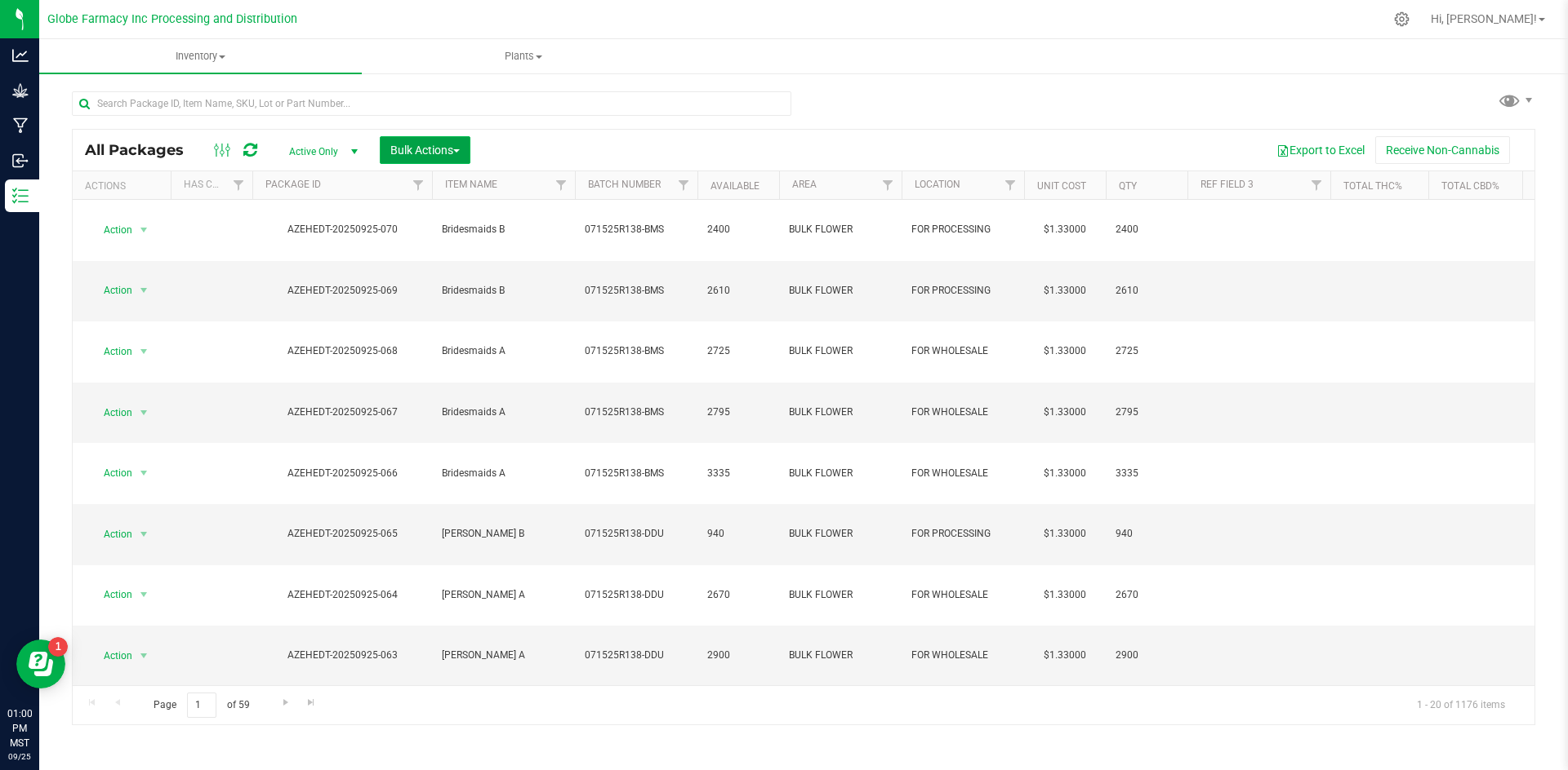
click at [400, 163] on button "Bulk Actions" at bounding box center [425, 150] width 90 height 28
click at [423, 277] on span "Print package labels" at bounding box center [439, 277] width 98 height 13
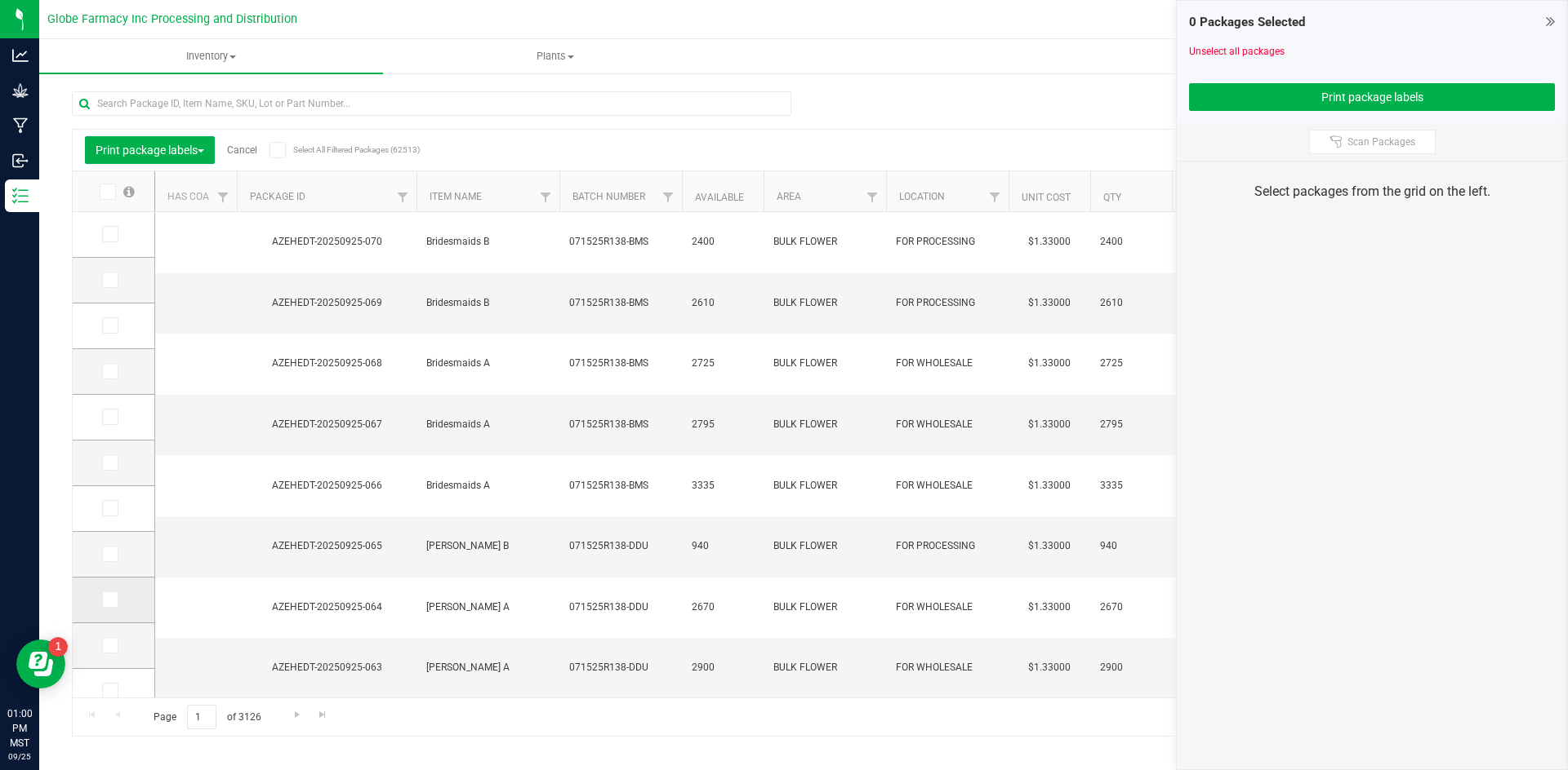
click at [111, 590] on td at bounding box center [113, 600] width 82 height 46
click at [108, 600] on icon at bounding box center [108, 600] width 10 height 0
click at [0, 0] on input "checkbox" at bounding box center [0, 0] width 0 height 0
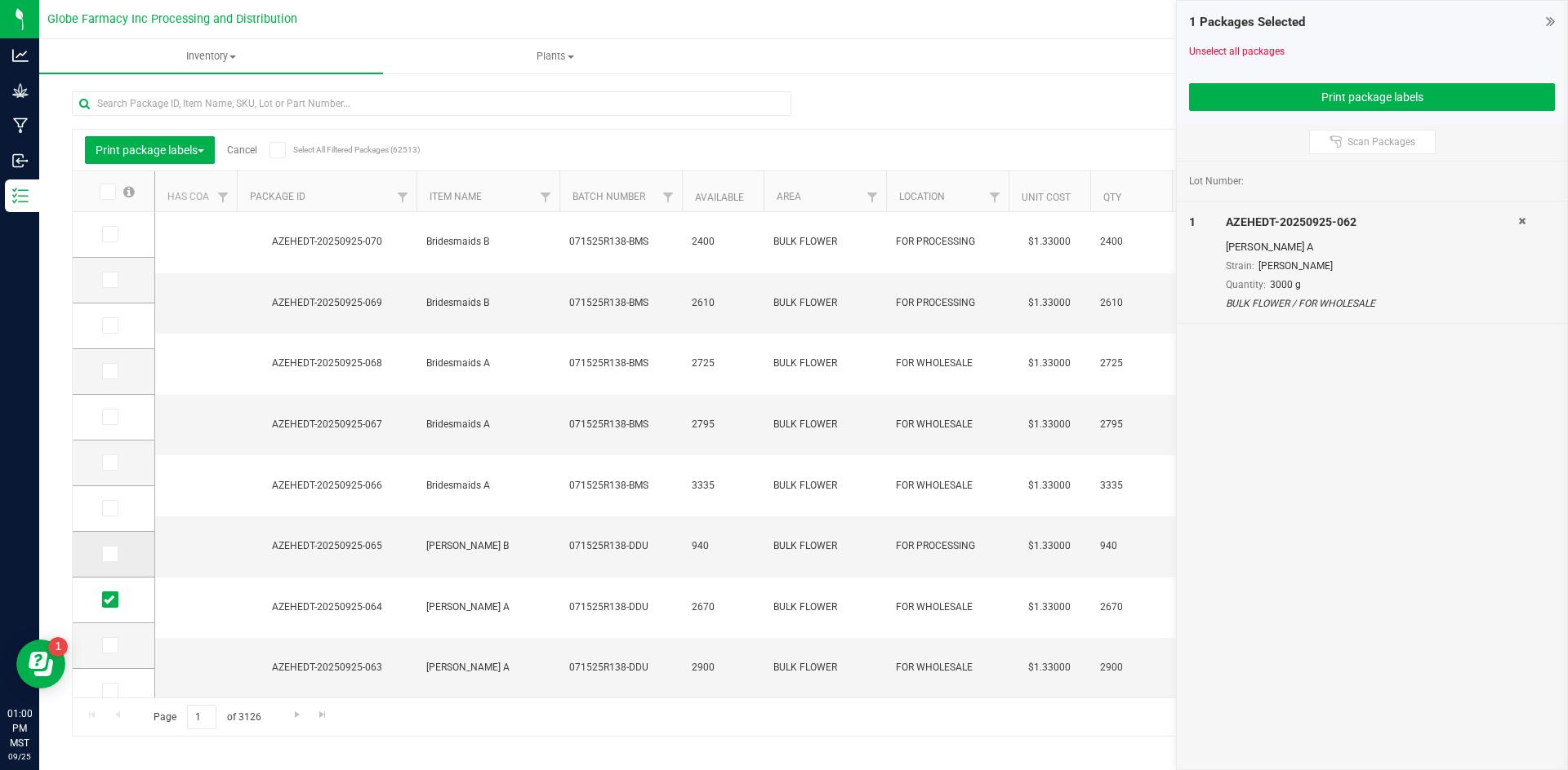
click at [116, 556] on span at bounding box center [110, 553] width 16 height 16
click at [0, 0] on input "checkbox" at bounding box center [0, 0] width 0 height 0
click at [112, 508] on icon at bounding box center [108, 508] width 10 height 0
click at [0, 0] on input "checkbox" at bounding box center [0, 0] width 0 height 0
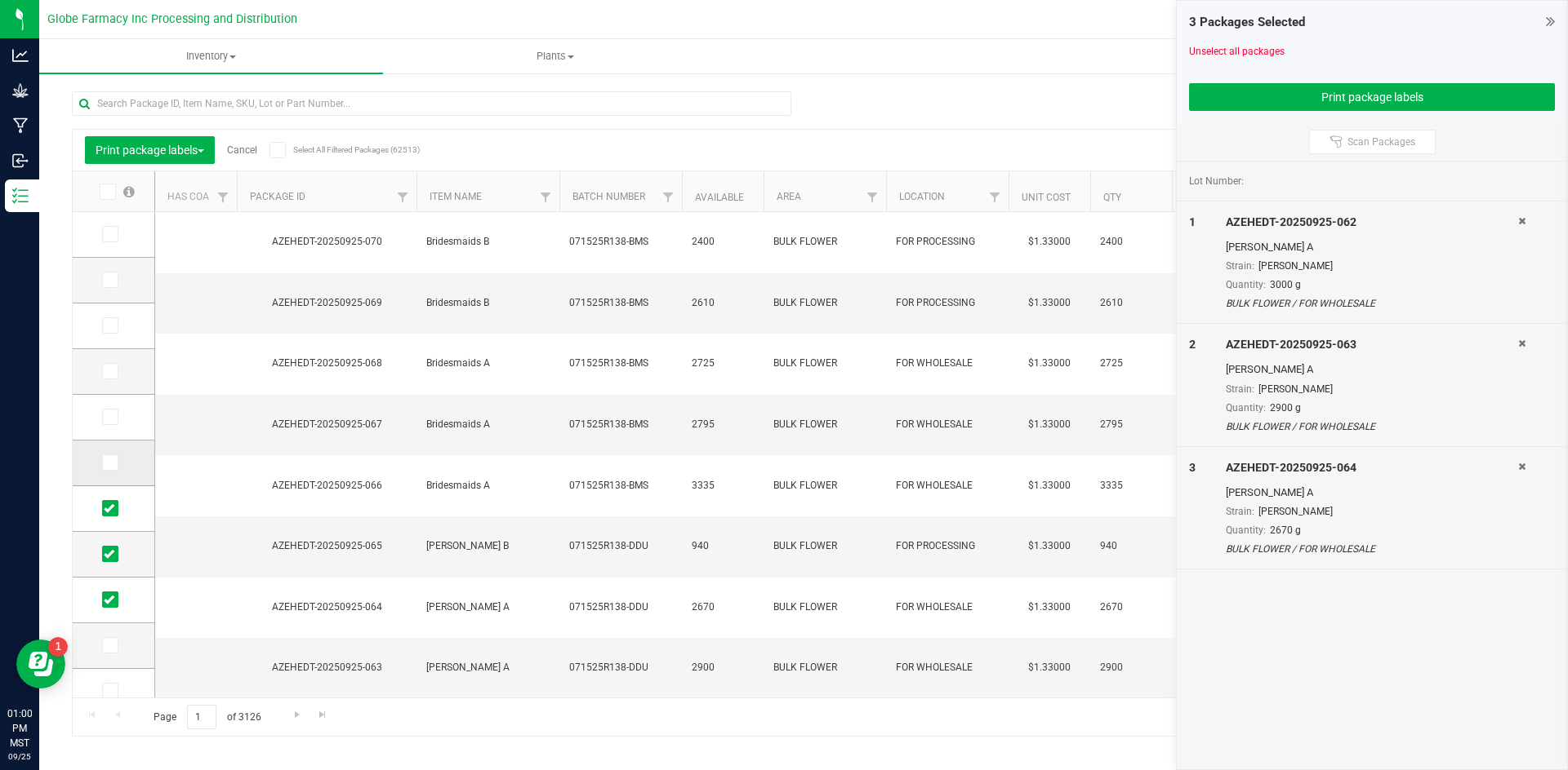
click at [118, 465] on label at bounding box center [114, 462] width 23 height 16
click at [0, 0] on input "checkbox" at bounding box center [0, 0] width 0 height 0
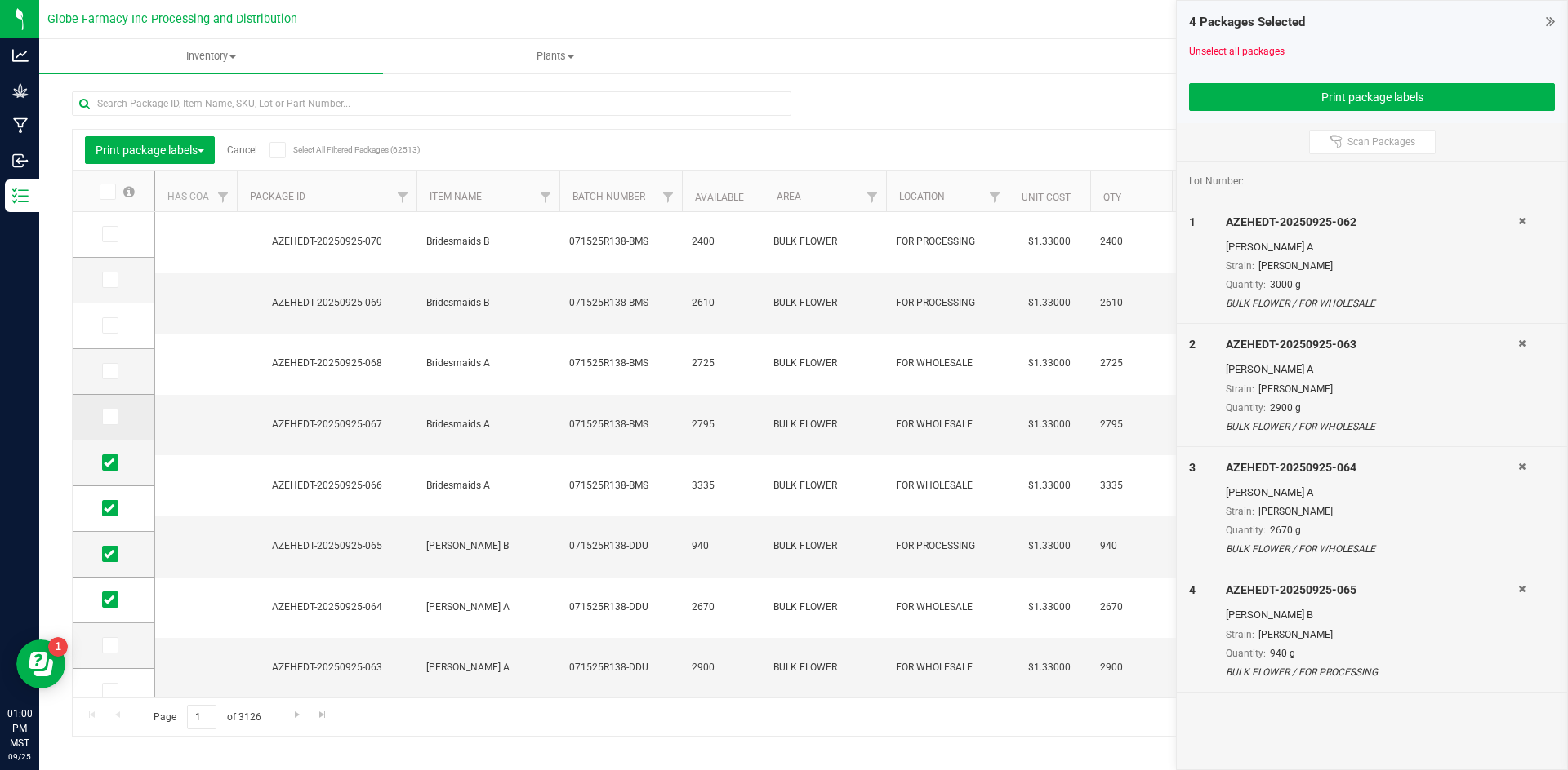
click at [116, 412] on span at bounding box center [110, 416] width 16 height 16
click at [0, 0] on input "checkbox" at bounding box center [0, 0] width 0 height 0
click at [112, 371] on icon at bounding box center [108, 371] width 10 height 0
click at [0, 0] on input "checkbox" at bounding box center [0, 0] width 0 height 0
click at [113, 338] on td at bounding box center [113, 326] width 82 height 46
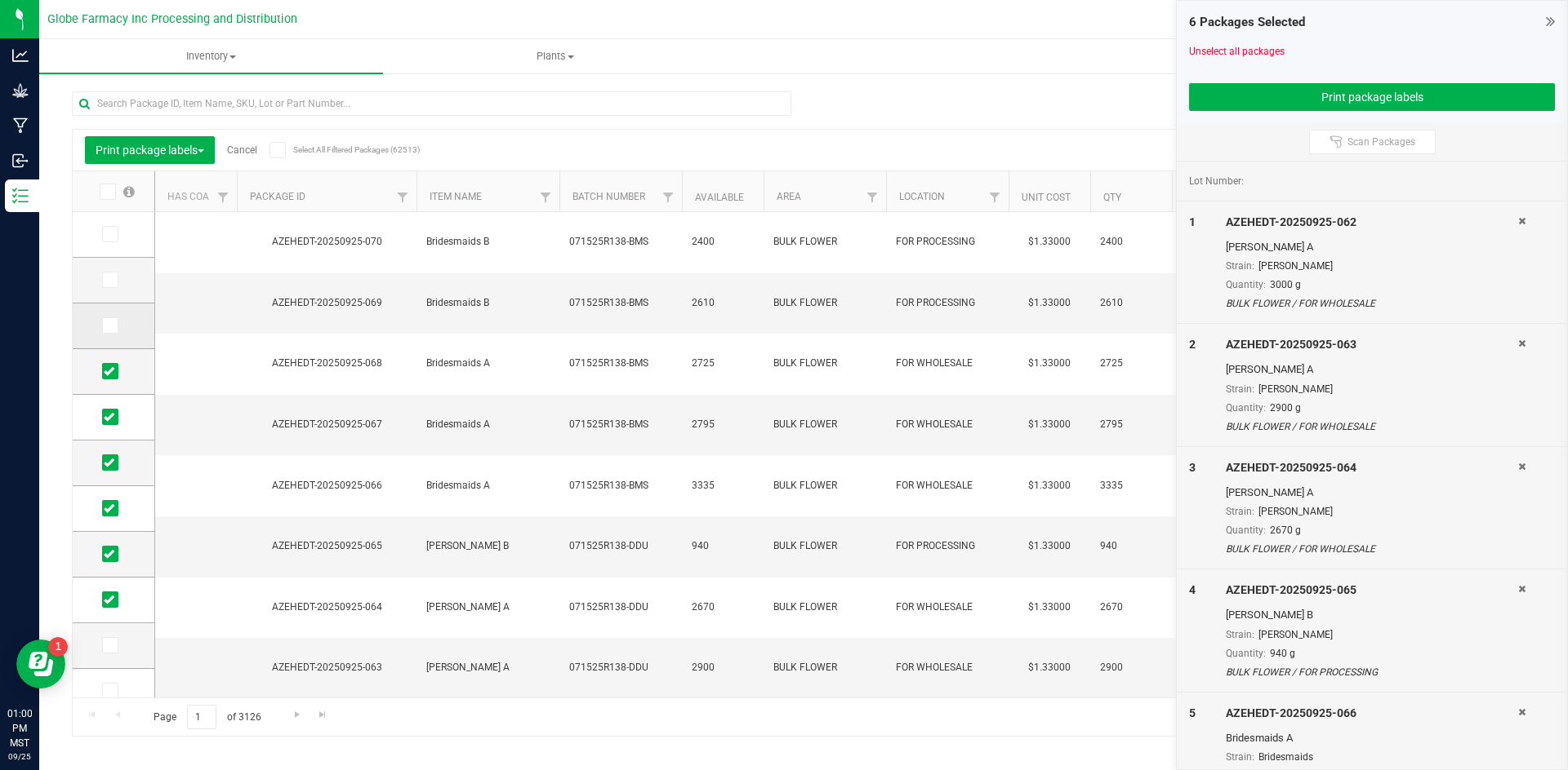
click at [115, 326] on span at bounding box center [110, 325] width 16 height 16
click at [0, 0] on input "checkbox" at bounding box center [0, 0] width 0 height 0
click at [116, 281] on span at bounding box center [110, 279] width 16 height 16
click at [0, 0] on input "checkbox" at bounding box center [0, 0] width 0 height 0
click at [116, 239] on span at bounding box center [110, 234] width 16 height 16
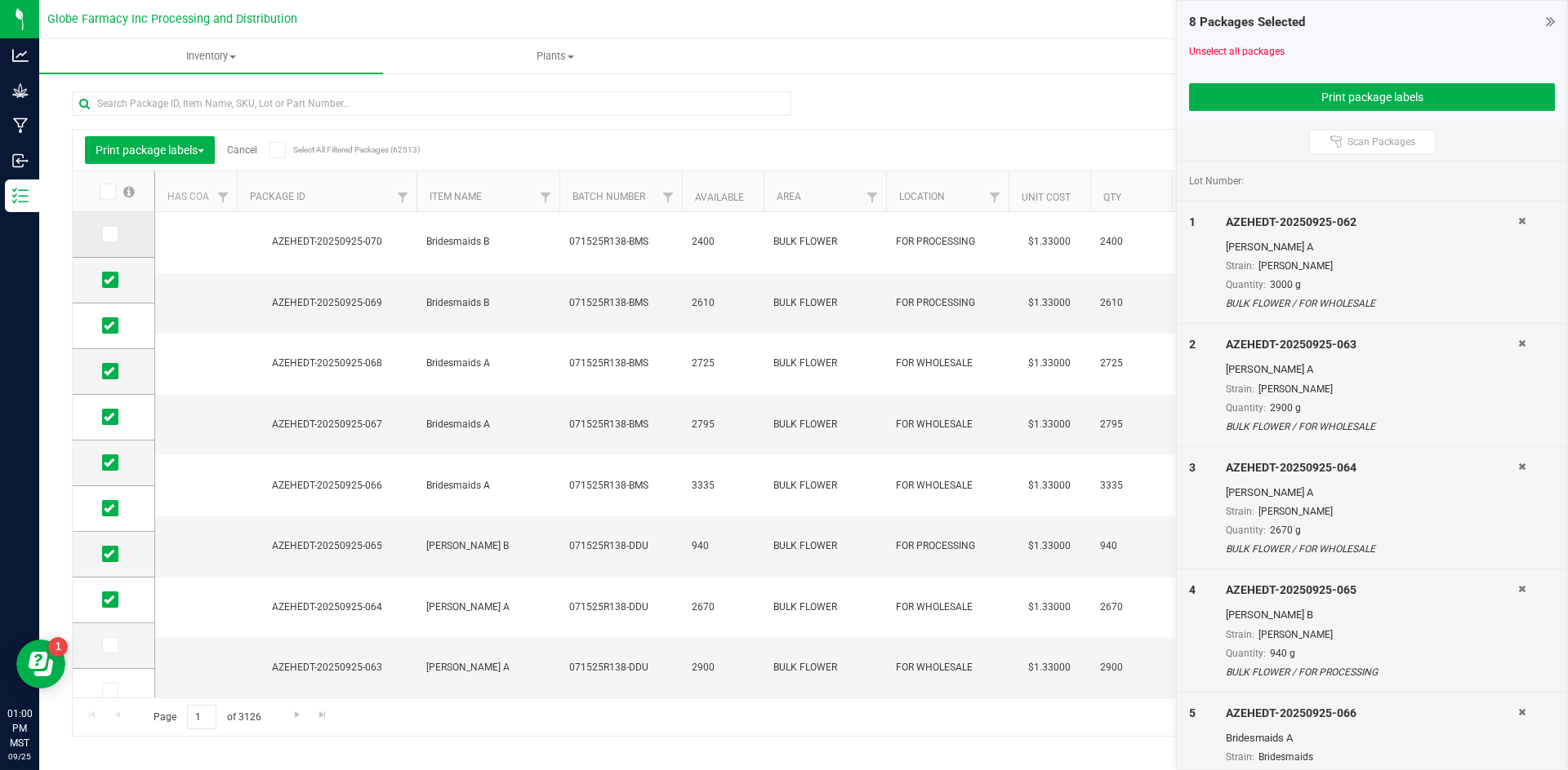
click at [0, 0] on input "checkbox" at bounding box center [0, 0] width 0 height 0
click at [1250, 85] on button "Print package labels" at bounding box center [1372, 98] width 365 height 28
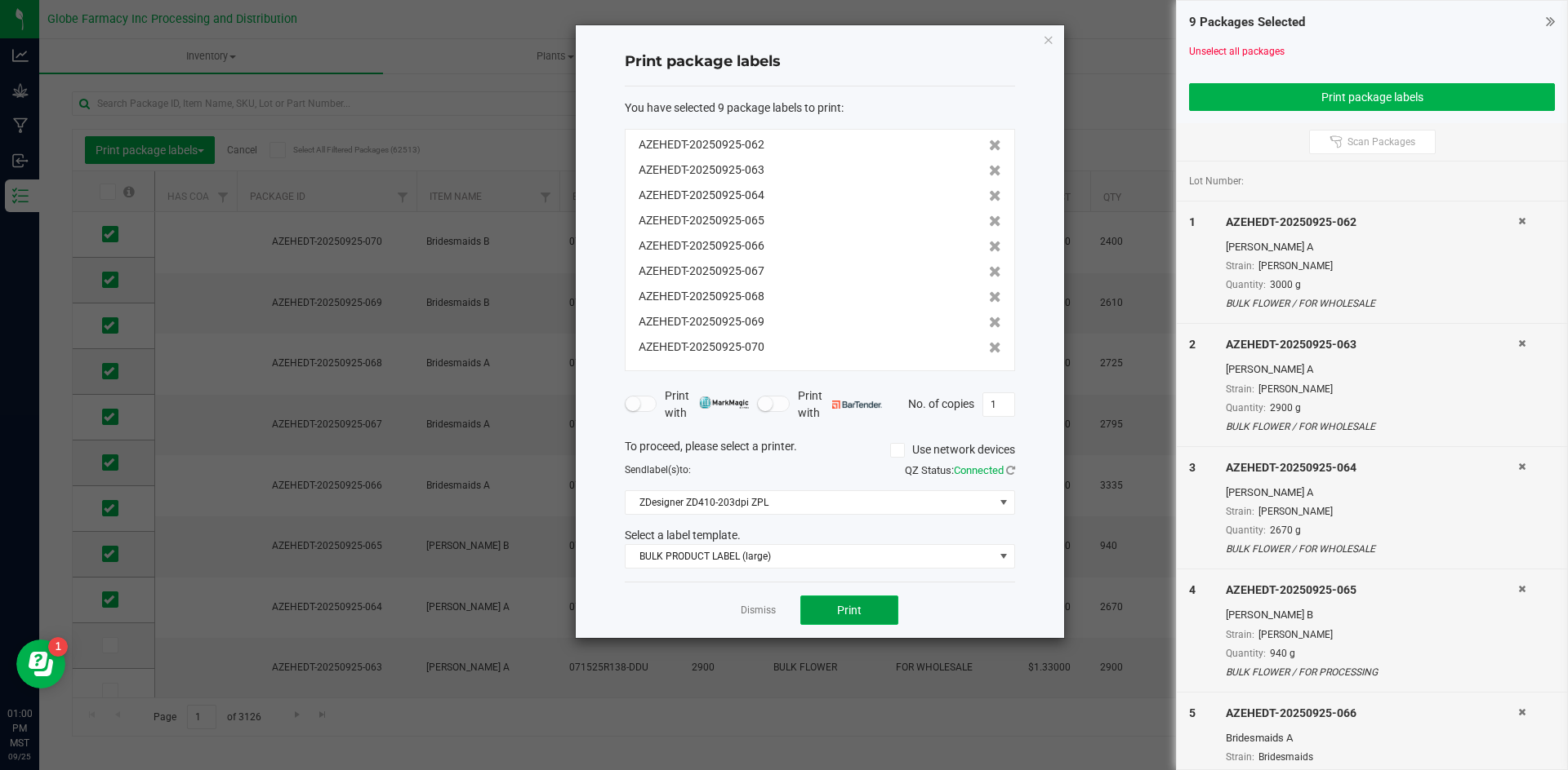
click at [870, 606] on button "Print" at bounding box center [849, 609] width 98 height 29
